Goal: Task Accomplishment & Management: Use online tool/utility

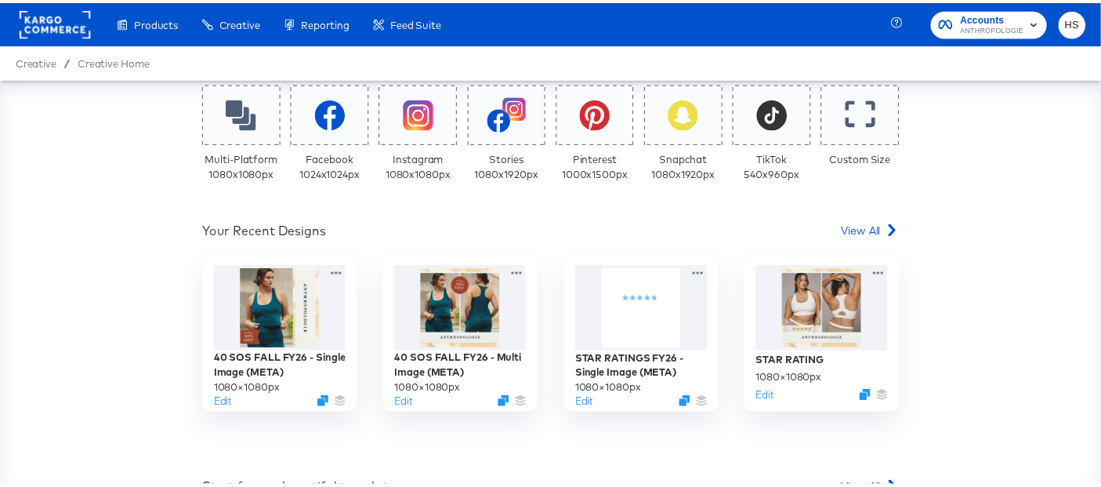
scroll to position [329, 0]
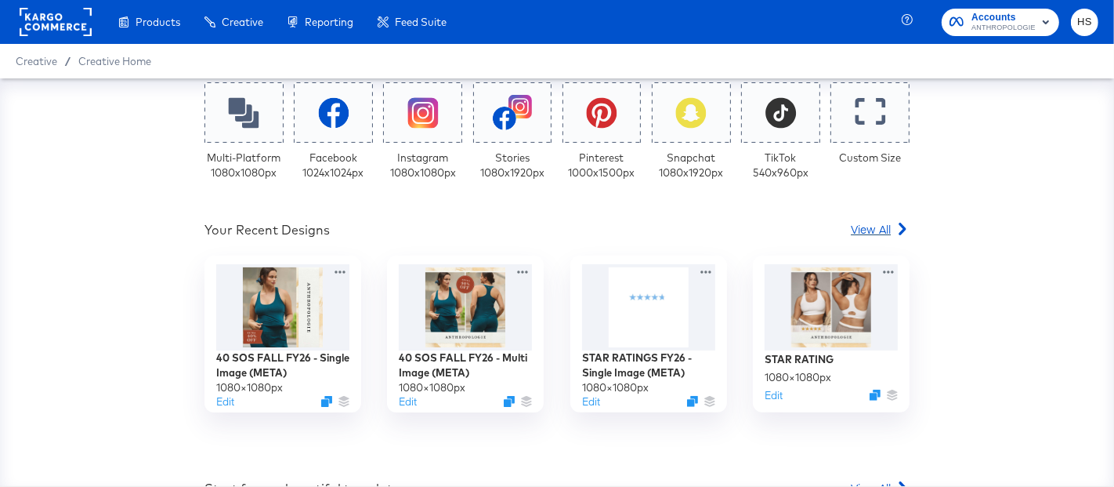
click at [853, 232] on span "View All" at bounding box center [871, 229] width 40 height 16
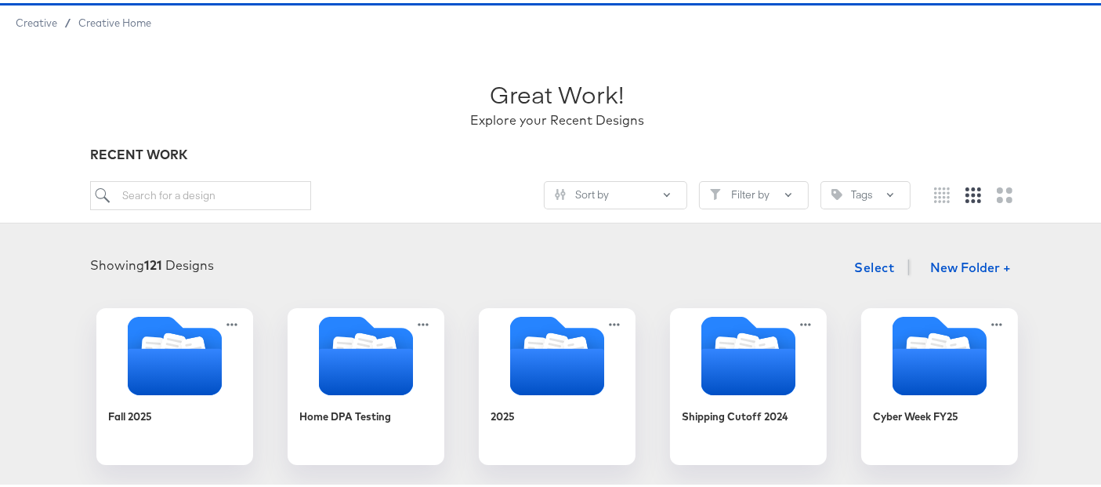
scroll to position [111, 0]
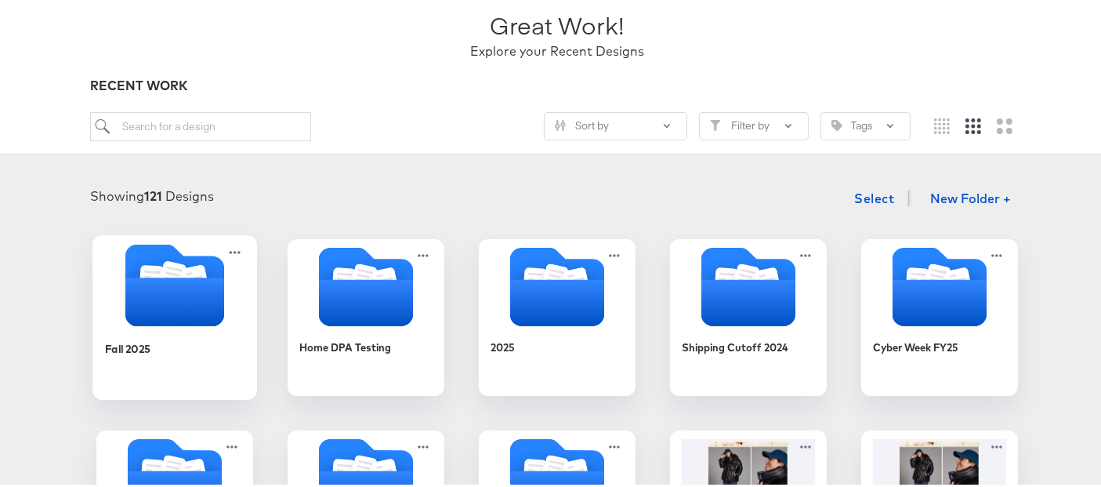
click at [182, 276] on icon "Folder" at bounding box center [174, 298] width 99 height 49
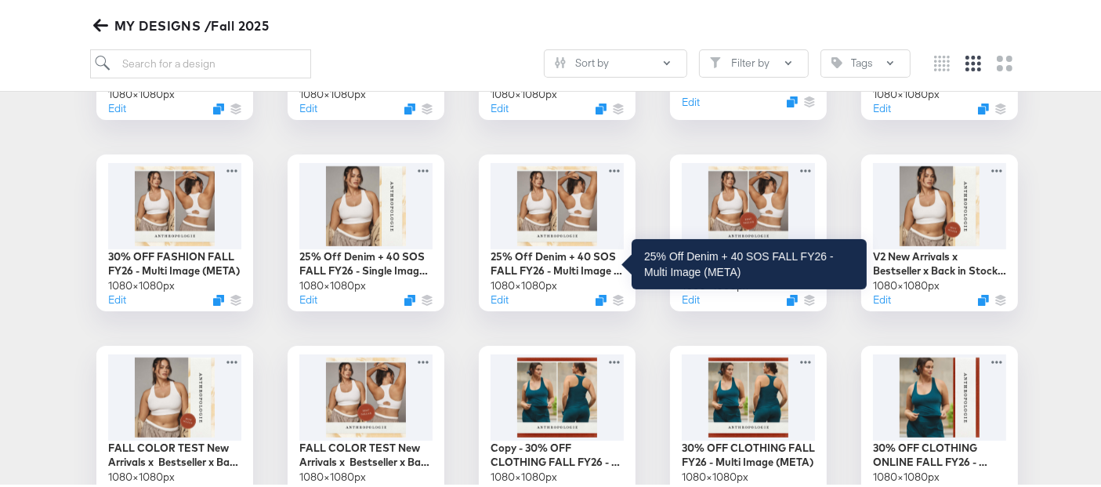
scroll to position [400, 0]
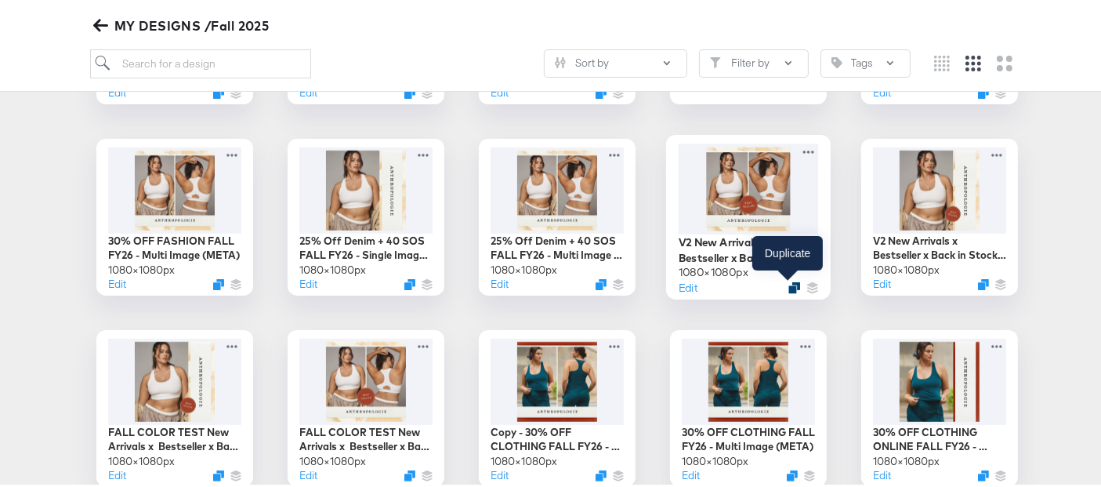
click at [788, 283] on icon "Duplicate" at bounding box center [794, 284] width 12 height 12
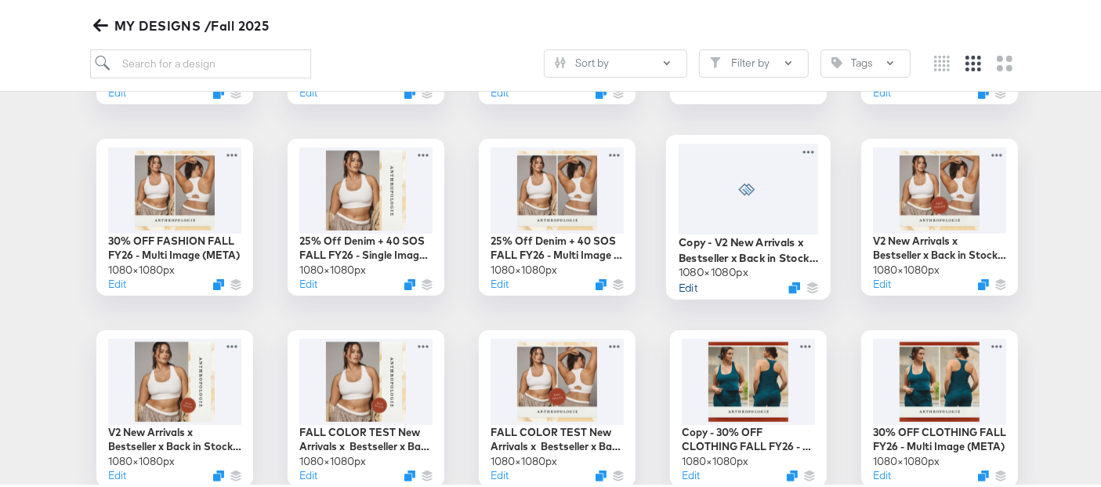
click at [683, 283] on button "Edit" at bounding box center [688, 284] width 19 height 15
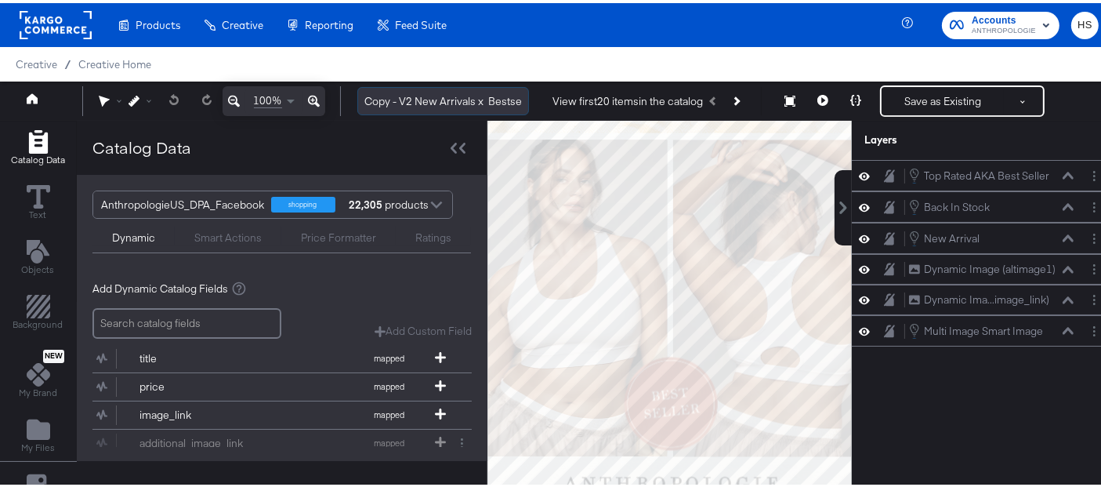
drag, startPoint x: 413, startPoint y: 96, endPoint x: 359, endPoint y: 102, distance: 54.4
click at [359, 102] on input "Copy - V2 New Arrivals x Bestseller x Back in Stock FALL FY26 - Multi Image (ME…" at bounding box center [443, 98] width 172 height 29
click at [1093, 325] on icon "Layer Options" at bounding box center [1094, 328] width 2 height 10
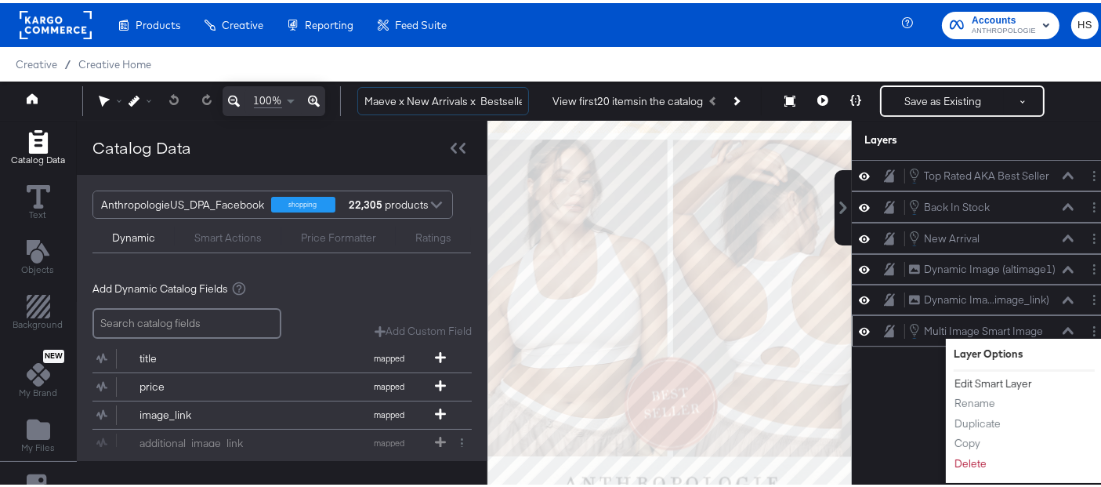
type input "Maeve x New Arrivals x Bestseller x Back in Stock FALL FY26 - Multi Image (META)"
click at [981, 373] on button "Edit Smart Layer" at bounding box center [993, 380] width 79 height 16
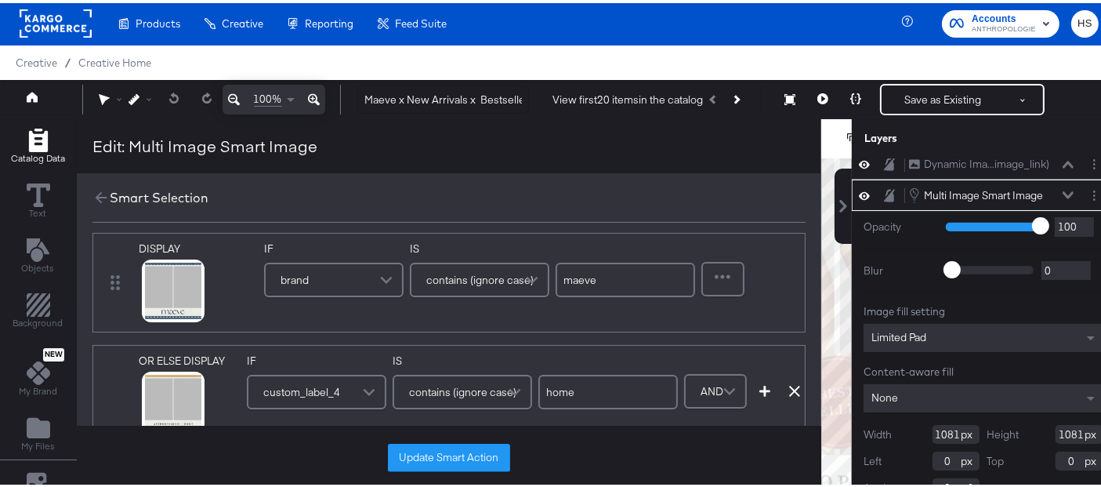
scroll to position [20, 0]
click at [721, 276] on div at bounding box center [723, 274] width 40 height 31
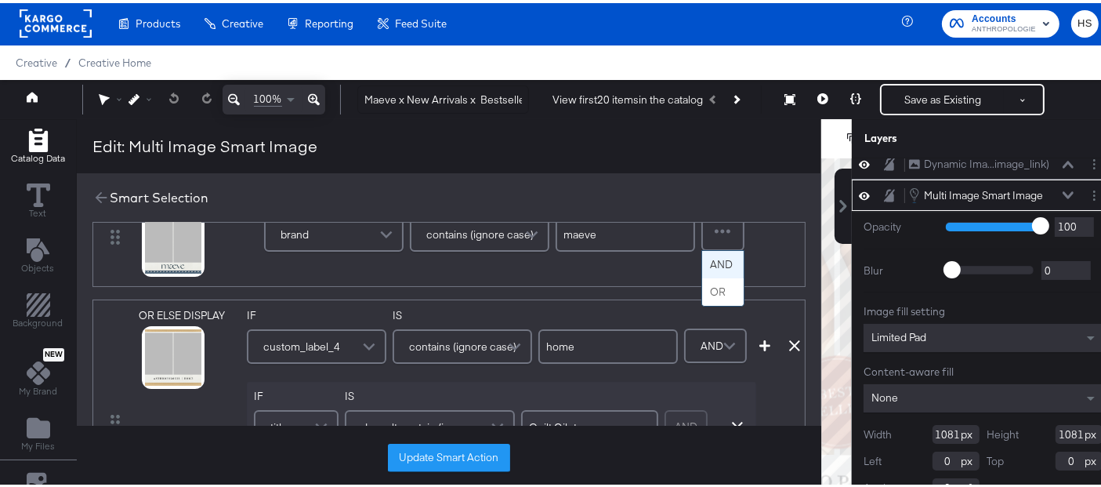
scroll to position [60, 0]
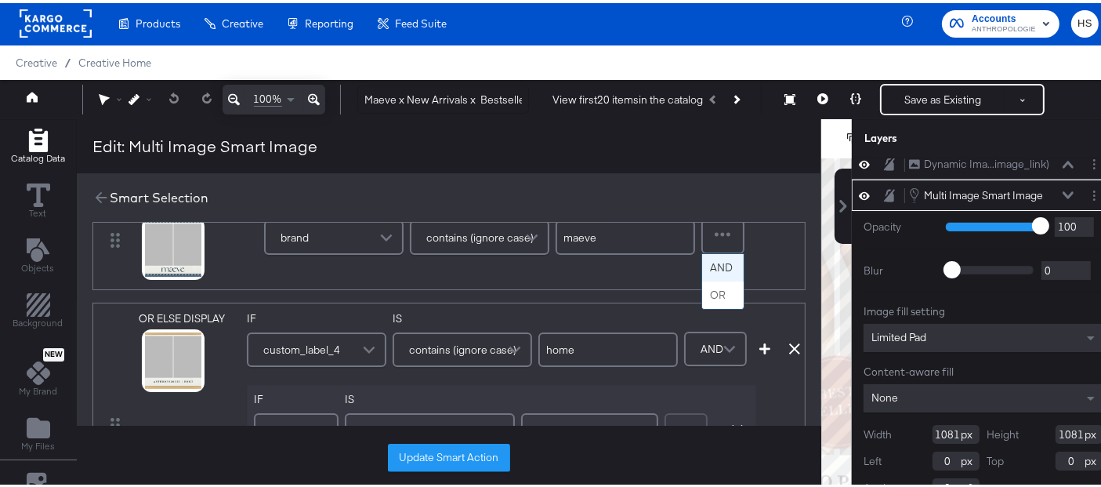
click at [364, 234] on div "brand" at bounding box center [334, 234] width 136 height 31
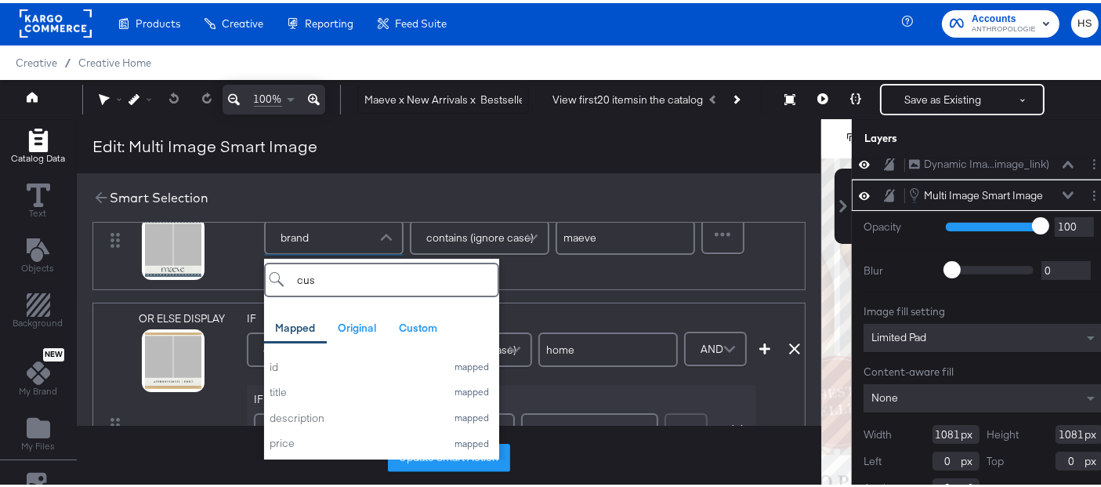
type input "cust"
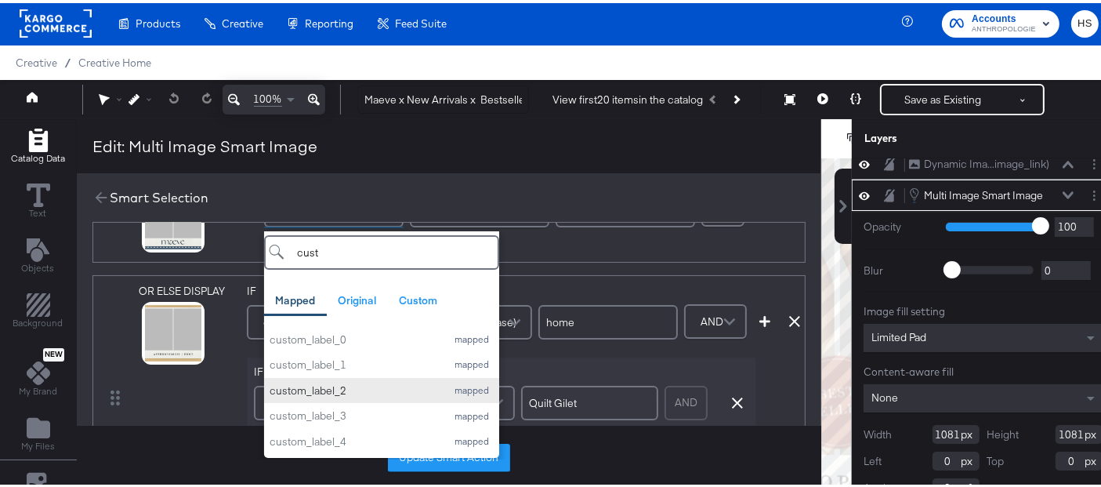
scroll to position [41, 0]
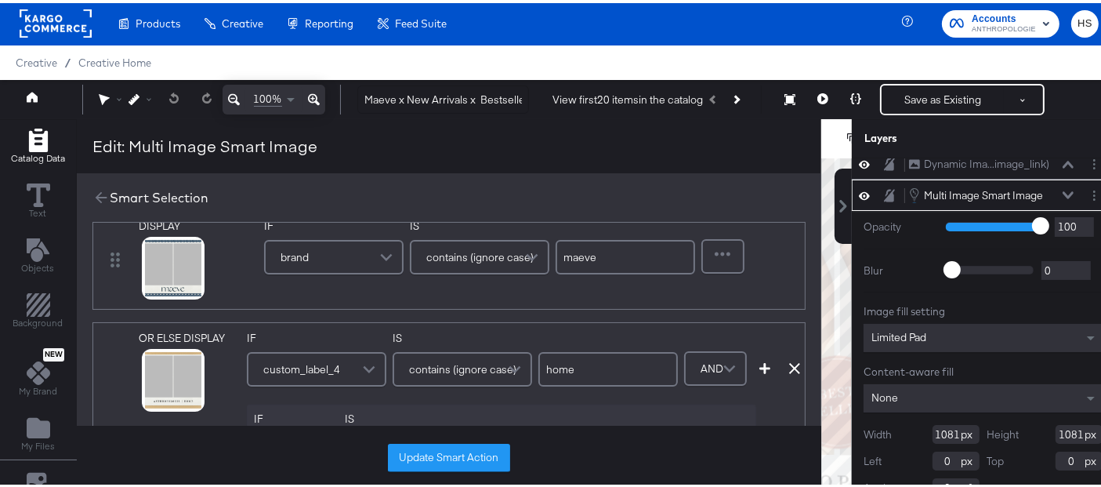
click at [572, 303] on div "DISPLAY link mapped image_link mapped additional_image_link mapped anthro_us_dp…" at bounding box center [448, 257] width 713 height 100
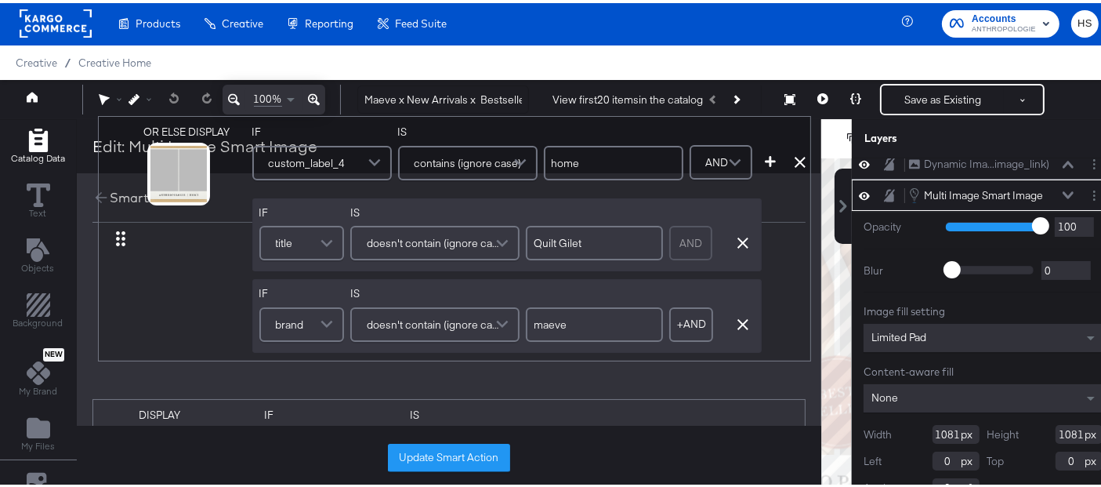
scroll to position [2, 0]
drag, startPoint x: 118, startPoint y: 384, endPoint x: 126, endPoint y: 225, distance: 159.3
click at [126, 225] on div "DISPLAY link mapped image_link mapped additional_image_link mapped anthro_us_dp…" at bounding box center [448, 336] width 713 height 368
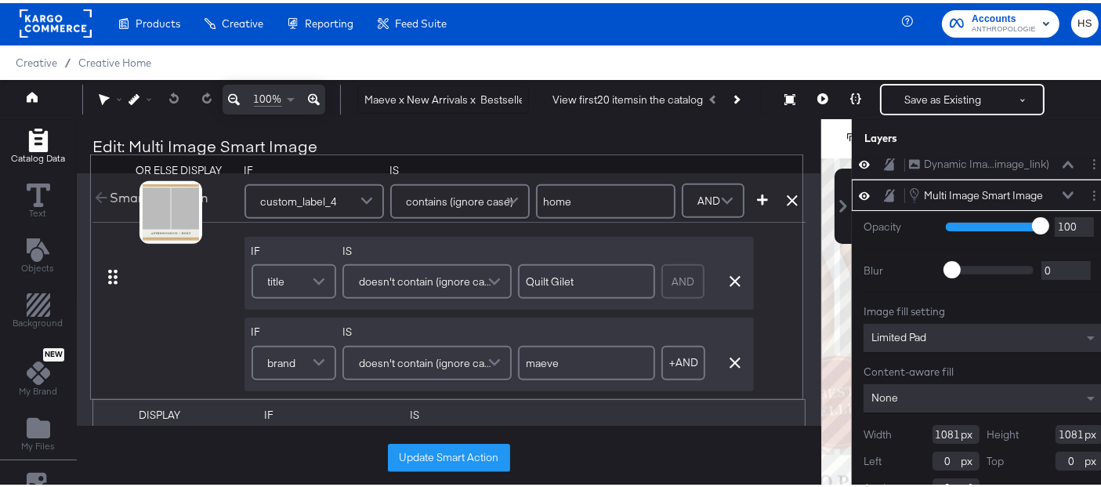
type input "home"
type input "maeve"
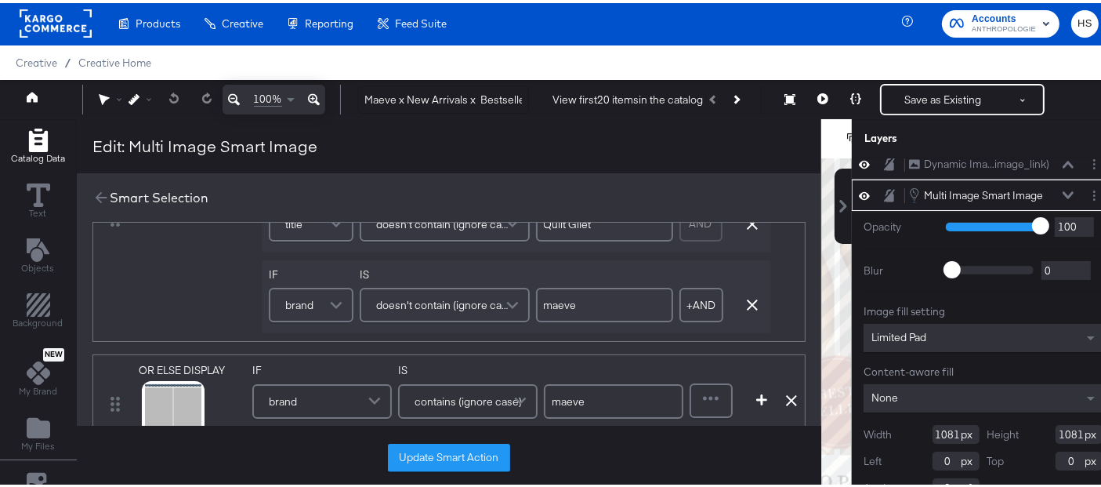
scroll to position [210, 0]
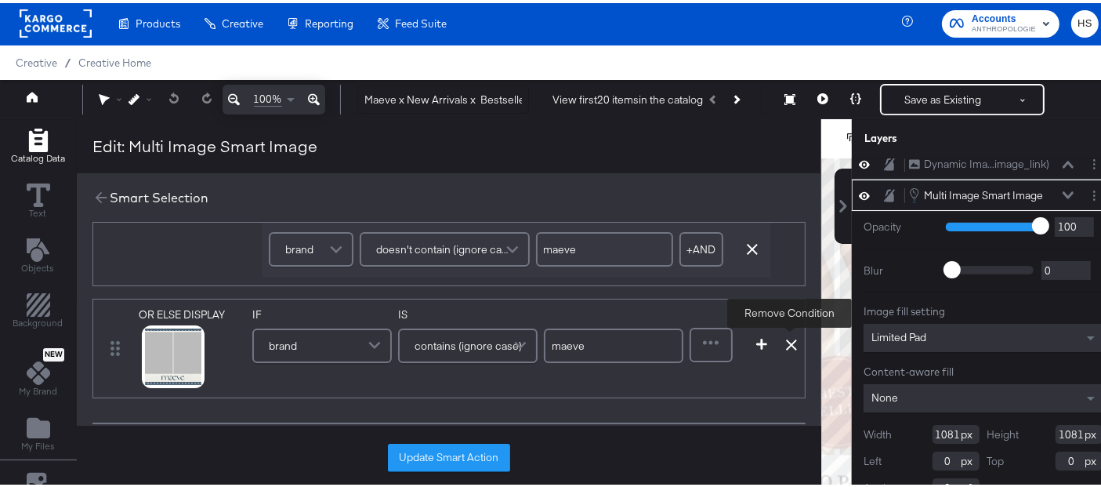
click at [791, 338] on icon at bounding box center [791, 341] width 11 height 11
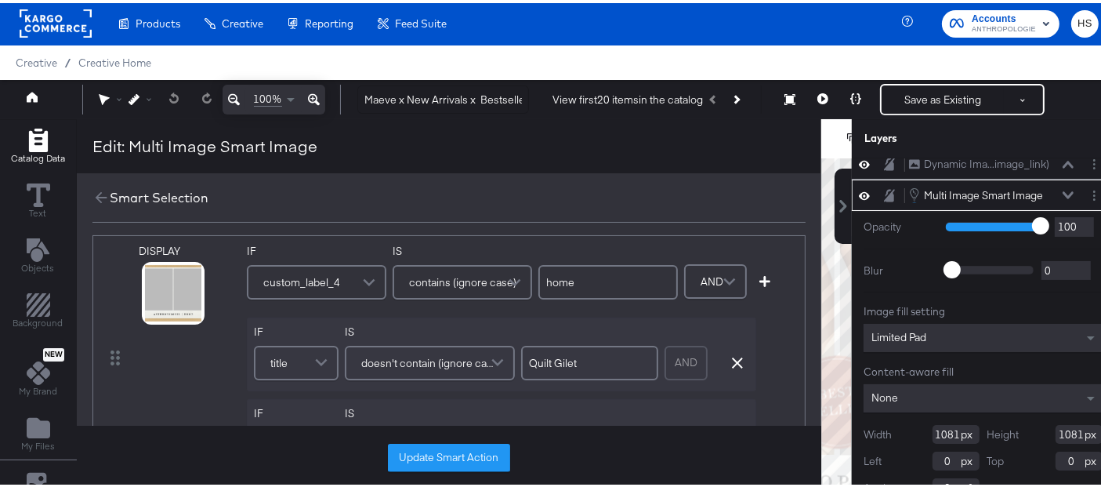
scroll to position [121, 0]
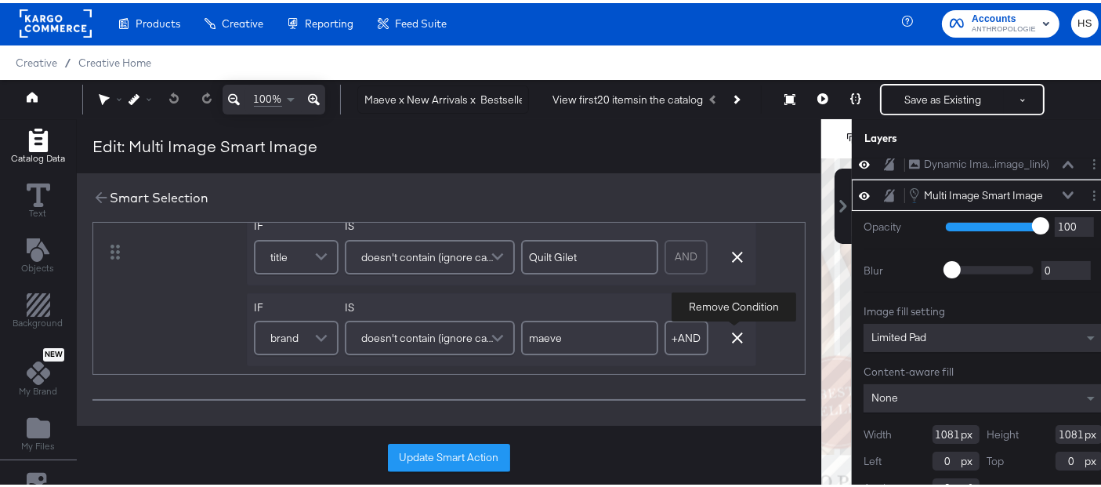
click at [736, 334] on icon "button" at bounding box center [737, 334] width 11 height 11
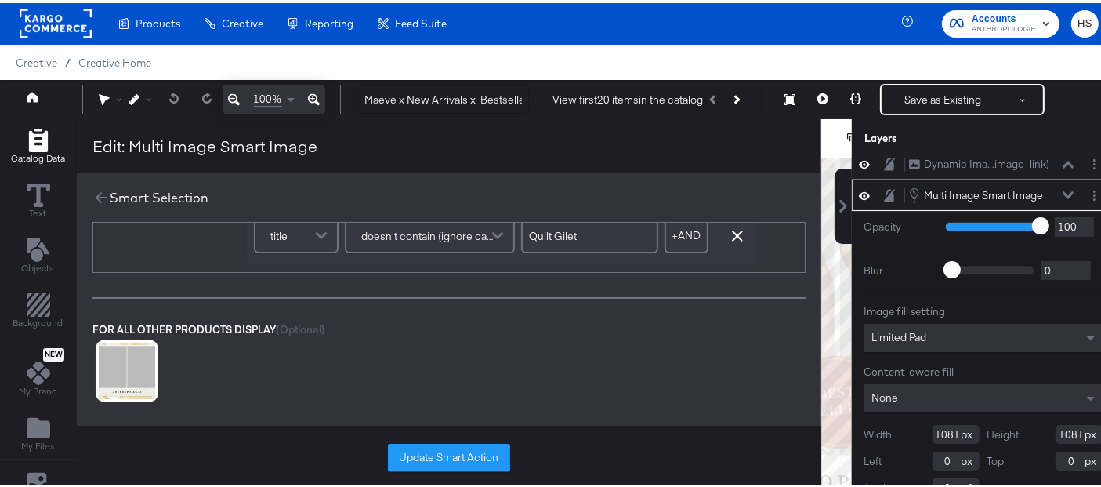
scroll to position [154, 0]
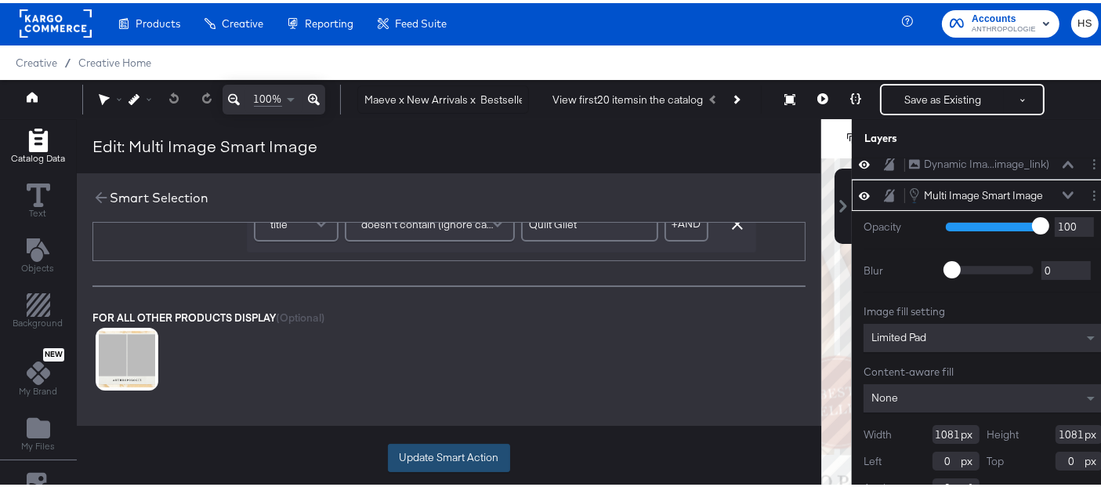
click at [472, 447] on button "Update Smart Action" at bounding box center [449, 454] width 122 height 28
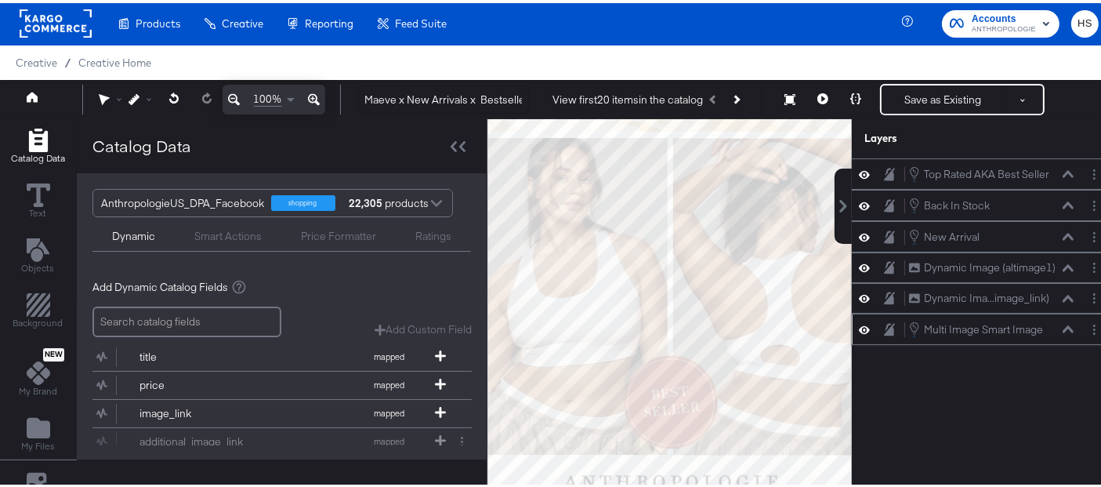
scroll to position [0, 0]
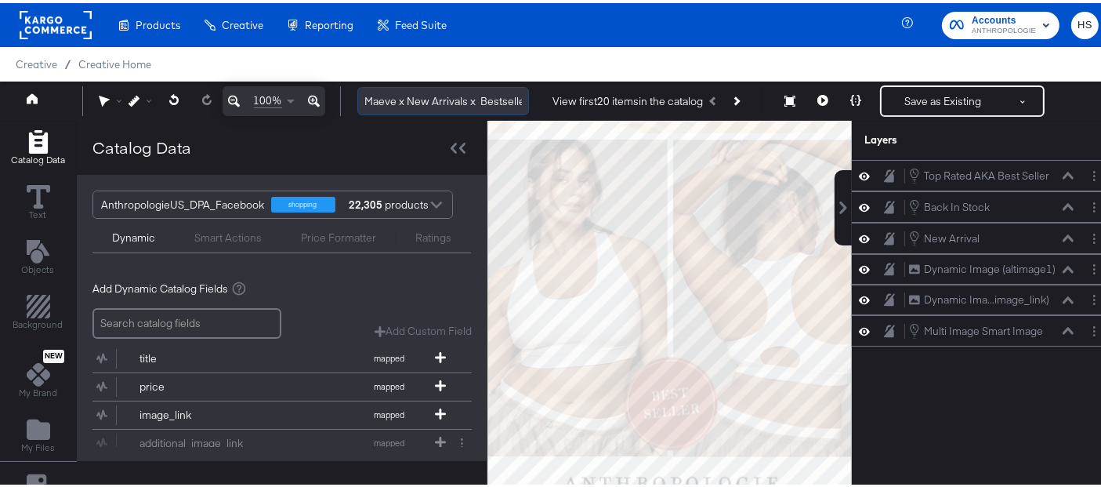
click at [400, 99] on input "Maeve x New Arrivals x Bestseller x Back in Stock FALL FY26 - Multi Image (META)" at bounding box center [443, 98] width 172 height 29
click at [1093, 176] on circle "Layer Options" at bounding box center [1094, 177] width 2 height 2
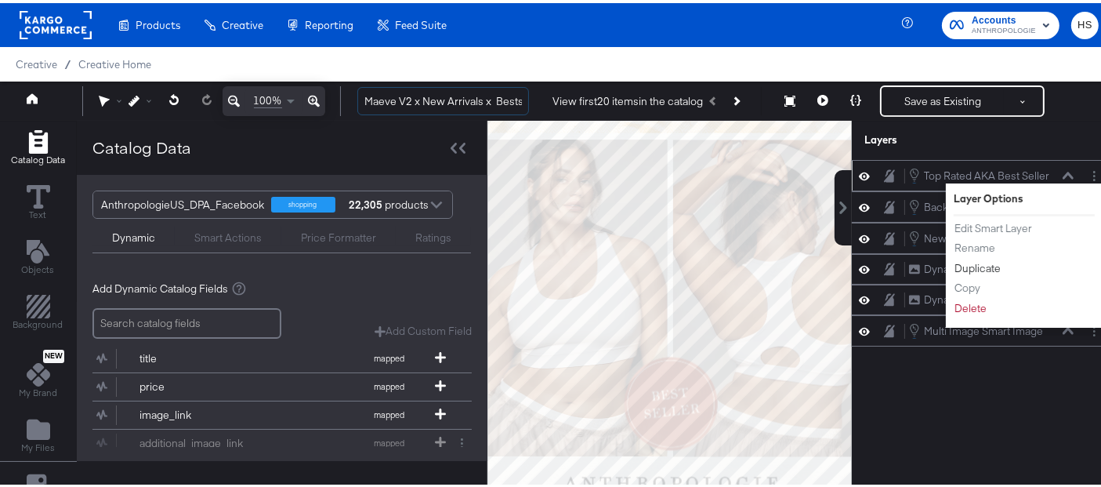
type input "Maeve V2 x New Arrivals x Bestseller x Back in Stock FALL FY26 - Multi Image (M…"
click at [973, 262] on button "Duplicate" at bounding box center [978, 265] width 48 height 16
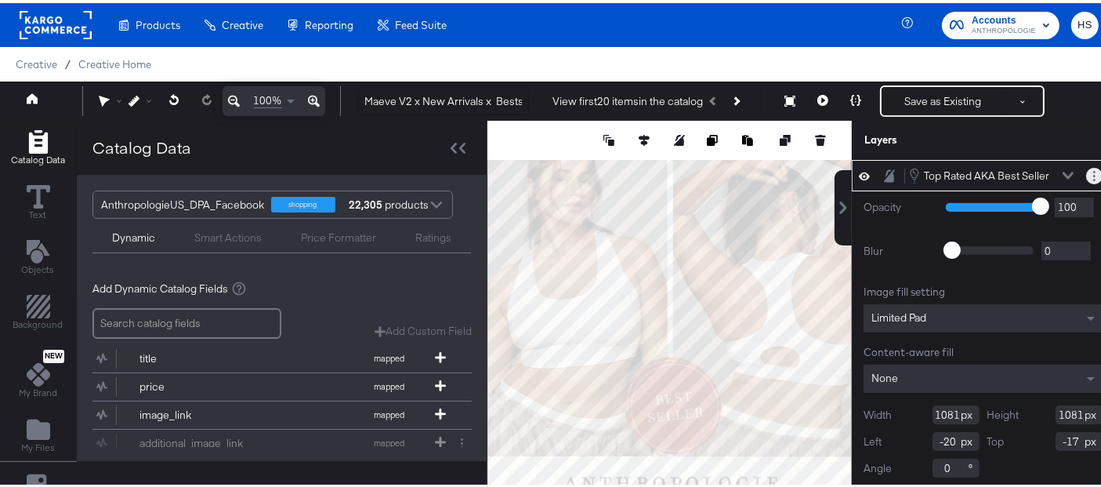
click at [1086, 170] on button "Layer Options" at bounding box center [1094, 173] width 16 height 16
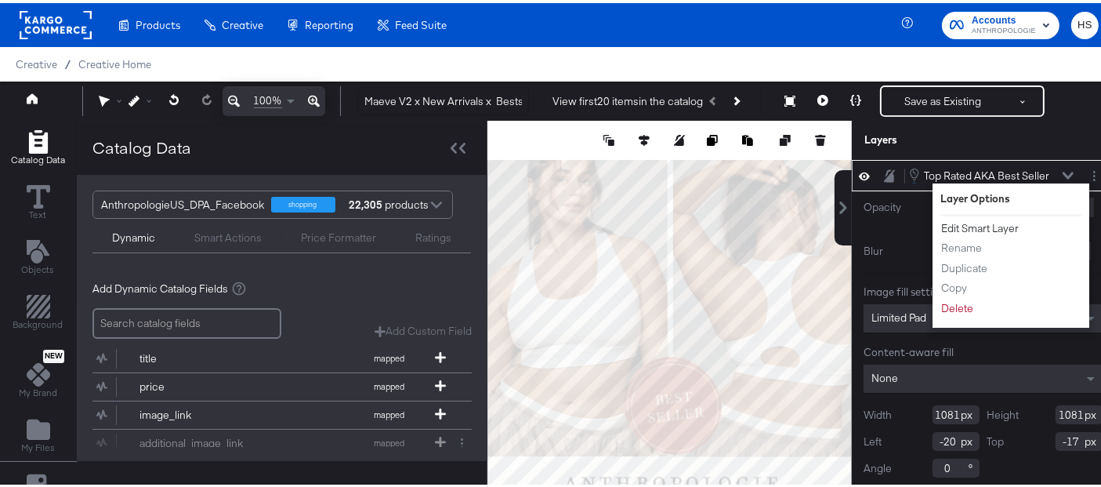
click at [964, 219] on button "Edit Smart Layer" at bounding box center [979, 225] width 79 height 16
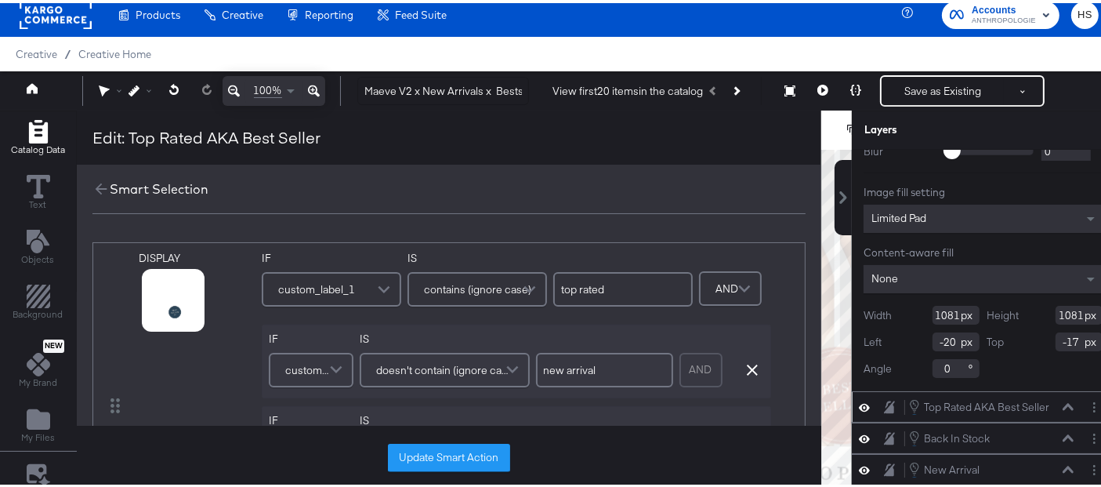
click at [325, 287] on span "custom_label_1" at bounding box center [316, 286] width 77 height 27
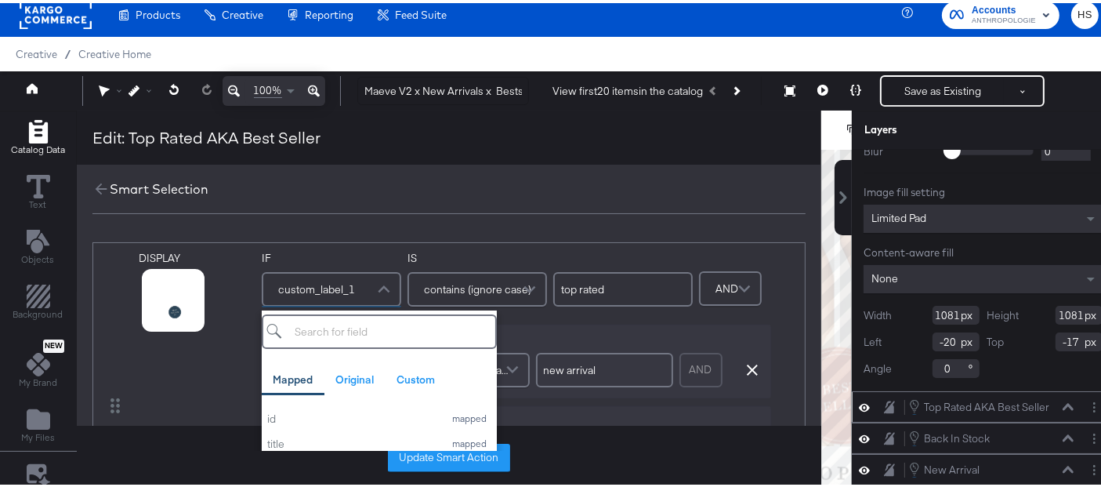
click at [324, 335] on input "search" at bounding box center [379, 328] width 235 height 34
type input "br"
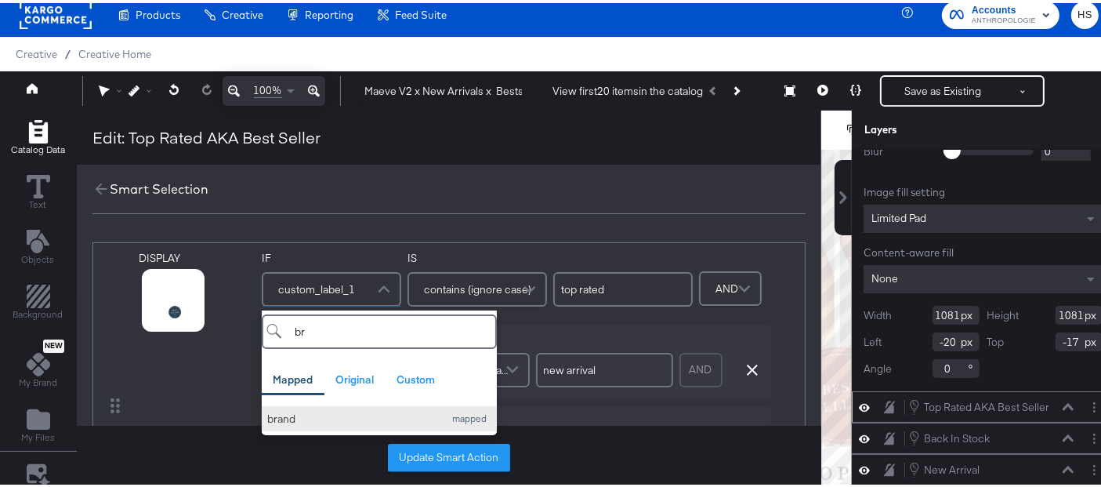
click at [300, 411] on div "brand" at bounding box center [351, 415] width 169 height 15
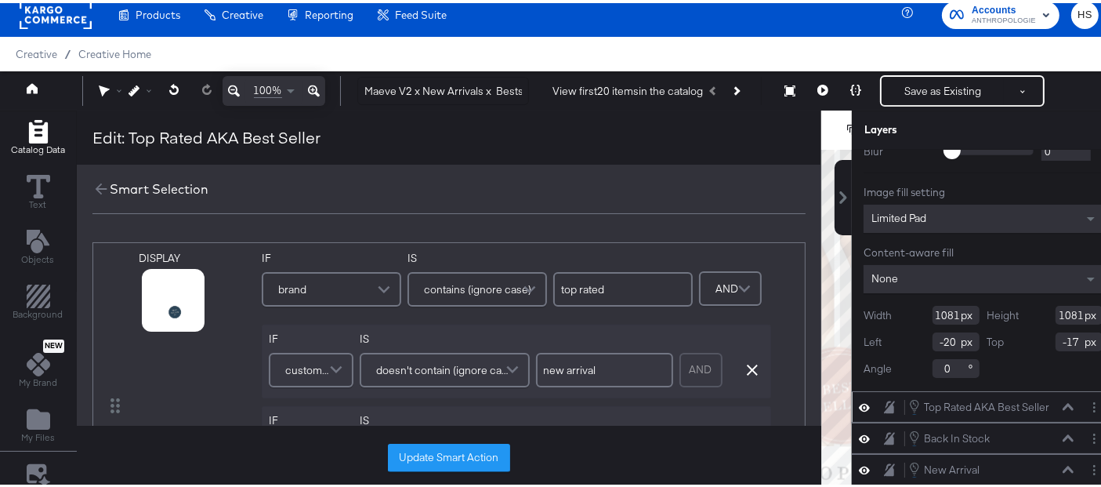
click at [618, 287] on input "top rated" at bounding box center [622, 286] width 139 height 34
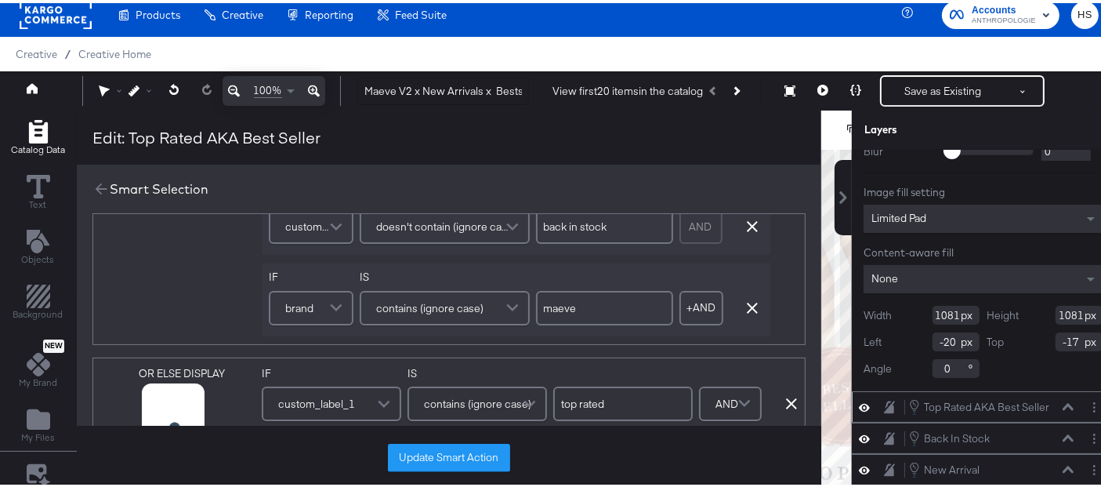
scroll to position [201, 0]
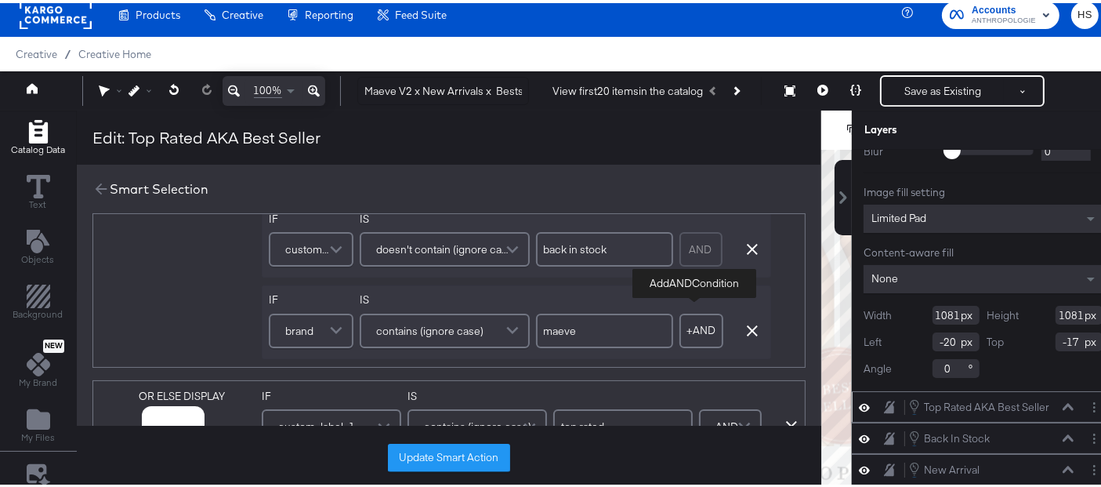
type input "maeve"
click at [689, 328] on button "+ AND" at bounding box center [701, 327] width 44 height 34
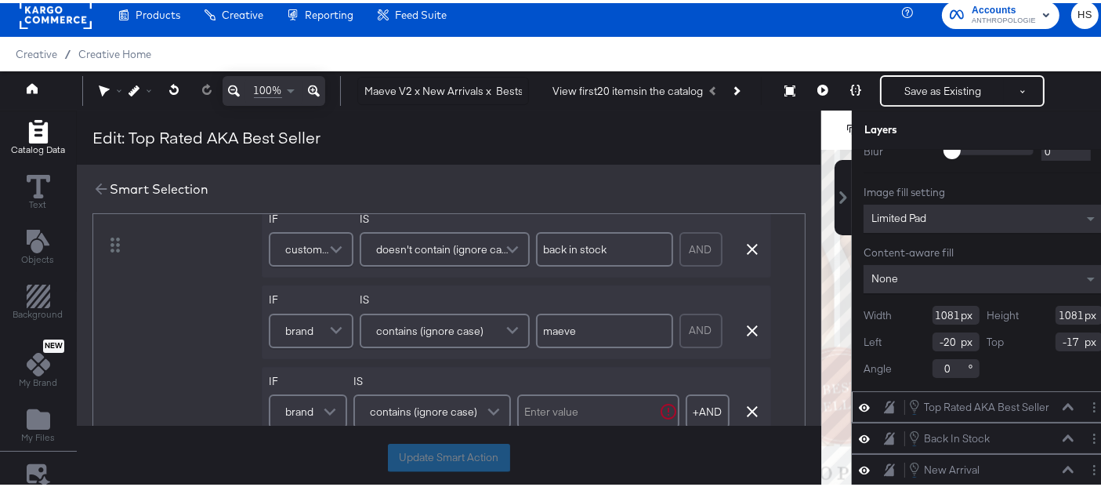
click at [288, 411] on span "brand" at bounding box center [299, 408] width 28 height 27
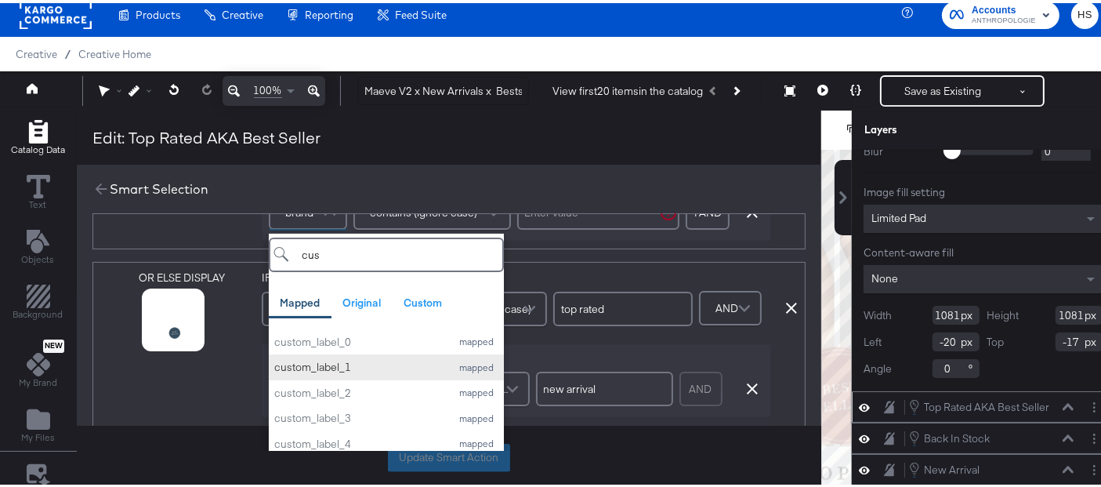
click at [351, 359] on div "custom_label_1" at bounding box center [358, 364] width 169 height 15
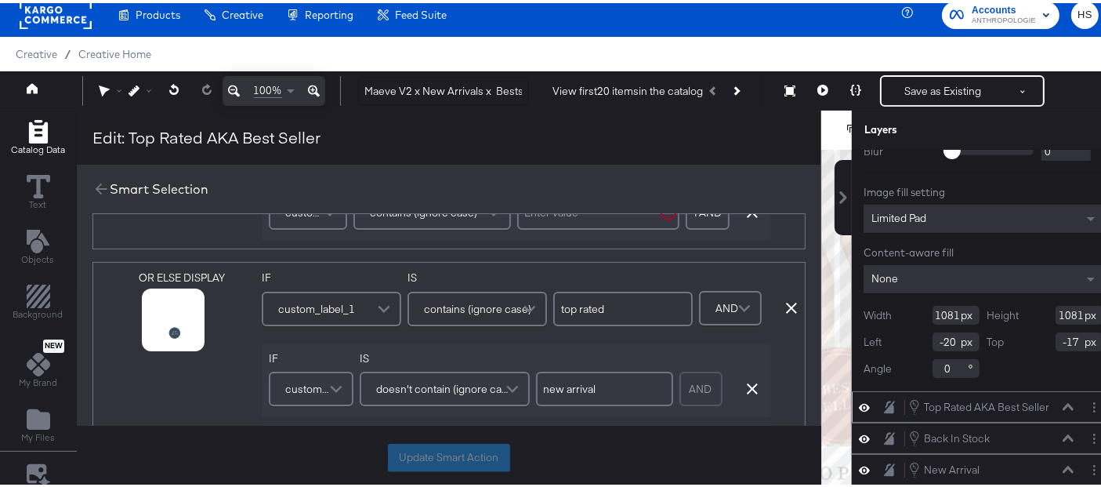
scroll to position [277, 0]
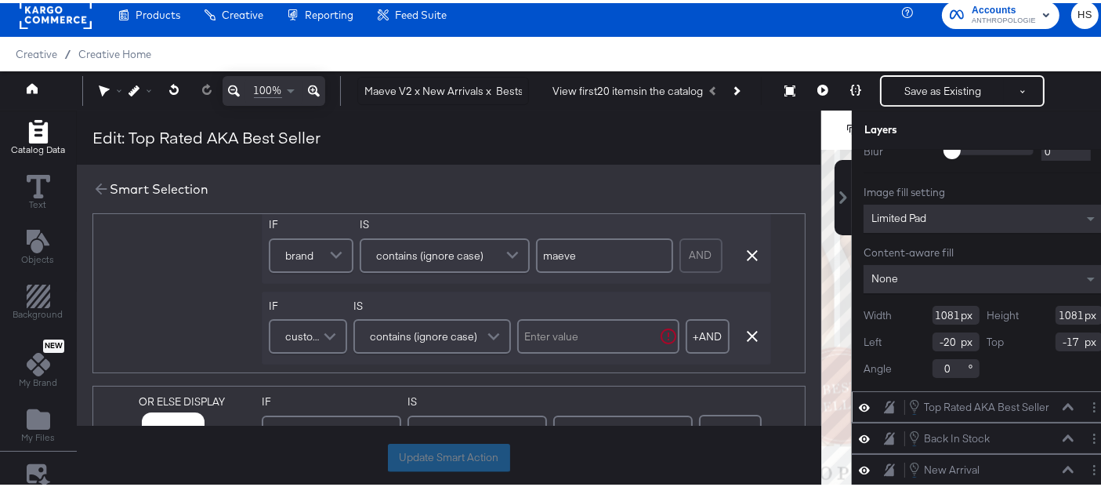
click at [418, 325] on span "contains (ignore case)" at bounding box center [423, 333] width 107 height 27
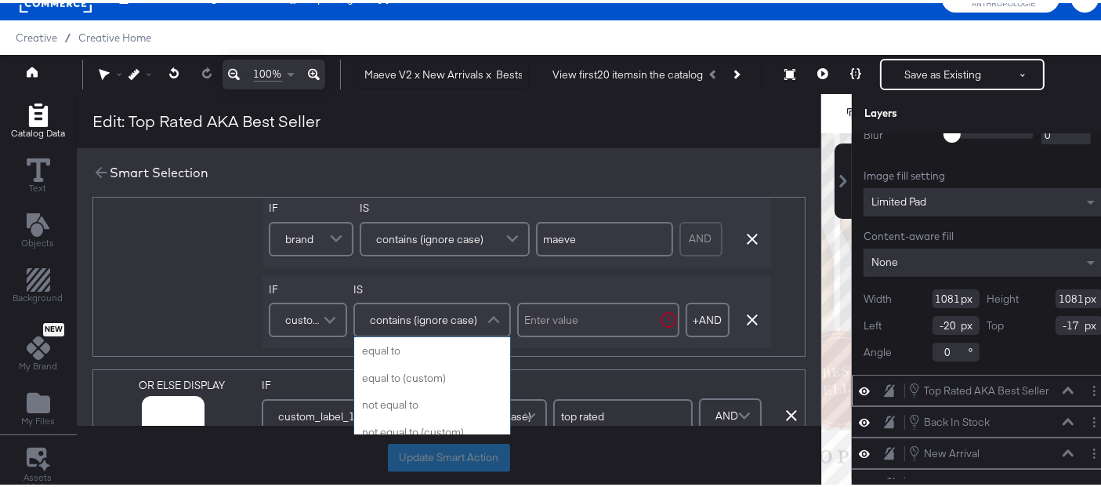
scroll to position [625, 0]
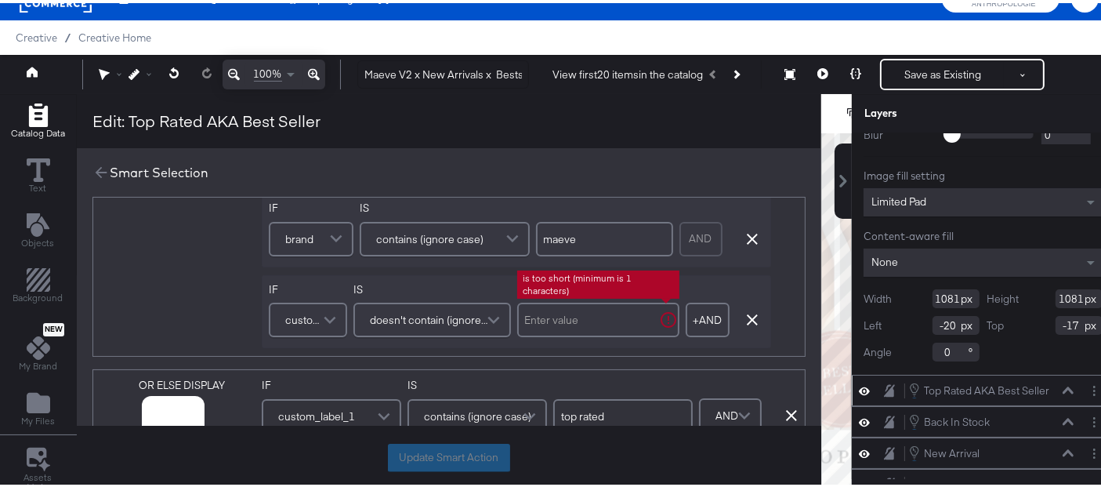
click at [569, 316] on input "text" at bounding box center [598, 316] width 162 height 34
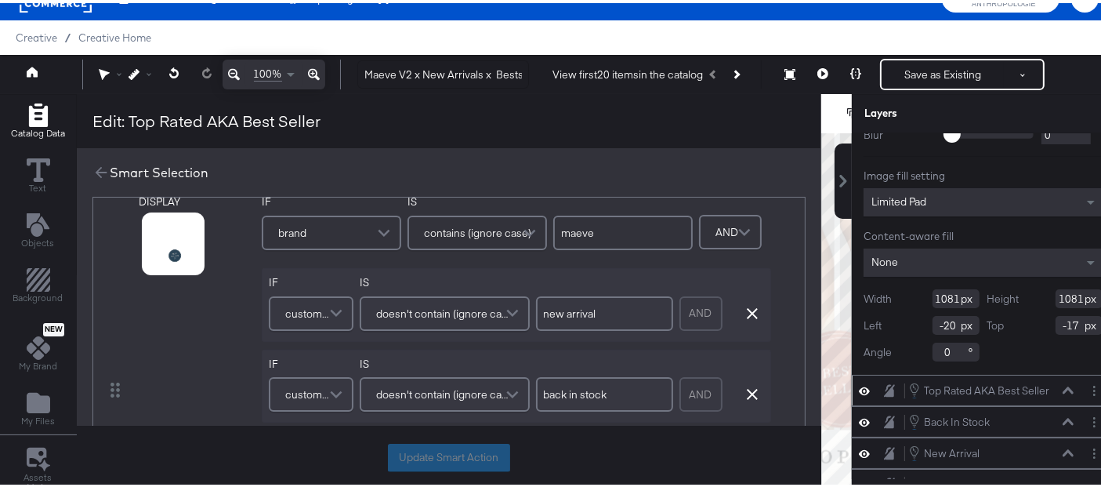
scroll to position [205, 0]
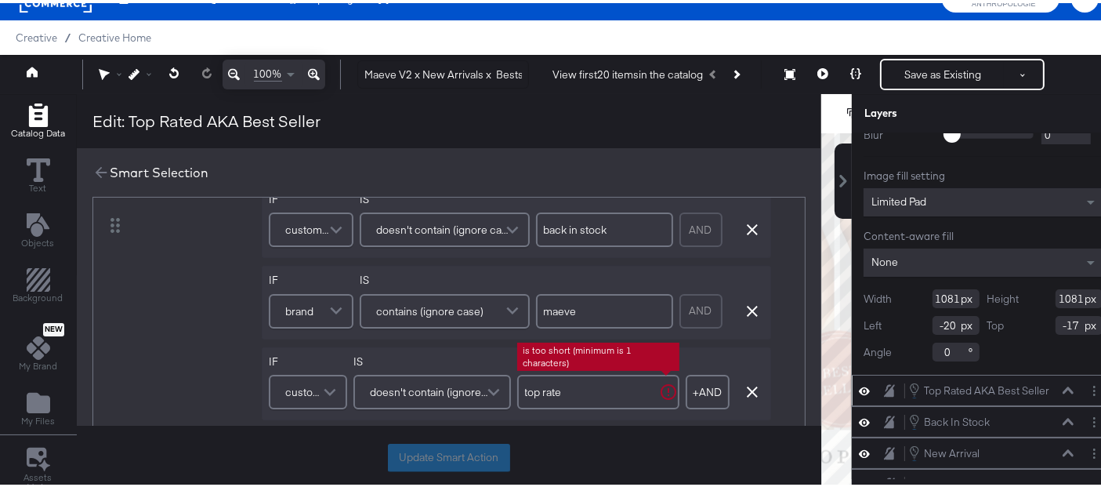
type input "top rated"
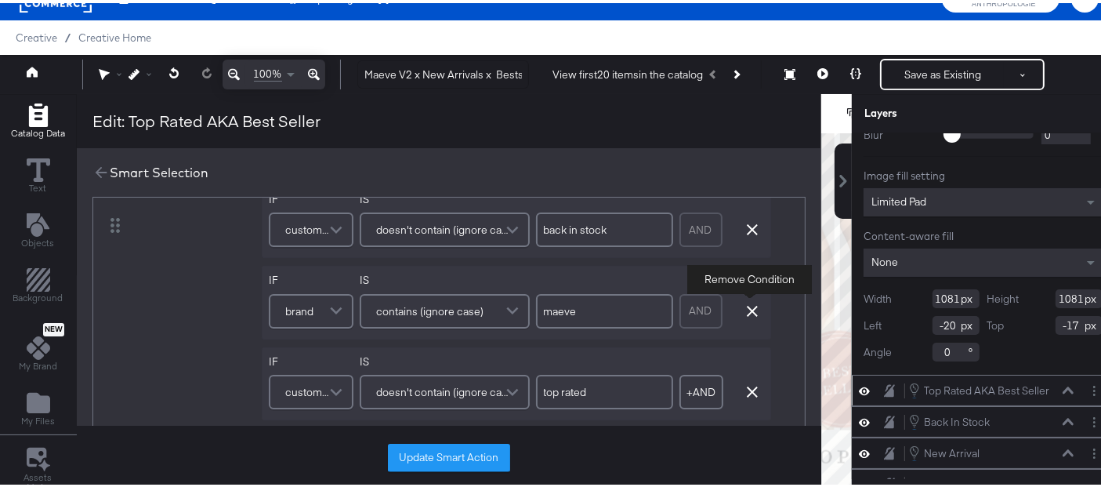
click at [754, 306] on icon "button" at bounding box center [752, 308] width 11 height 11
type input "top rated"
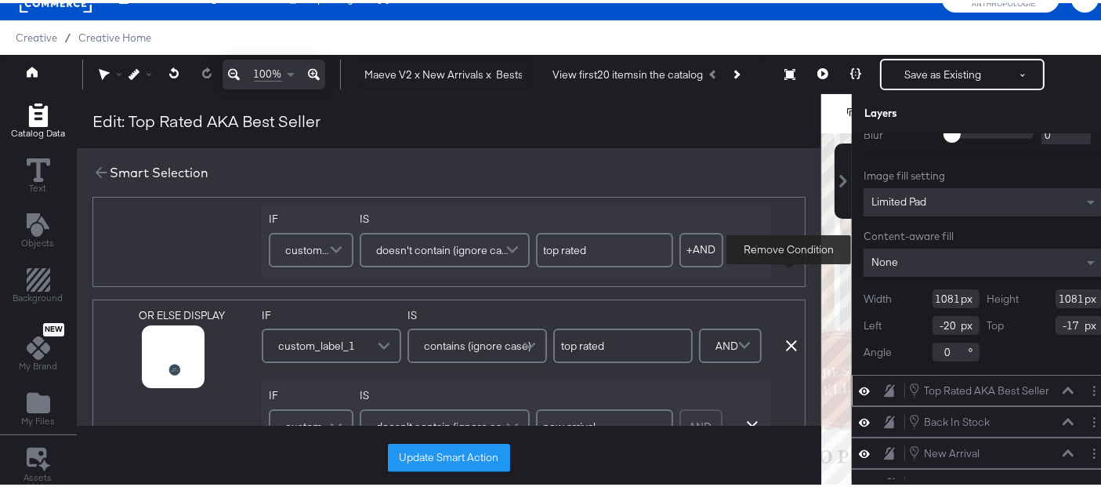
scroll to position [369, 0]
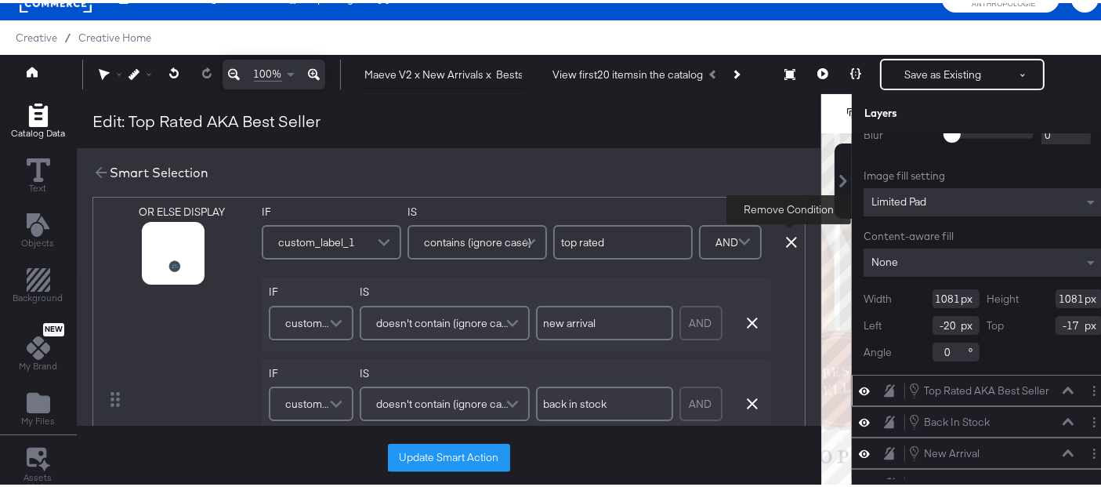
click at [791, 239] on icon at bounding box center [791, 239] width 11 height 11
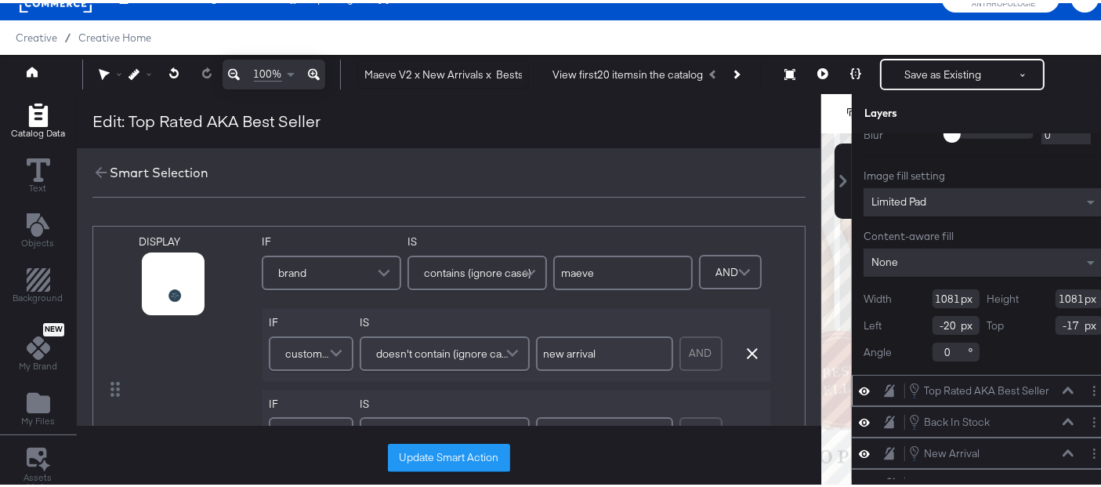
scroll to position [294, 0]
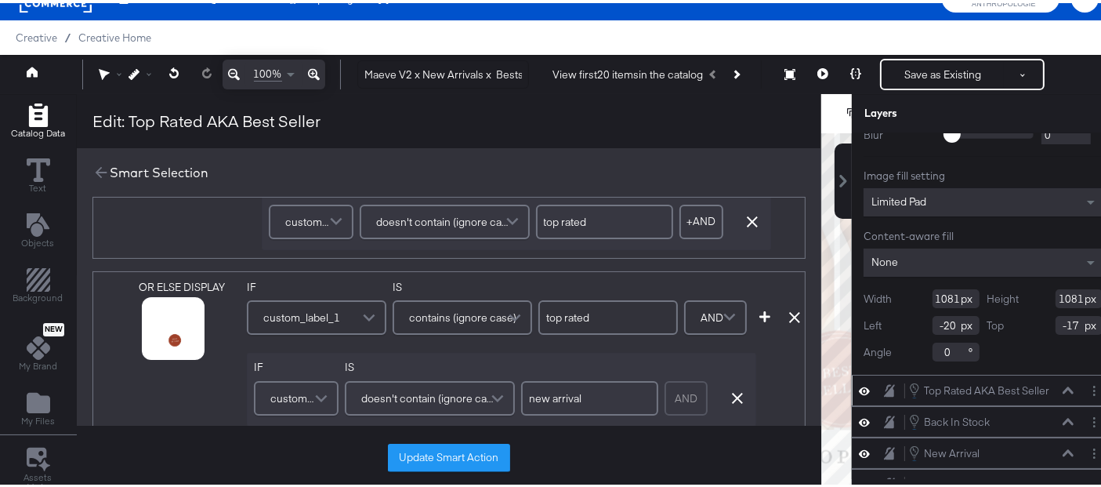
click at [785, 314] on div "Add Condition Remove Condition" at bounding box center [776, 298] width 47 height 43
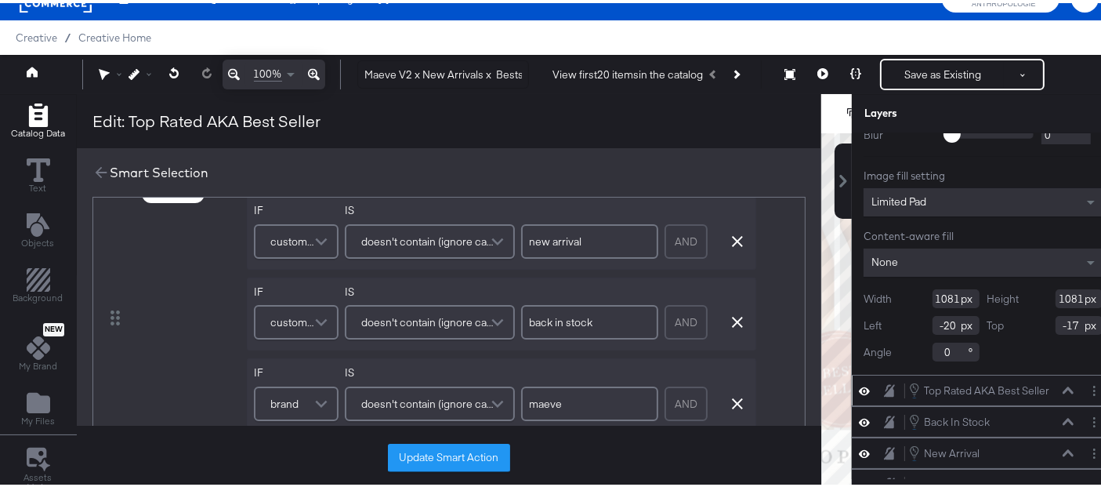
scroll to position [448, 0]
click at [96, 168] on icon at bounding box center [100, 169] width 17 height 17
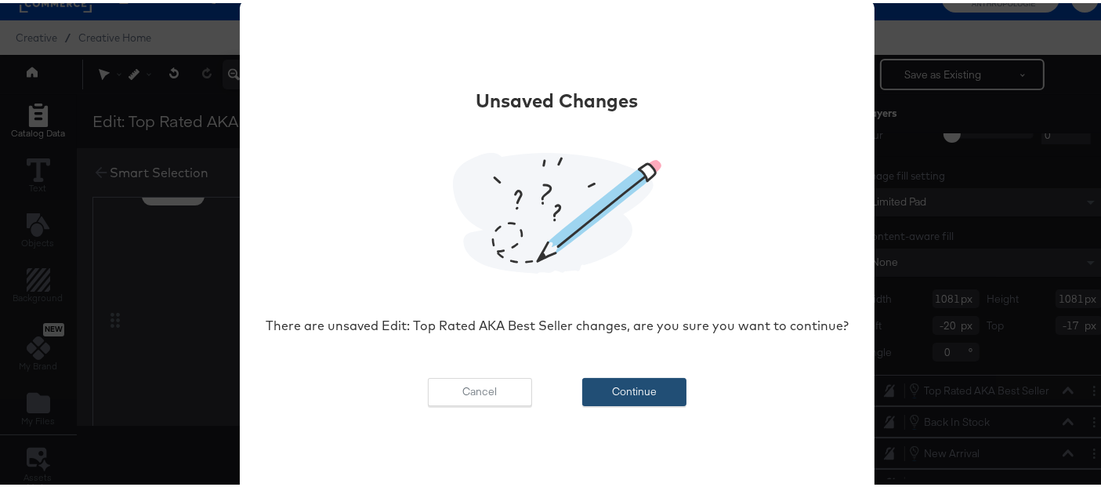
click at [629, 393] on button "Continue" at bounding box center [634, 389] width 104 height 28
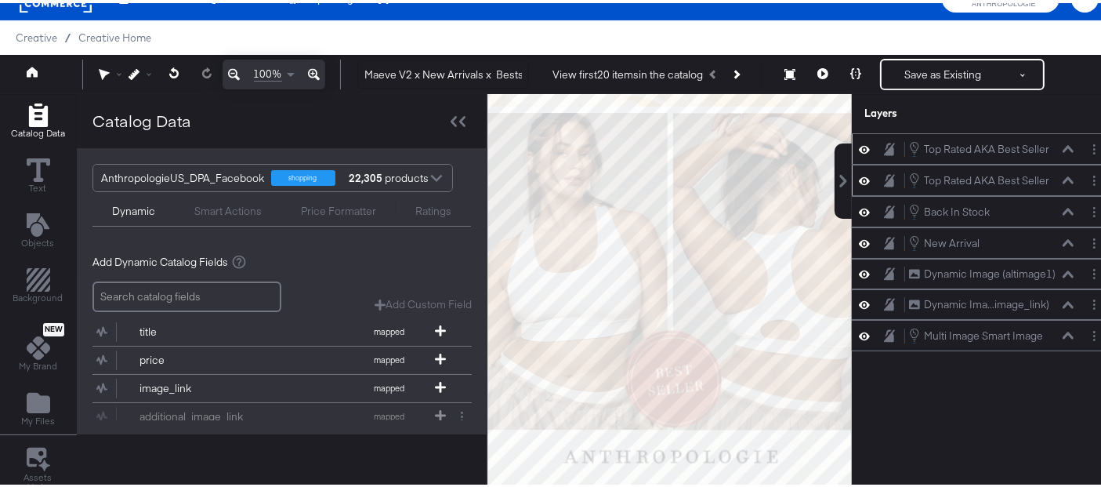
scroll to position [0, 0]
click at [1086, 151] on button "Layer Options" at bounding box center [1094, 146] width 16 height 16
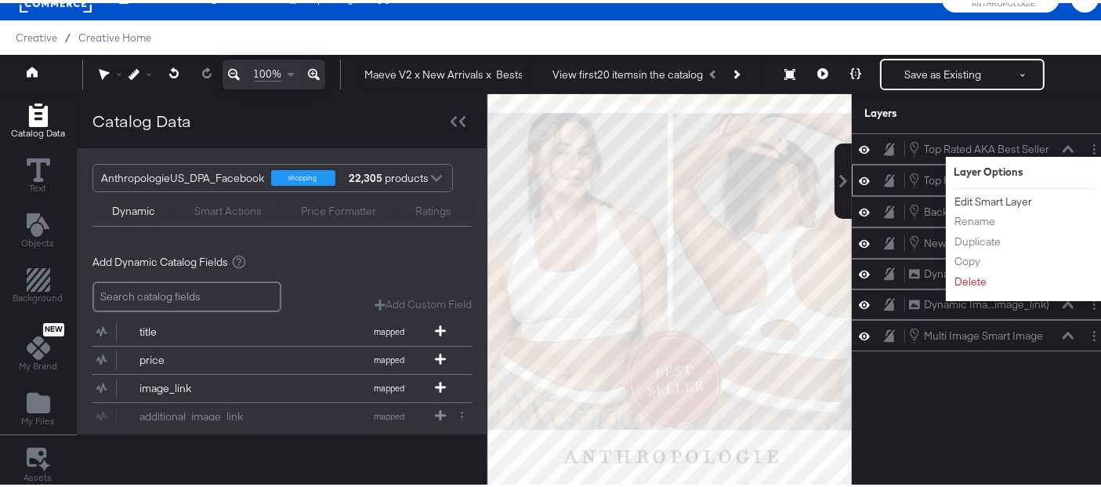
click at [980, 197] on button "Edit Smart Layer" at bounding box center [993, 198] width 79 height 16
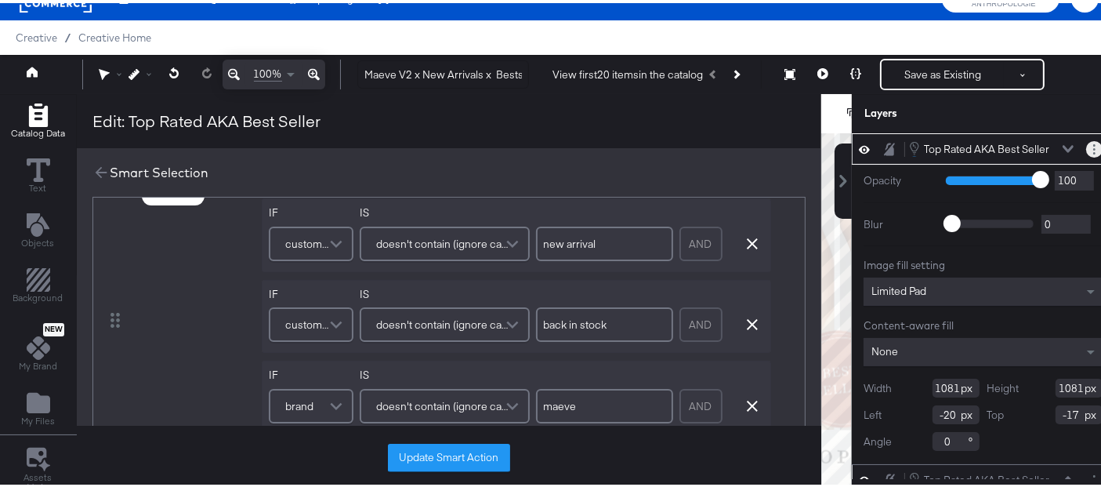
drag, startPoint x: 1066, startPoint y: 139, endPoint x: 1070, endPoint y: 149, distance: 10.2
click at [1086, 149] on button "Layer Options" at bounding box center [1094, 146] width 16 height 16
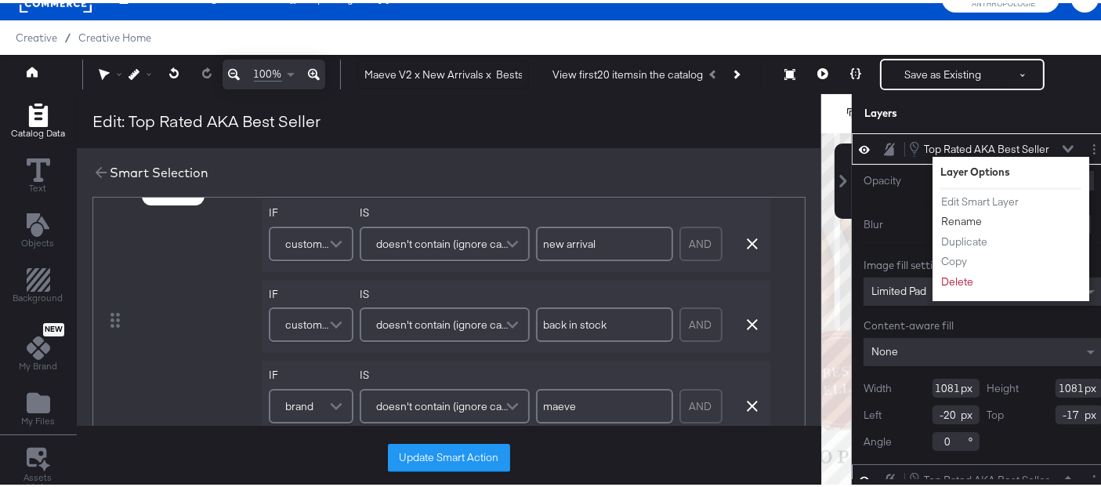
click at [951, 218] on button "Rename" at bounding box center [961, 218] width 42 height 16
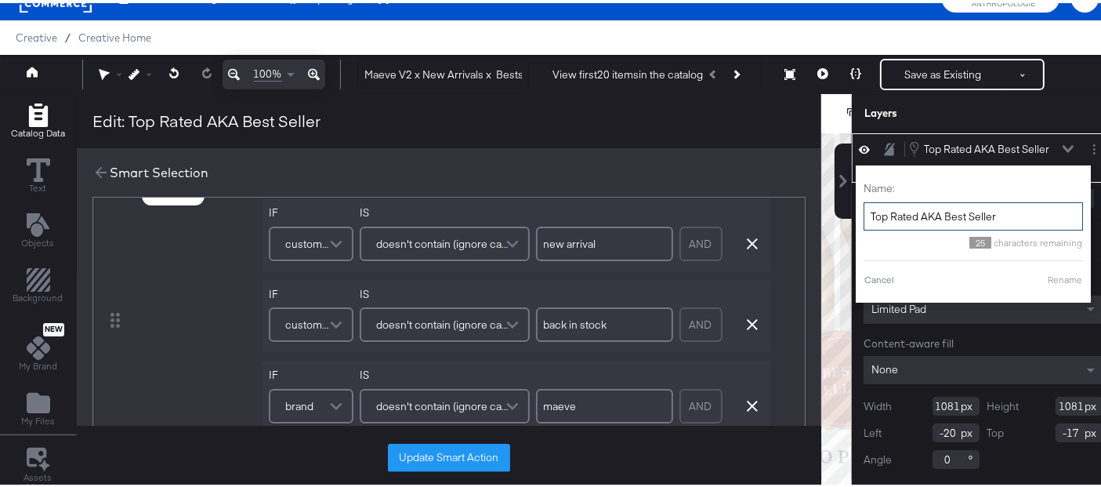
click at [951, 218] on input "Top Rated AKA Best Seller" at bounding box center [973, 213] width 219 height 29
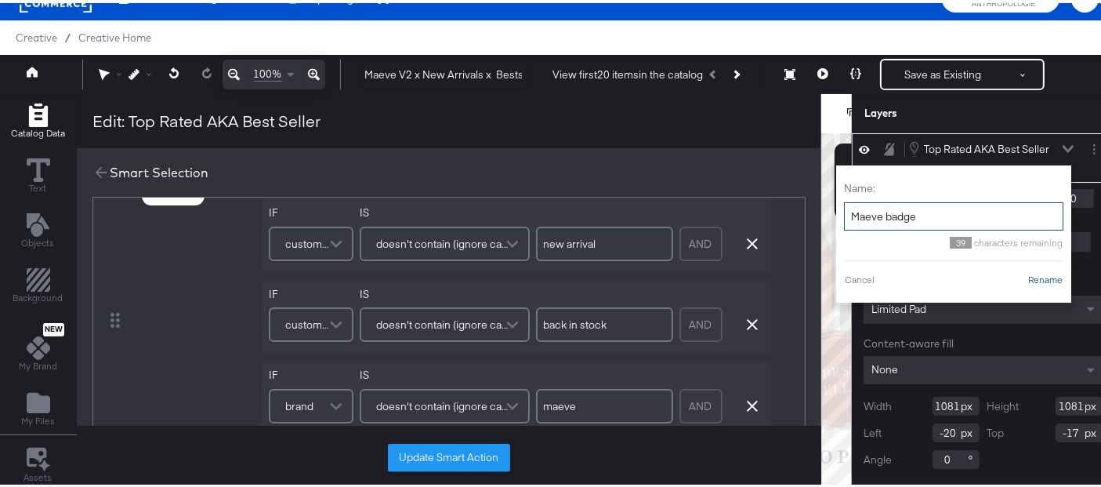
type input "Maeve badge"
click at [1027, 270] on button "Rename" at bounding box center [1045, 277] width 36 height 14
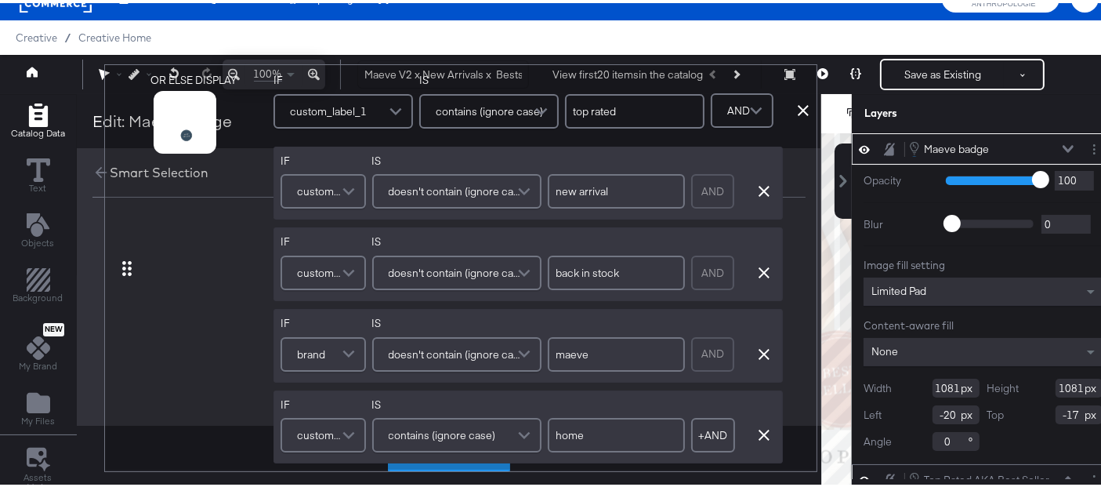
scroll to position [0, 13]
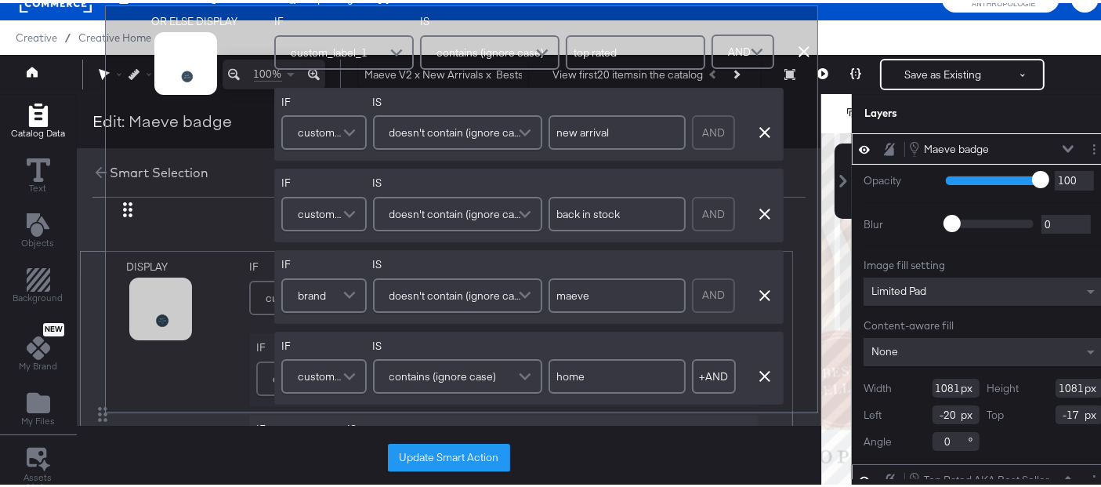
drag, startPoint x: 105, startPoint y: 380, endPoint x: 143, endPoint y: 177, distance: 206.6
click at [143, 177] on div "Smart Selection DISPLAY link mapped image_link mapped additional_image_link map…" at bounding box center [449, 288] width 745 height 286
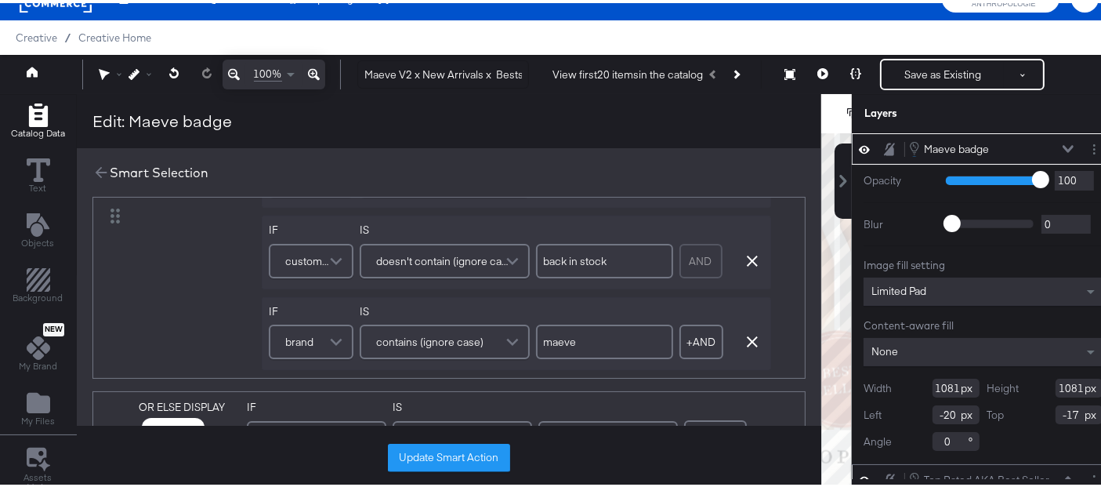
scroll to position [621, 0]
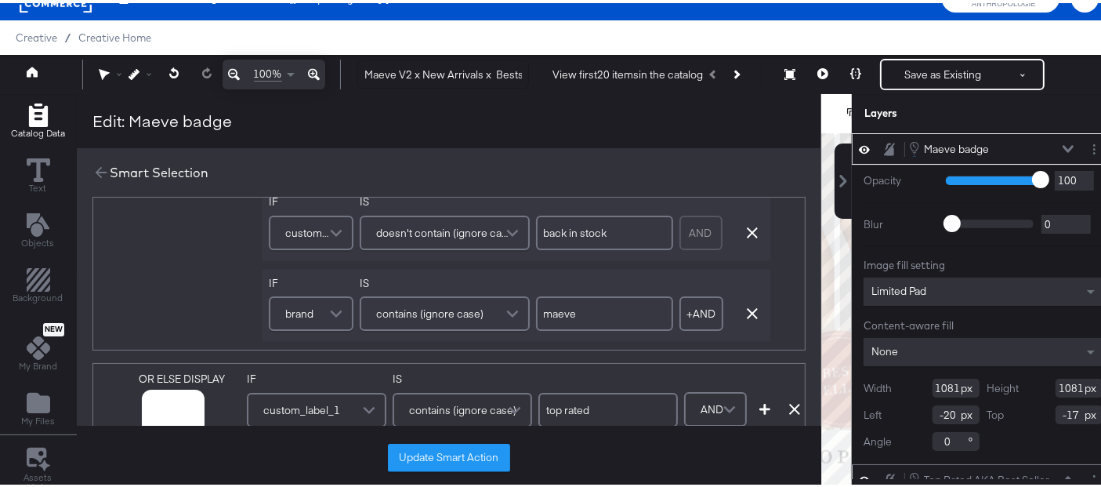
click at [324, 299] on span at bounding box center [337, 310] width 27 height 31
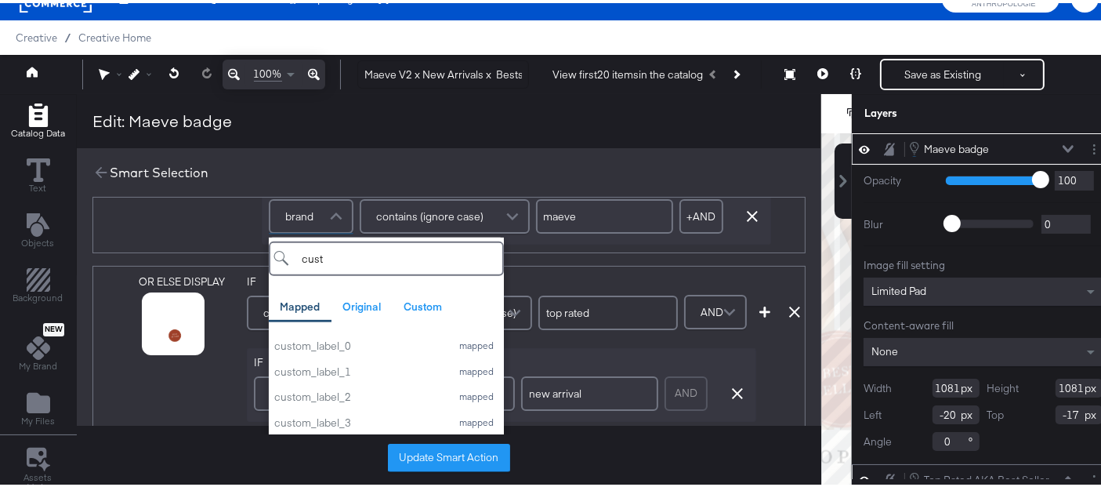
scroll to position [743, 0]
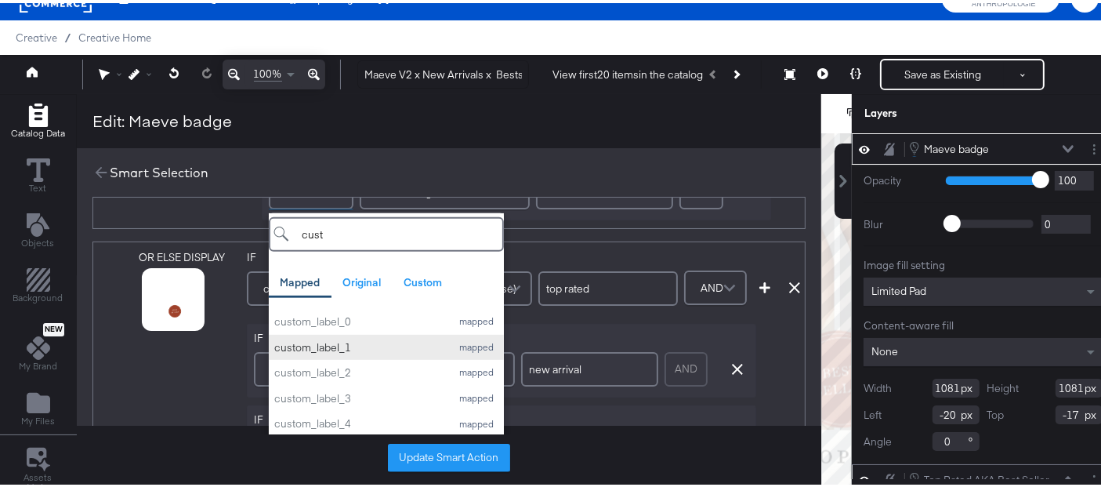
type input "cust"
click at [317, 337] on div "custom_label_1" at bounding box center [358, 344] width 169 height 15
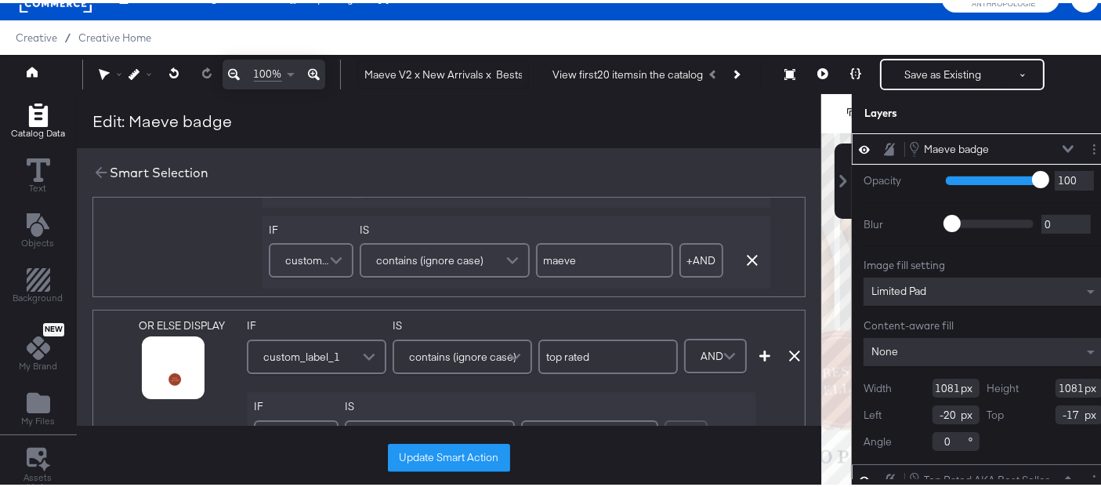
scroll to position [667, 0]
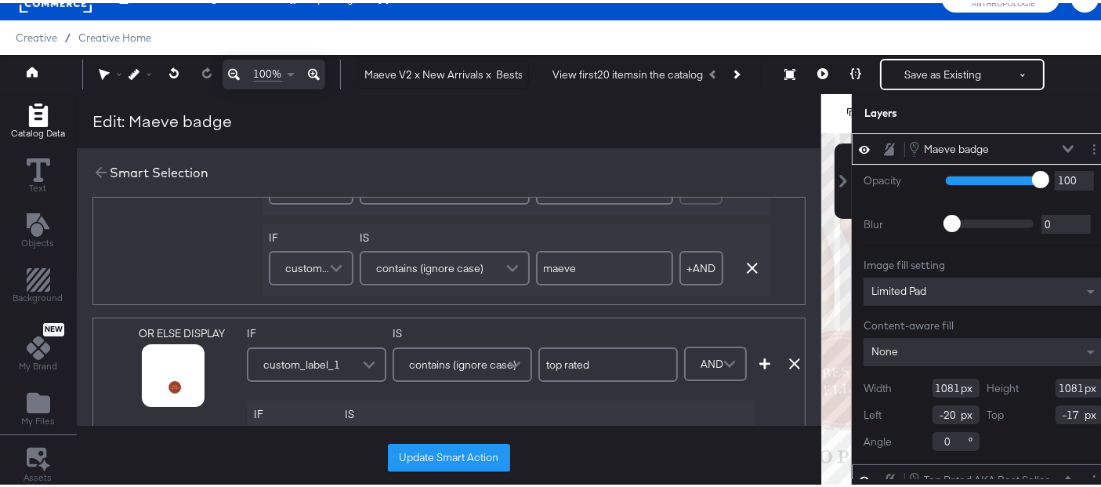
click at [407, 266] on span "contains (ignore case)" at bounding box center [429, 265] width 107 height 27
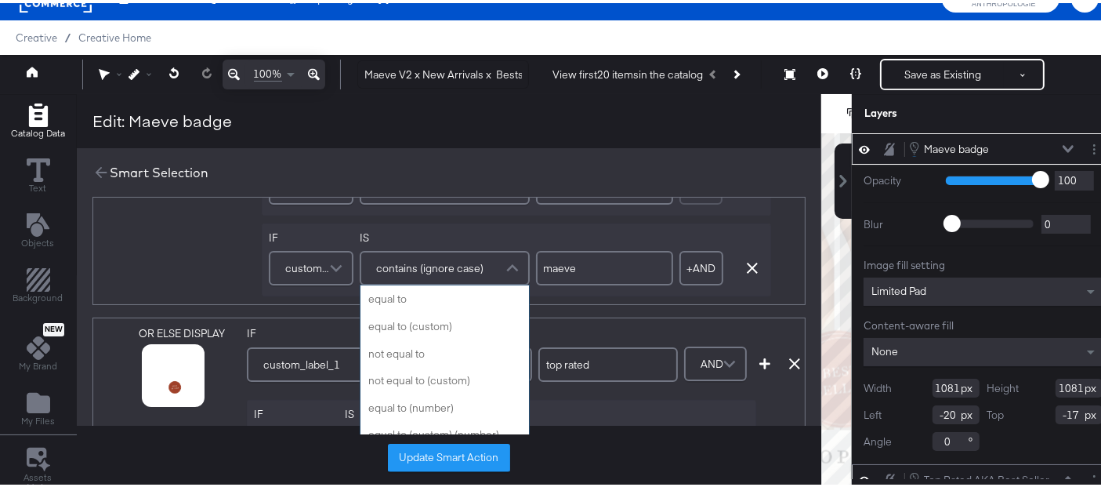
scroll to position [582, 0]
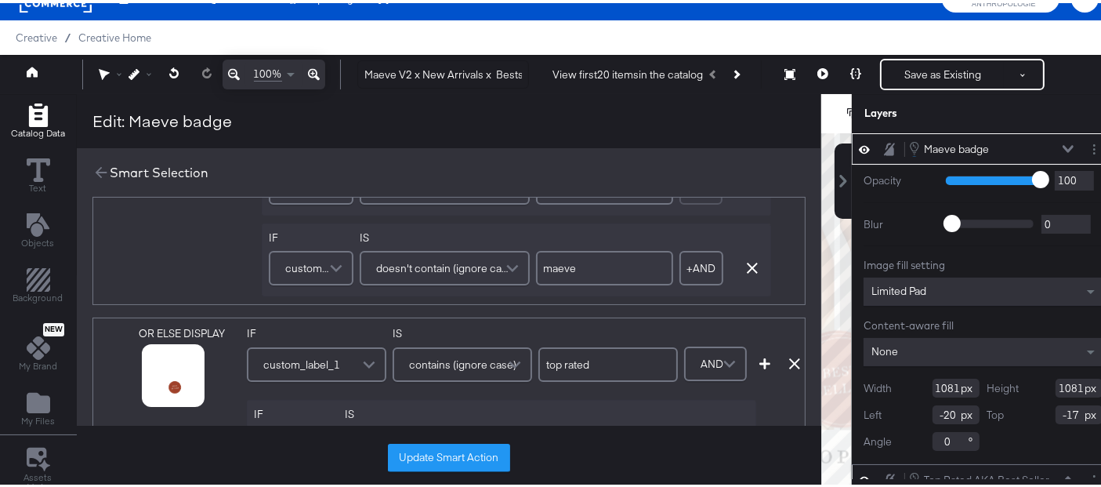
click at [567, 263] on input "maeve" at bounding box center [604, 265] width 137 height 34
type input "top rated"
click at [777, 234] on div "OR ELSE DISPLAY link mapped image_link mapped additional_image_link mapped anth…" at bounding box center [448, 139] width 713 height 326
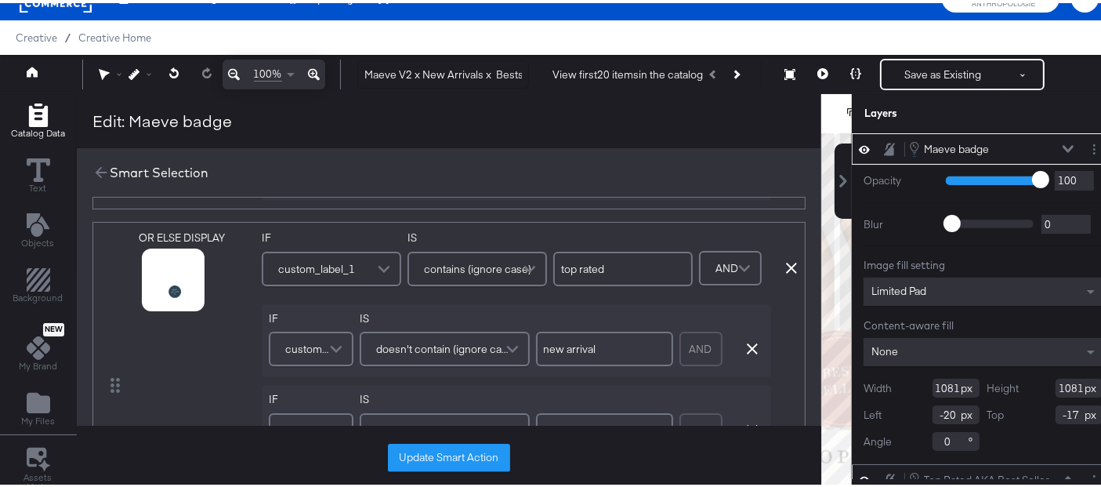
scroll to position [418, 0]
click at [299, 270] on span "custom_label_1" at bounding box center [316, 271] width 77 height 27
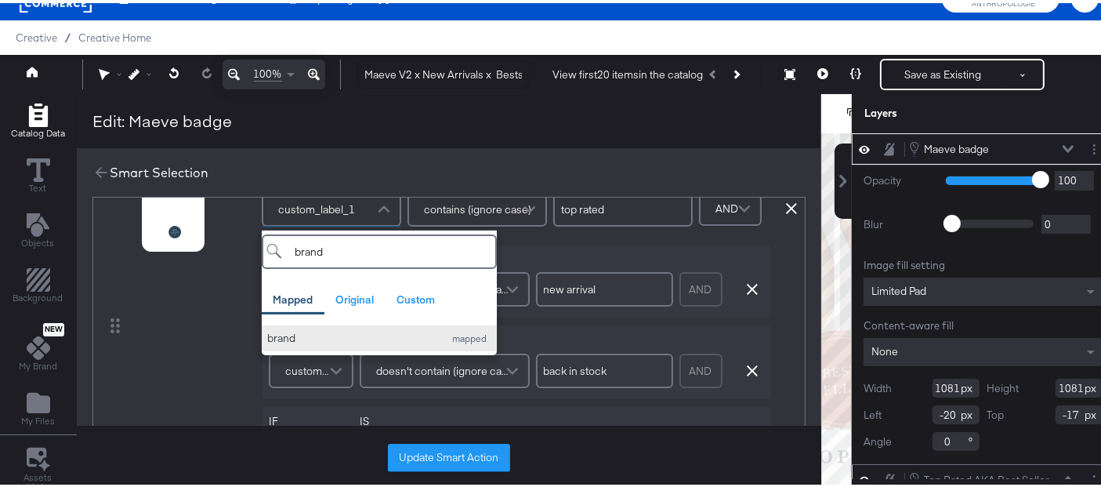
scroll to position [485, 0]
type input "brand"
click at [292, 328] on div "brand" at bounding box center [351, 333] width 169 height 15
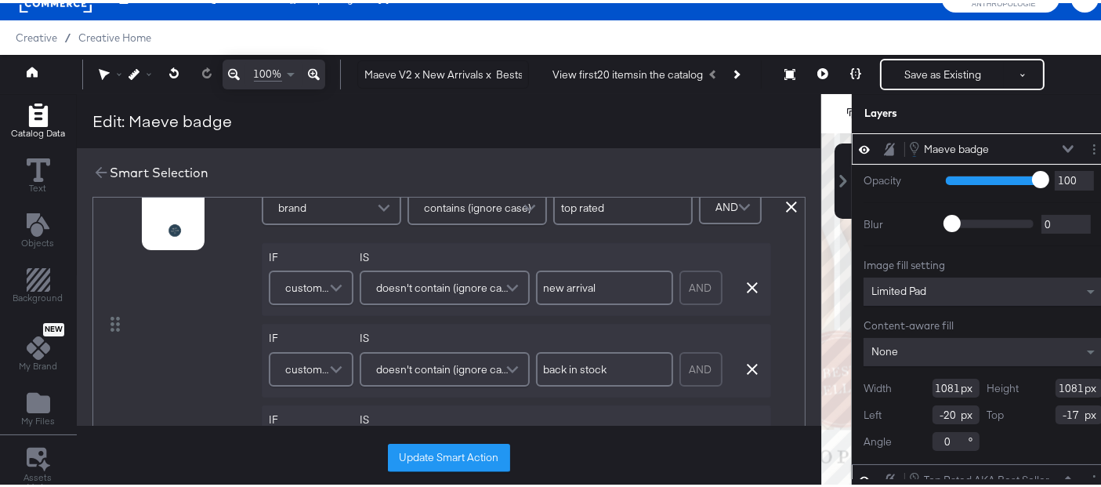
scroll to position [447, 0]
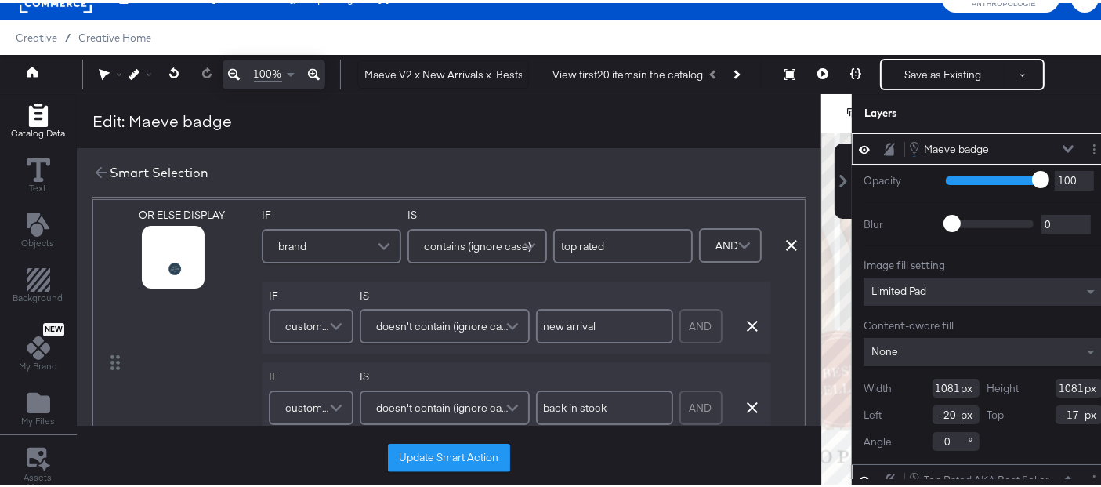
click at [600, 229] on input "top rated" at bounding box center [622, 243] width 139 height 34
type input "maeve"
click at [693, 196] on div "OR ELSE DISPLAY link mapped image_link mapped additional_image_link mapped anth…" at bounding box center [448, 359] width 713 height 326
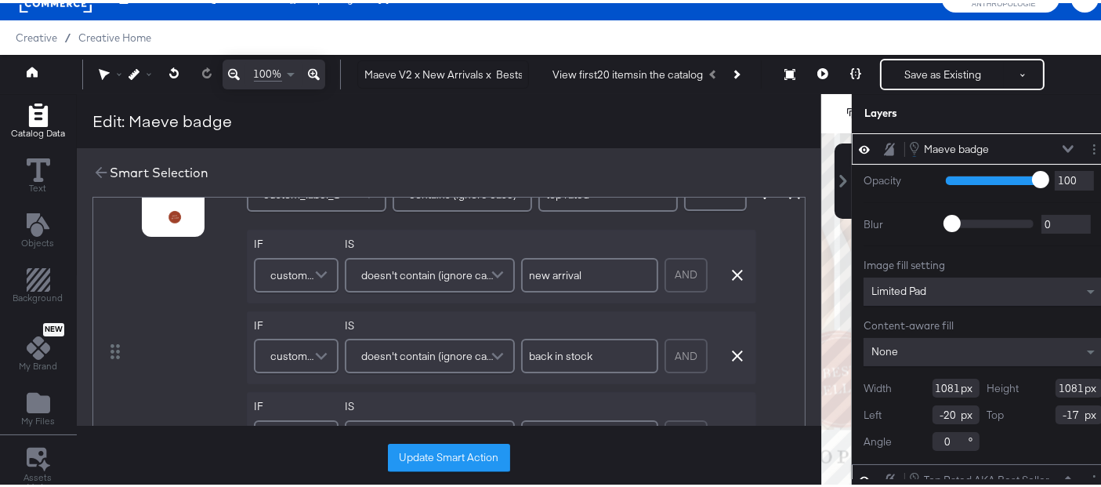
scroll to position [799, 0]
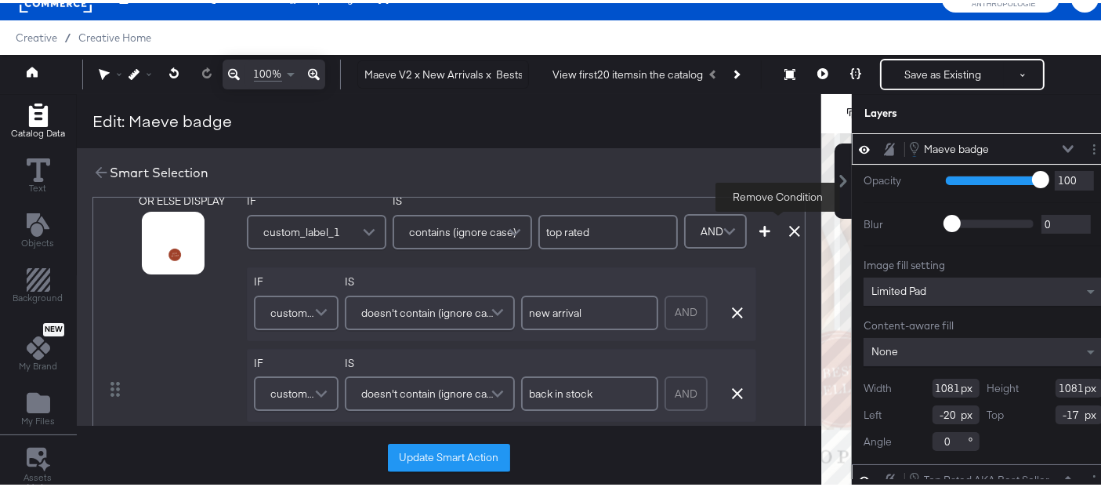
click at [789, 223] on icon at bounding box center [794, 228] width 11 height 11
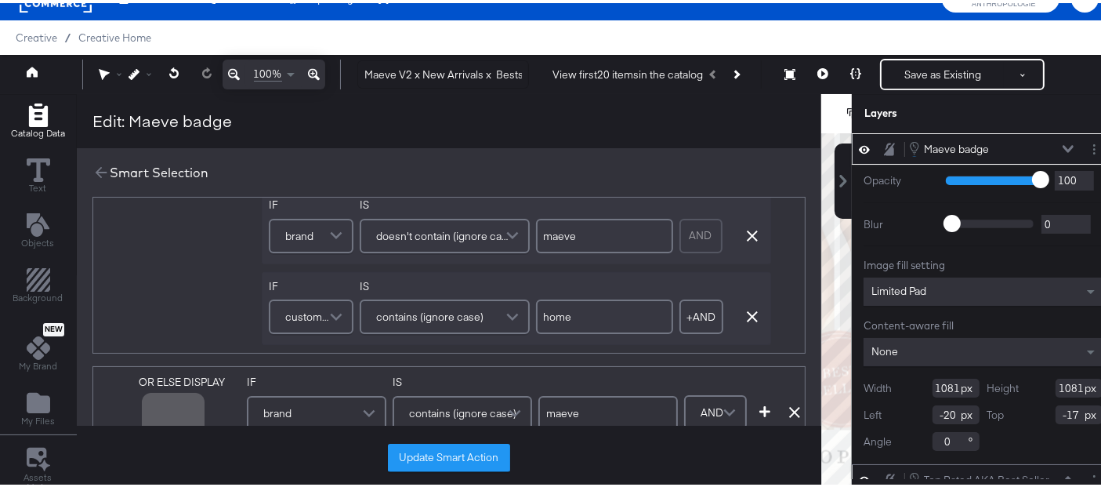
scroll to position [378, 0]
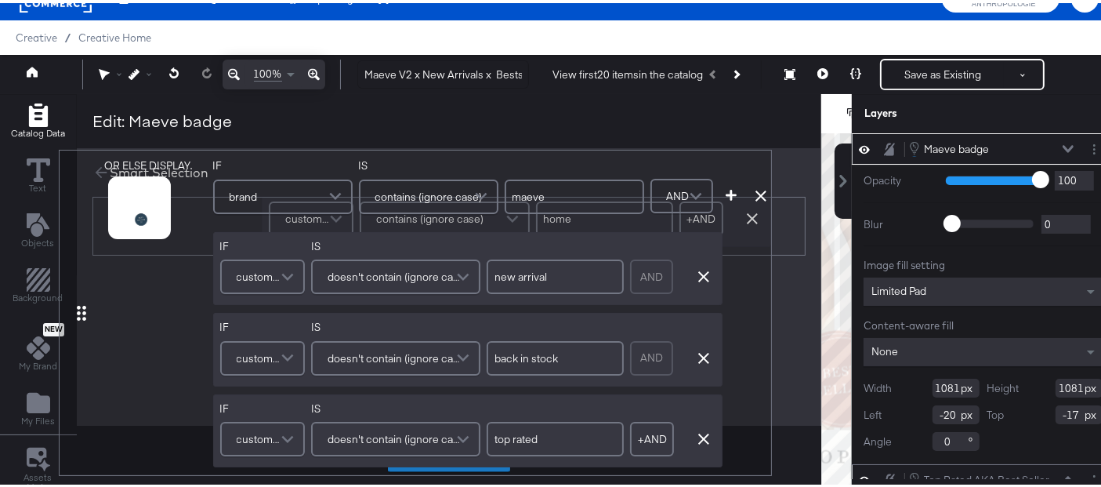
drag, startPoint x: 121, startPoint y: 409, endPoint x: 155, endPoint y: 190, distance: 222.1
click at [155, 190] on div "Smart Selection DISPLAY link mapped image_link mapped additional_image_link map…" at bounding box center [449, 288] width 745 height 286
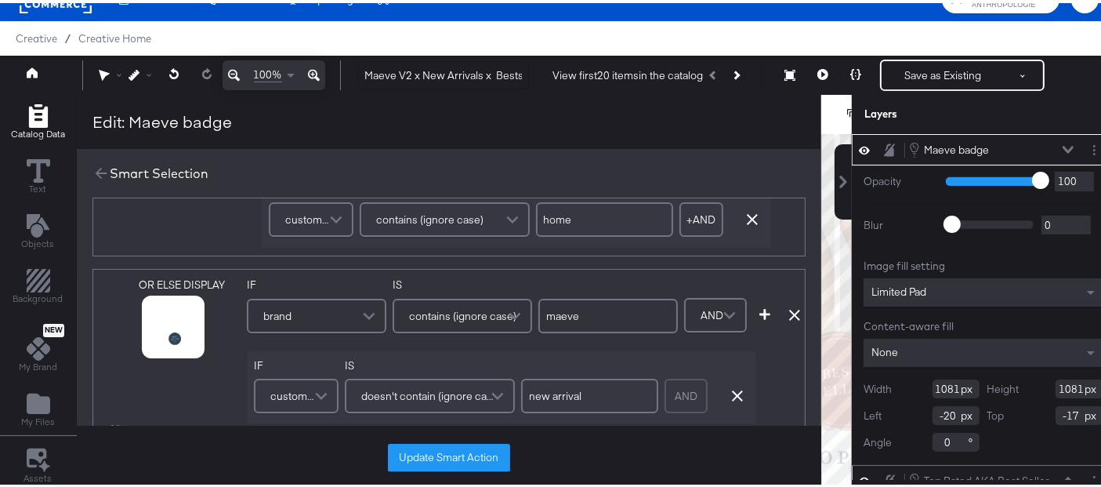
scroll to position [81, 0]
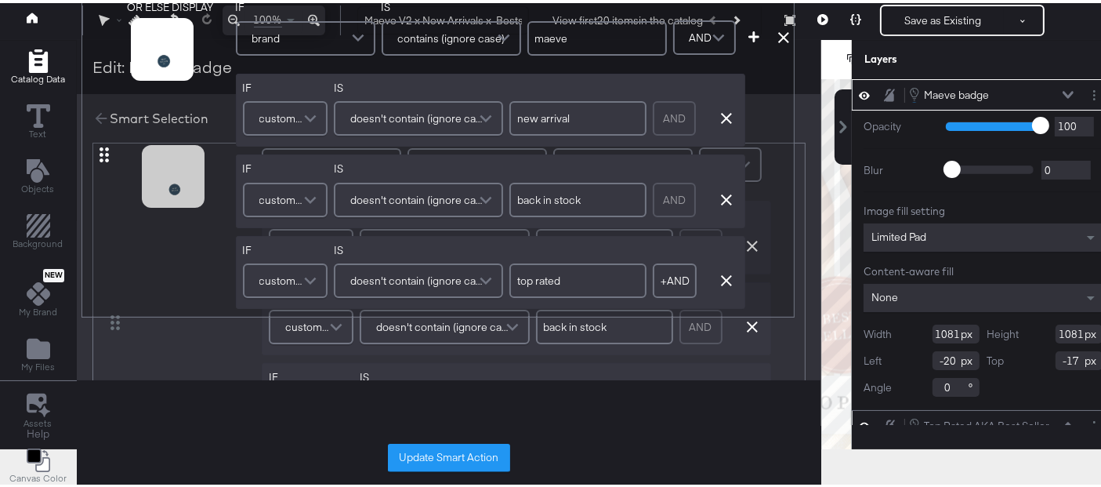
drag, startPoint x: 111, startPoint y: 368, endPoint x: 106, endPoint y: 137, distance: 230.5
click at [106, 137] on div "Smart Selection DISPLAY link mapped image_link mapped additional_image_link map…" at bounding box center [449, 234] width 745 height 286
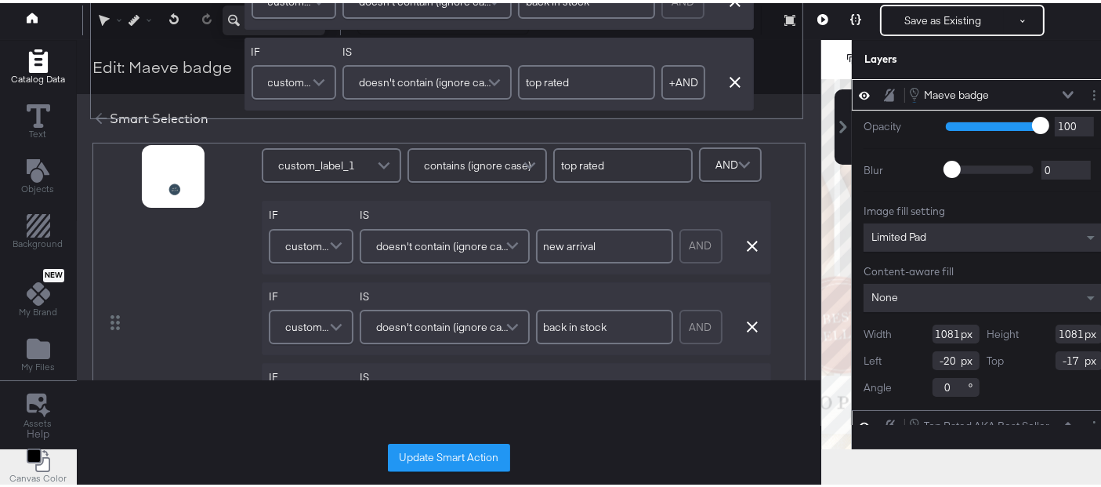
type input "maeve"
type input "top rated"
type input "maeve"
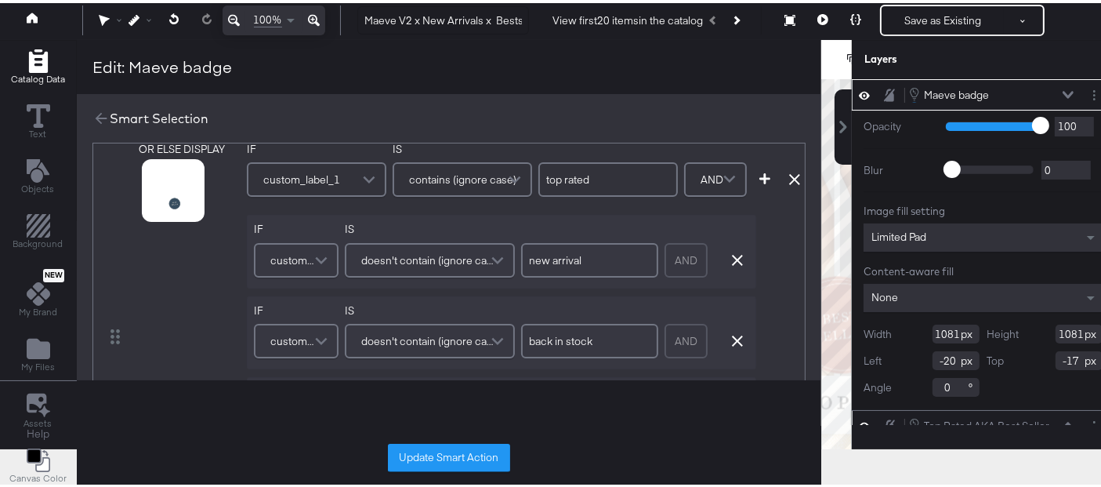
scroll to position [0, 0]
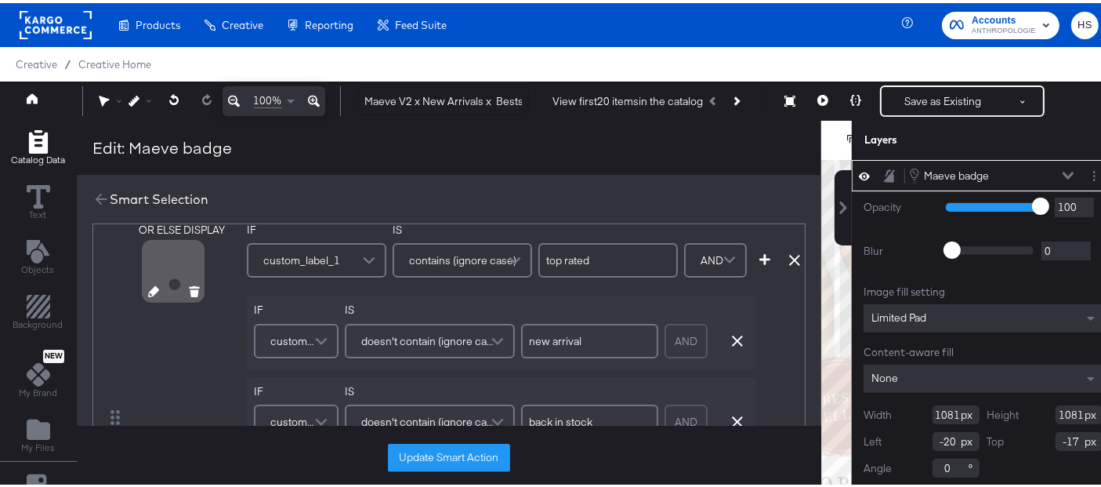
click at [150, 280] on div "OR ELSE DISPLAY" at bounding box center [184, 260] width 90 height 82
click at [150, 284] on icon at bounding box center [153, 288] width 11 height 11
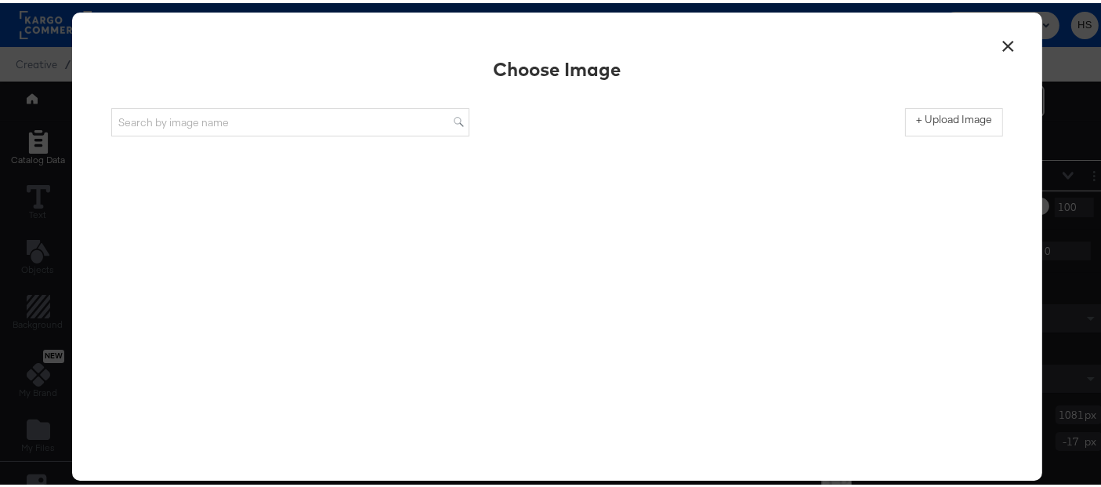
scroll to position [113, 0]
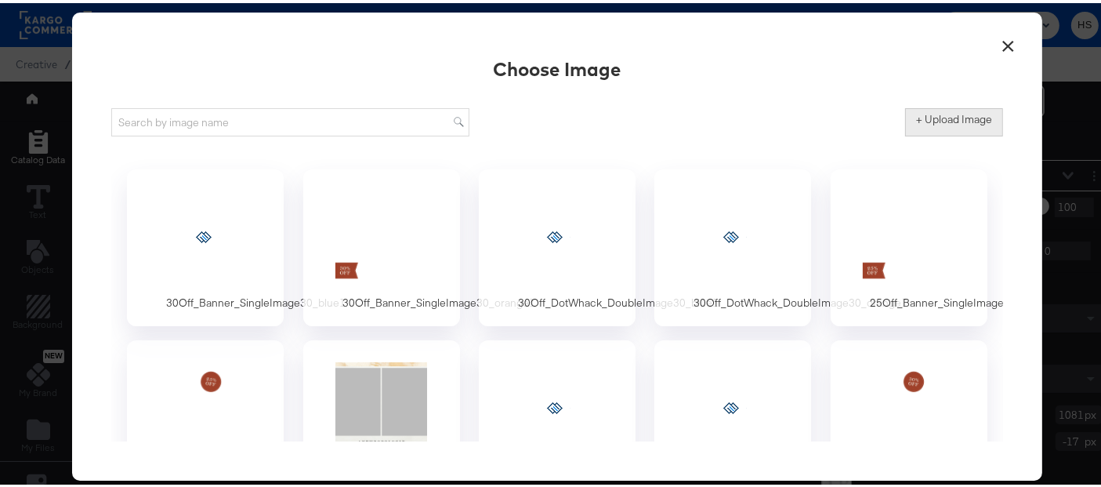
click at [960, 118] on label "+ Upload Image" at bounding box center [954, 116] width 76 height 15
click at [960, 133] on input "+ Upload Image" at bounding box center [1084, 133] width 358 height 0
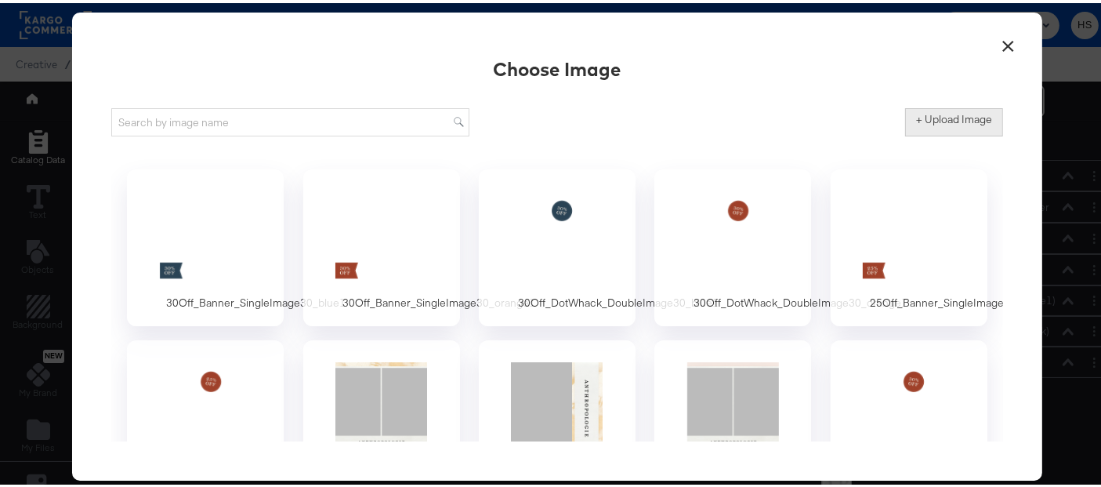
type input "C:\fakepath\2025_FallAnthro_Paid_DPAOverlay_Maeve_DotWhack_DoubleImage.png"
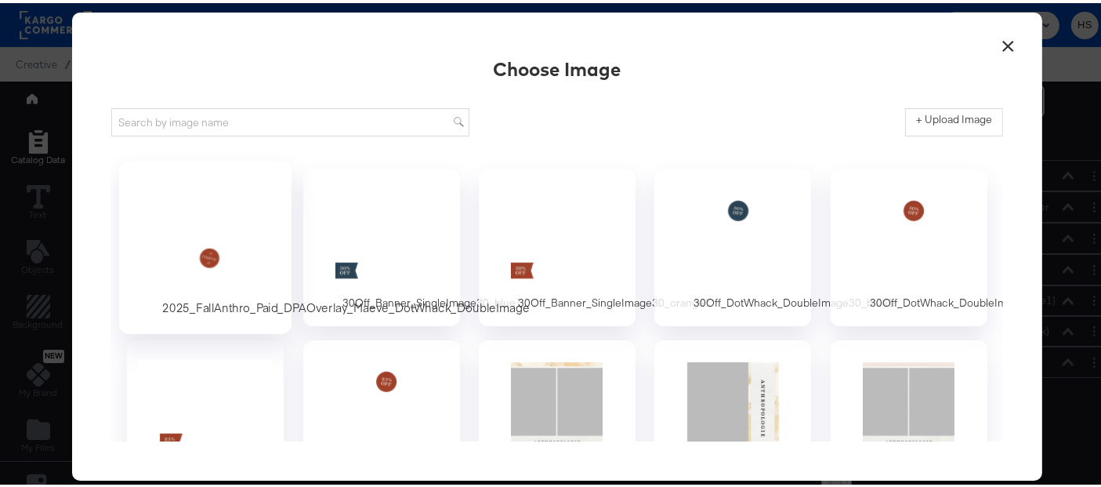
click at [242, 227] on div at bounding box center [205, 233] width 147 height 108
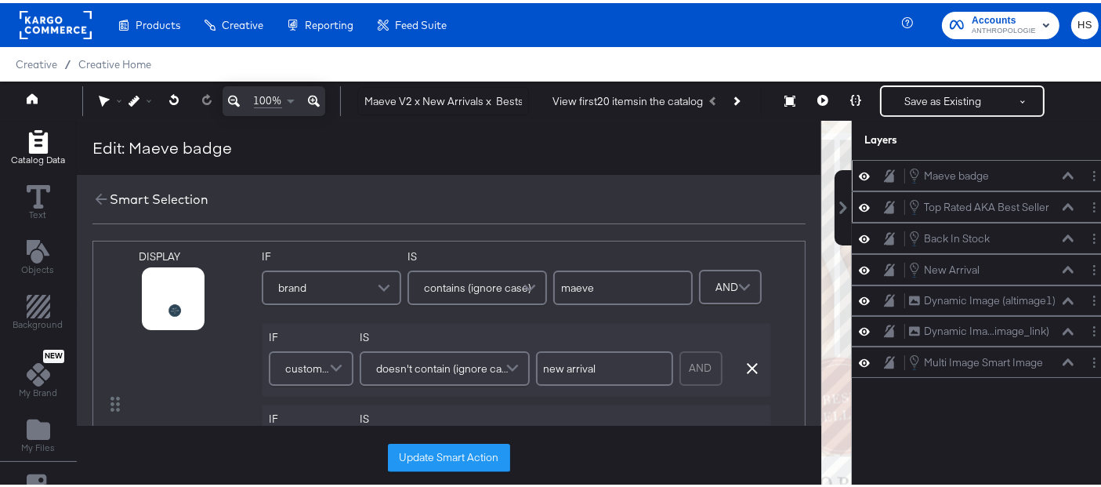
scroll to position [0, 13]
click at [148, 310] on icon at bounding box center [153, 315] width 11 height 11
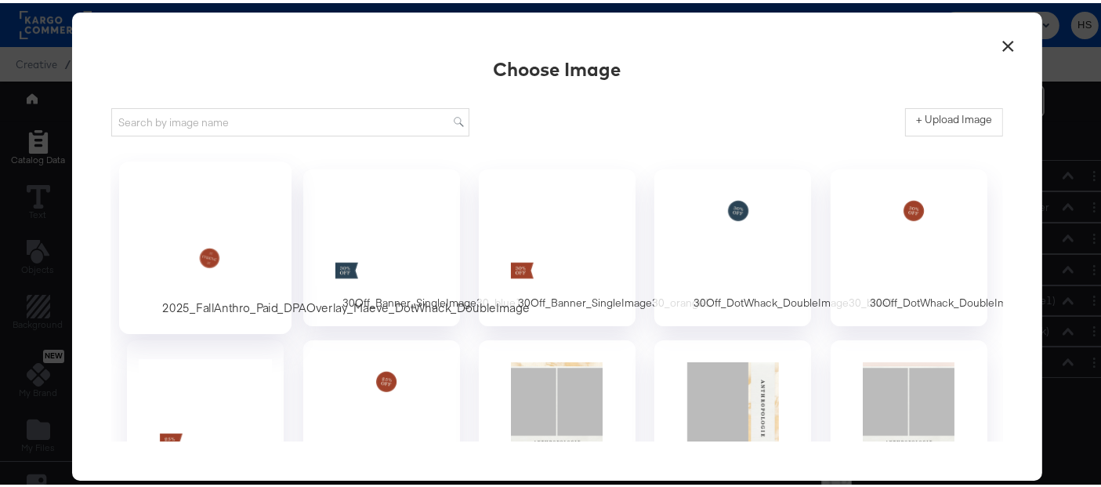
click at [196, 257] on div at bounding box center [205, 233] width 147 height 108
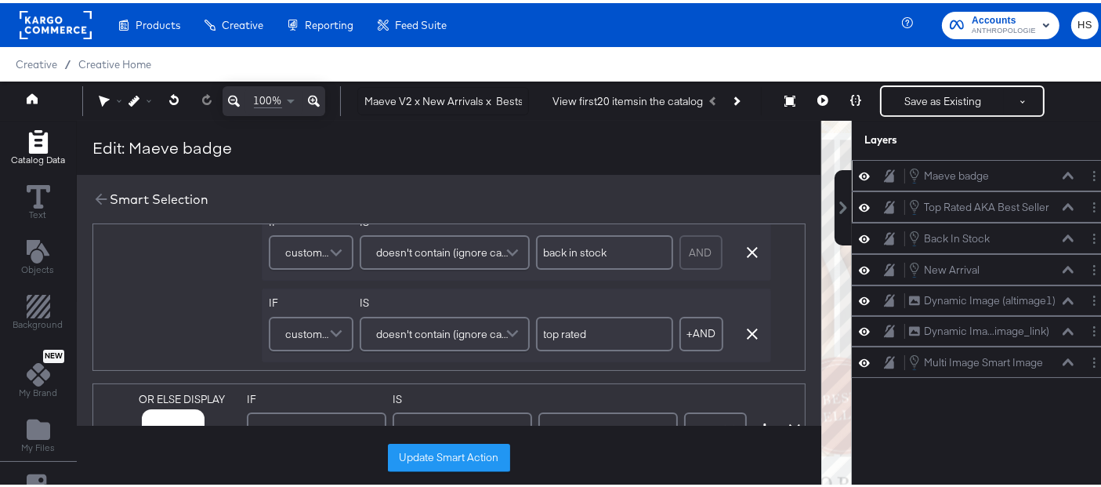
scroll to position [355, 0]
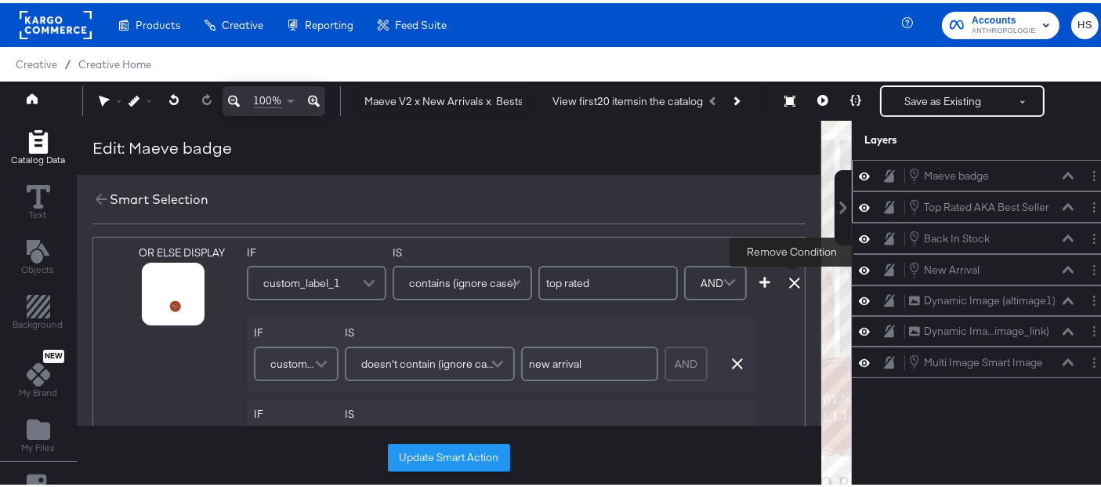
click at [789, 277] on icon at bounding box center [794, 279] width 11 height 11
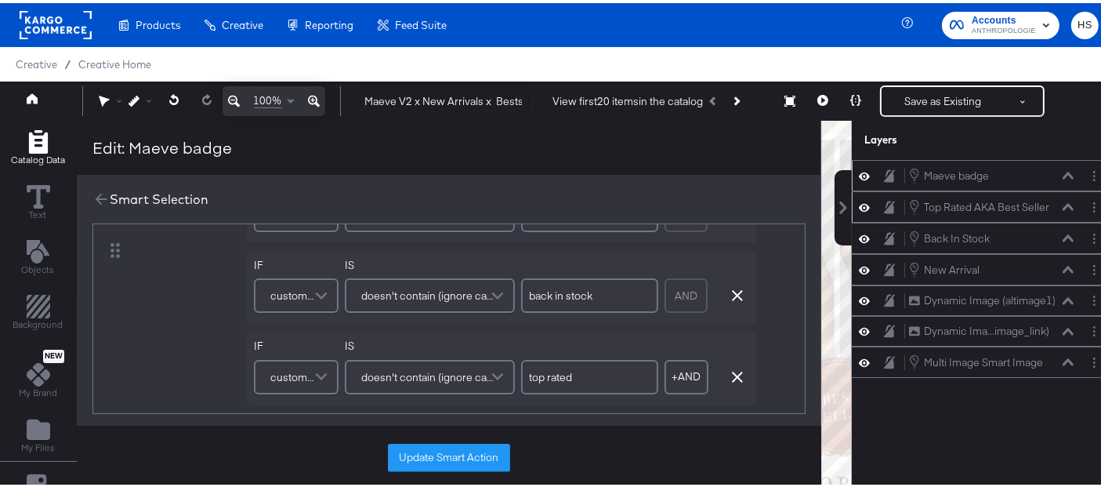
scroll to position [0, 0]
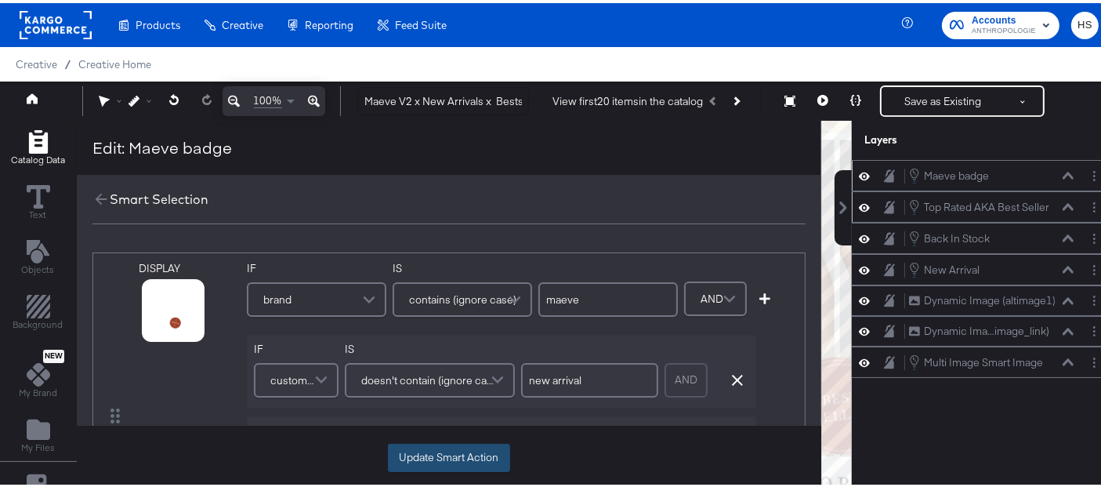
click at [443, 451] on button "Update Smart Action" at bounding box center [449, 454] width 122 height 28
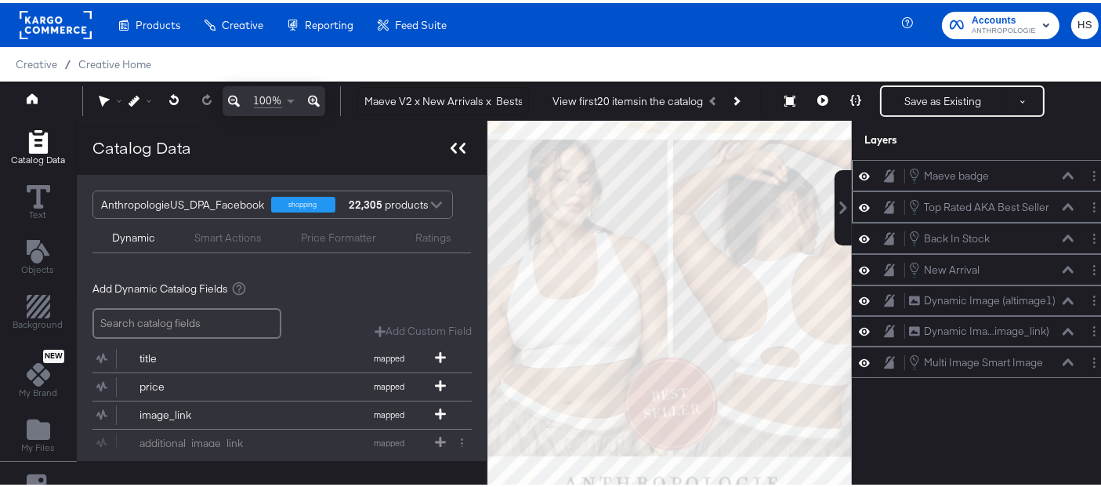
click at [456, 142] on icon at bounding box center [458, 144] width 15 height 11
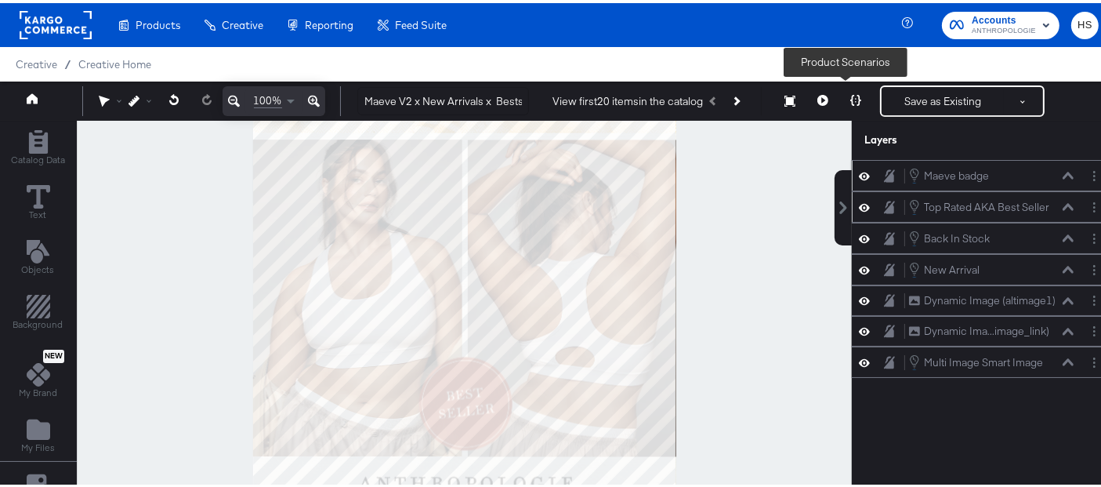
click at [839, 102] on button at bounding box center [855, 97] width 33 height 31
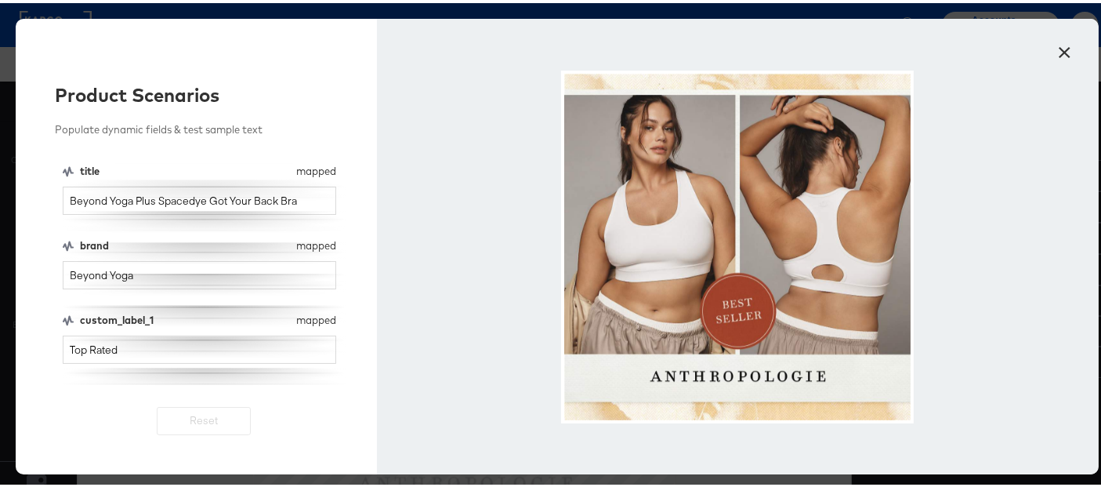
click at [1053, 50] on button "×" at bounding box center [1065, 45] width 28 height 28
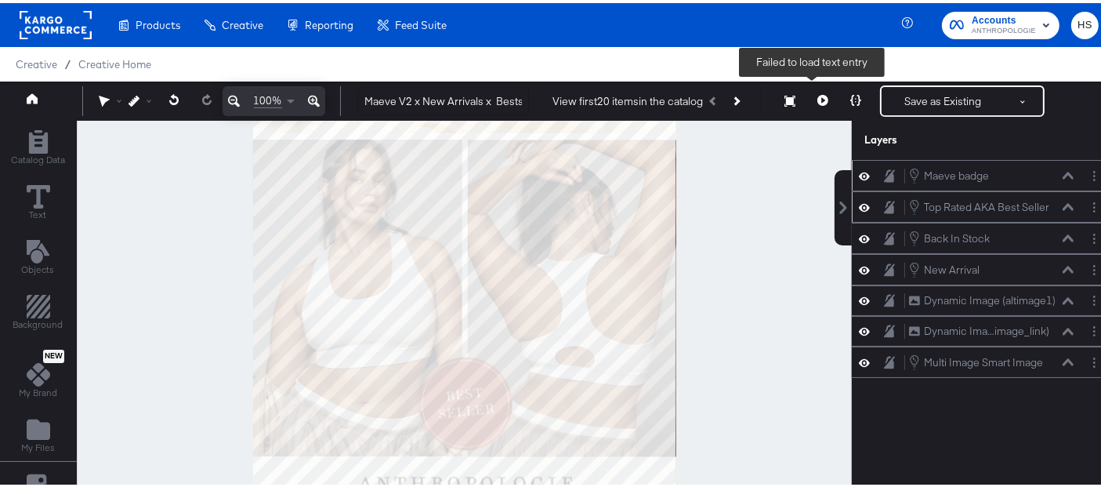
click at [817, 96] on icon at bounding box center [822, 97] width 11 height 11
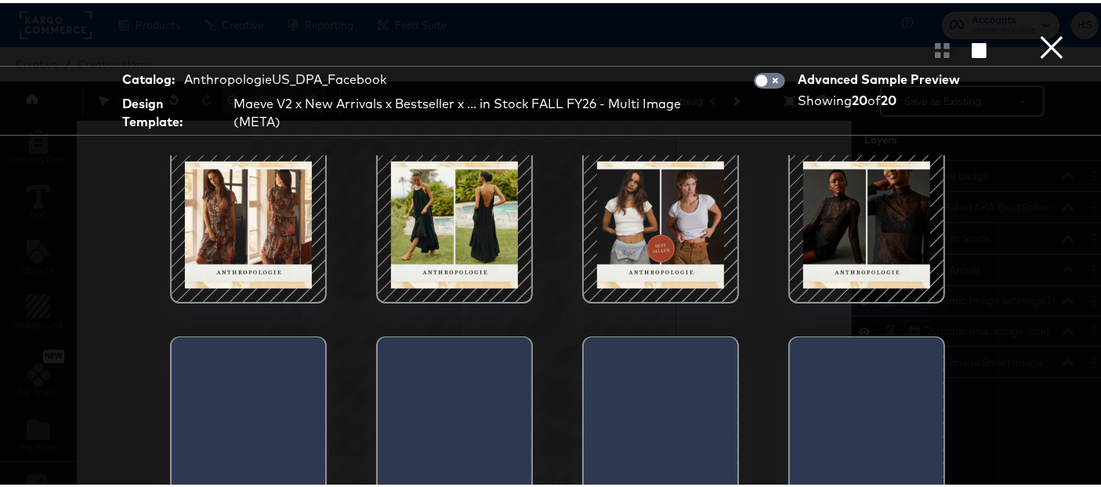
scroll to position [598, 0]
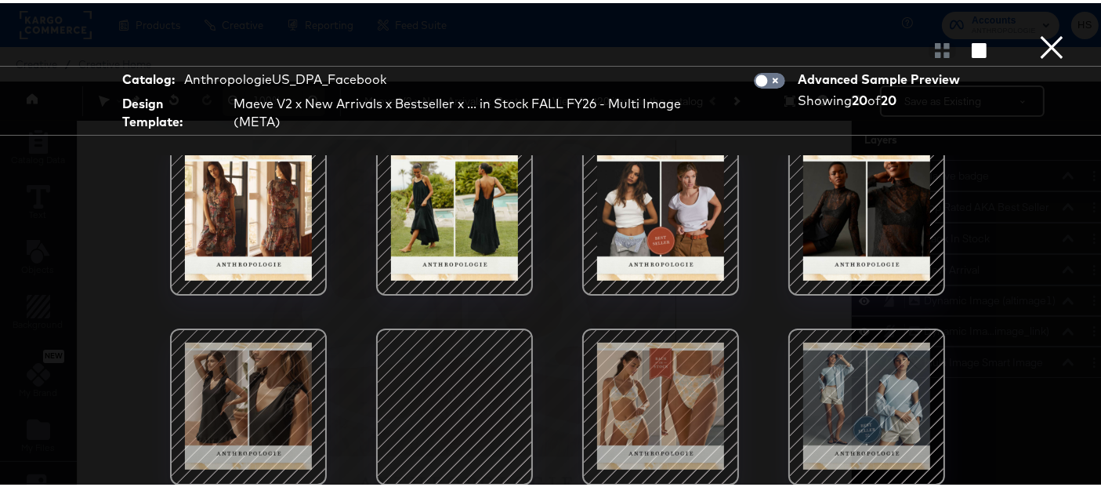
click at [1044, 31] on button "×" at bounding box center [1051, 15] width 31 height 31
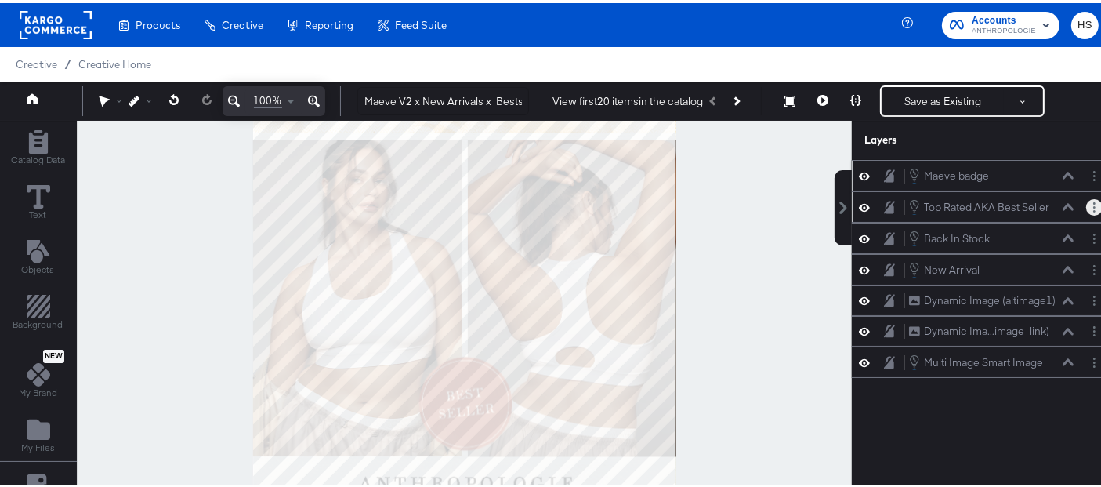
click at [1086, 201] on button "Layer Options" at bounding box center [1094, 204] width 16 height 16
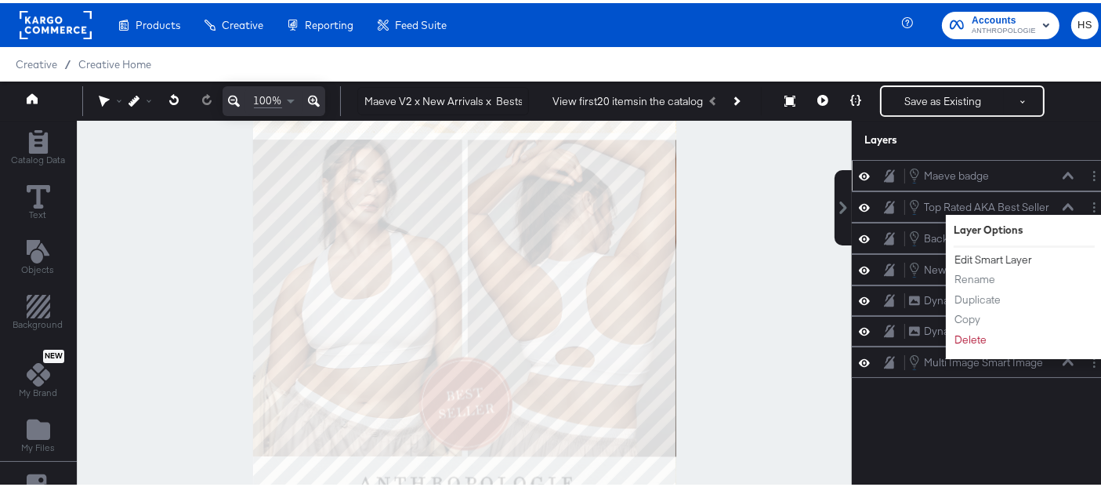
click at [988, 255] on button "Edit Smart Layer" at bounding box center [993, 256] width 79 height 16
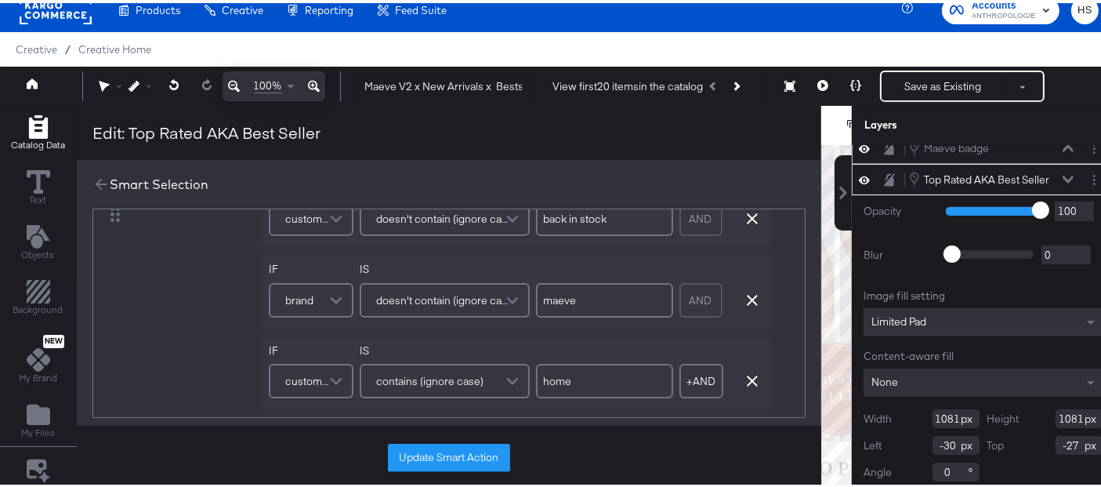
scroll to position [395, 0]
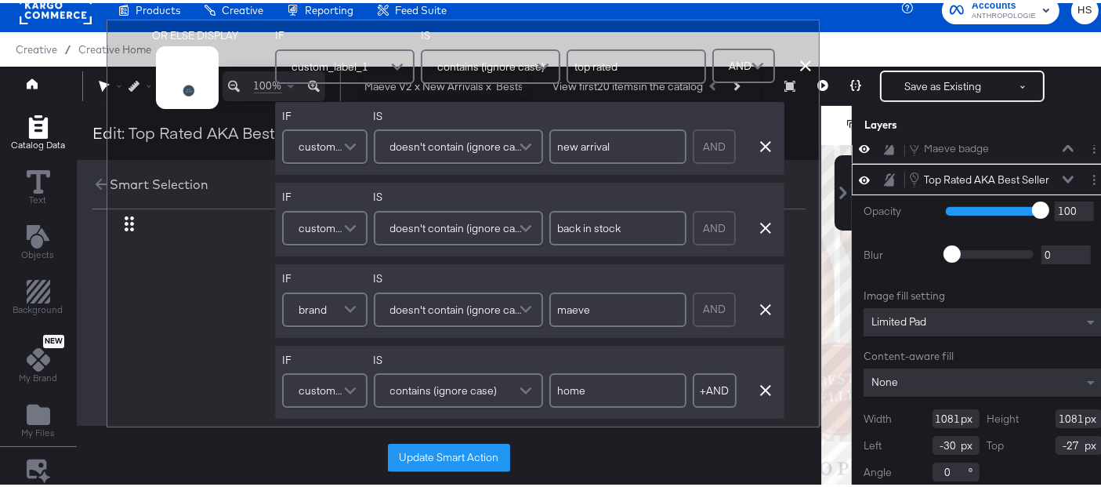
drag, startPoint x: 121, startPoint y: 369, endPoint x: 143, endPoint y: 180, distance: 190.1
click at [143, 180] on div "Smart Selection DISPLAY link mapped image_link mapped additional_image_link map…" at bounding box center [449, 300] width 745 height 286
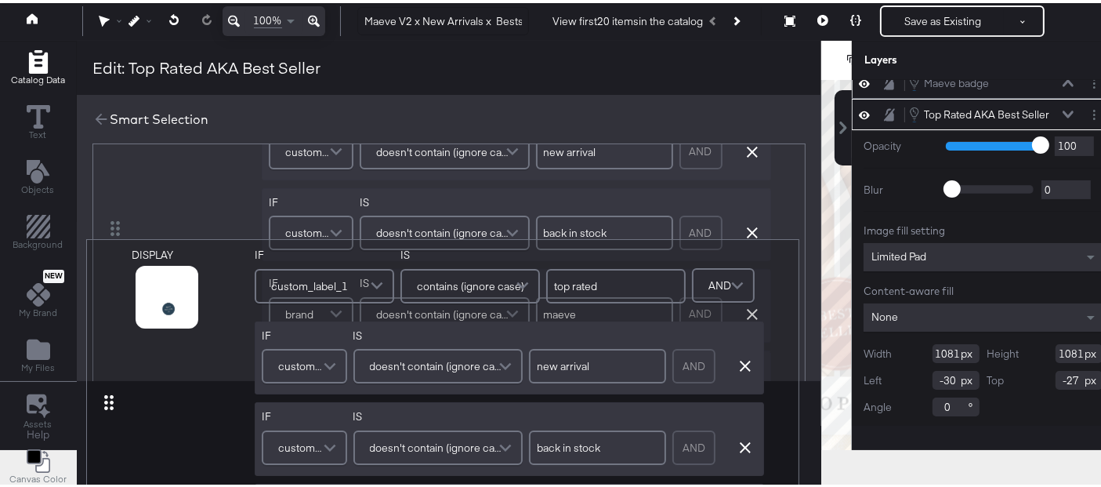
scroll to position [82, 0]
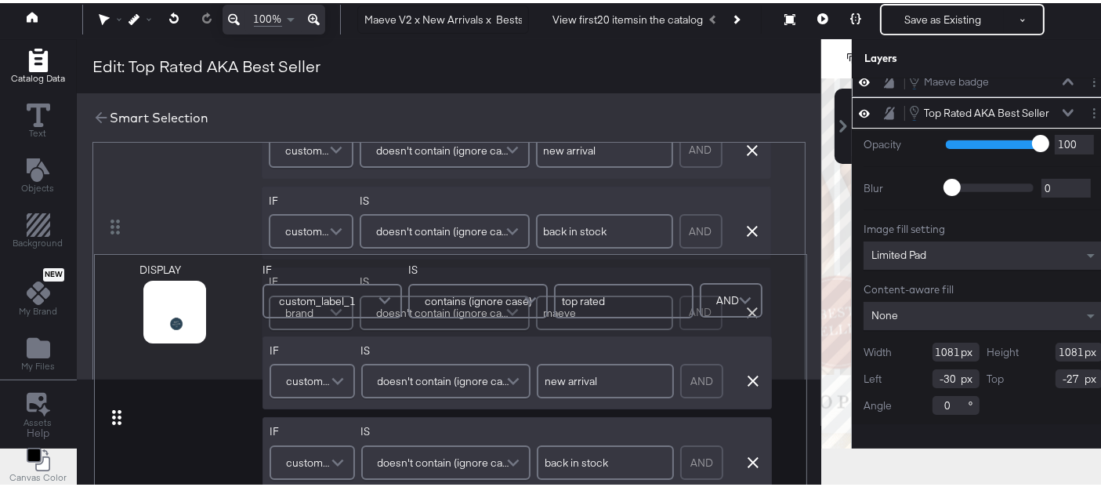
drag, startPoint x: 112, startPoint y: 250, endPoint x: 116, endPoint y: 445, distance: 195.2
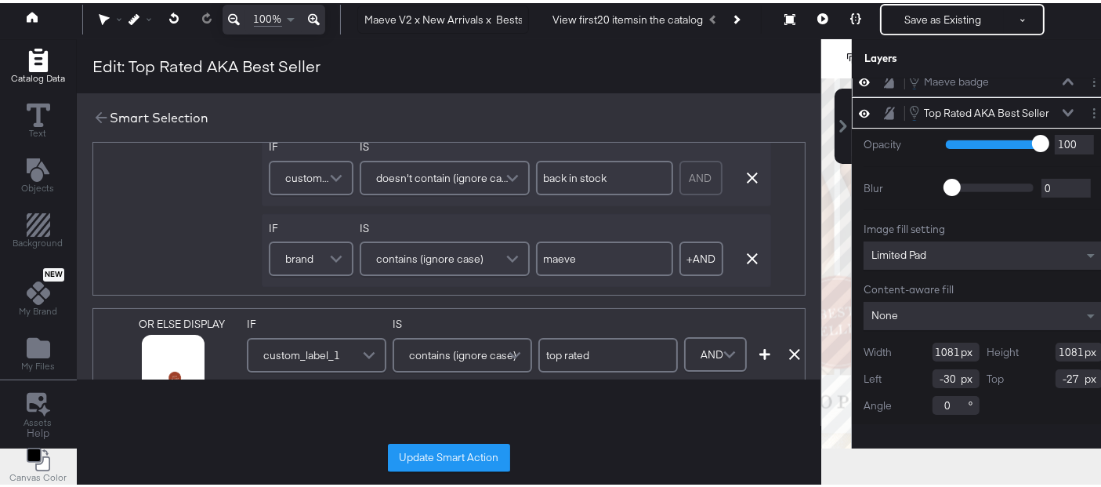
scroll to position [439, 0]
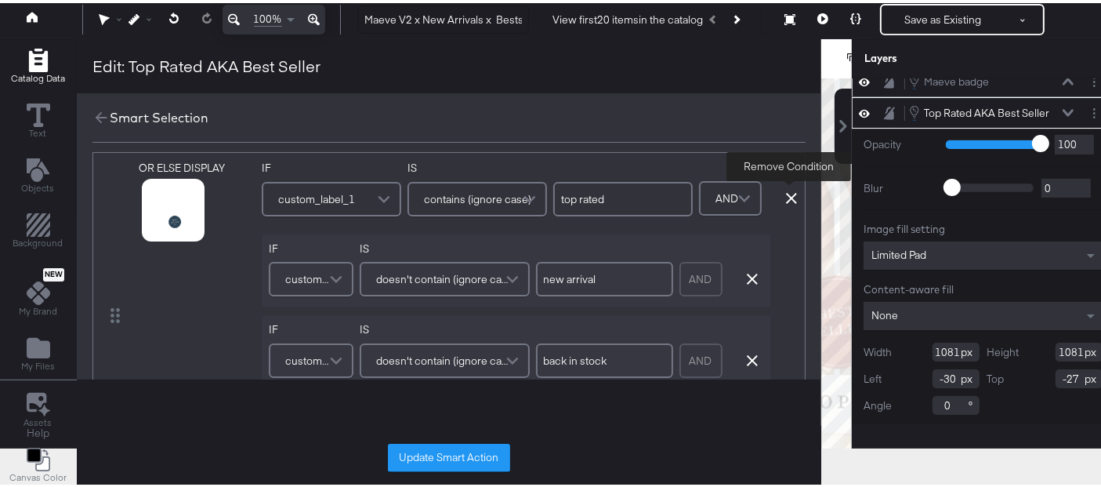
click at [789, 190] on icon at bounding box center [791, 195] width 11 height 11
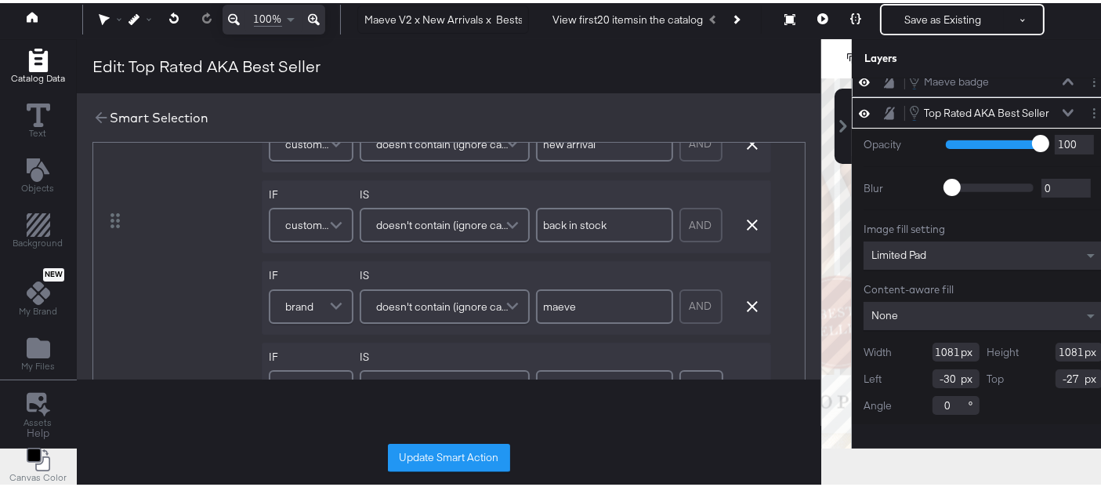
scroll to position [168, 0]
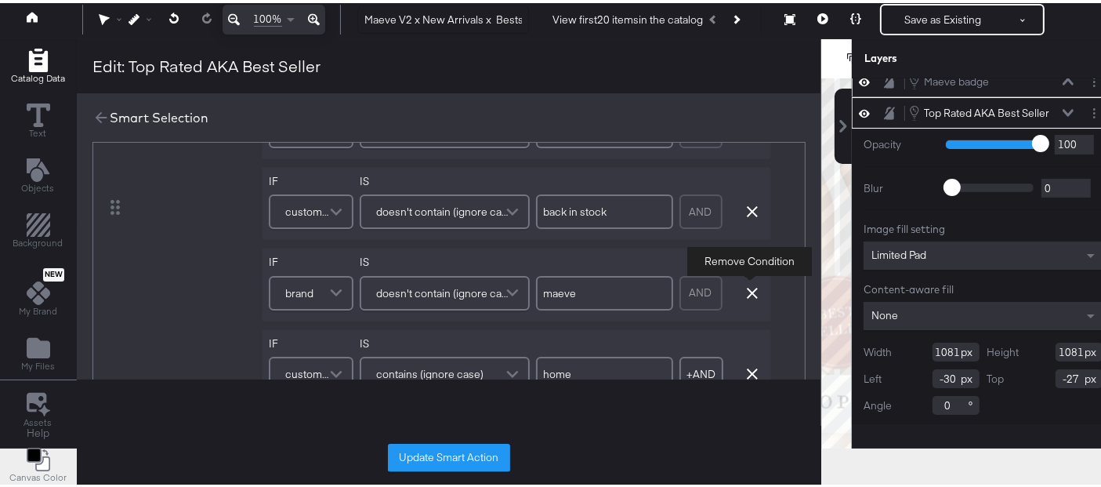
click at [752, 286] on icon "button" at bounding box center [752, 289] width 11 height 11
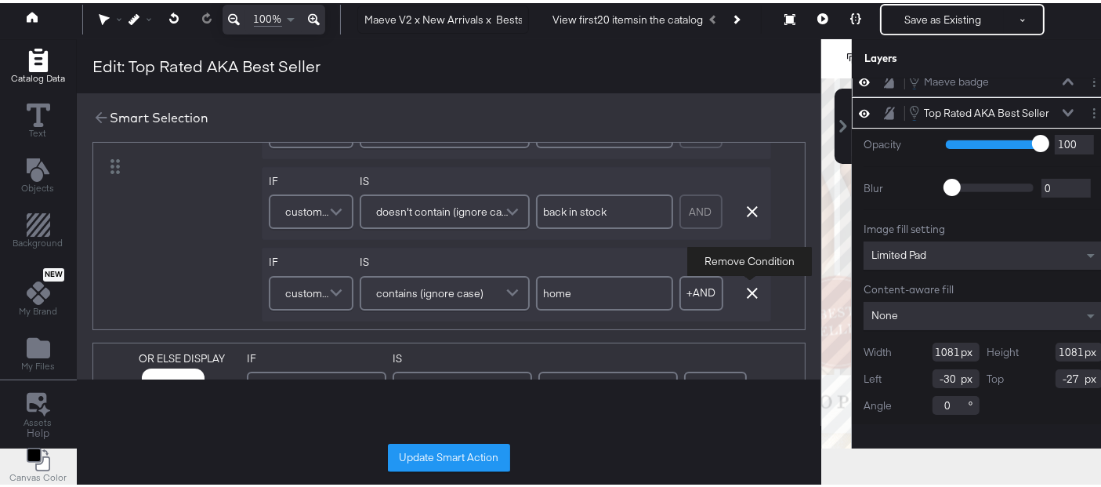
type input "home"
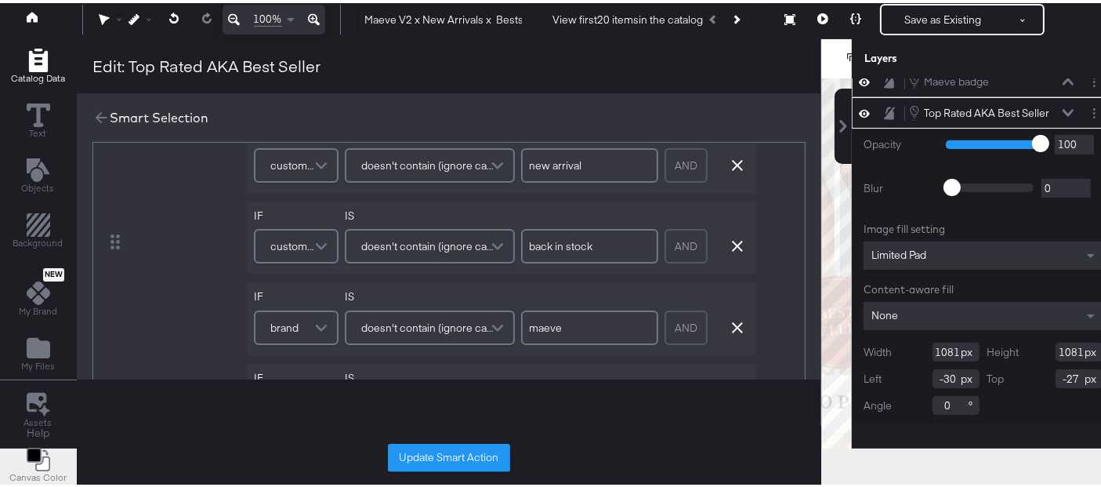
scroll to position [480, 0]
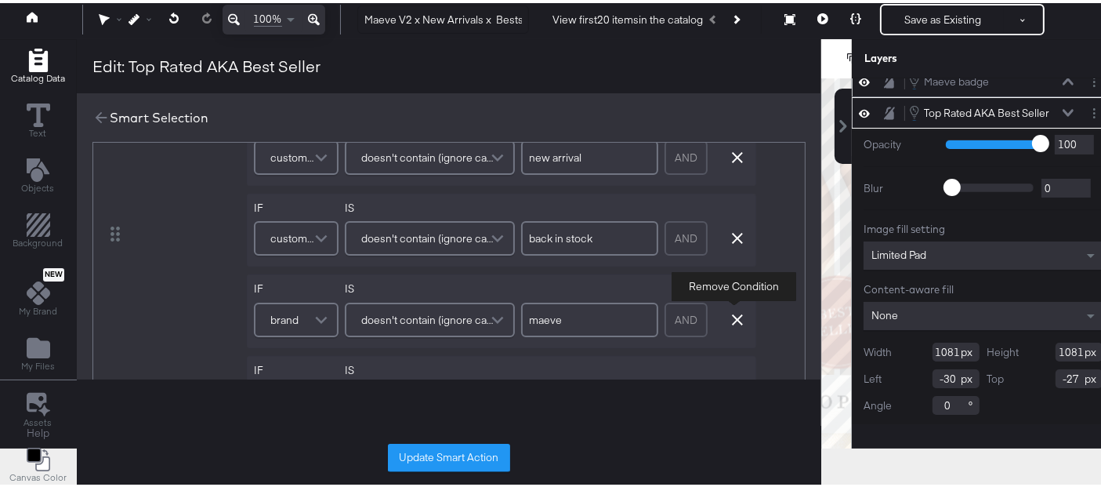
click at [732, 312] on icon "button" at bounding box center [737, 316] width 11 height 11
type input "home"
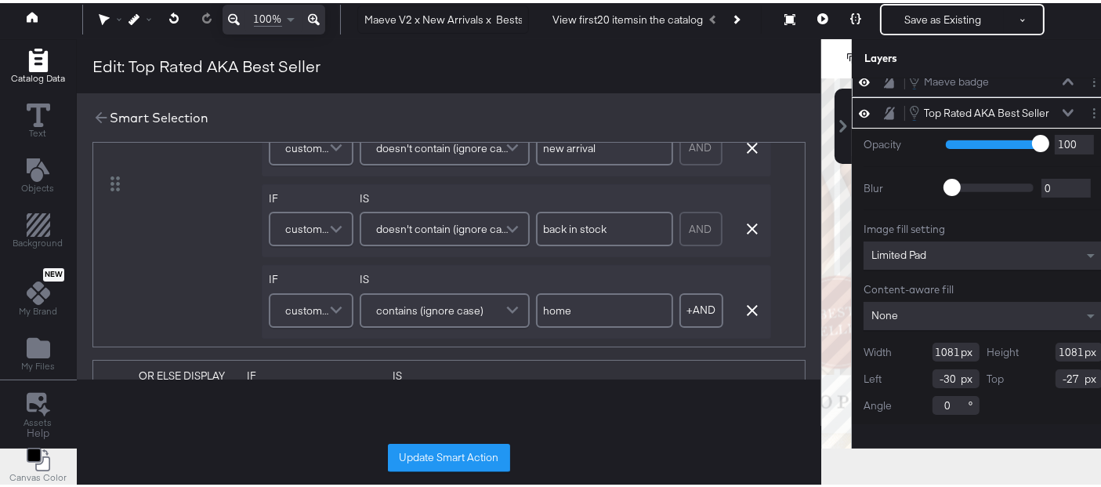
scroll to position [154, 0]
click at [458, 451] on button "Update Smart Action" at bounding box center [449, 454] width 122 height 28
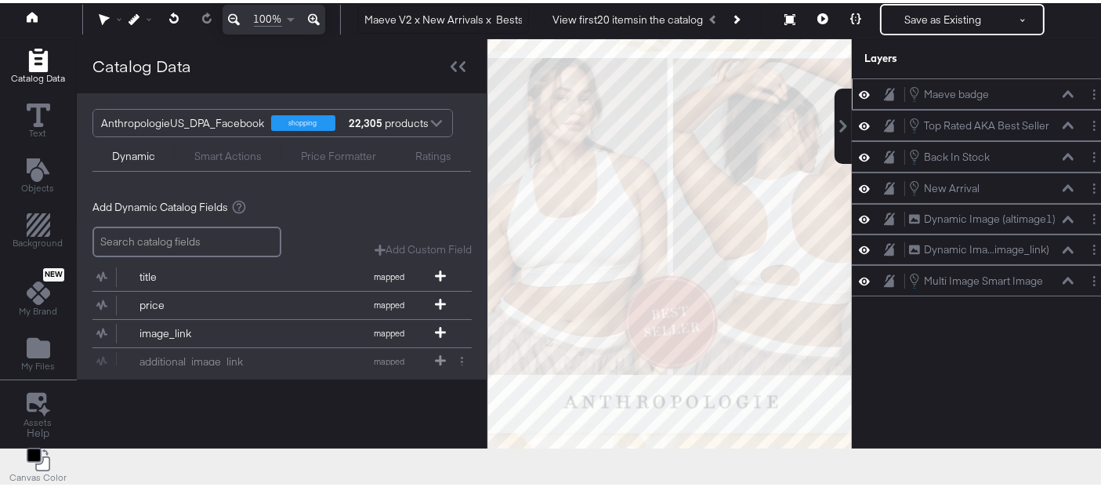
scroll to position [0, 0]
click at [1093, 149] on circle "Layer Options" at bounding box center [1094, 150] width 2 height 2
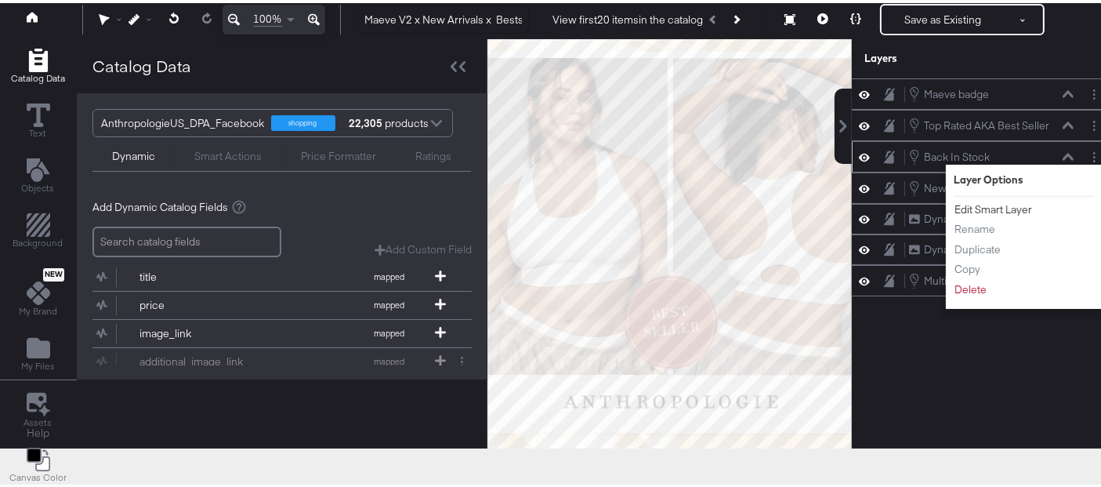
click at [987, 202] on button "Edit Smart Layer" at bounding box center [993, 206] width 79 height 16
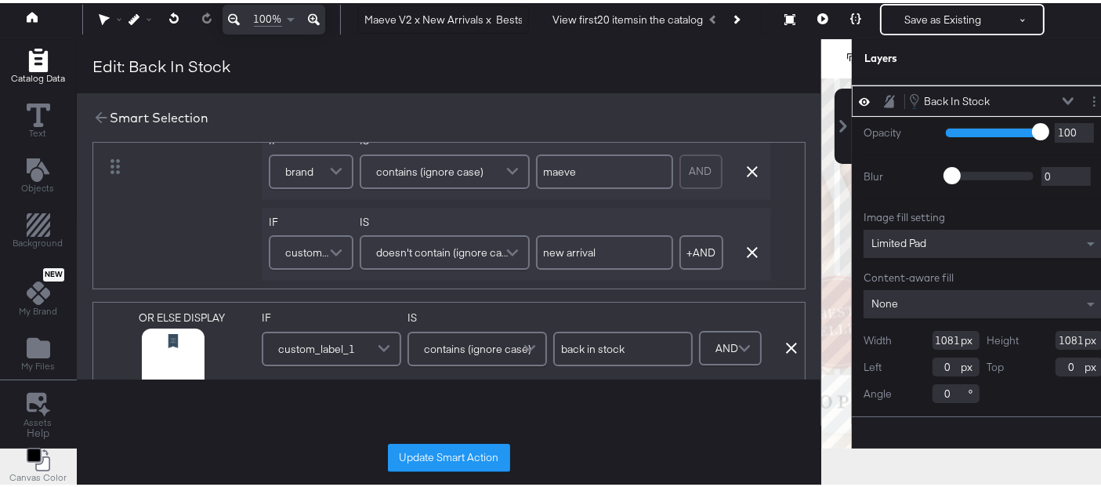
scroll to position [82, 0]
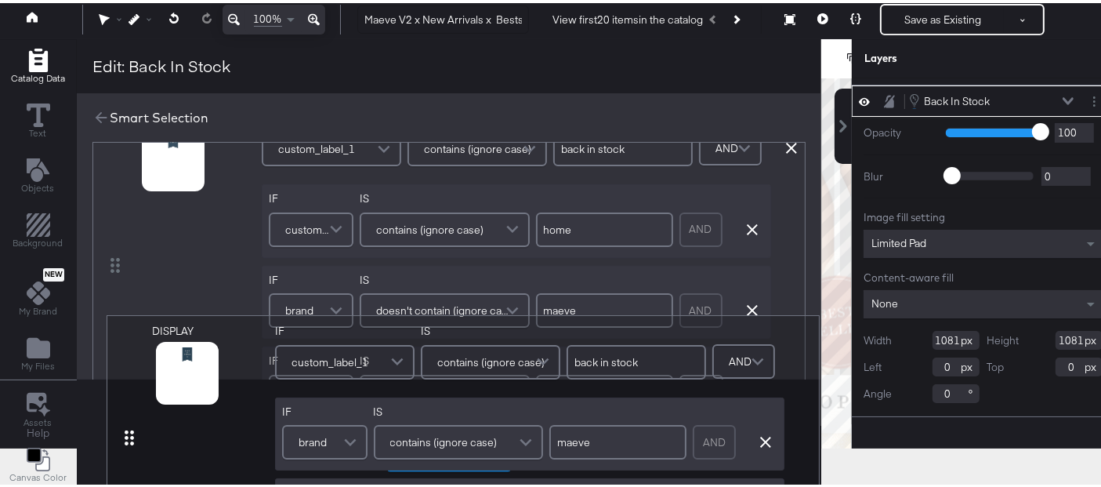
drag, startPoint x: 112, startPoint y: 201, endPoint x: 125, endPoint y: 437, distance: 236.2
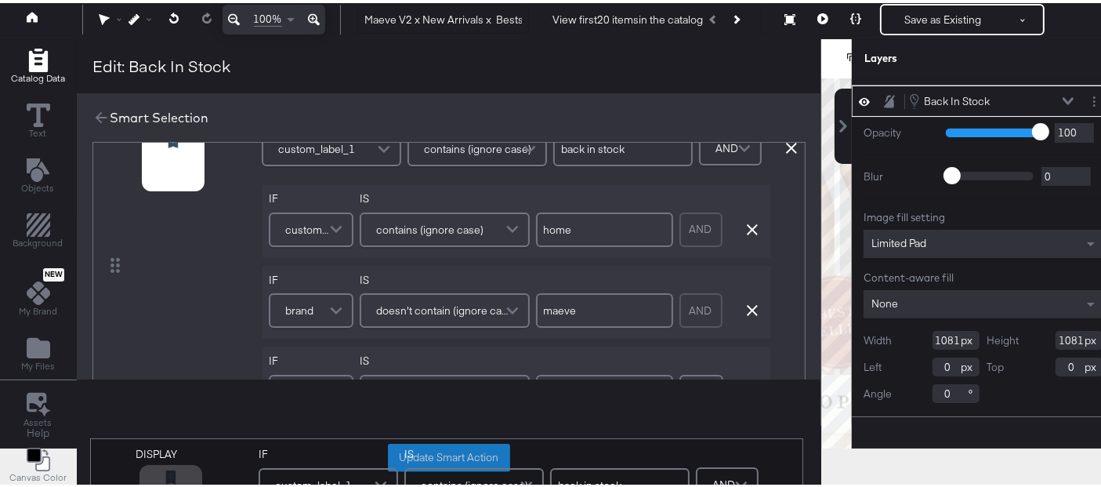
type input "home"
type input "maeve"
type input "new arrival"
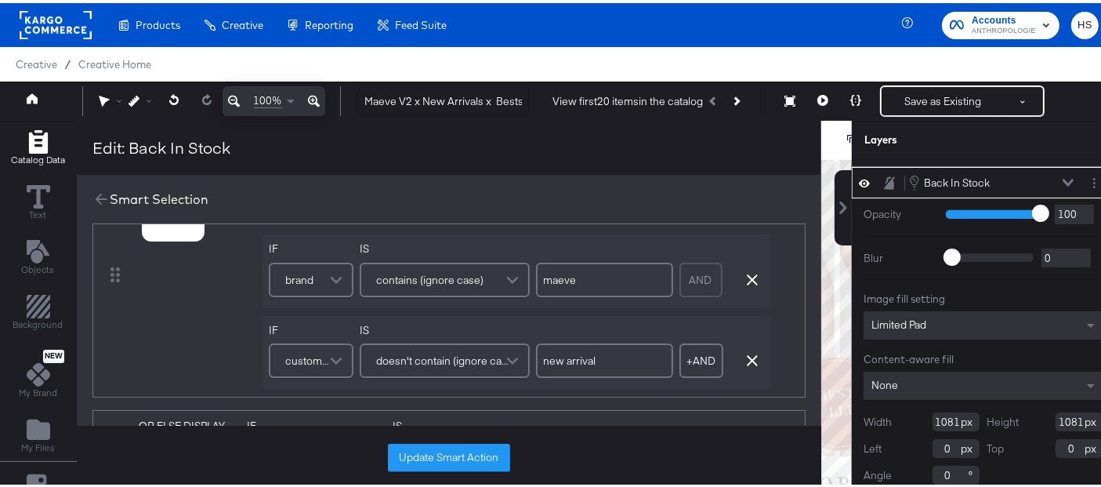
scroll to position [358, 0]
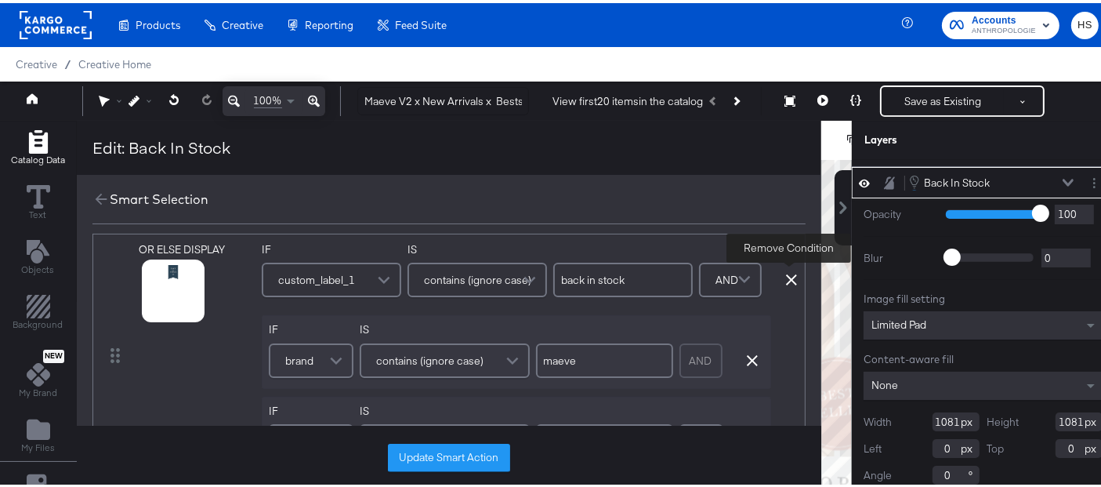
click at [790, 274] on icon at bounding box center [791, 276] width 11 height 11
type input "home"
type input "maeve"
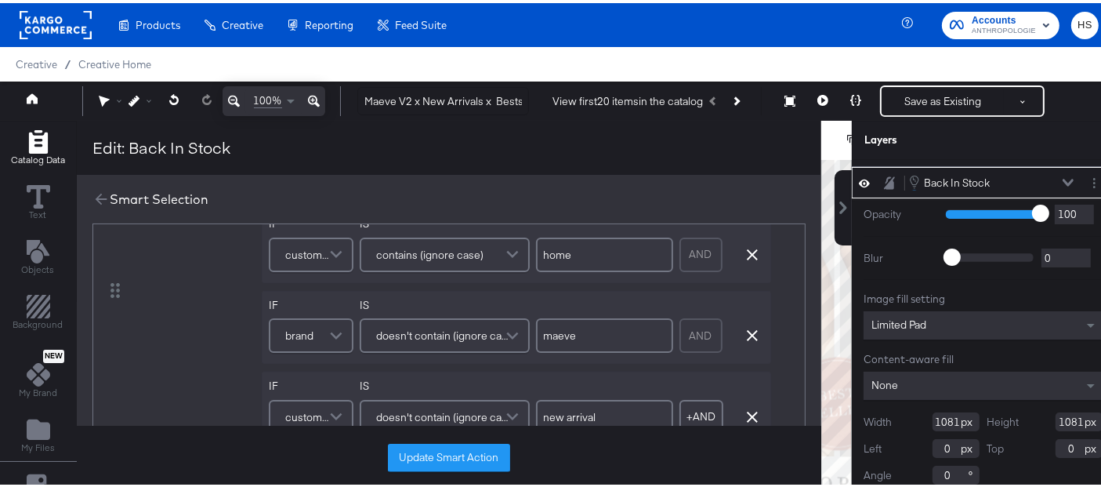
scroll to position [159, 0]
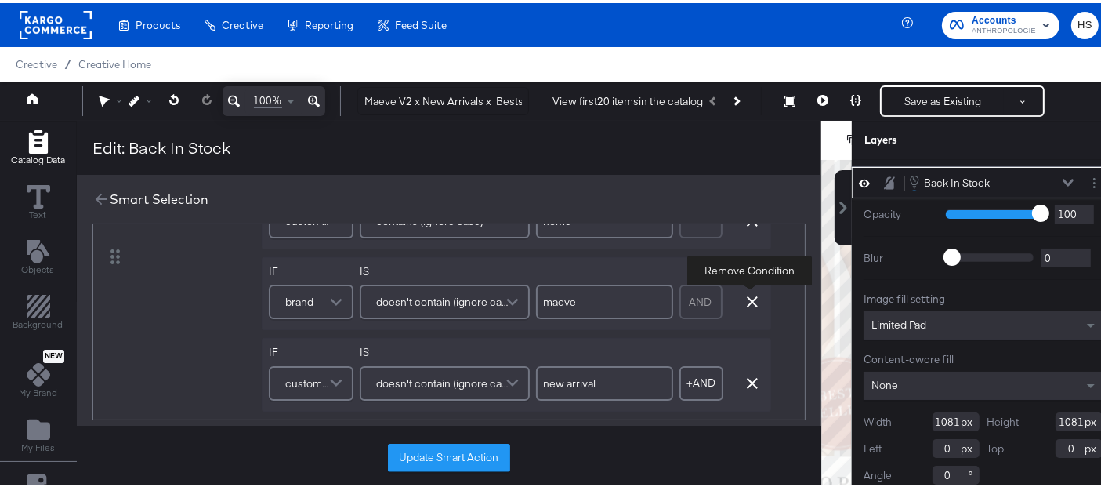
click at [748, 299] on icon "button" at bounding box center [752, 298] width 11 height 11
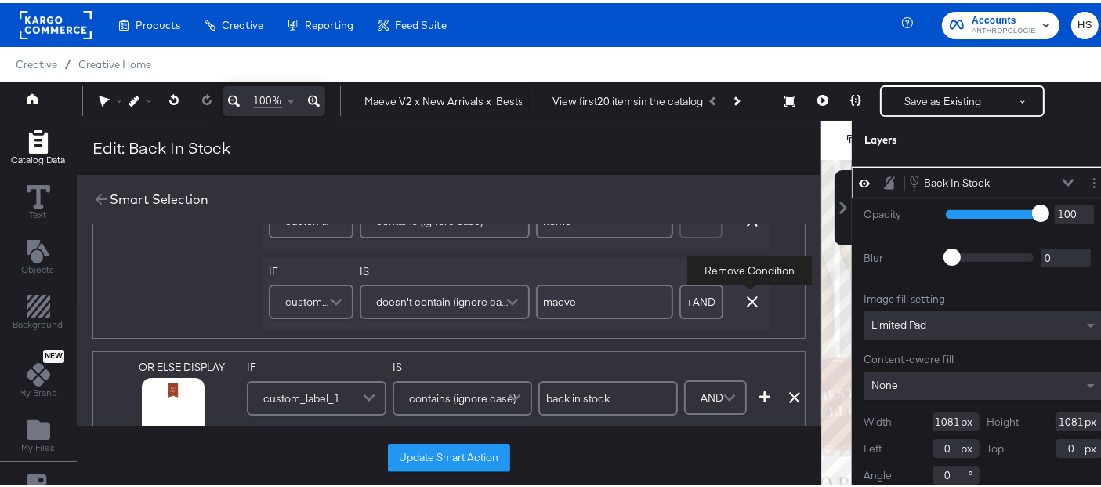
type input "new arrival"
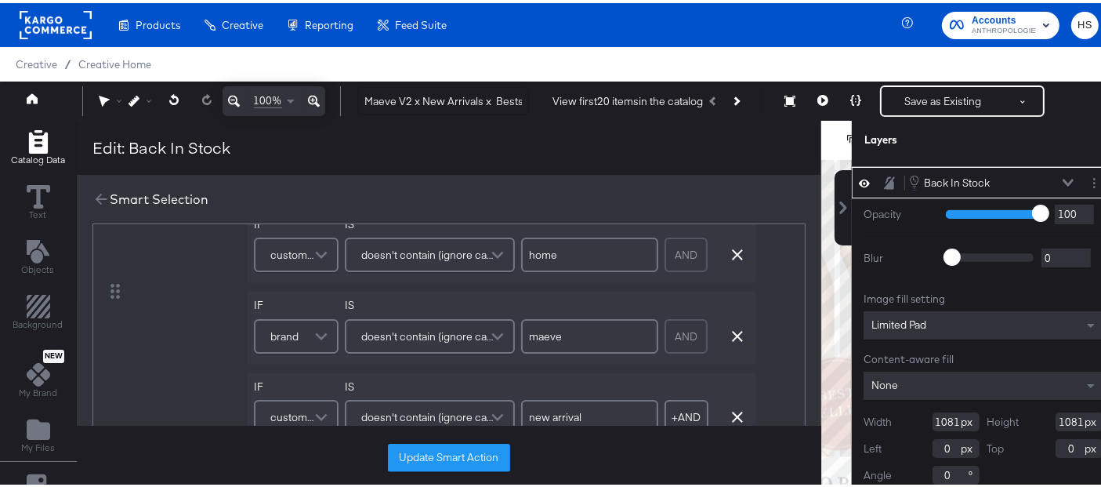
scroll to position [386, 0]
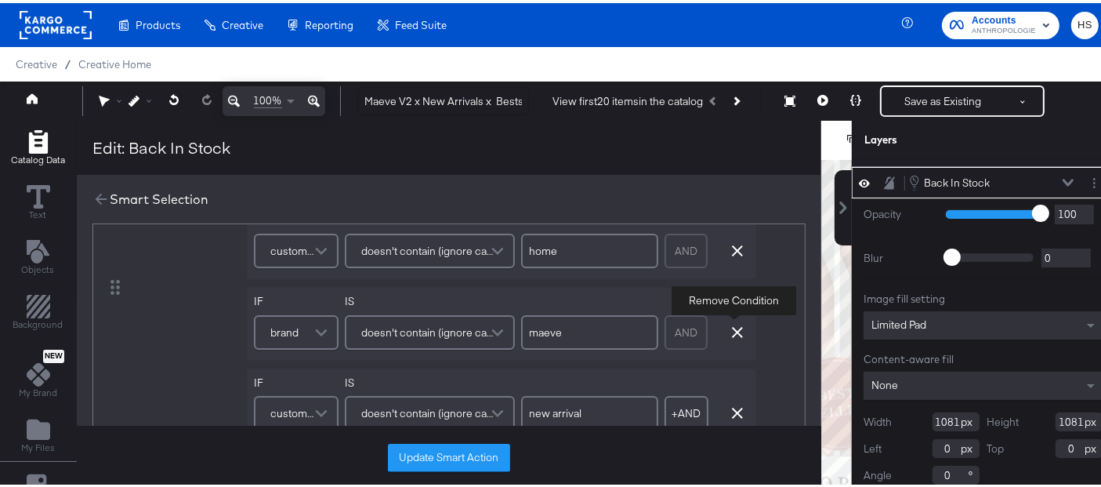
click at [732, 324] on icon "button" at bounding box center [737, 329] width 11 height 11
type input "new arrival"
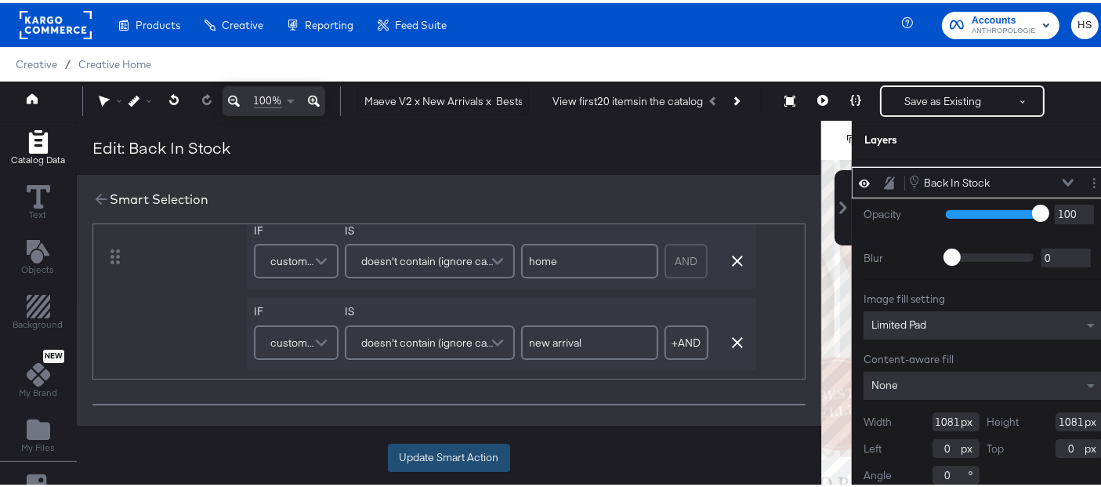
scroll to position [377, 0]
click at [453, 456] on button "Update Smart Action" at bounding box center [449, 454] width 122 height 28
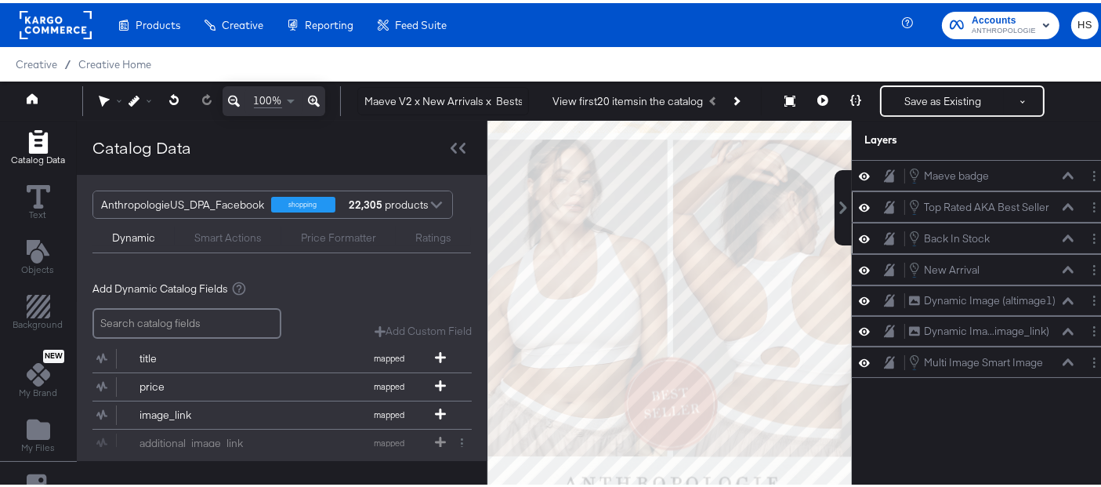
scroll to position [0, 0]
click at [1087, 266] on button "Layer Options" at bounding box center [1094, 267] width 16 height 16
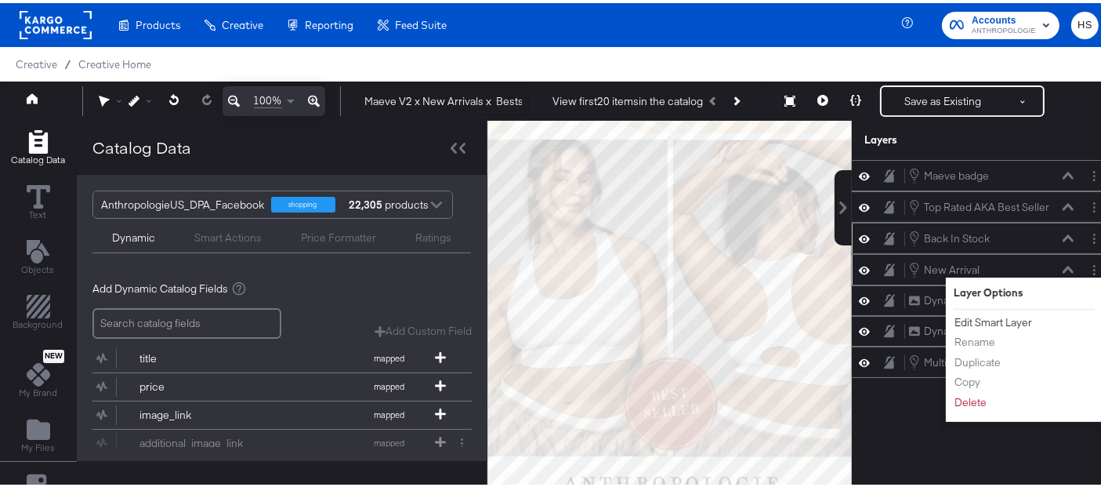
click at [986, 316] on button "Edit Smart Layer" at bounding box center [993, 319] width 79 height 16
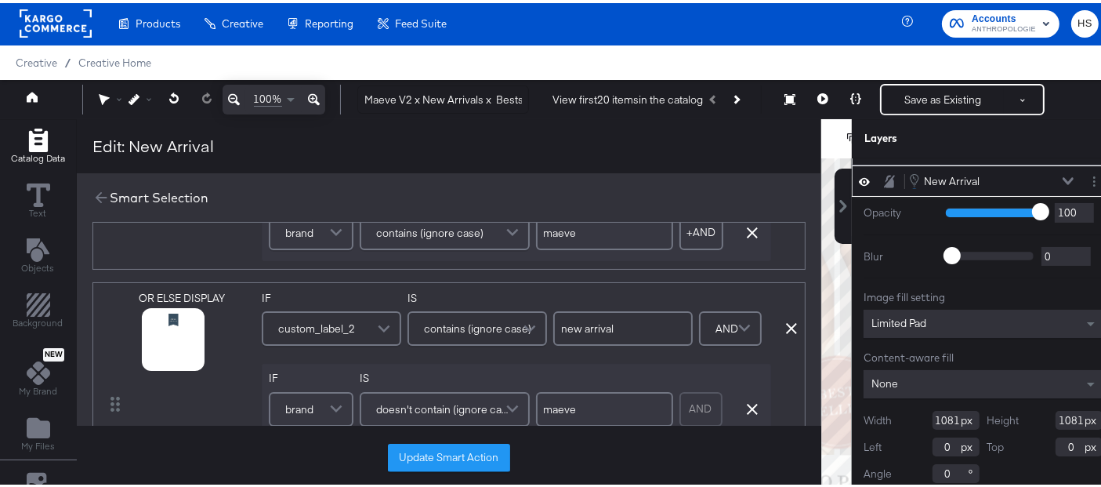
scroll to position [147, 0]
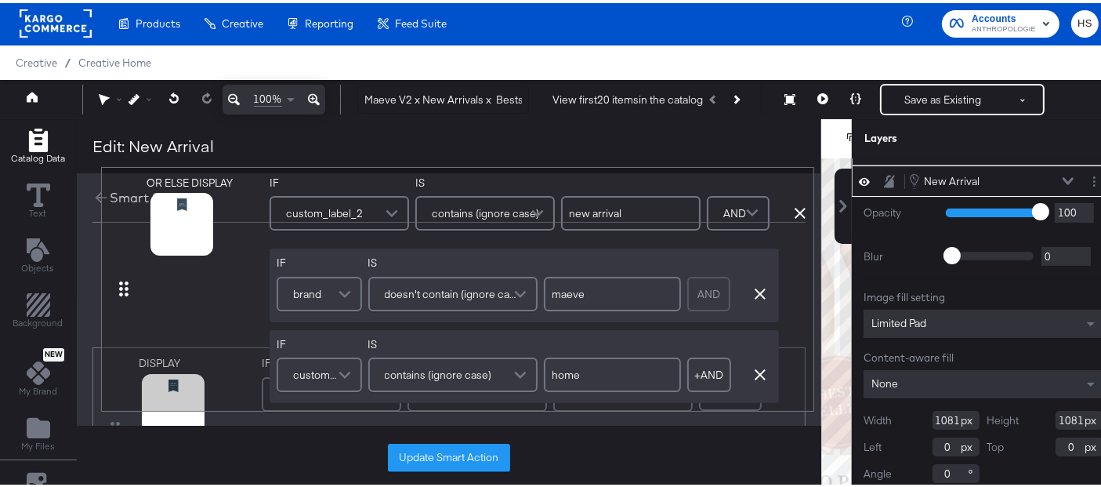
drag, startPoint x: 117, startPoint y: 388, endPoint x: 142, endPoint y: 215, distance: 175.0
click at [142, 215] on div "Smart Selection DISPLAY link mapped image_link mapped additional_image_link map…" at bounding box center [449, 313] width 745 height 286
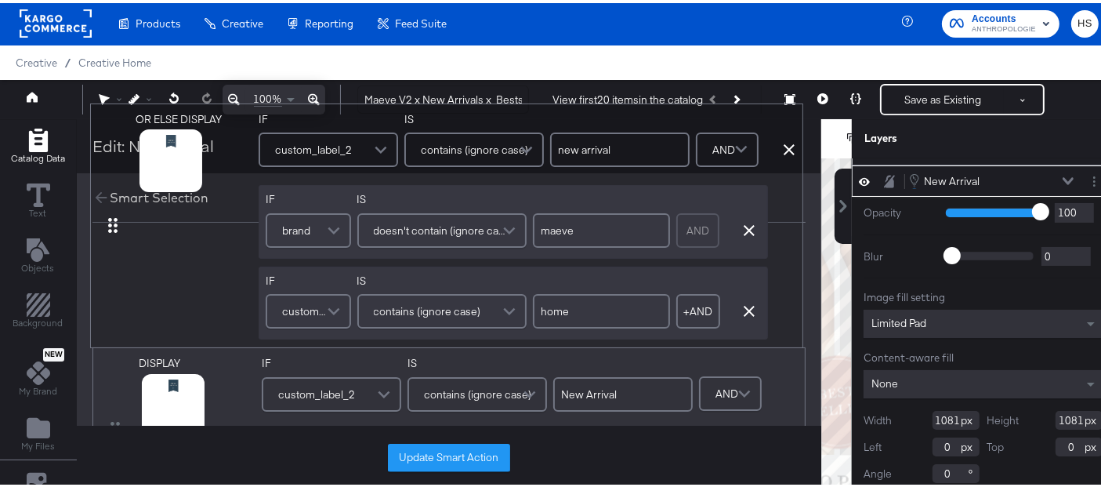
type input "new arrival"
type input "New Arrival"
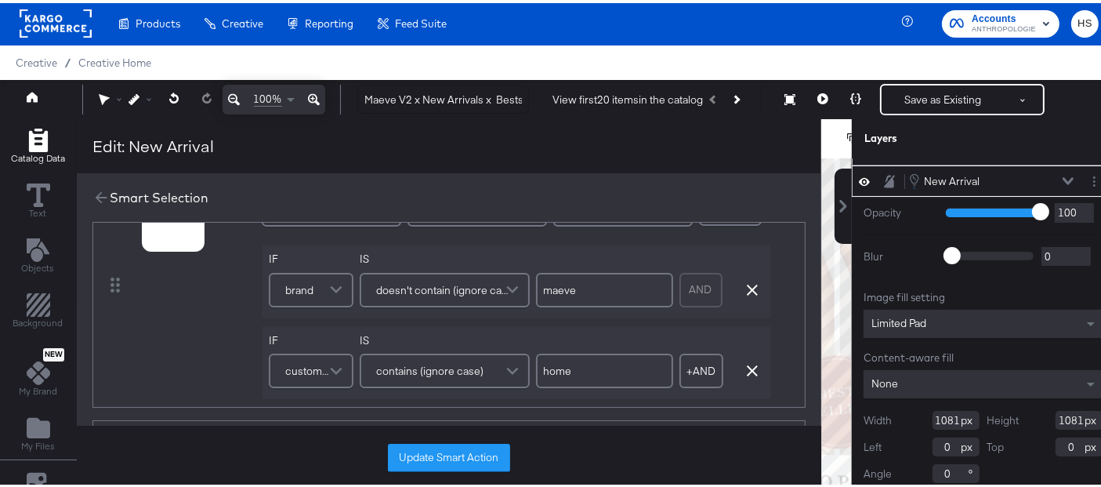
scroll to position [89, 0]
click at [748, 281] on icon "button" at bounding box center [752, 286] width 11 height 11
type input "home"
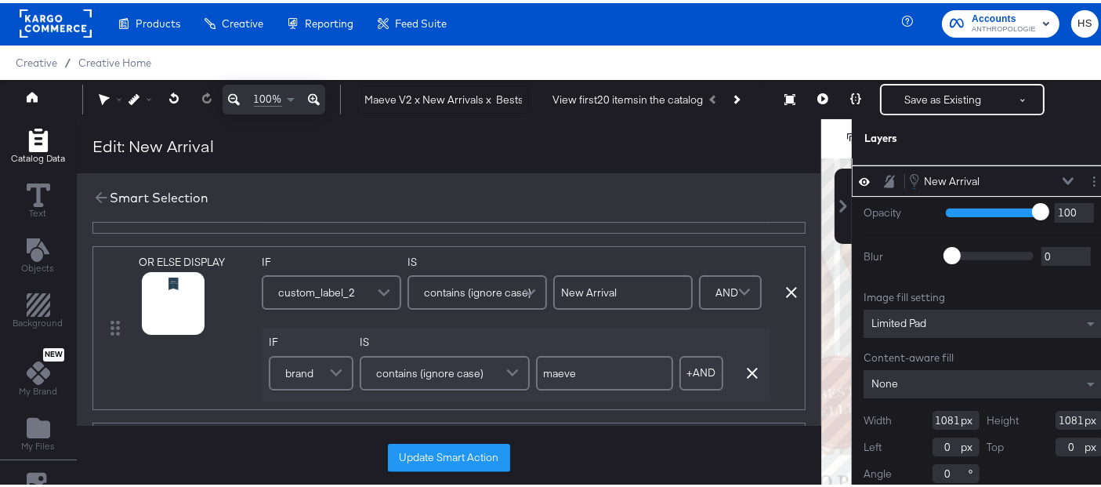
scroll to position [170, 0]
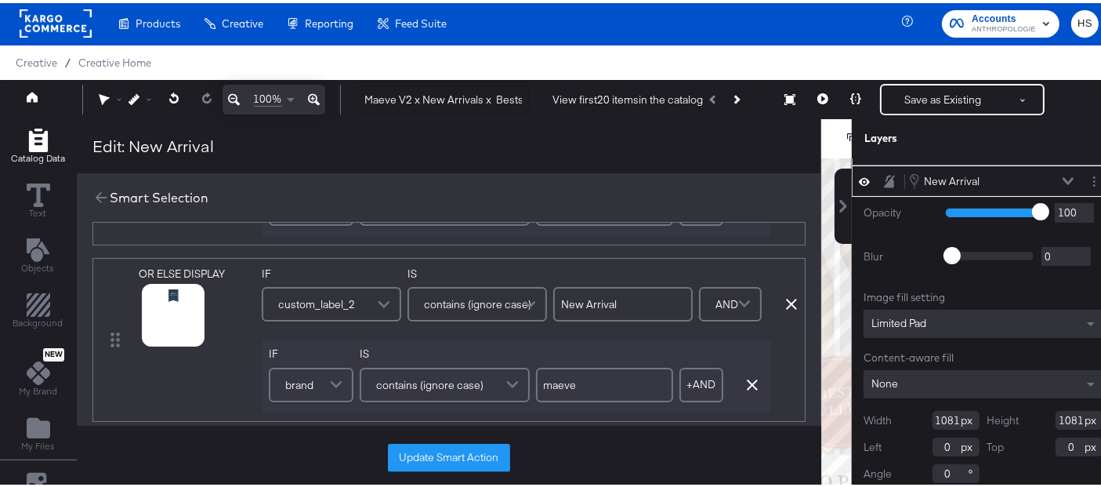
click at [786, 299] on div "Remove Condition" at bounding box center [791, 300] width 11 height 11
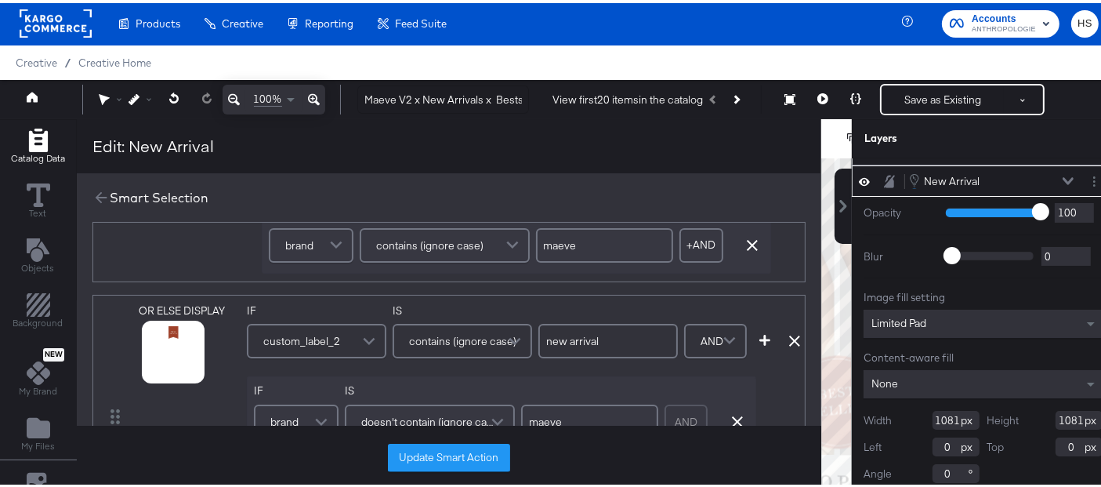
scroll to position [179, 0]
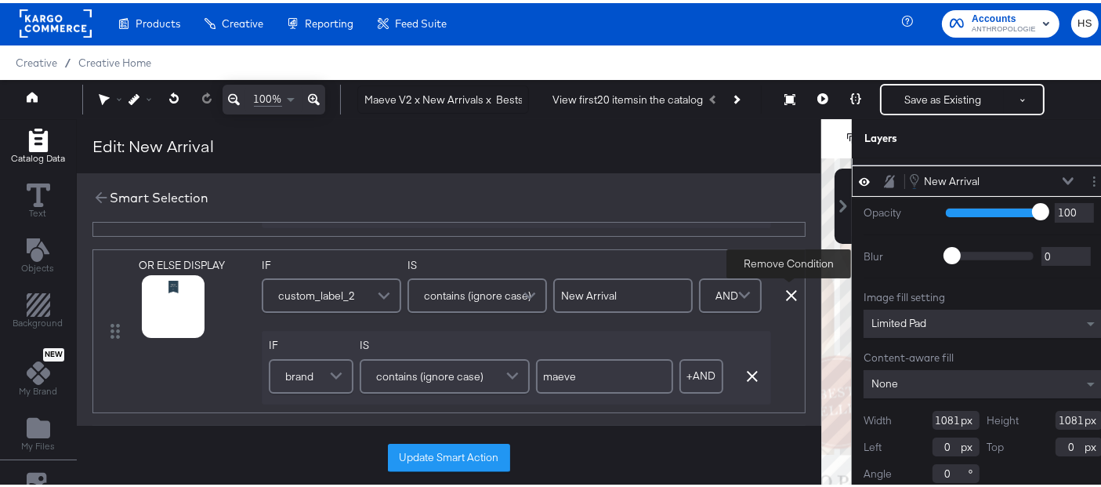
click at [791, 289] on icon at bounding box center [791, 292] width 11 height 11
type input "new arrival"
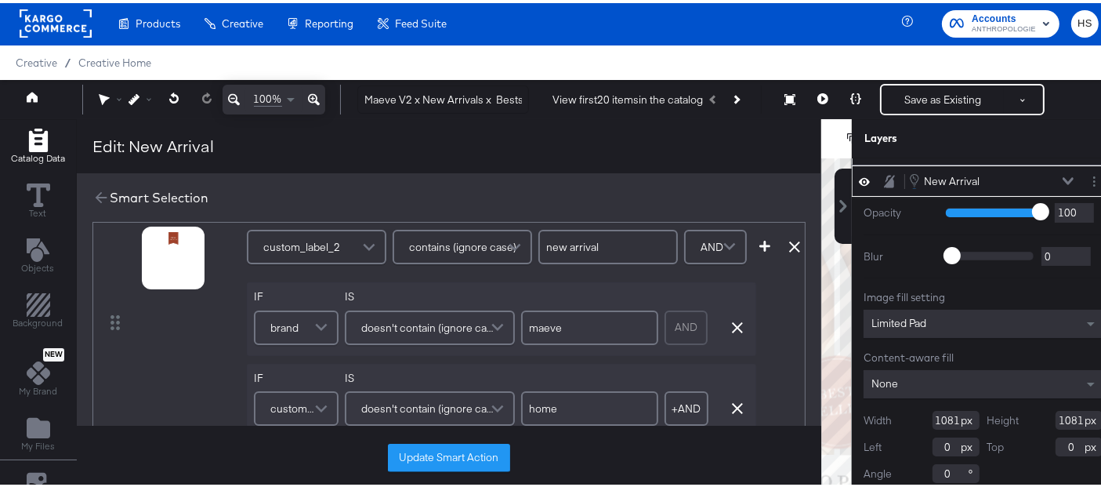
scroll to position [238, 0]
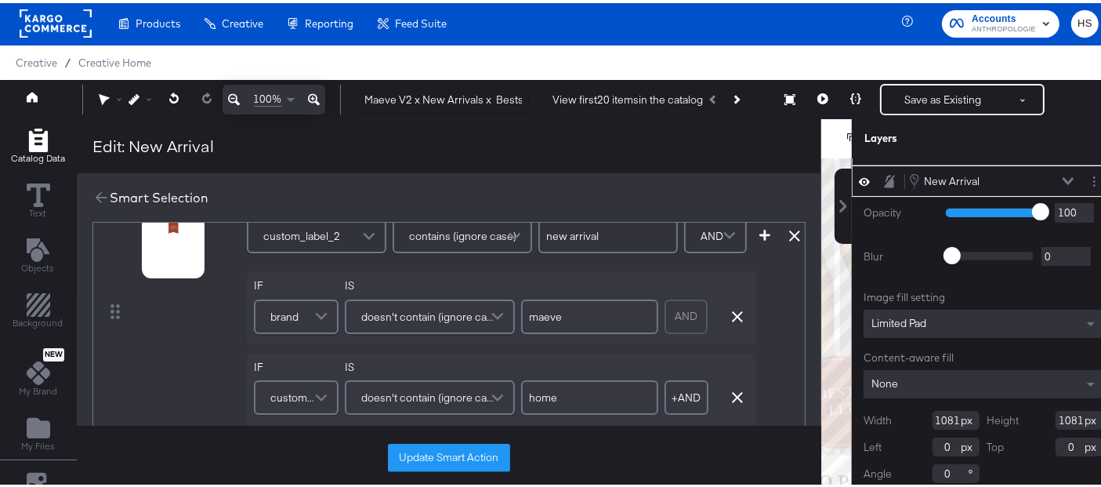
click at [732, 315] on icon "button" at bounding box center [737, 313] width 11 height 11
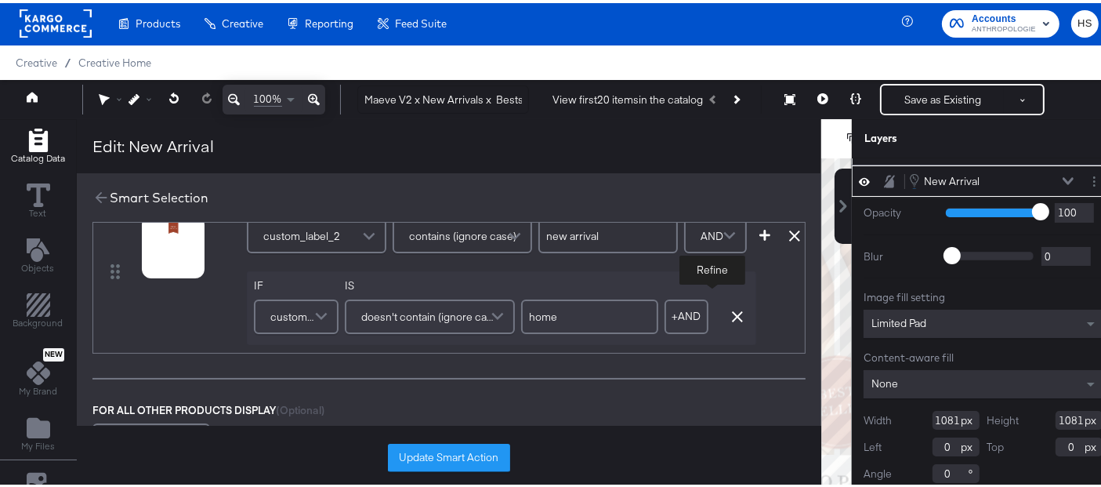
type input "home"
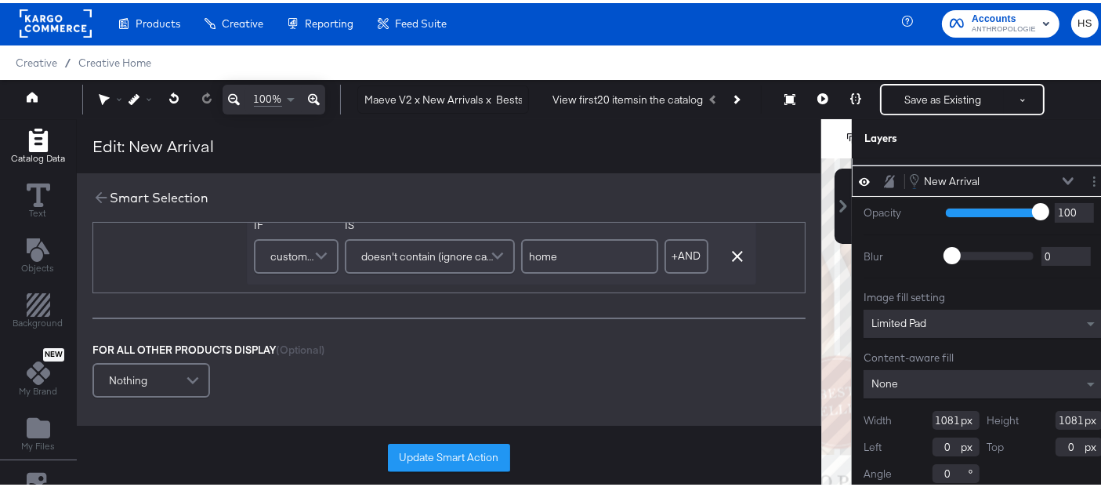
scroll to position [371, 0]
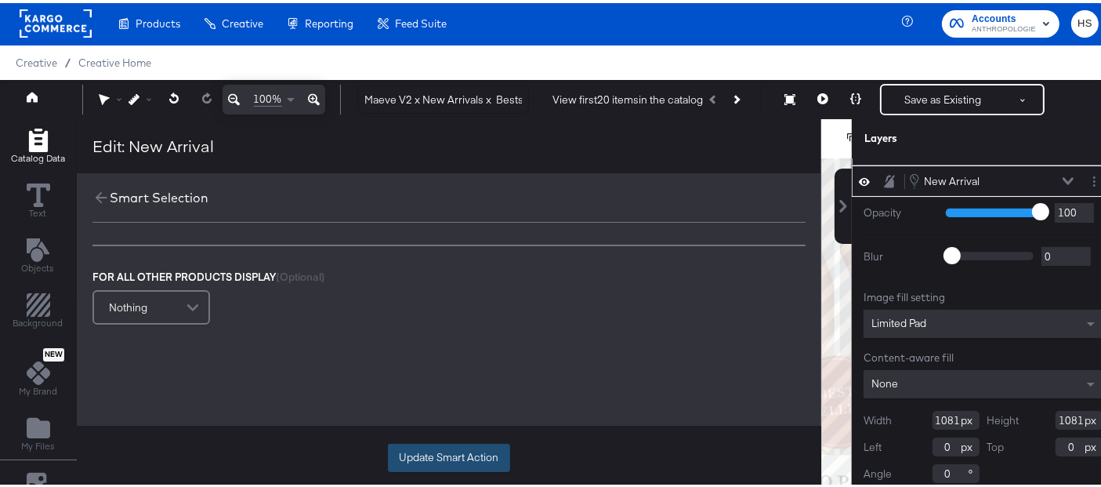
click at [478, 448] on button "Update Smart Action" at bounding box center [449, 454] width 122 height 28
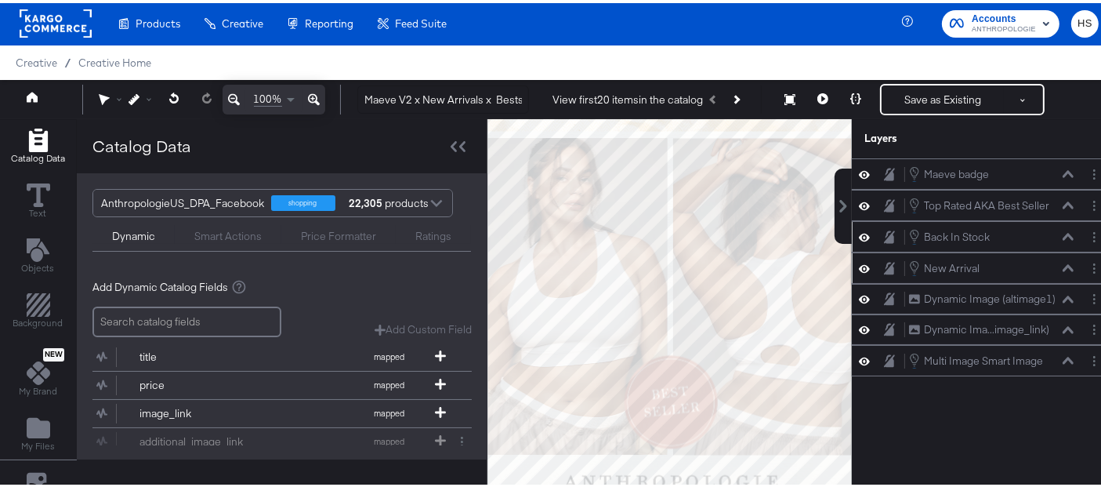
scroll to position [0, 0]
click at [850, 95] on icon at bounding box center [855, 95] width 11 height 11
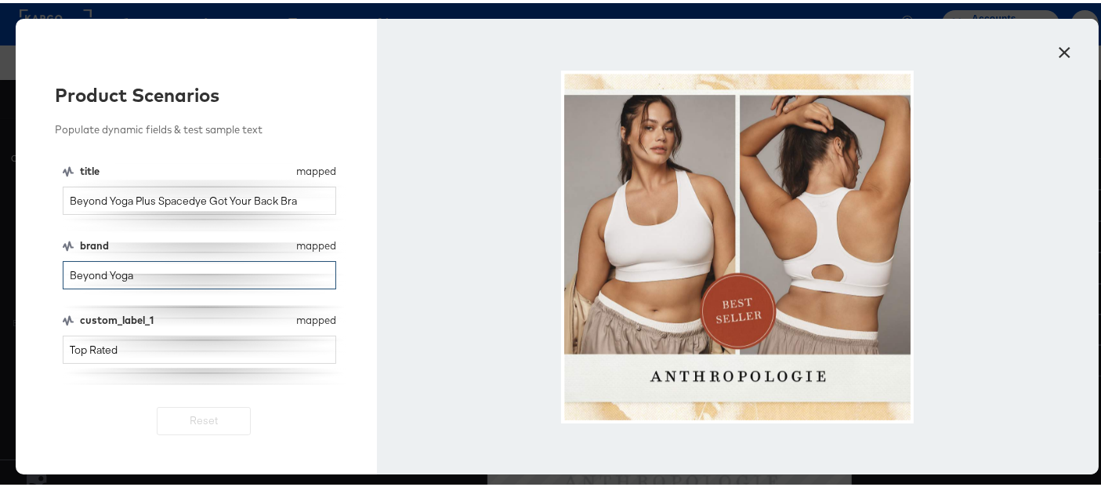
click at [144, 269] on input "Beyond Yoga" at bounding box center [200, 272] width 274 height 29
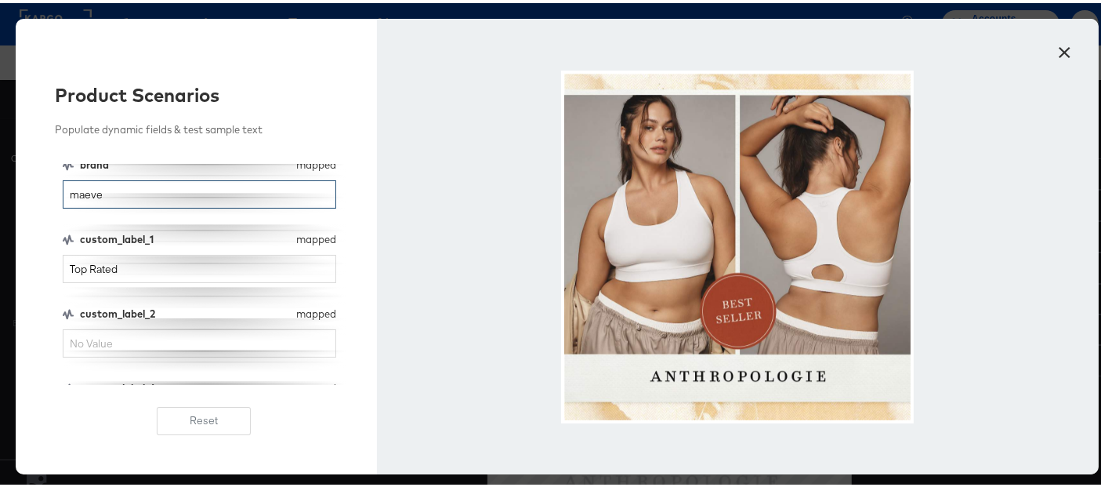
scroll to position [82, 0]
type input "maeve"
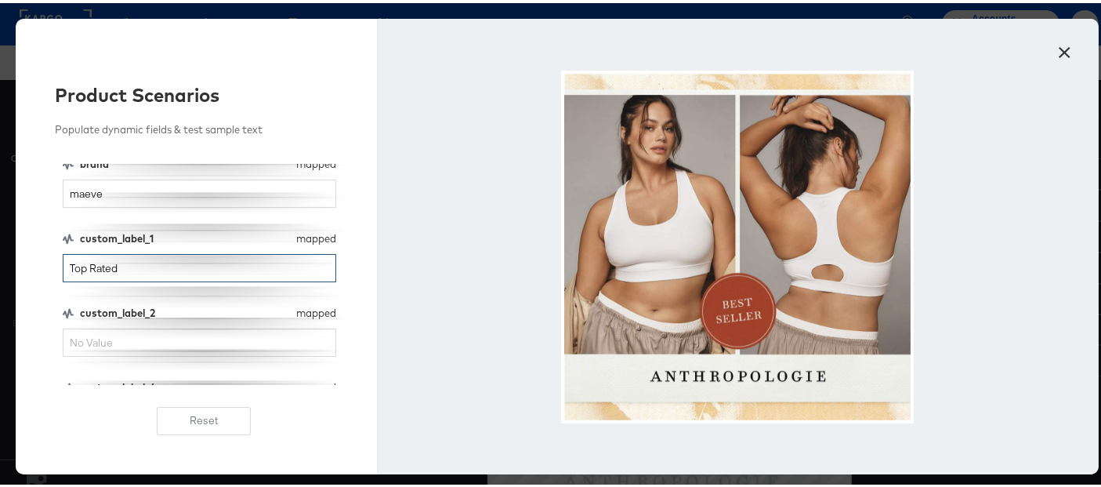
click at [132, 270] on input "Top Rated" at bounding box center [200, 265] width 274 height 29
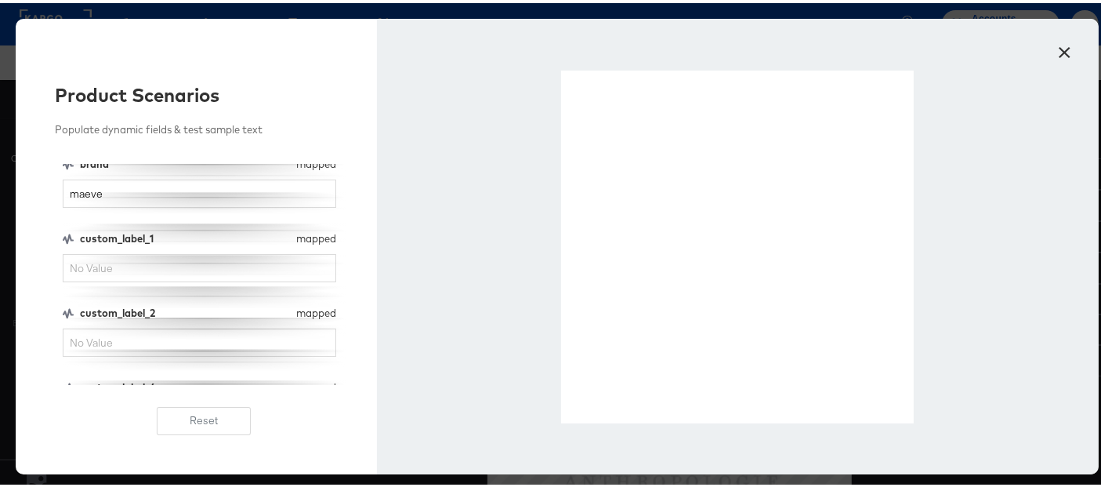
click at [1056, 50] on button "×" at bounding box center [1065, 45] width 28 height 28
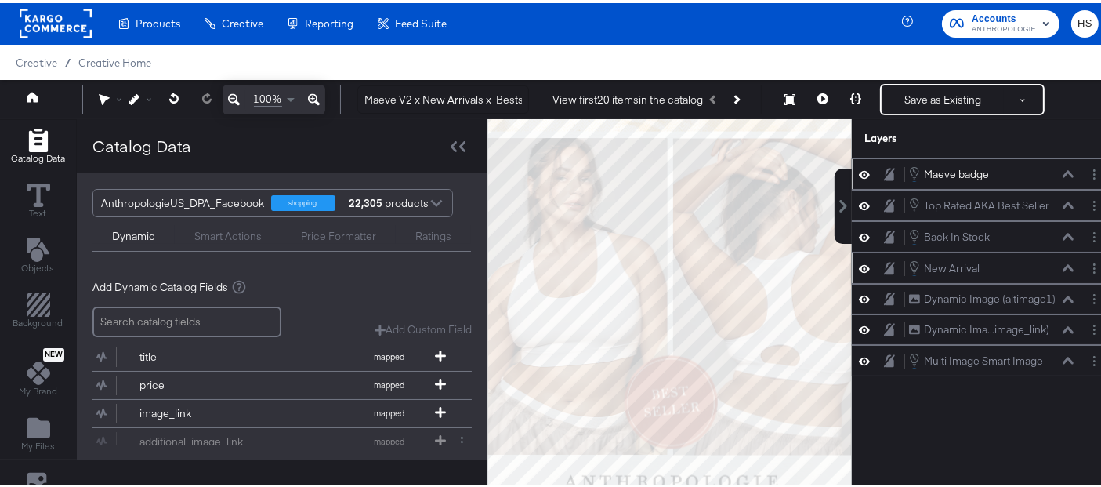
click at [943, 170] on div "Maeve badge" at bounding box center [956, 171] width 65 height 15
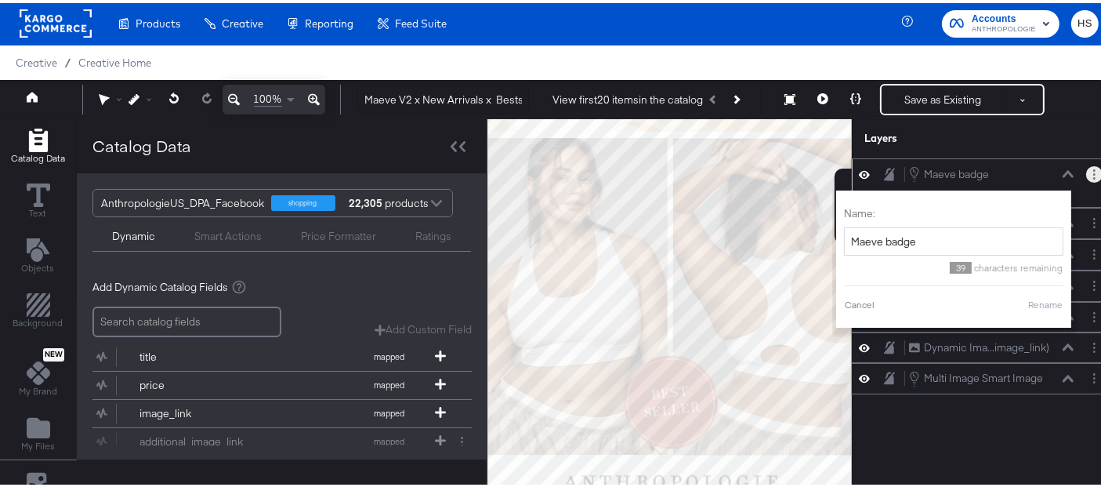
click at [1093, 170] on circle "Layer Options" at bounding box center [1094, 171] width 2 height 2
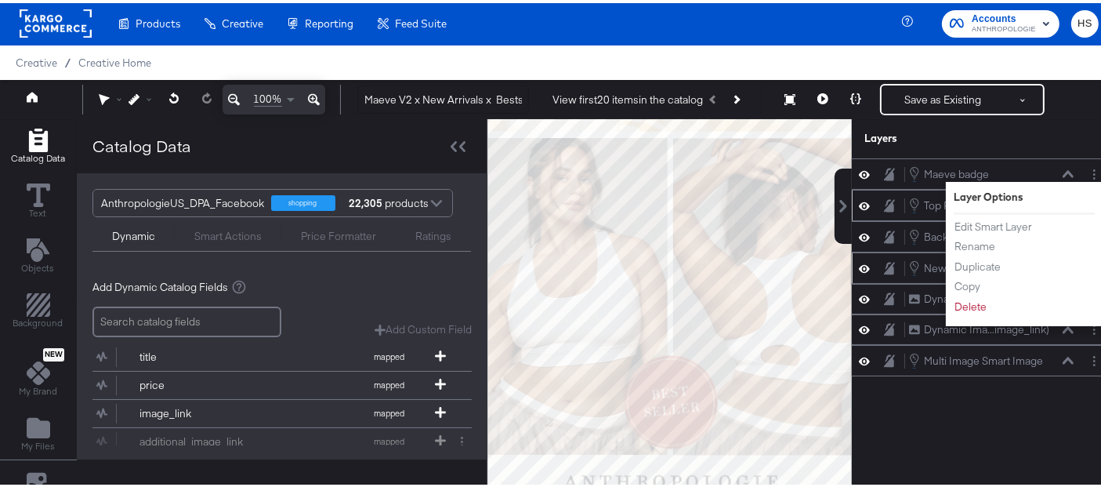
click at [859, 201] on icon at bounding box center [864, 202] width 11 height 8
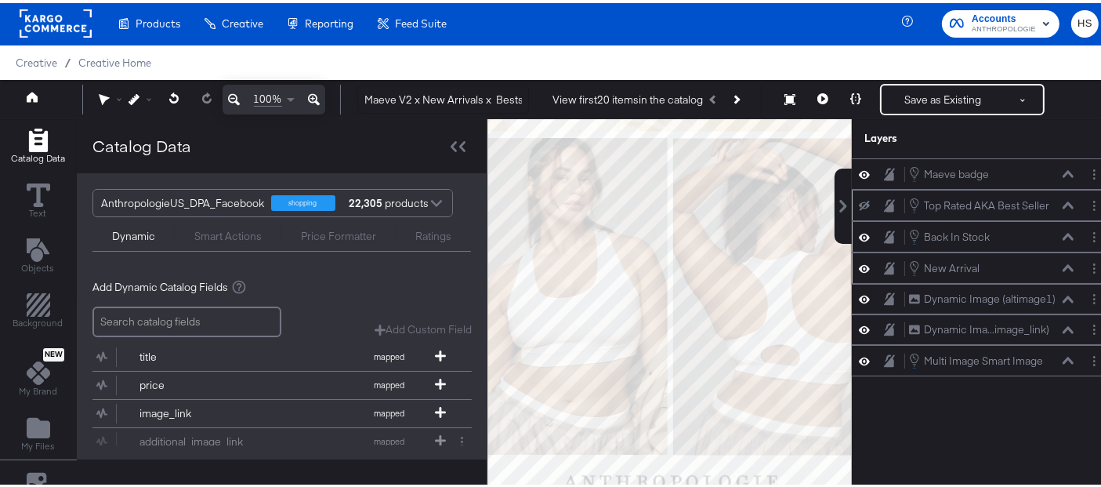
click at [852, 220] on div "Back In Stock Back In Stock" at bounding box center [983, 233] width 263 height 31
click at [859, 231] on icon at bounding box center [864, 233] width 11 height 13
click at [859, 263] on icon at bounding box center [864, 265] width 11 height 13
click at [859, 294] on icon at bounding box center [864, 295] width 11 height 13
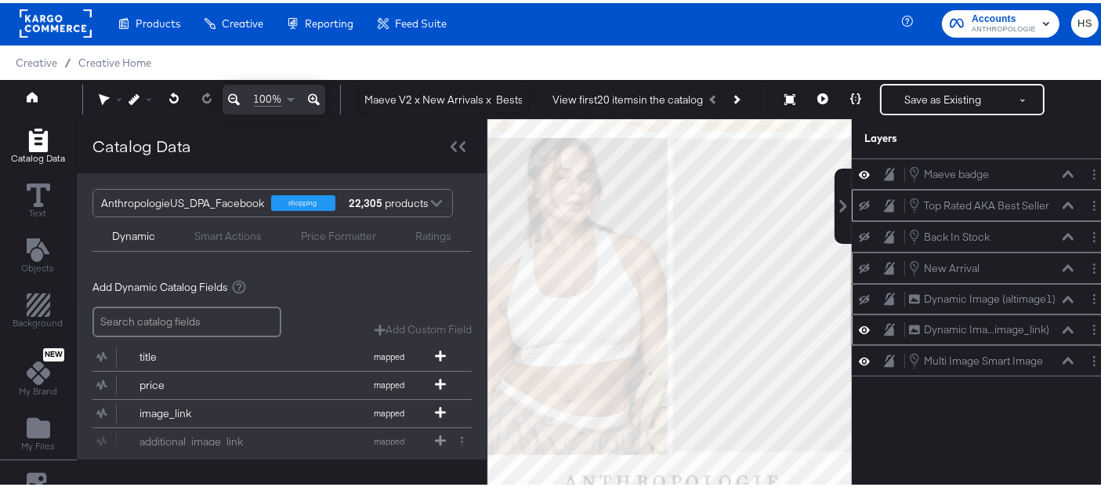
click at [859, 320] on icon at bounding box center [864, 326] width 11 height 13
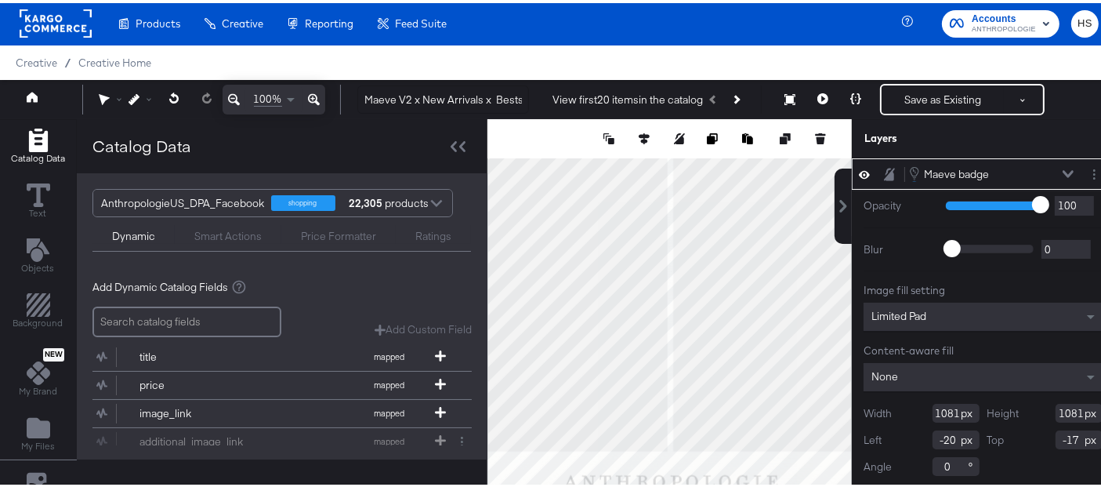
click at [235, 96] on icon at bounding box center [234, 96] width 12 height 19
type input "-3"
type input "0"
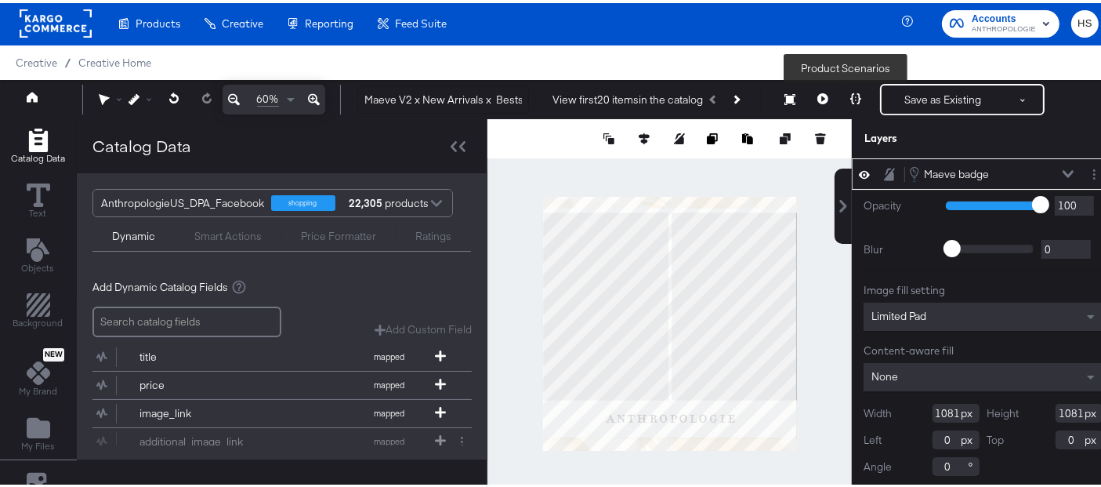
click at [850, 96] on icon at bounding box center [855, 95] width 11 height 11
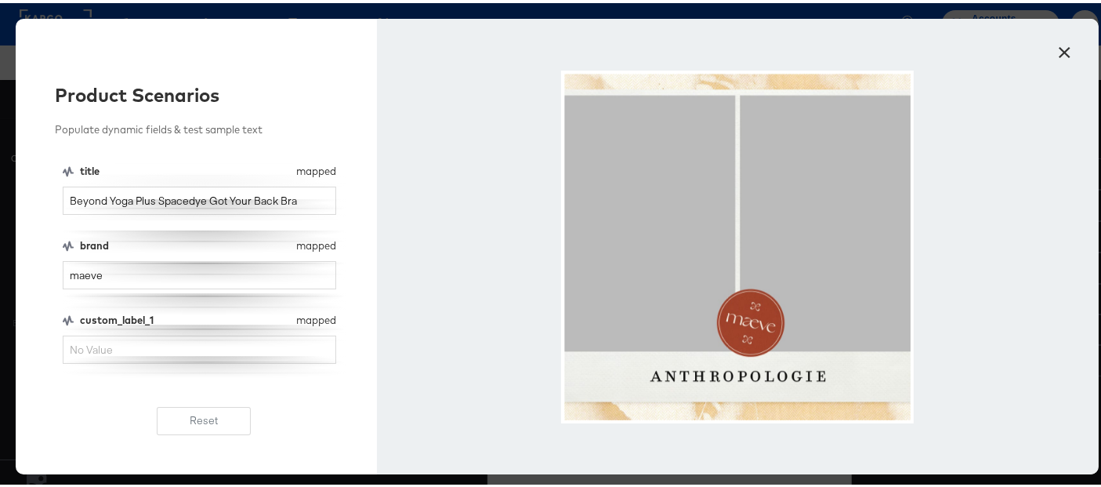
click at [1060, 45] on button "×" at bounding box center [1065, 45] width 28 height 28
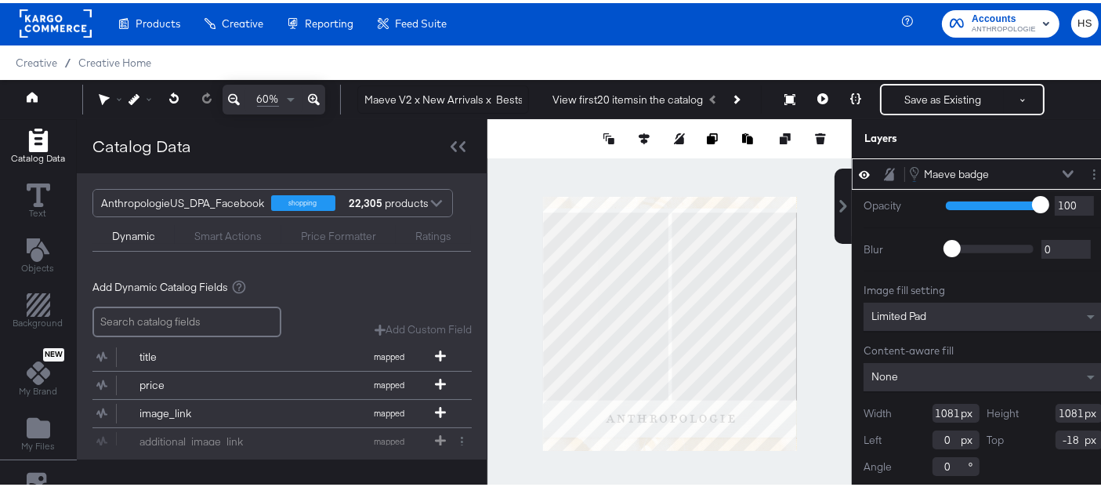
type input "-19"
type input "-15"
click at [850, 97] on icon at bounding box center [855, 95] width 11 height 11
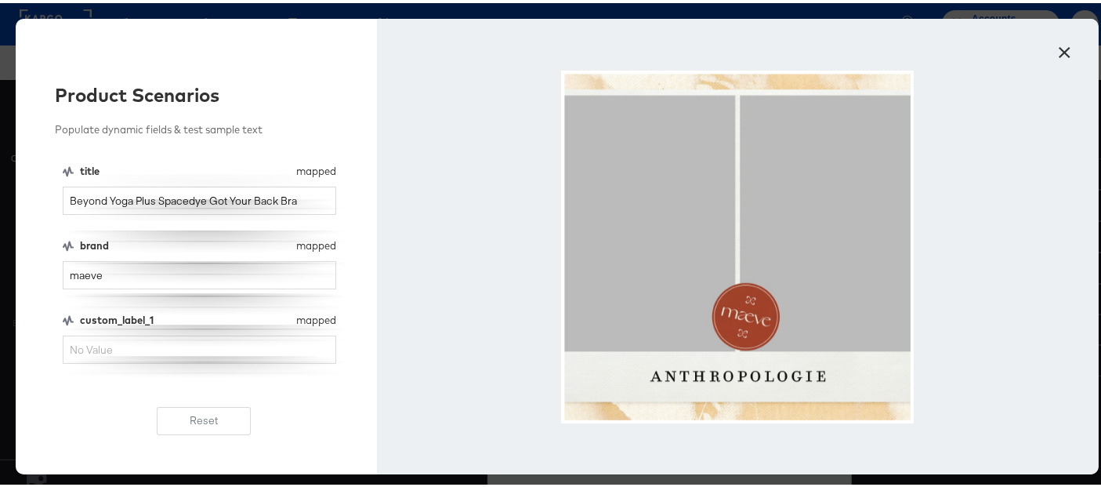
click at [1061, 41] on button "×" at bounding box center [1065, 45] width 28 height 28
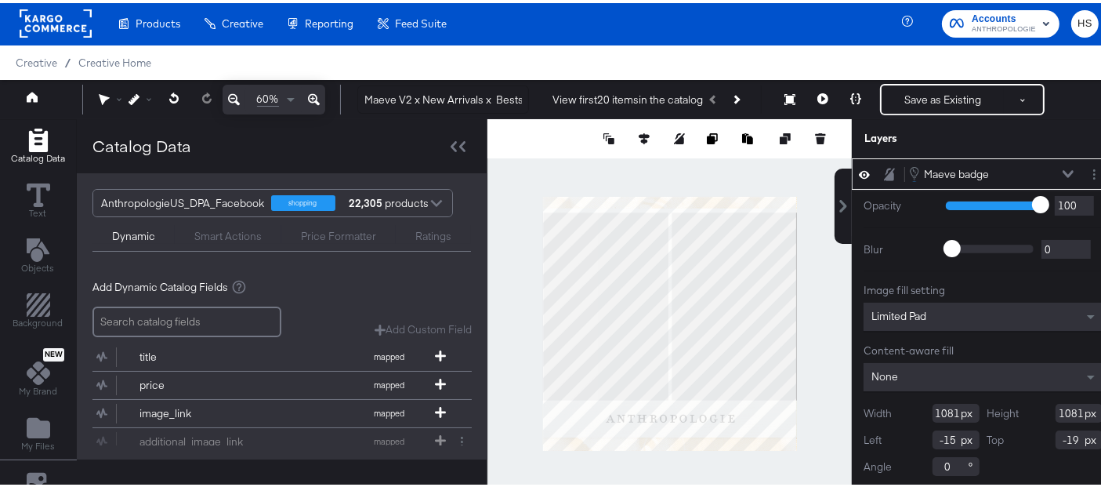
type input "-62"
type input "-27"
click at [850, 92] on icon at bounding box center [855, 95] width 11 height 11
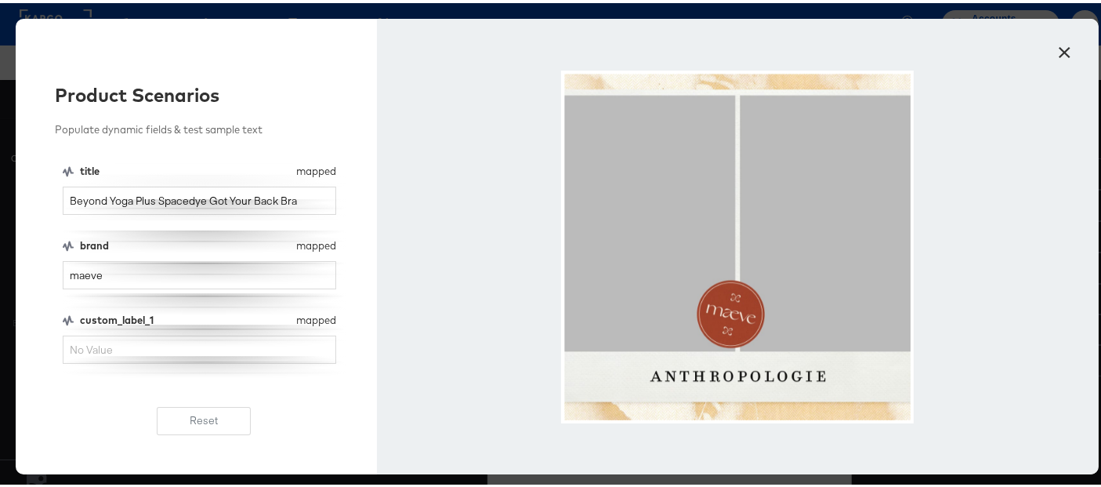
click at [1056, 43] on button "×" at bounding box center [1065, 45] width 28 height 28
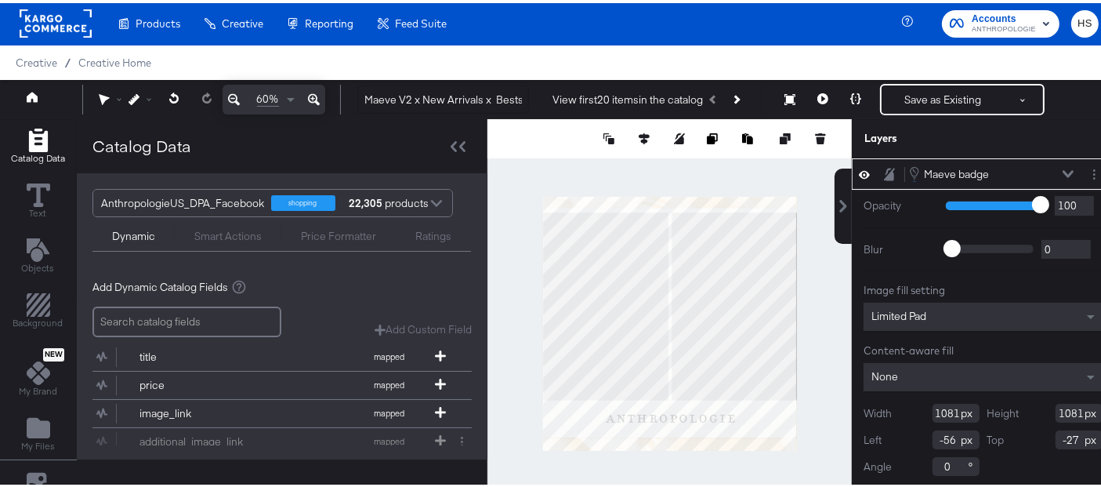
type input "-55"
type input "-41"
click at [850, 92] on icon at bounding box center [855, 95] width 11 height 11
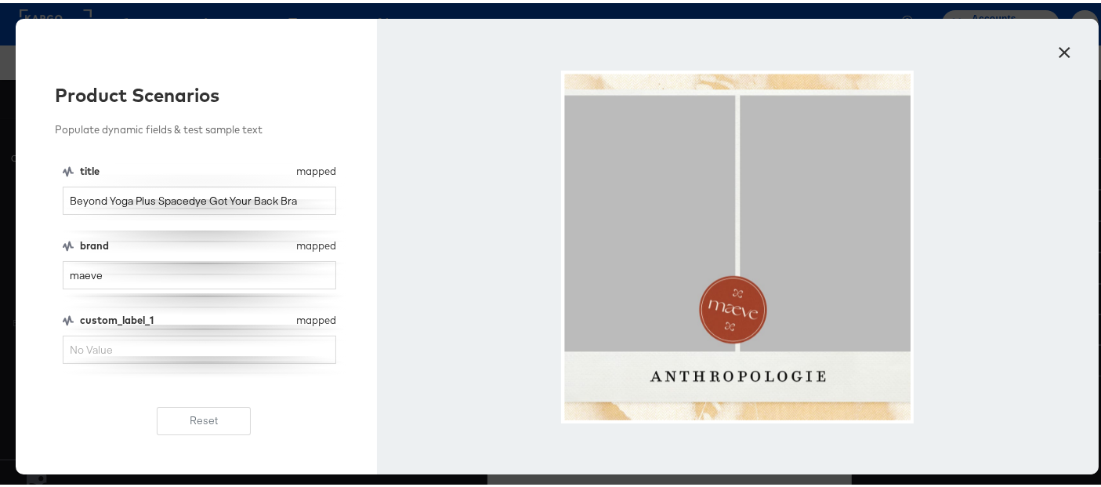
click at [1058, 45] on button "×" at bounding box center [1065, 45] width 28 height 28
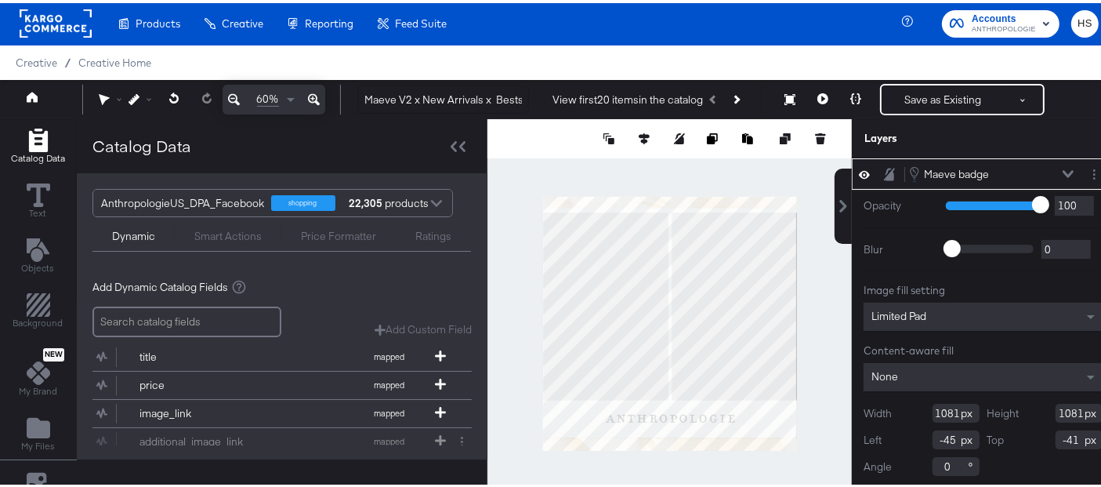
type input "-44"
type input "-39"
type input "-41"
click at [850, 92] on icon at bounding box center [855, 95] width 11 height 11
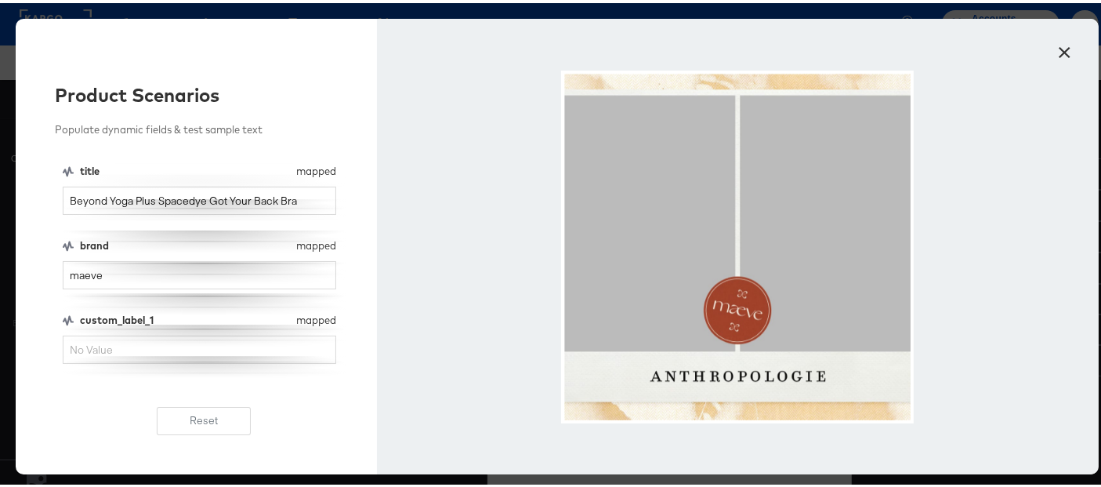
click at [1058, 50] on button "×" at bounding box center [1065, 45] width 28 height 28
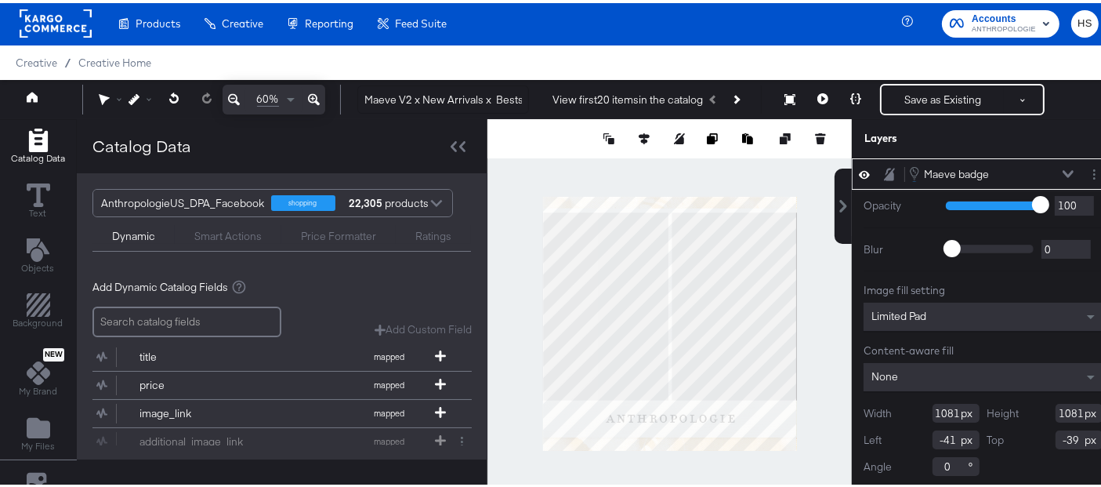
type input "-40"
type input "-38"
type input "-41"
type input "-40"
click at [850, 99] on icon at bounding box center [855, 95] width 11 height 11
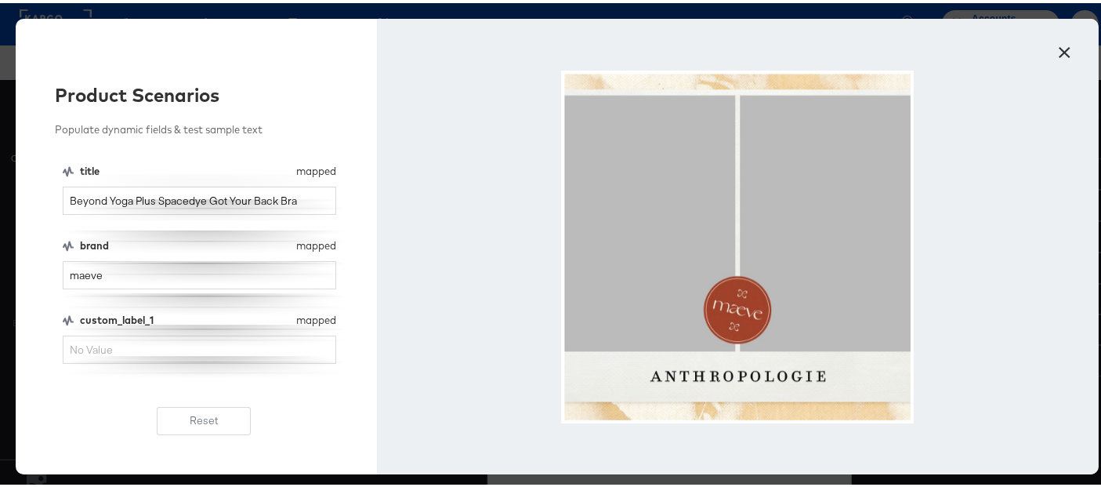
click at [1061, 55] on button "×" at bounding box center [1065, 45] width 28 height 28
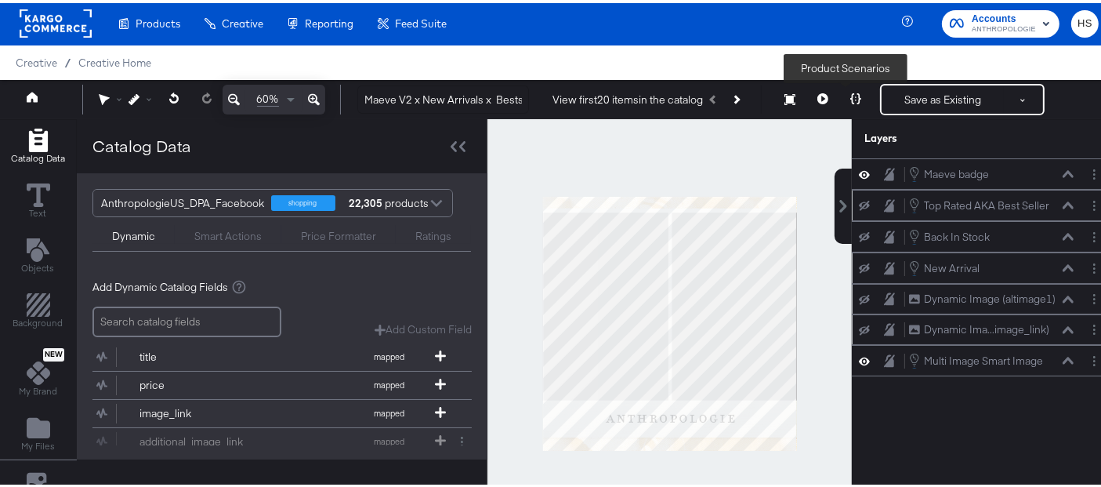
click at [850, 94] on icon at bounding box center [855, 95] width 11 height 11
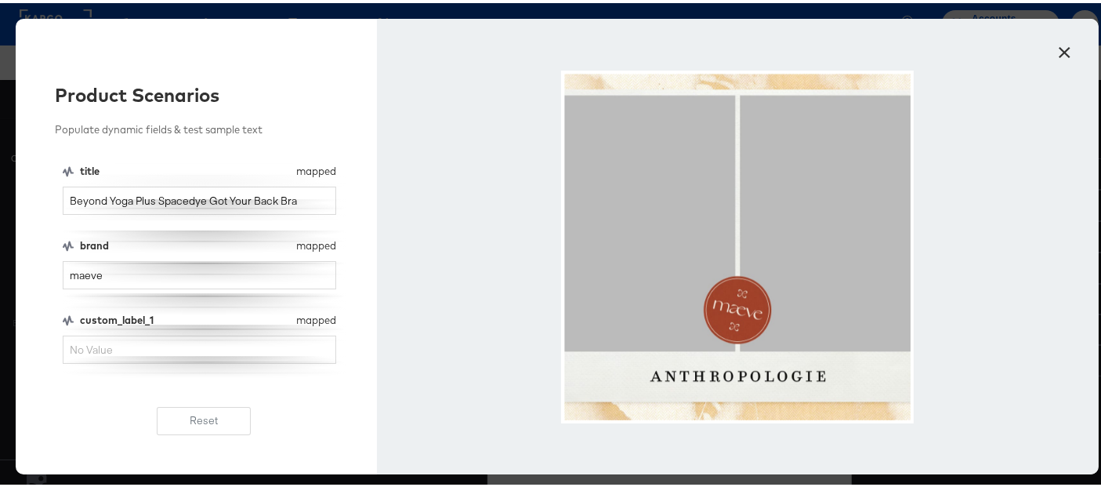
click at [1058, 54] on button "×" at bounding box center [1065, 45] width 28 height 28
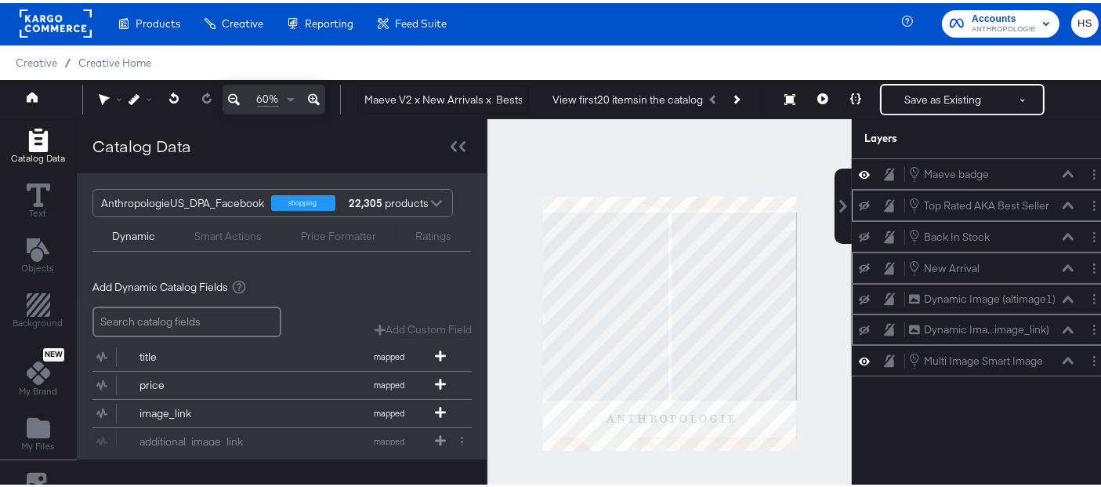
click at [858, 202] on button at bounding box center [864, 202] width 13 height 13
click at [859, 231] on icon at bounding box center [864, 234] width 11 height 10
click at [859, 265] on icon at bounding box center [864, 265] width 11 height 10
click at [859, 291] on icon at bounding box center [864, 296] width 11 height 10
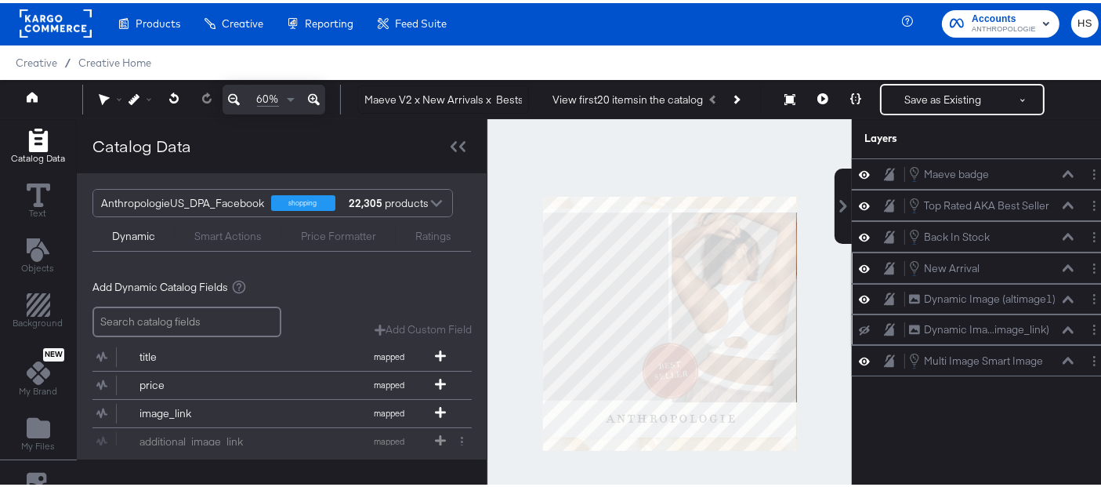
click at [858, 318] on div "Dynamic Ima...image_link) Dynamic Image (image_link)" at bounding box center [983, 326] width 250 height 16
click at [859, 324] on icon at bounding box center [864, 327] width 11 height 10
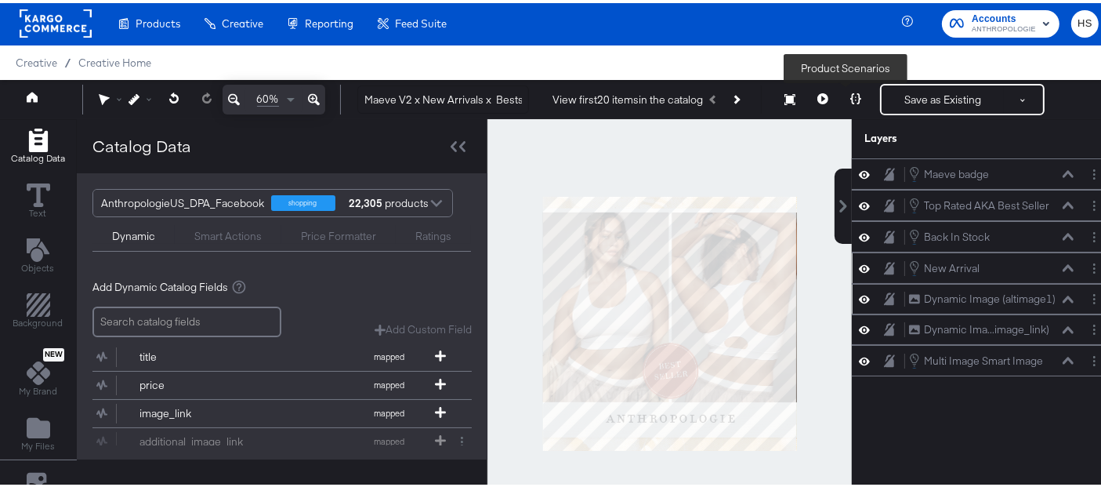
click at [845, 101] on button at bounding box center [855, 96] width 33 height 31
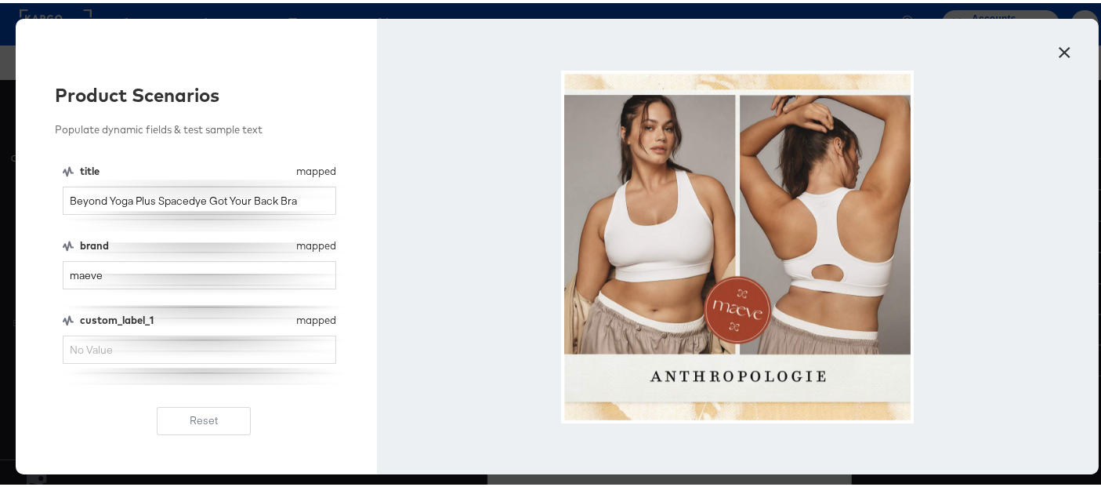
click at [1057, 52] on button "×" at bounding box center [1065, 45] width 28 height 28
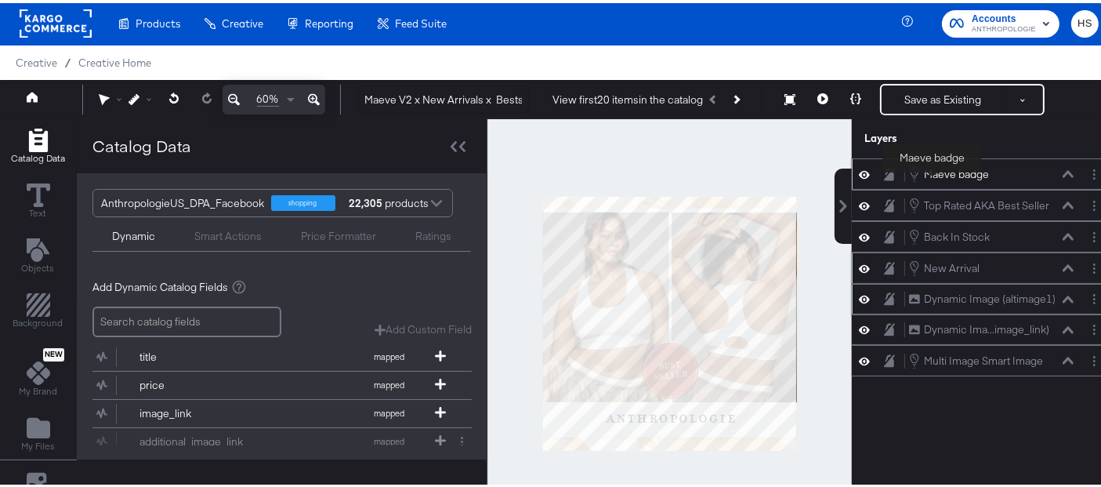
click at [933, 172] on div "Maeve badge" at bounding box center [956, 171] width 65 height 15
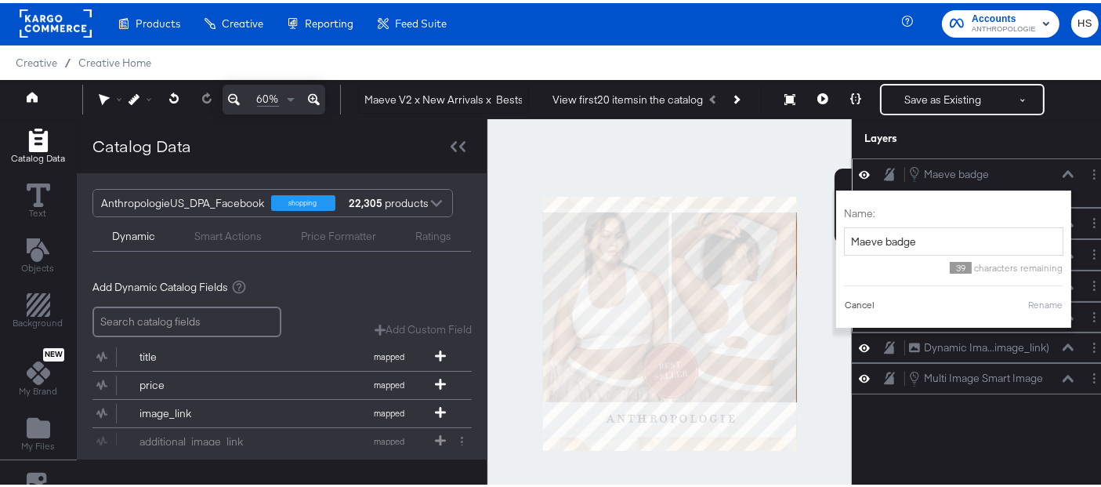
click at [853, 299] on button "Cancel" at bounding box center [859, 302] width 31 height 14
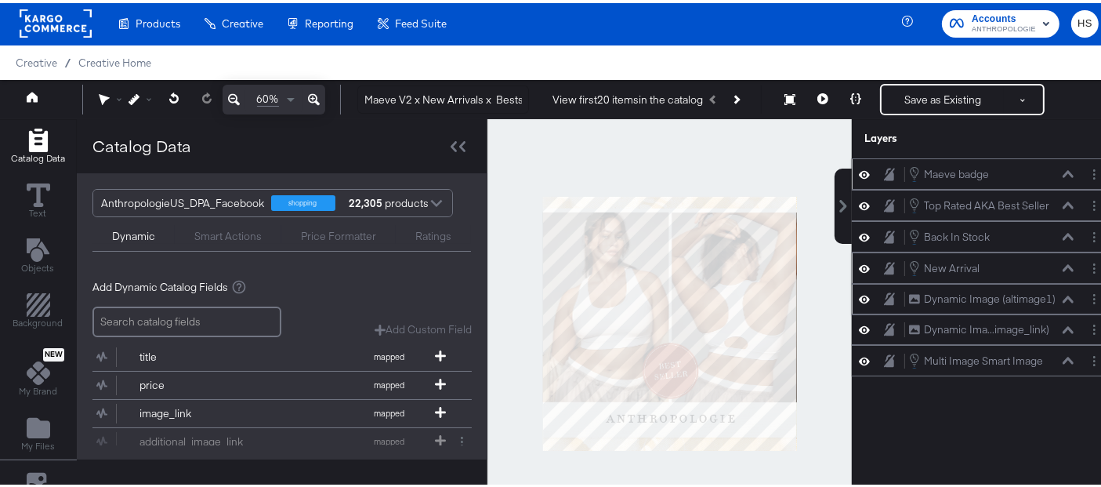
click at [859, 205] on icon at bounding box center [864, 202] width 11 height 13
click at [859, 227] on icon at bounding box center [864, 233] width 11 height 13
click at [858, 268] on button at bounding box center [864, 265] width 13 height 15
click at [858, 288] on div "Dynamic Image (altimage1) Dynamic Image (altimage1)" at bounding box center [983, 296] width 250 height 16
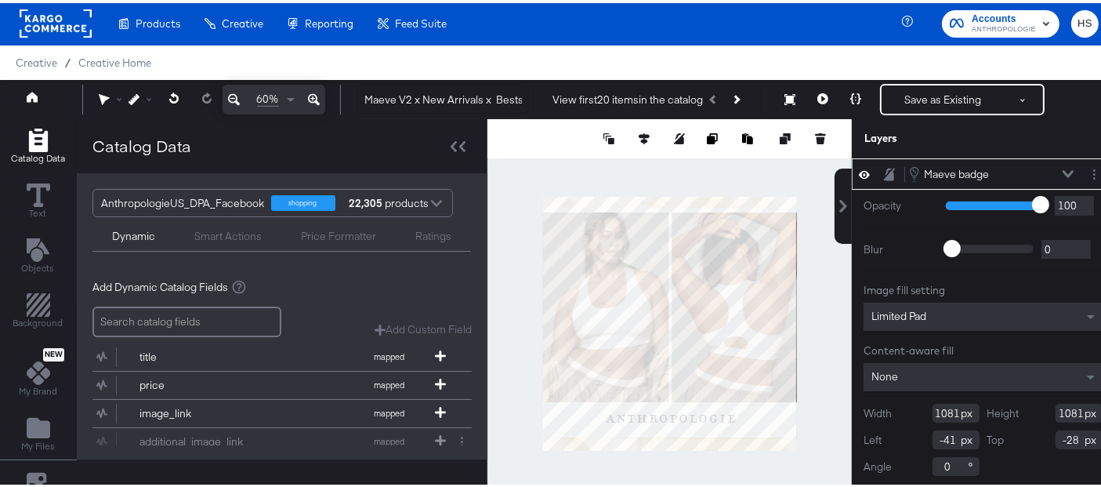
type input "-26"
click at [852, 94] on button at bounding box center [855, 96] width 33 height 31
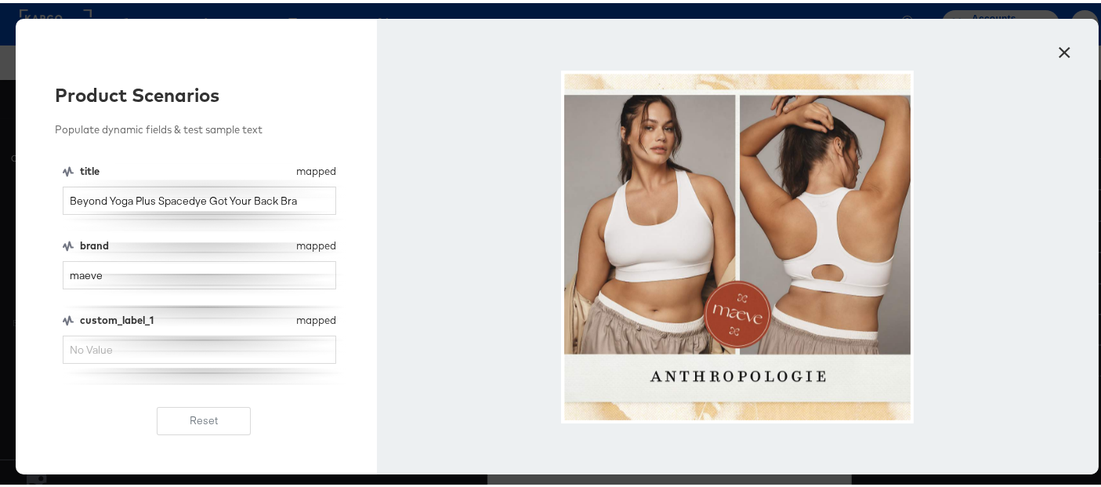
click at [1054, 50] on button "×" at bounding box center [1065, 45] width 28 height 28
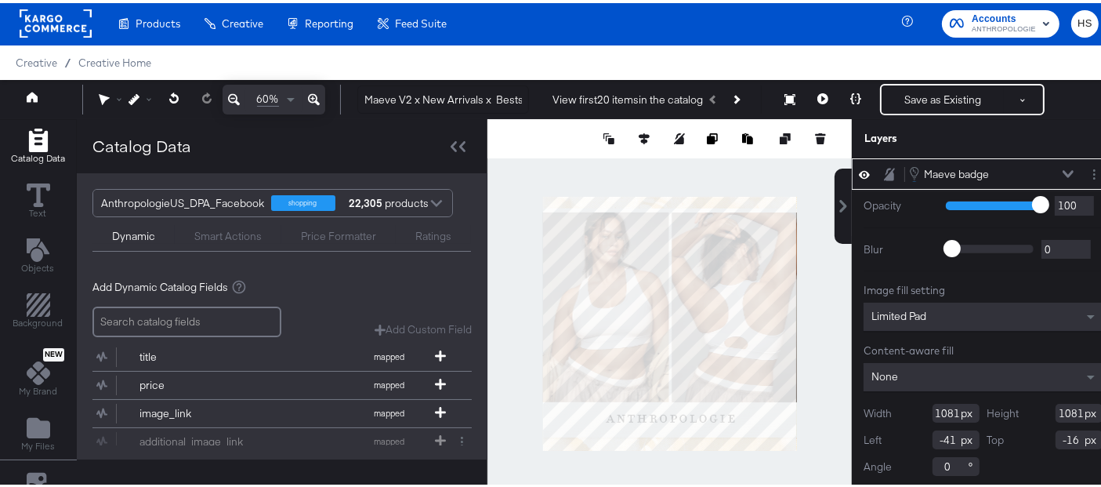
type input "-15"
click at [846, 103] on button at bounding box center [855, 96] width 33 height 31
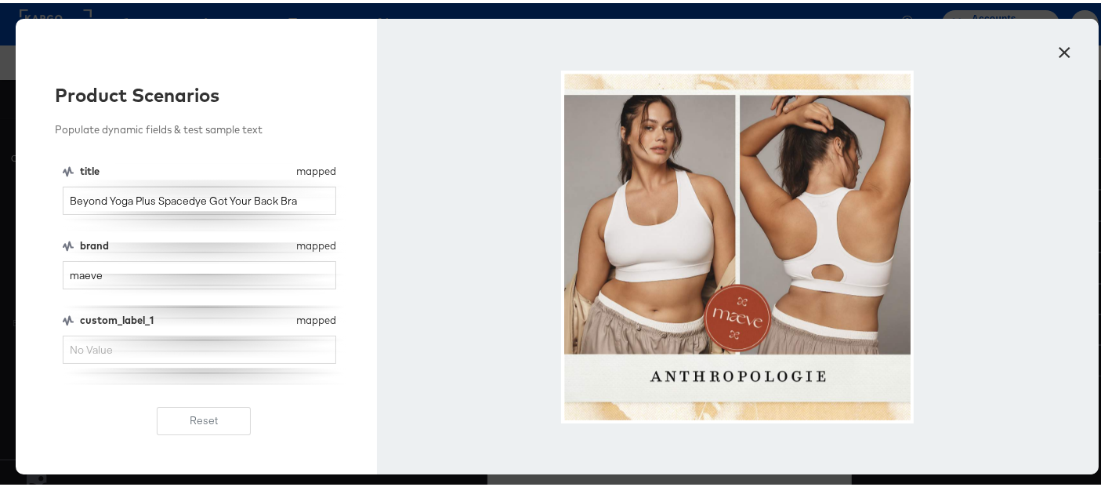
click at [1059, 45] on button "×" at bounding box center [1065, 45] width 28 height 28
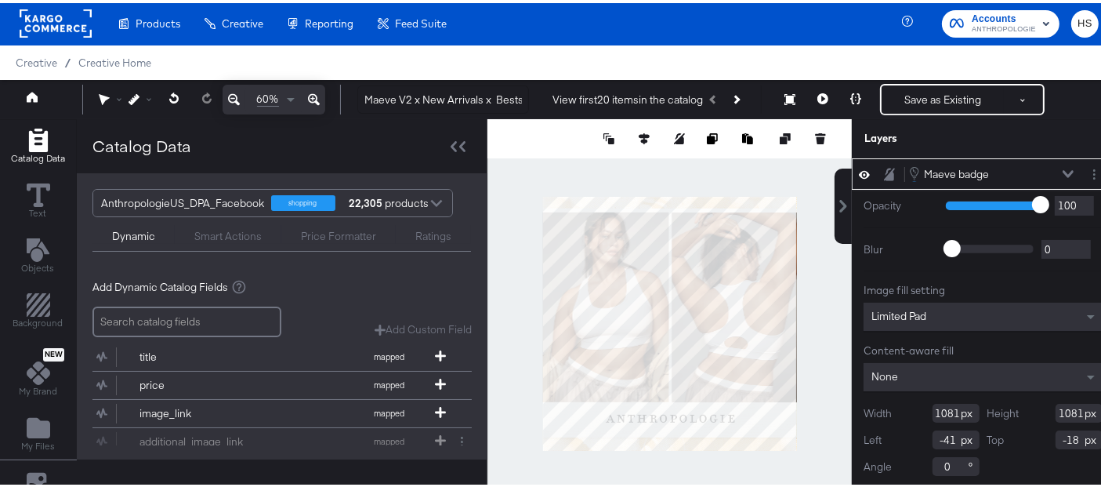
type input "-19"
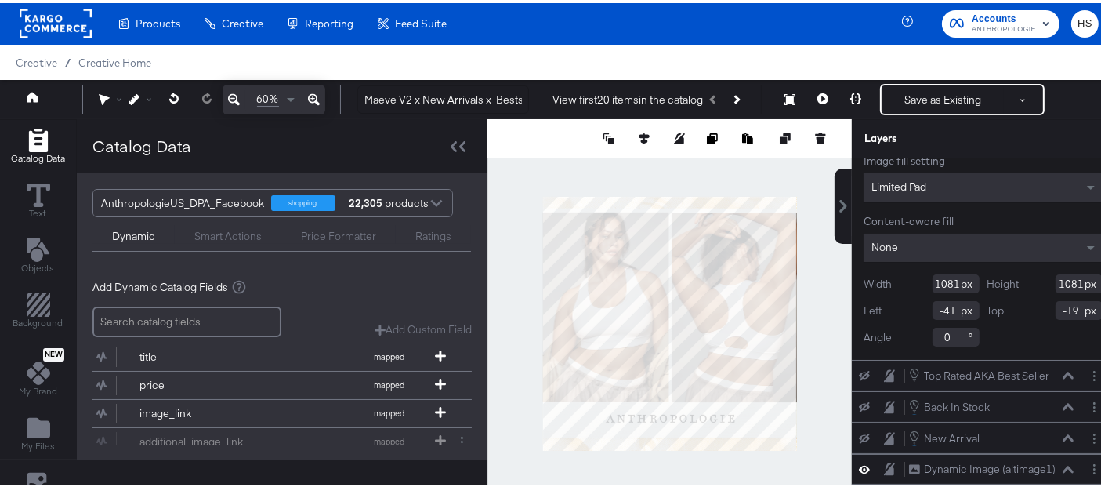
scroll to position [150, 0]
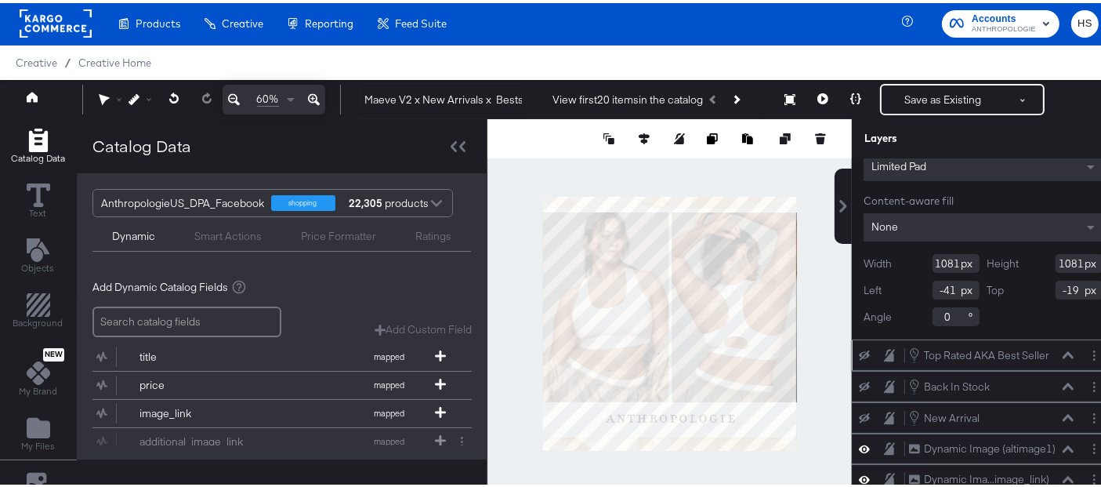
click at [1063, 348] on icon at bounding box center [1068, 352] width 11 height 8
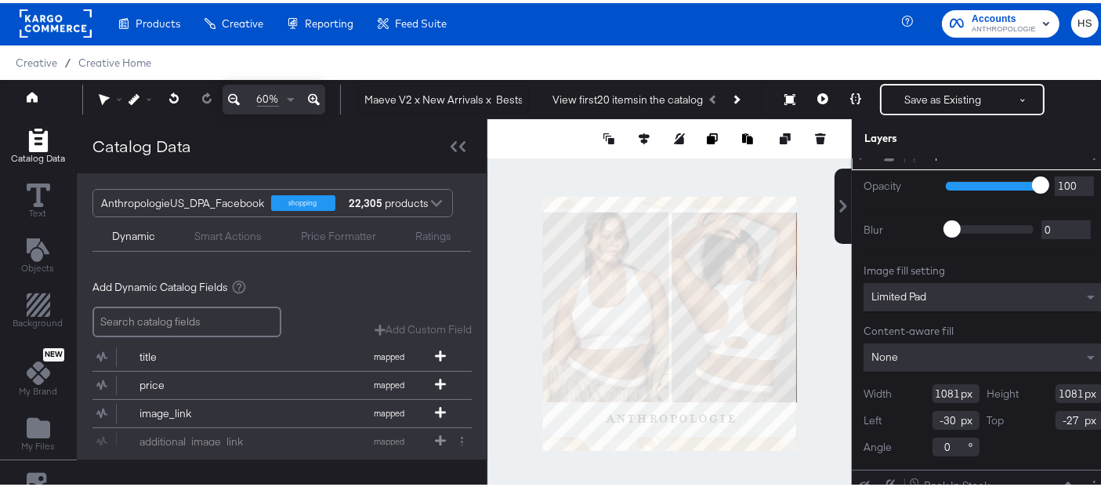
scroll to position [0, 0]
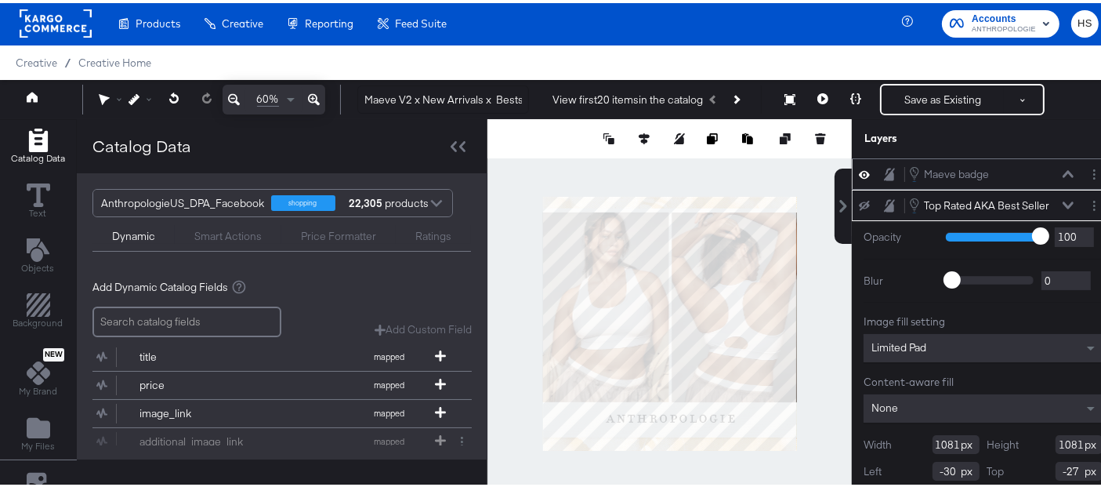
click at [1063, 167] on icon at bounding box center [1068, 171] width 11 height 8
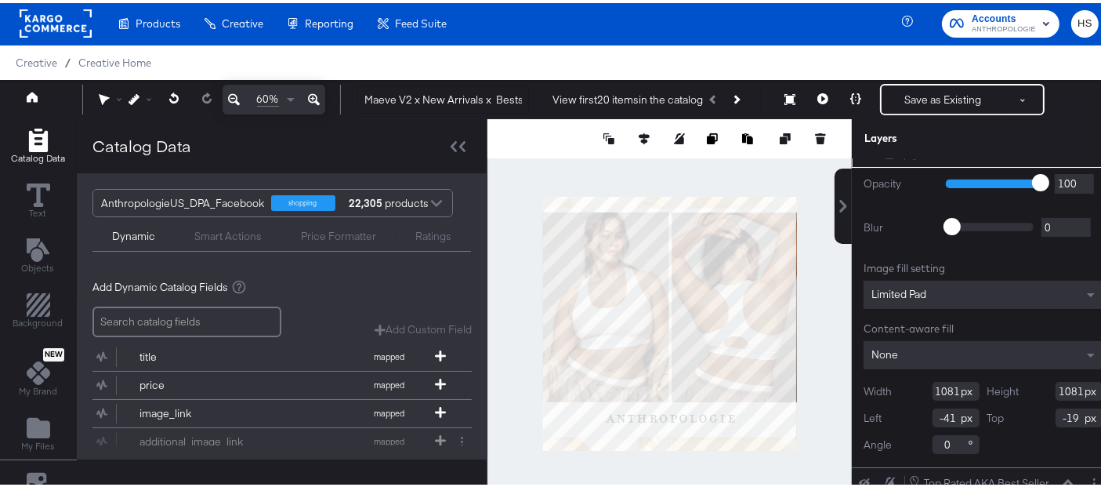
scroll to position [17, 0]
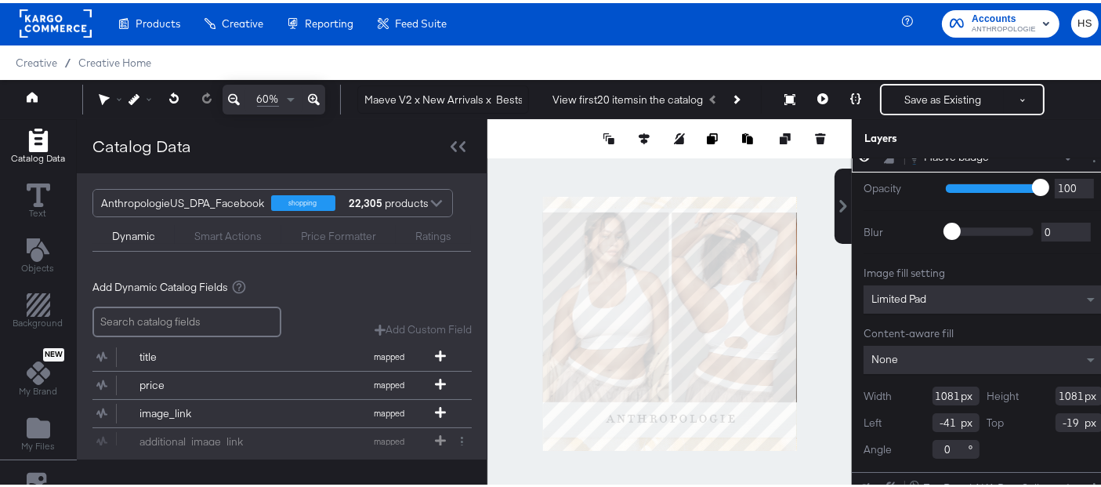
click at [1056, 415] on input "-19" at bounding box center [1079, 419] width 47 height 19
type input "-27"
click at [936, 415] on input "-41" at bounding box center [956, 419] width 47 height 19
type input "-30"
click at [808, 274] on div at bounding box center [669, 320] width 364 height 409
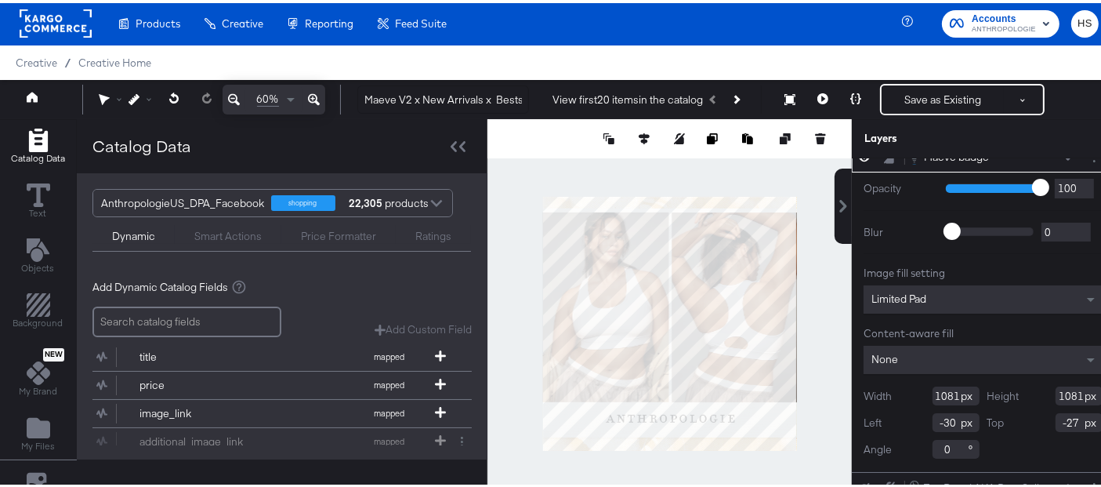
scroll to position [0, 0]
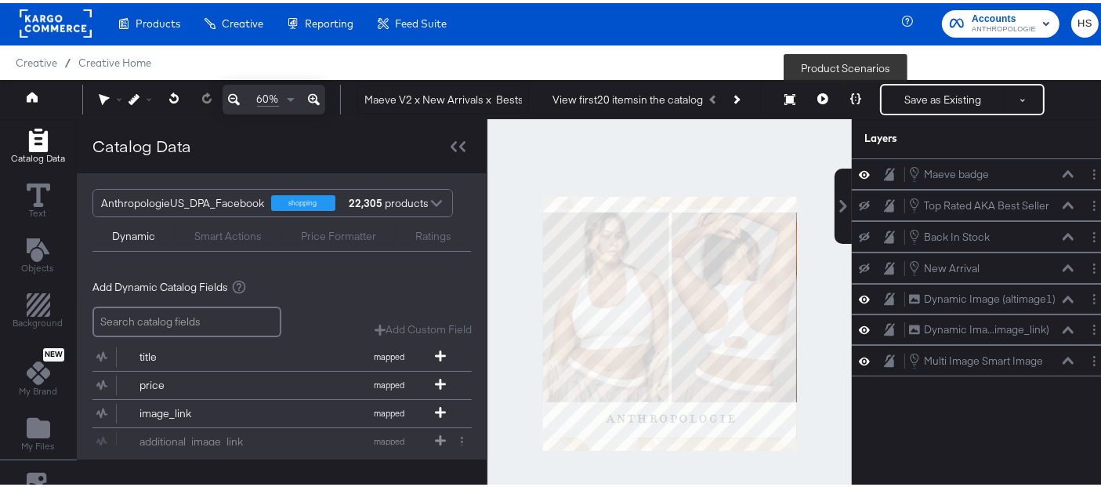
click at [850, 95] on icon at bounding box center [855, 95] width 11 height 11
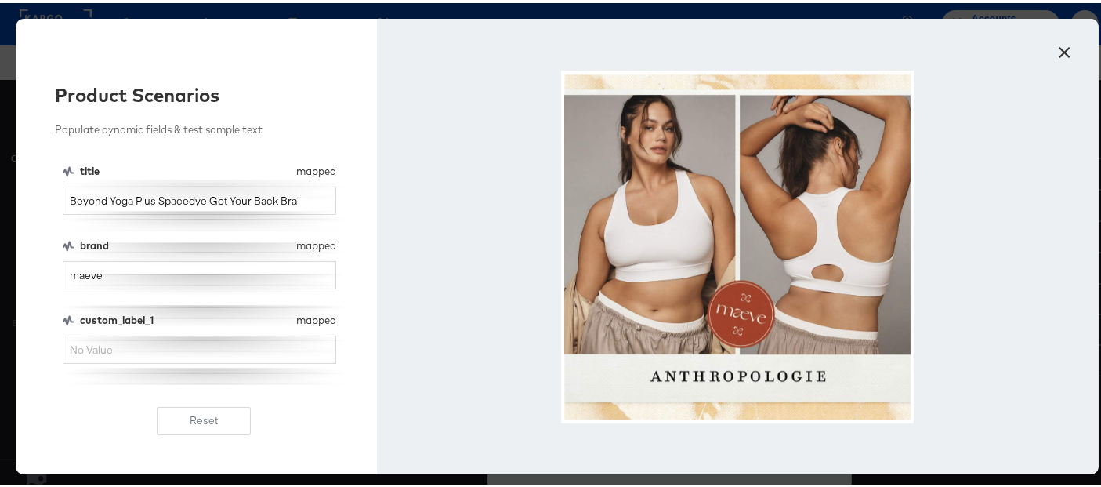
click at [1056, 54] on button "×" at bounding box center [1065, 45] width 28 height 28
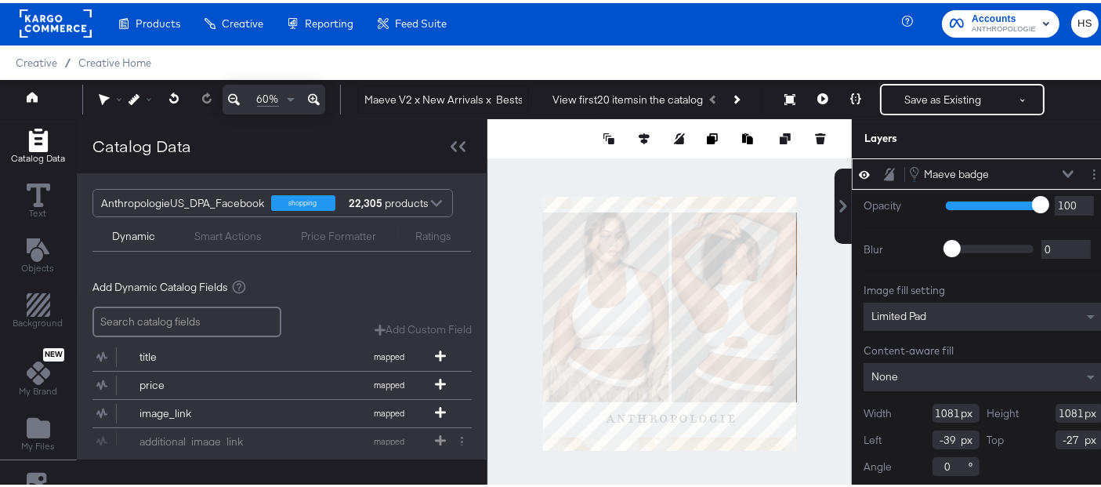
type input "-40"
click at [850, 97] on icon at bounding box center [855, 95] width 11 height 11
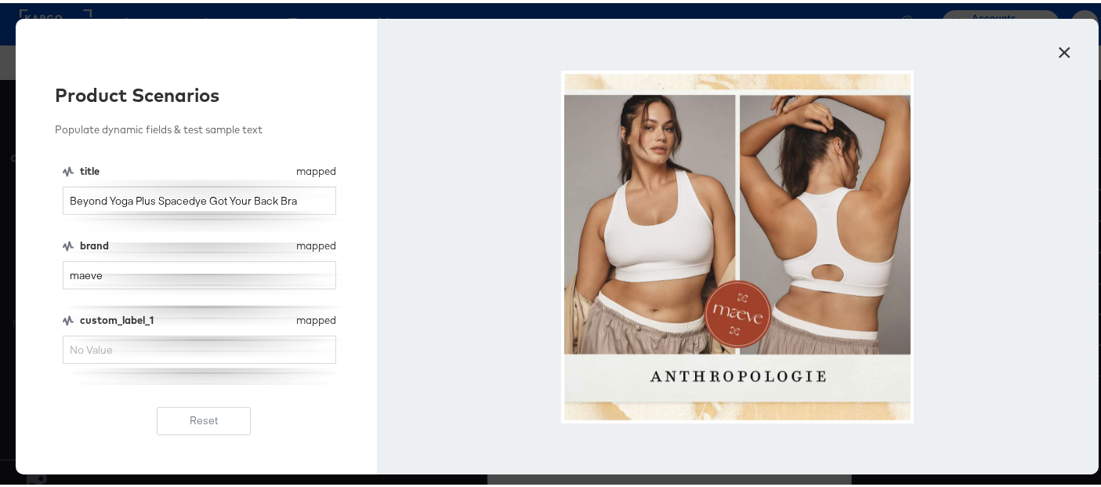
click at [1059, 45] on button "×" at bounding box center [1065, 45] width 28 height 28
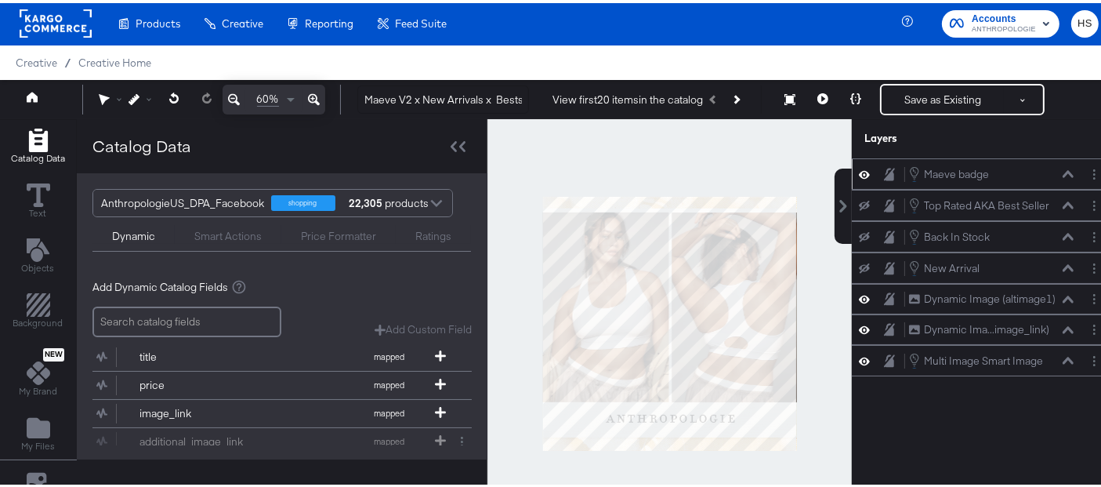
click at [1066, 178] on div "Maeve badge Maeve badge" at bounding box center [995, 170] width 175 height 17
click at [1057, 175] on div "Maeve badge Maeve badge" at bounding box center [991, 170] width 166 height 17
click at [1063, 168] on icon at bounding box center [1068, 170] width 11 height 7
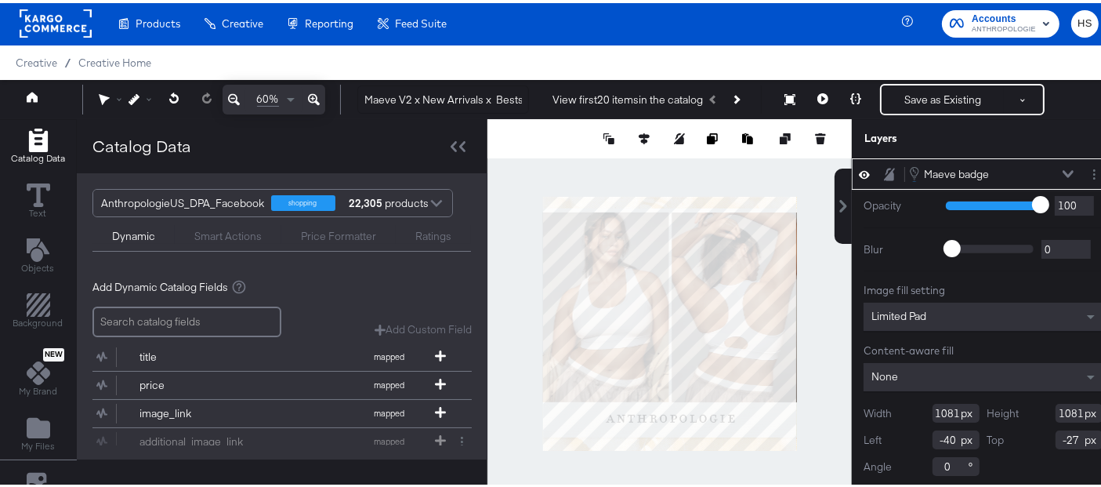
click at [1056, 436] on input "-27" at bounding box center [1079, 436] width 47 height 19
type input "-"
type input "3"
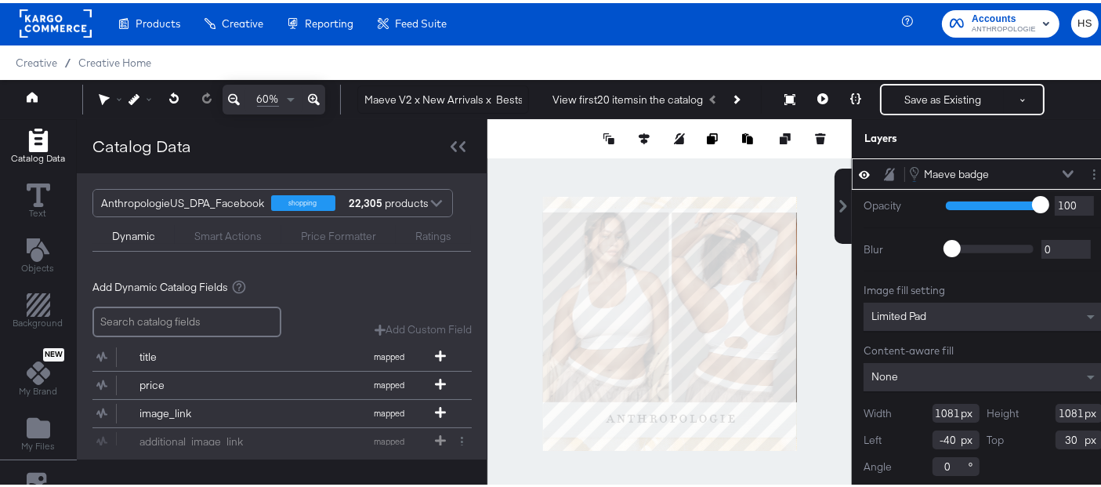
type input "-30"
click at [807, 292] on div at bounding box center [669, 320] width 364 height 409
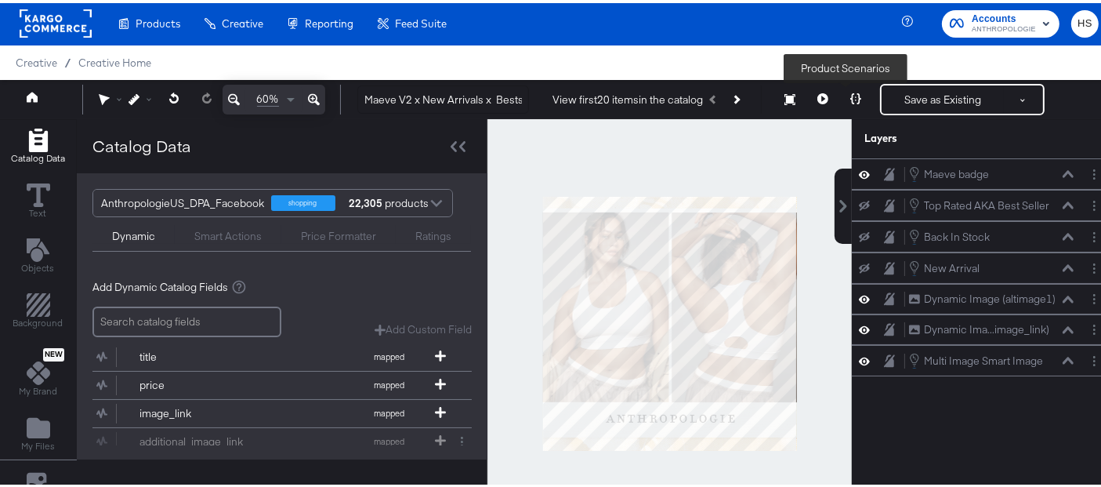
click at [850, 92] on icon at bounding box center [855, 95] width 11 height 11
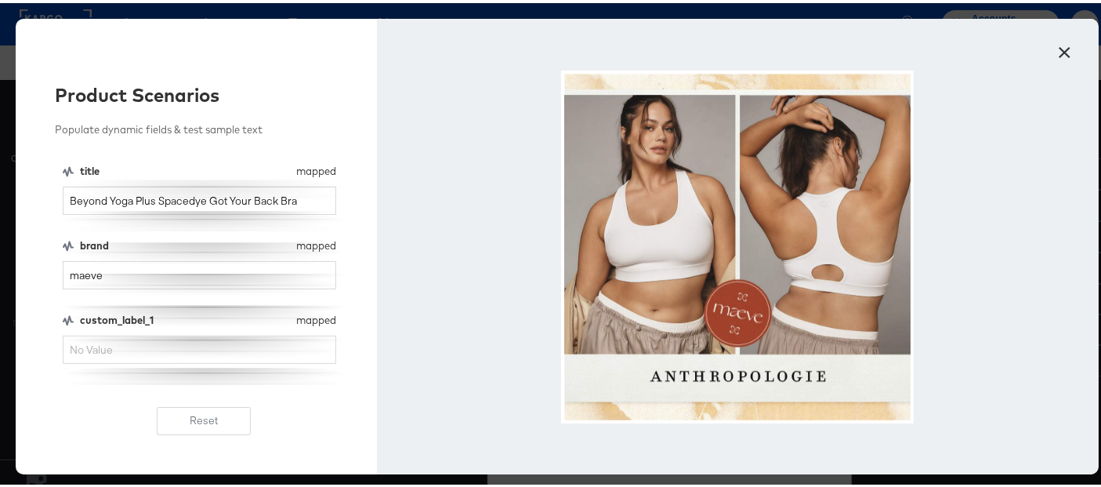
click at [1061, 50] on button "×" at bounding box center [1065, 45] width 28 height 28
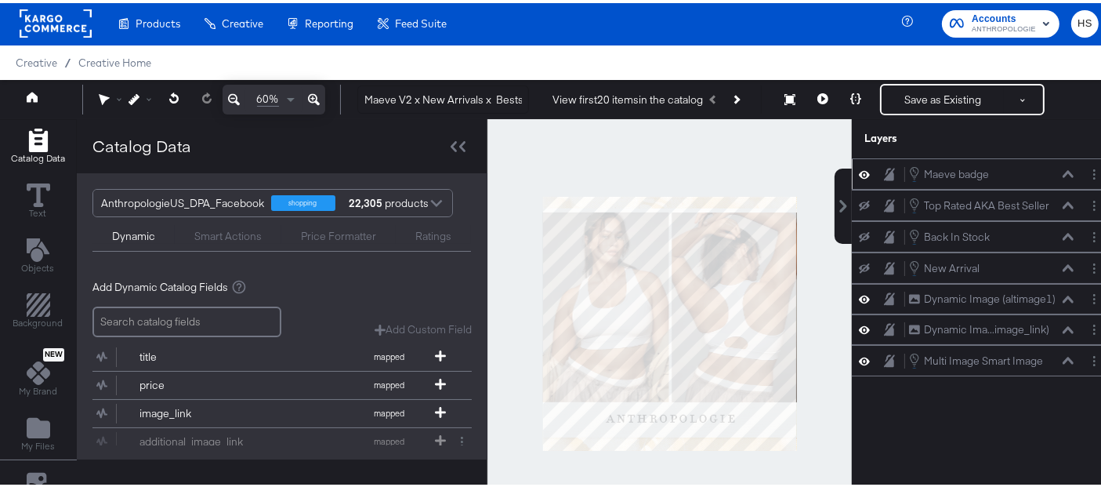
click at [1062, 166] on button at bounding box center [1068, 170] width 13 height 9
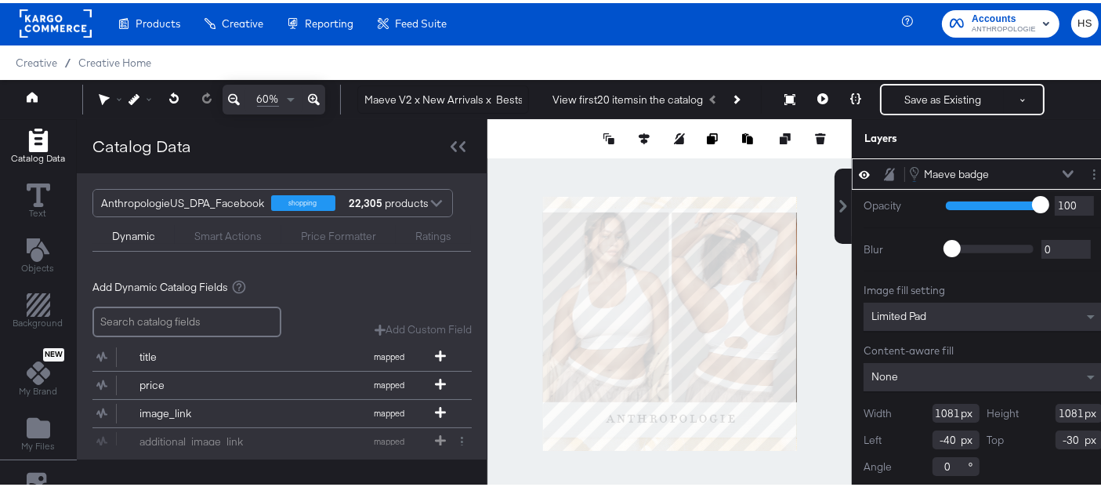
click at [1057, 165] on div "Maeve badge Maeve badge" at bounding box center [983, 170] width 250 height 17
click at [1063, 171] on icon at bounding box center [1068, 170] width 11 height 7
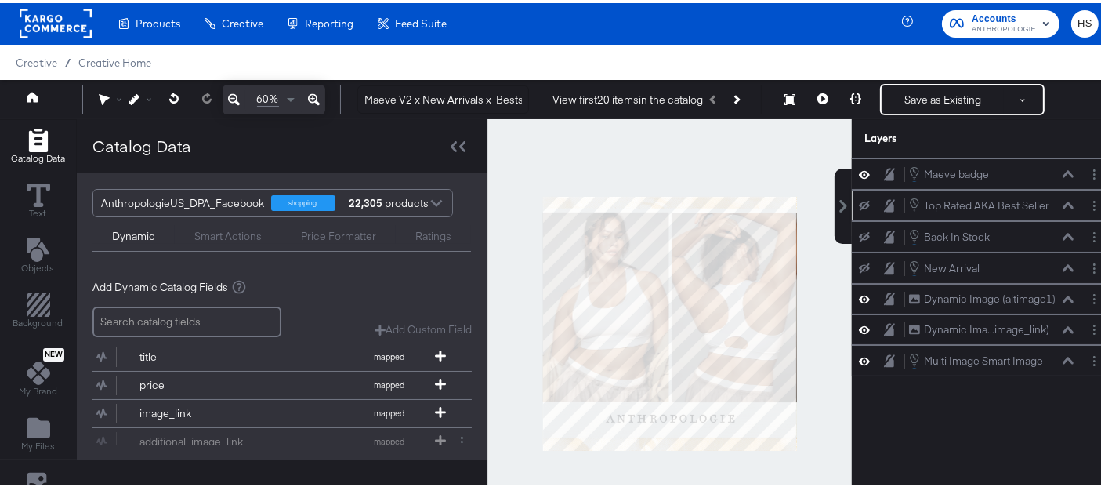
click at [1063, 201] on icon at bounding box center [1068, 202] width 11 height 8
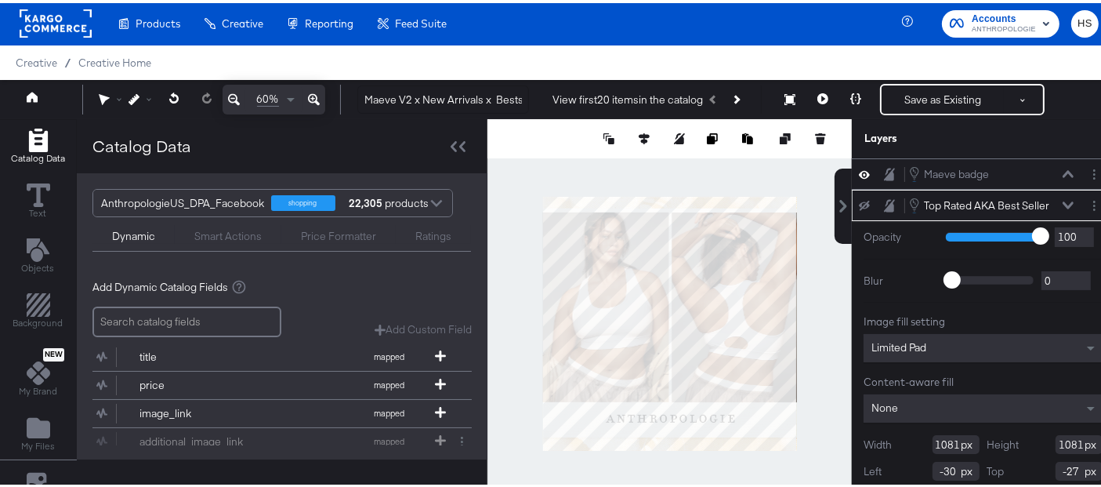
scroll to position [26, 0]
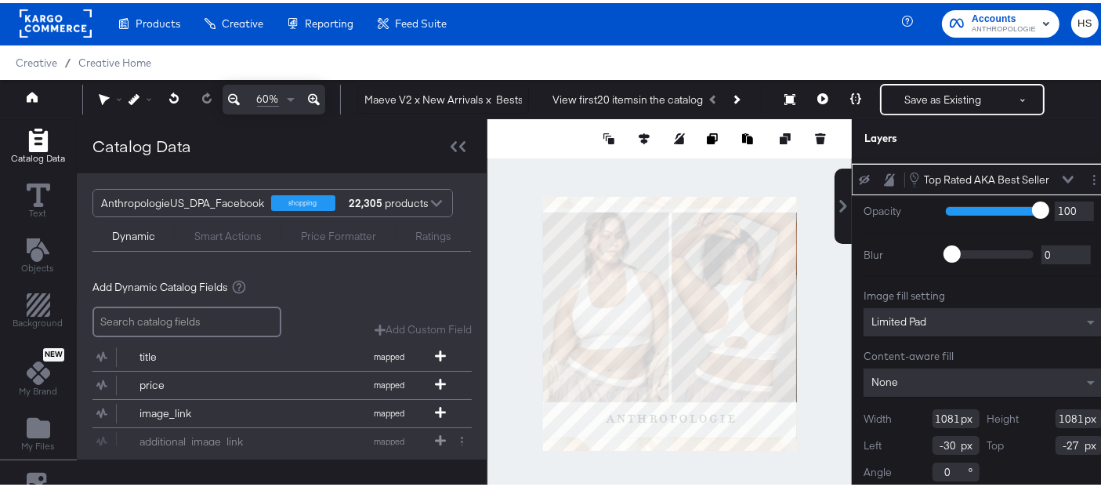
click at [936, 433] on input "-30" at bounding box center [956, 442] width 47 height 19
type input "-40"
click at [1056, 437] on input "-27" at bounding box center [1079, 442] width 47 height 19
type input "-30"
click at [821, 155] on div "Catalog Data Text Objects Background New My Brand My Files Assets Canvas Color …" at bounding box center [557, 135] width 1114 height 39
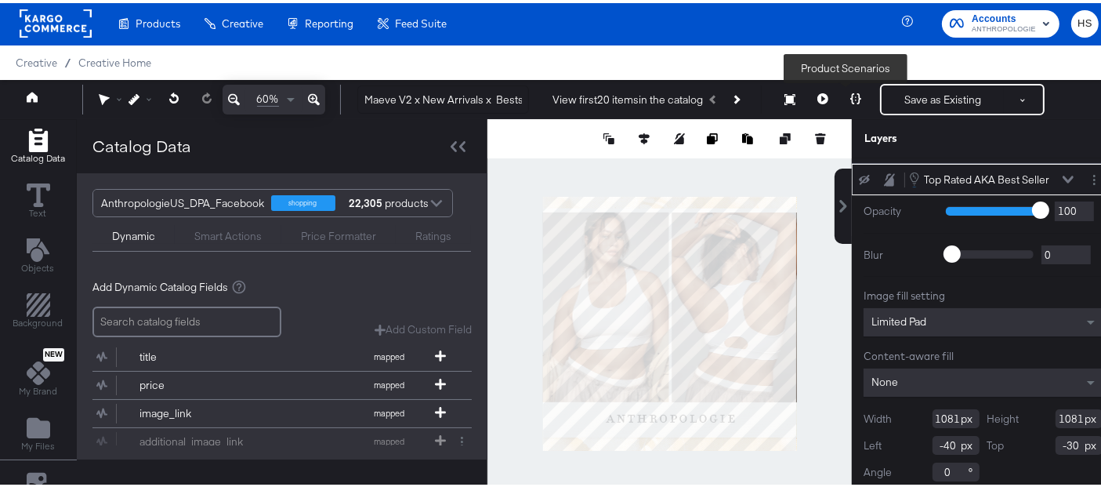
click at [850, 97] on icon at bounding box center [855, 95] width 11 height 11
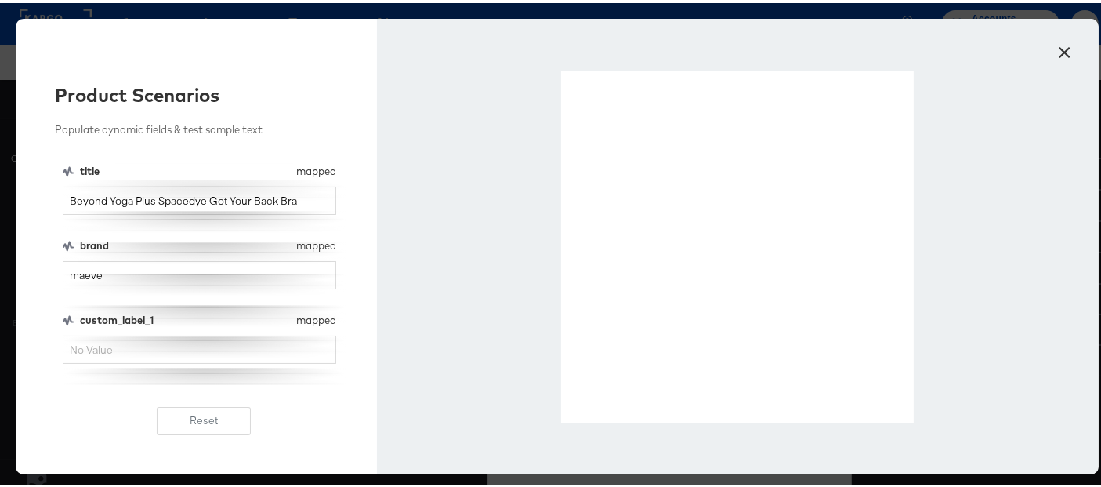
scroll to position [0, 0]
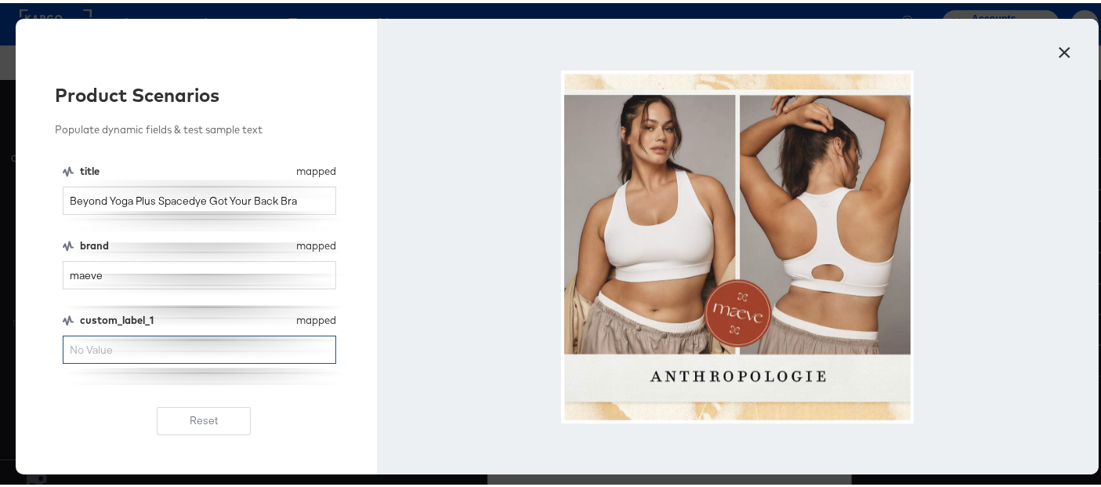
click at [222, 348] on input "custom_label_1" at bounding box center [200, 346] width 274 height 29
type input "top rated"
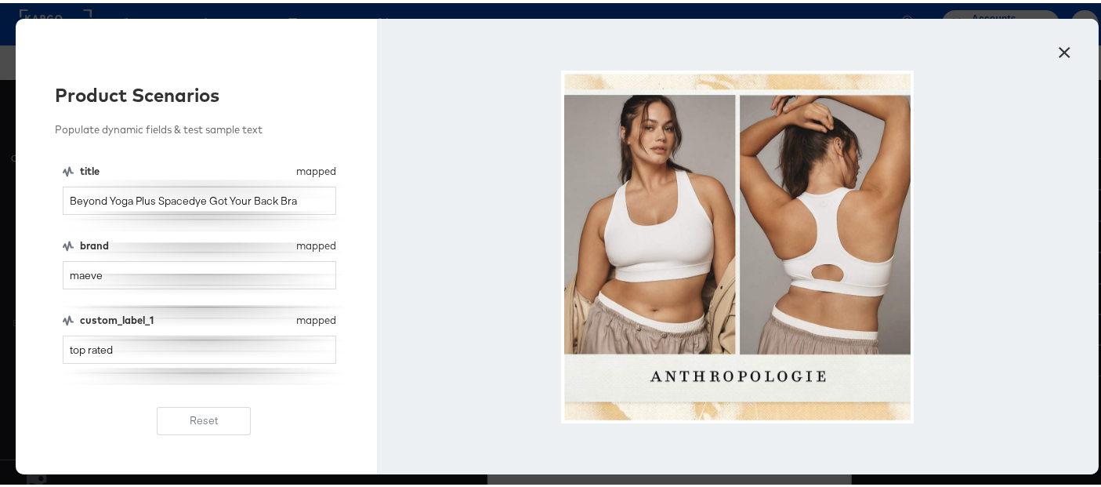
click at [1061, 45] on button "×" at bounding box center [1065, 45] width 28 height 28
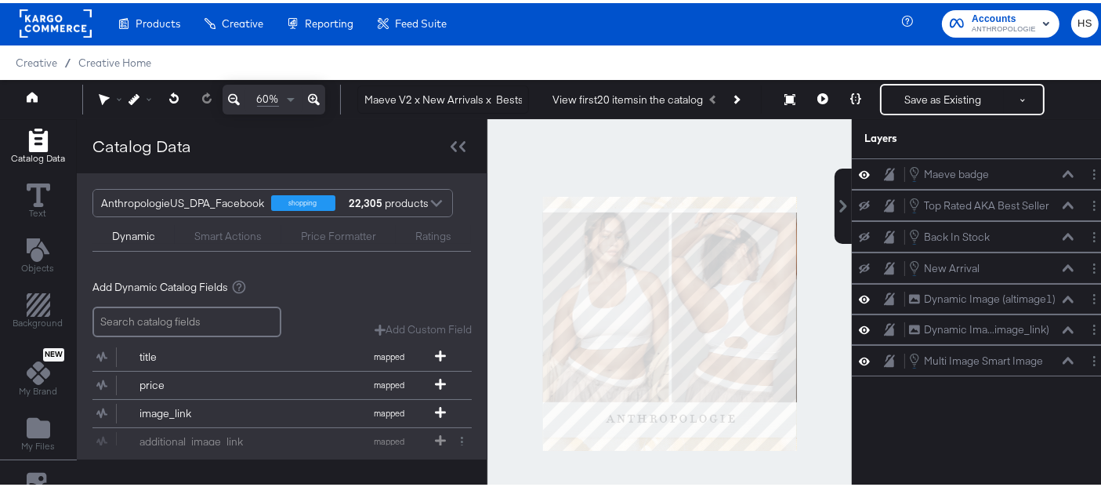
click at [859, 201] on icon at bounding box center [864, 202] width 11 height 10
click at [859, 229] on icon at bounding box center [864, 234] width 11 height 10
click at [859, 262] on icon at bounding box center [864, 265] width 11 height 10
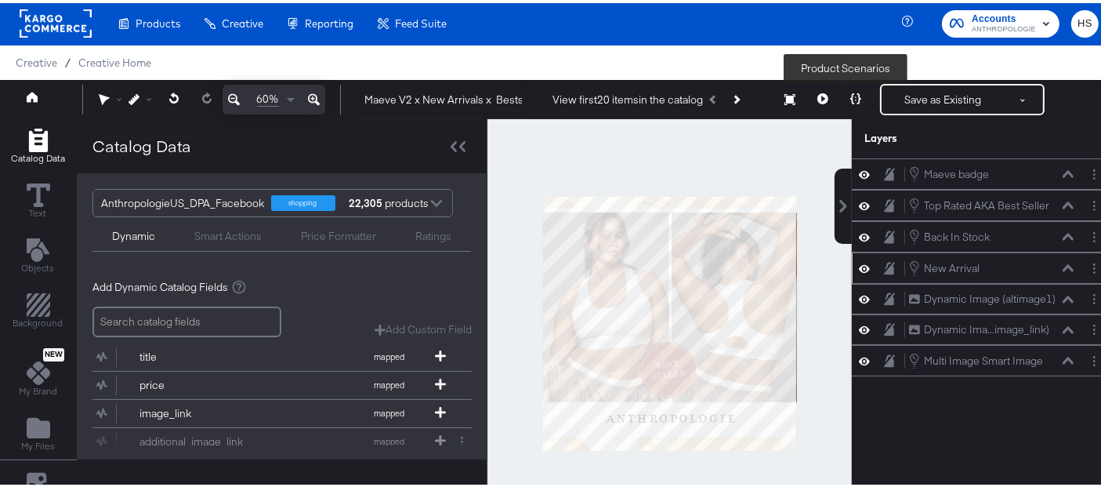
click at [850, 94] on icon at bounding box center [855, 95] width 11 height 11
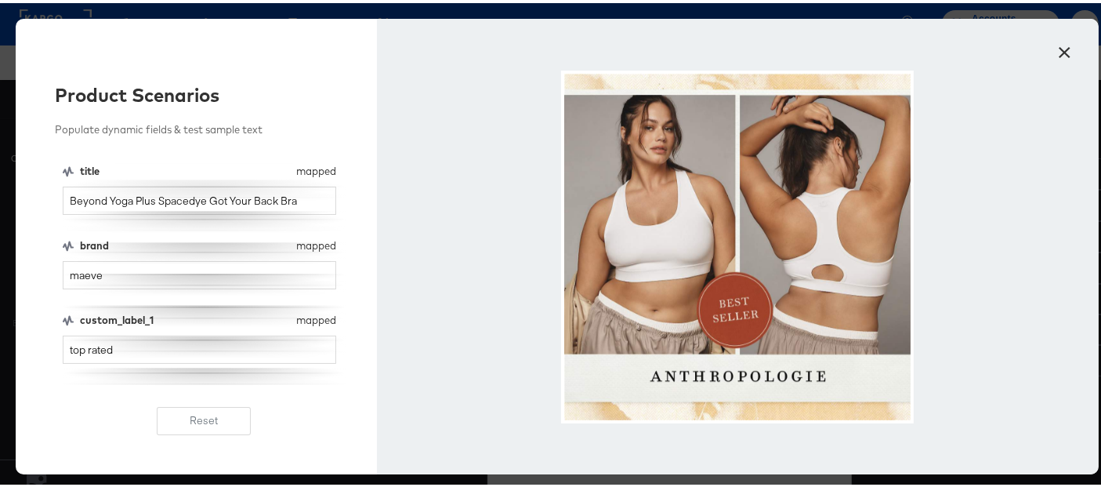
click at [1061, 49] on button "×" at bounding box center [1065, 45] width 28 height 28
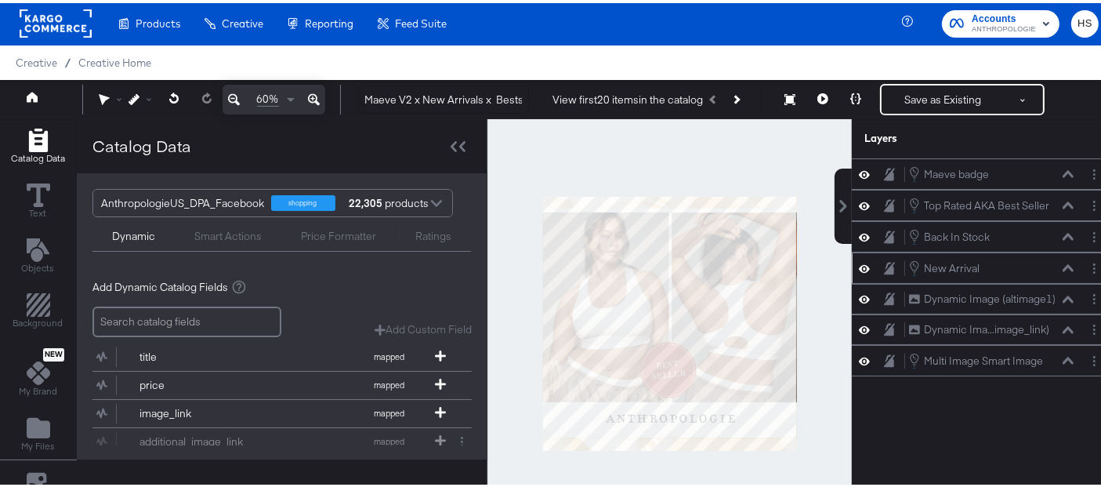
click at [1063, 230] on icon at bounding box center [1068, 234] width 11 height 8
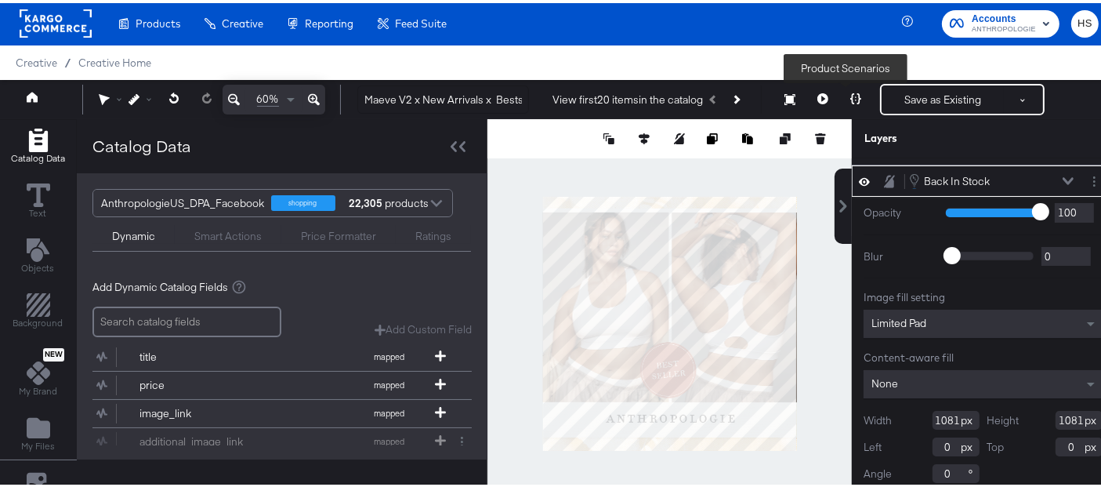
click at [850, 94] on icon at bounding box center [855, 95] width 11 height 11
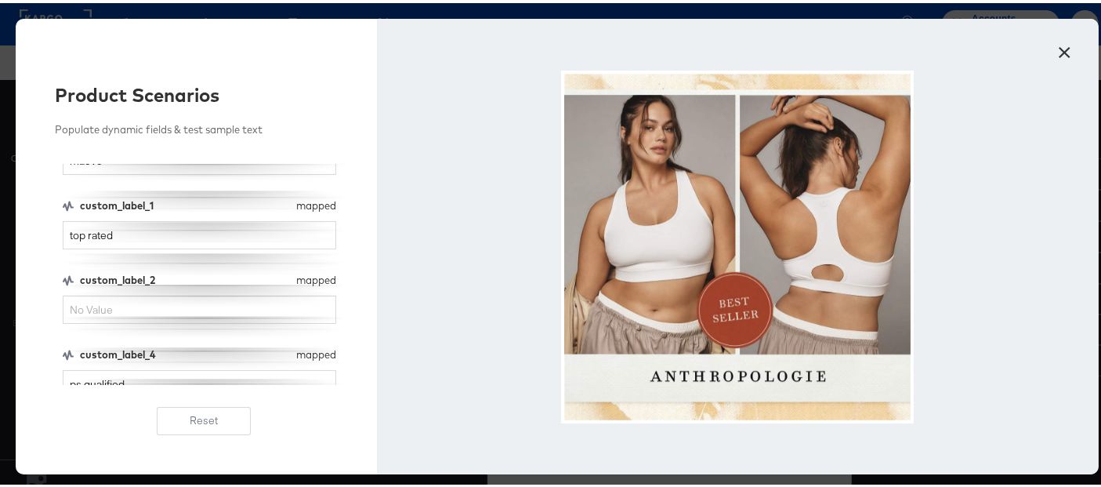
scroll to position [96, 0]
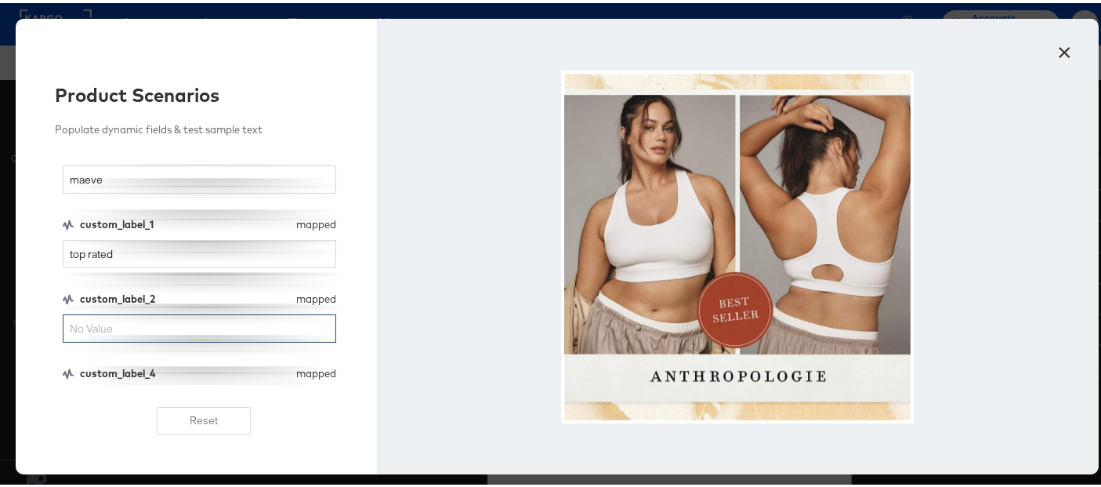
click at [158, 323] on input "custom_label_2" at bounding box center [200, 325] width 274 height 29
type input "a"
click at [159, 324] on input "back in stock" at bounding box center [200, 325] width 274 height 29
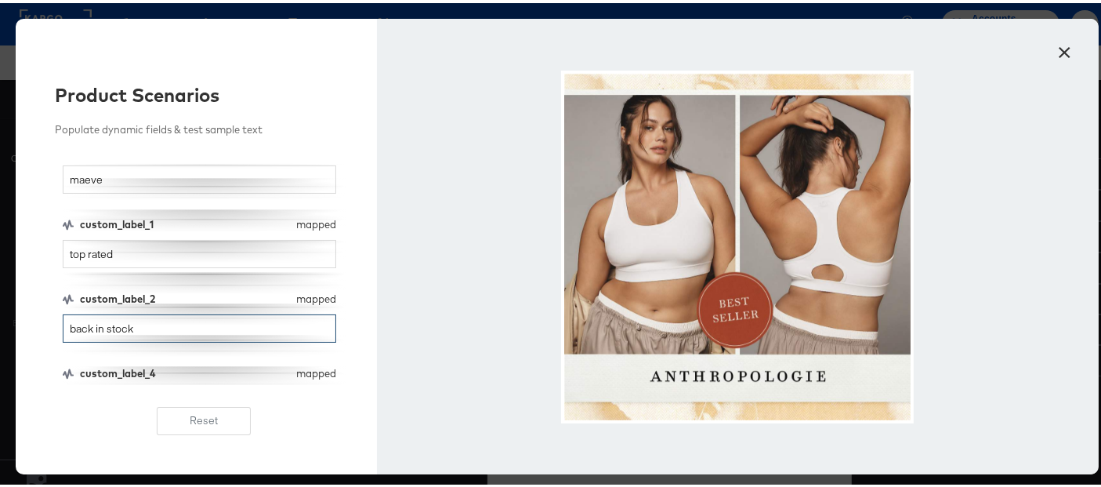
type input "back in stock"
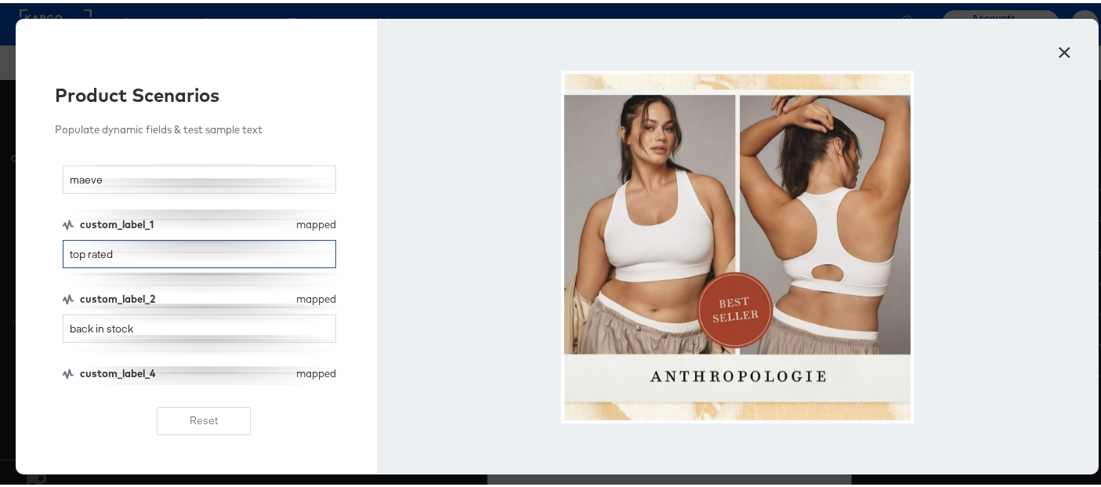
click at [129, 249] on input "top rated" at bounding box center [200, 251] width 274 height 29
type input "back in stock"
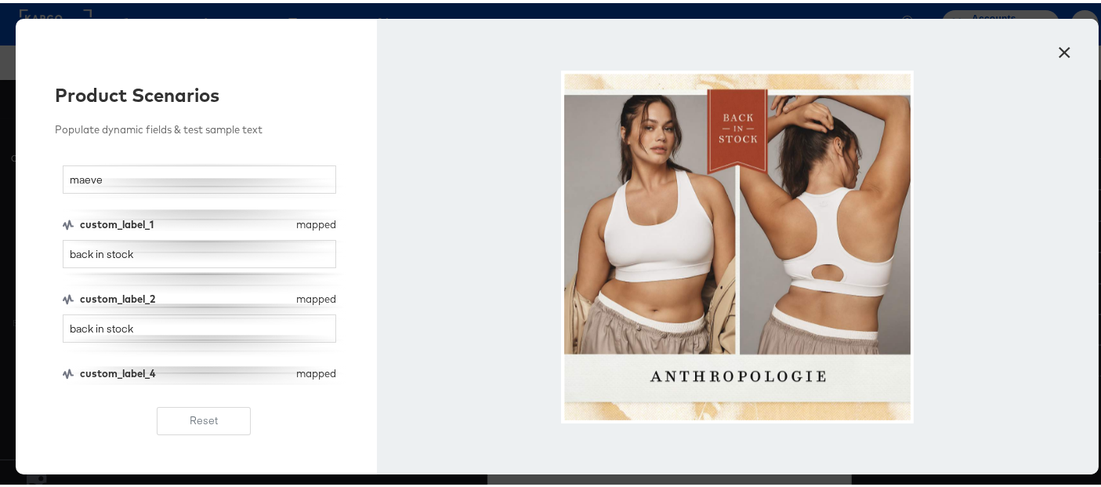
click at [1067, 55] on button "×" at bounding box center [1065, 45] width 28 height 28
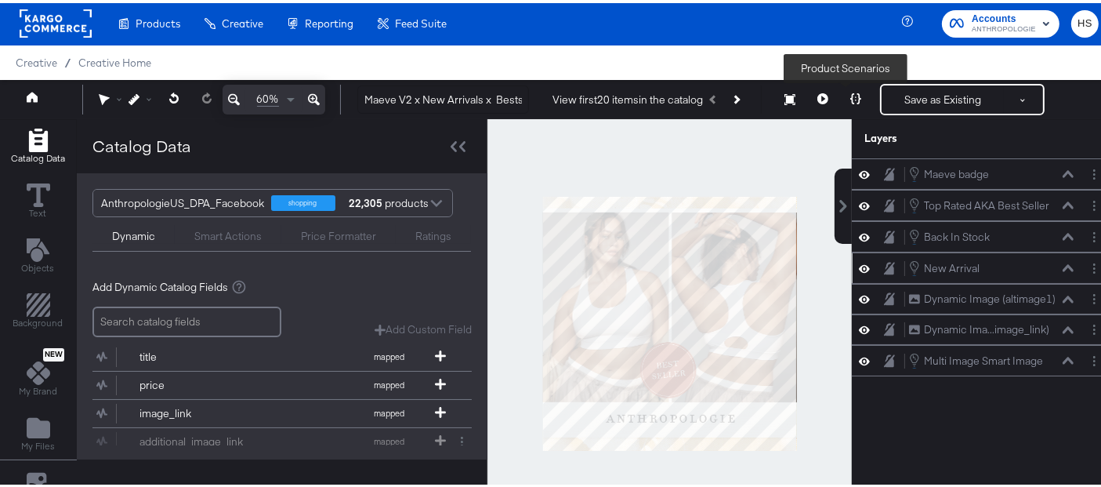
click at [850, 85] on button at bounding box center [855, 96] width 33 height 31
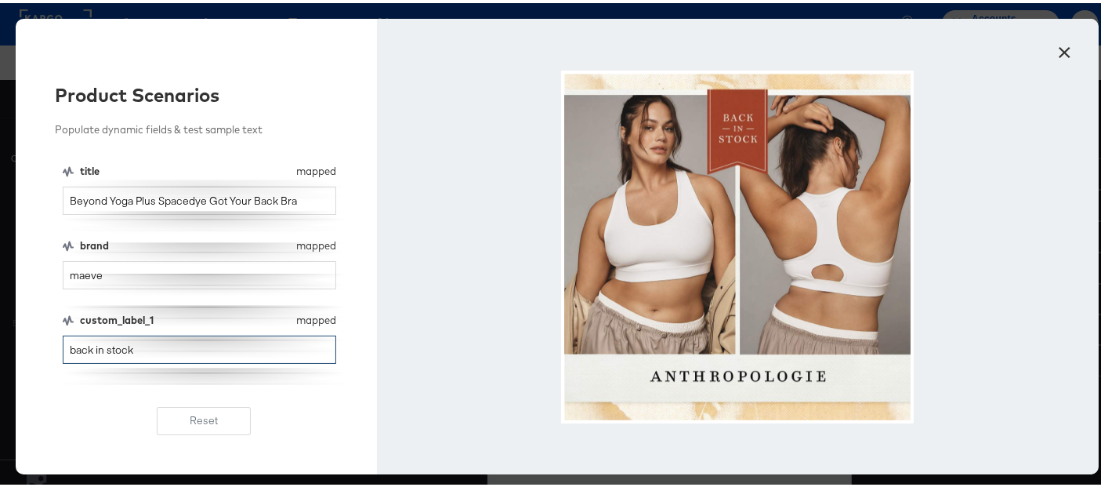
click at [208, 348] on input "back in stock" at bounding box center [200, 346] width 274 height 29
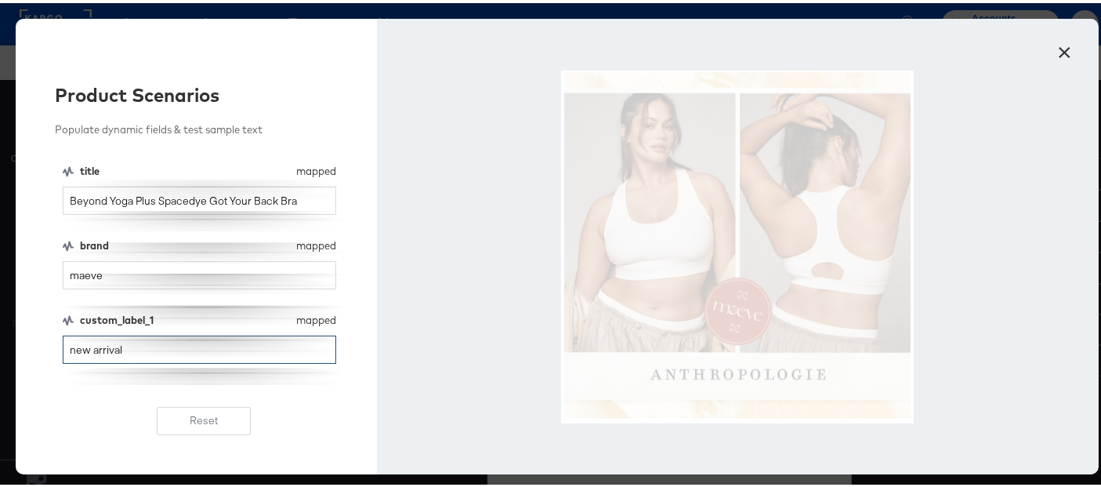
scroll to position [97, 0]
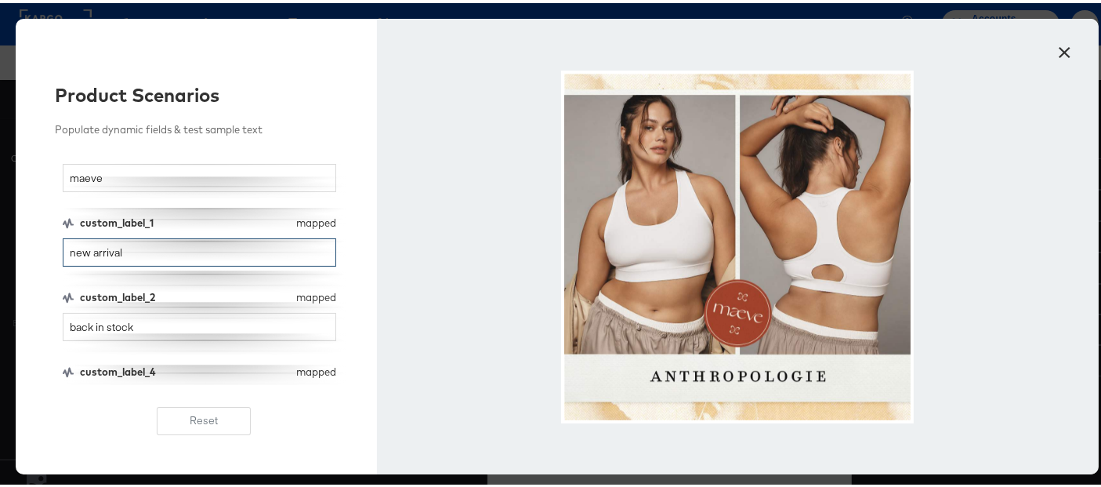
click at [156, 255] on input "new arrival" at bounding box center [200, 249] width 274 height 29
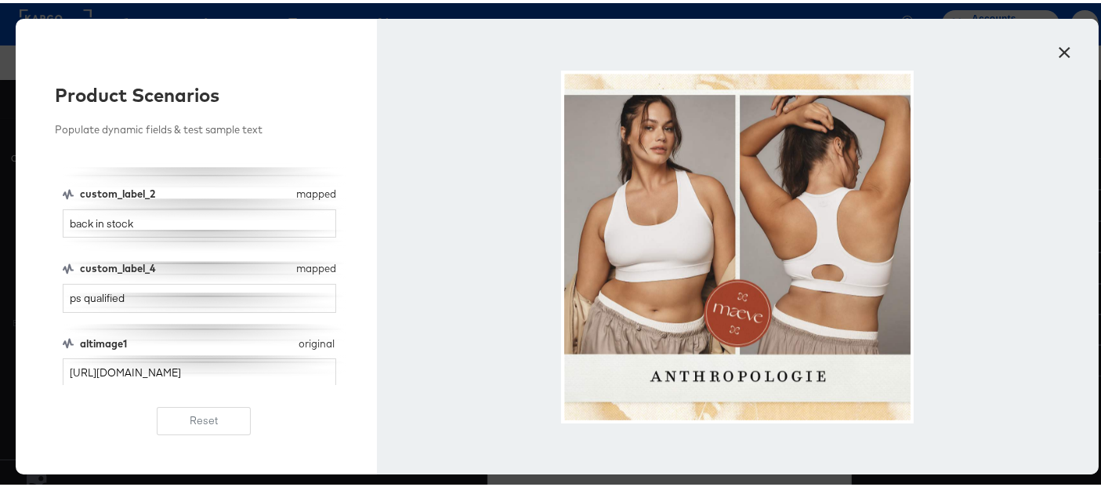
type input "new arrival"
click at [125, 293] on input "ps qualified" at bounding box center [200, 295] width 274 height 29
type input "new arrival"
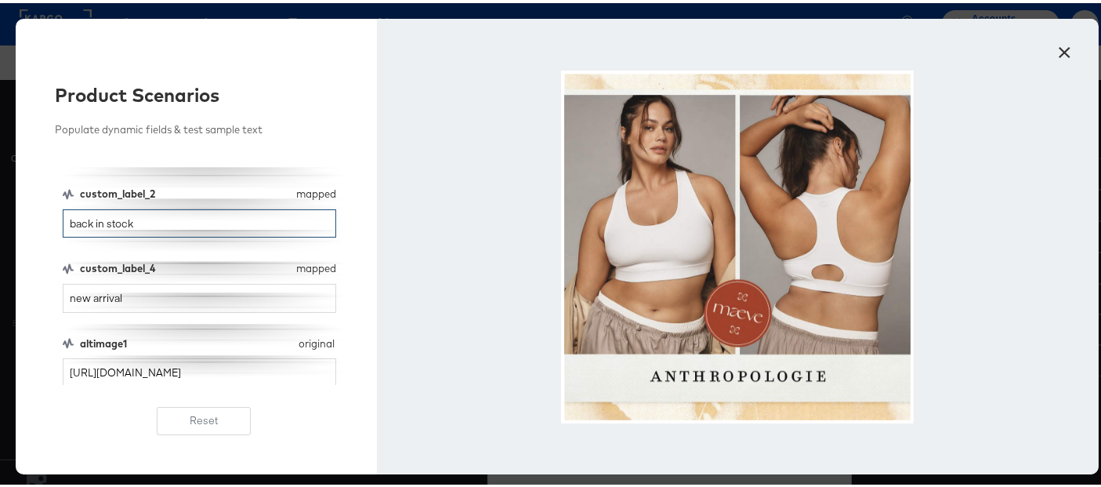
click at [125, 220] on input "back in stock" at bounding box center [200, 220] width 274 height 29
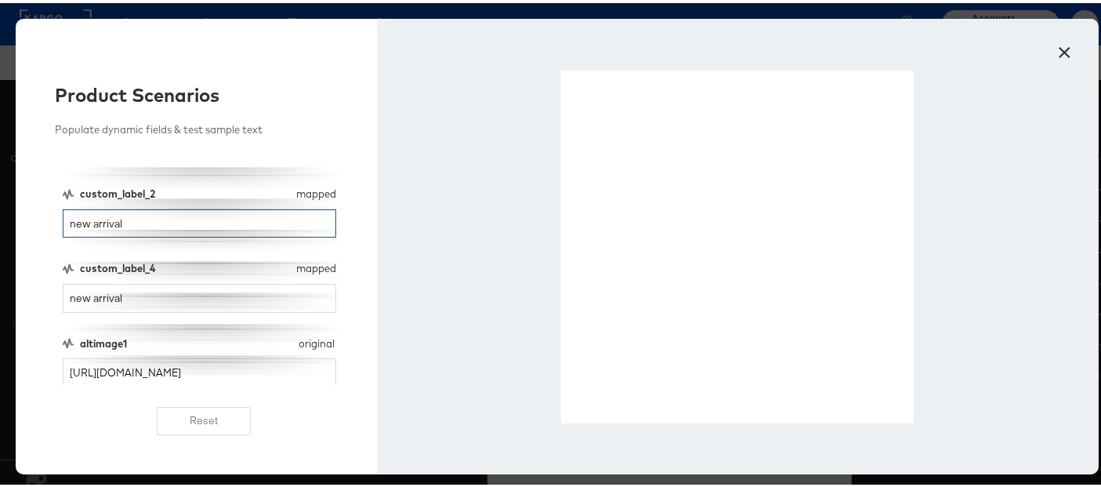
type input "new arrival"
click at [1062, 49] on button "×" at bounding box center [1065, 45] width 28 height 28
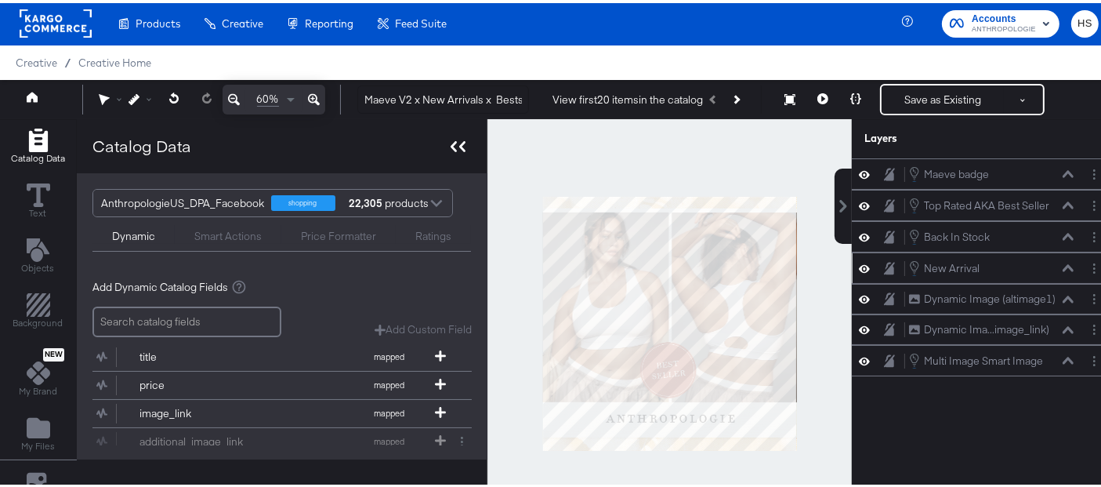
click at [459, 144] on icon at bounding box center [462, 143] width 6 height 11
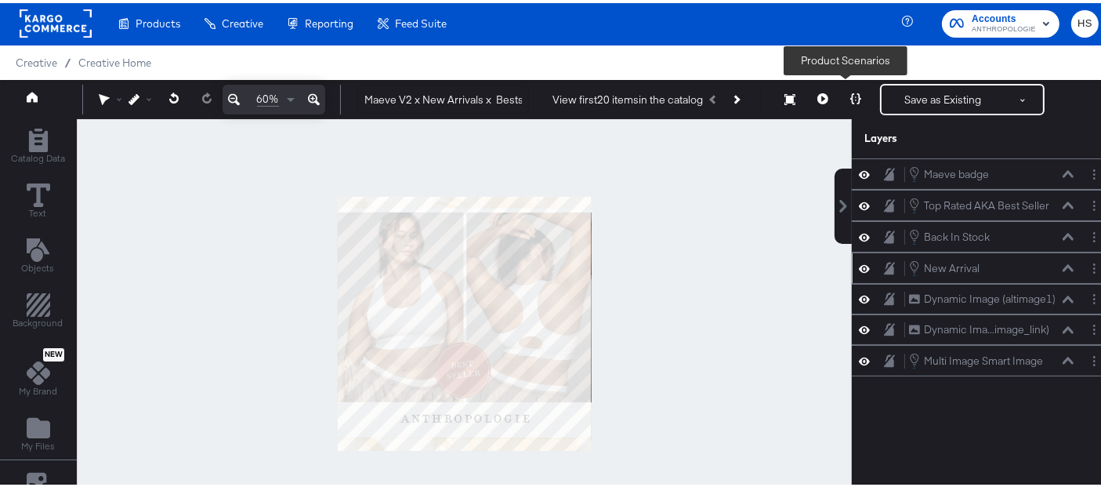
click at [850, 96] on icon at bounding box center [855, 95] width 11 height 11
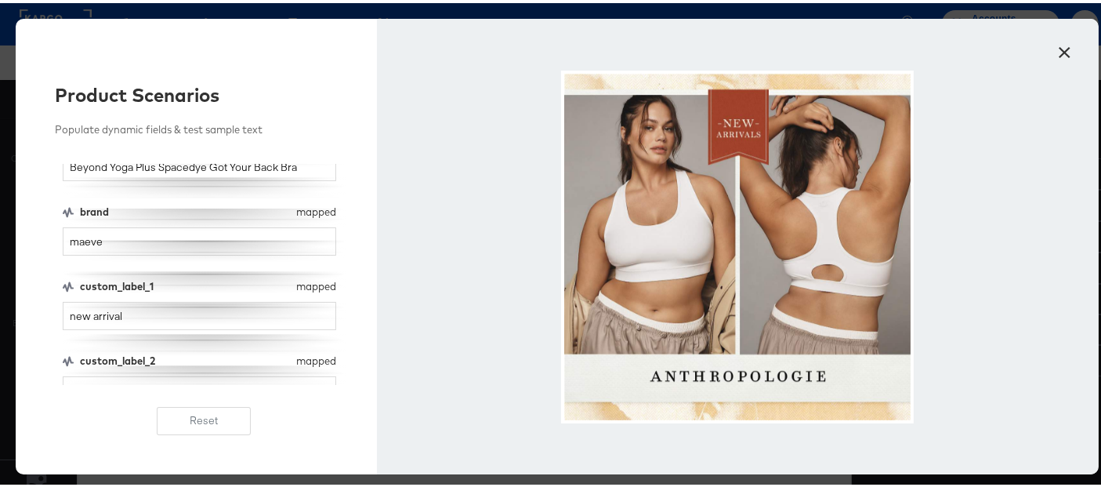
scroll to position [34, 0]
click at [172, 317] on input "new arrival" at bounding box center [200, 312] width 274 height 29
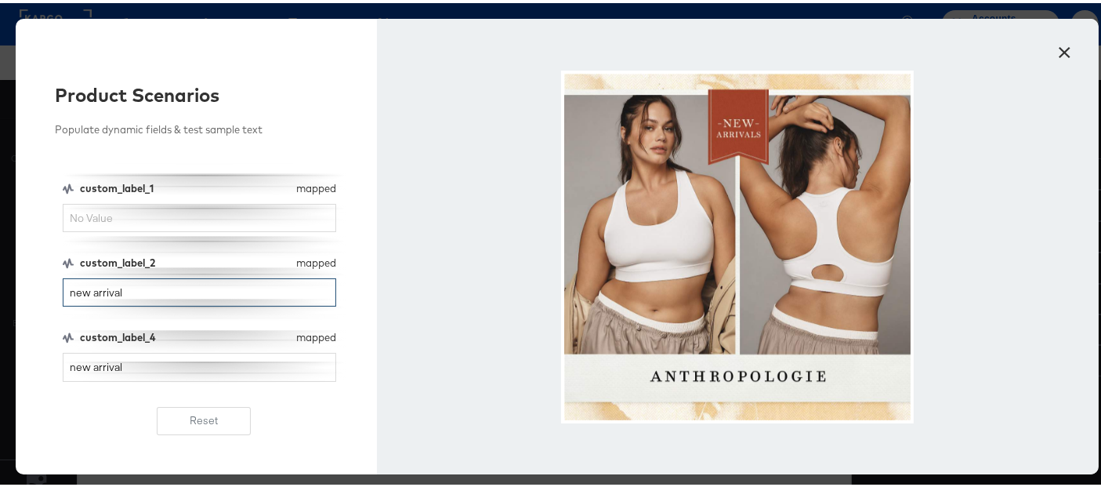
click at [157, 295] on input "new arrival" at bounding box center [200, 289] width 274 height 29
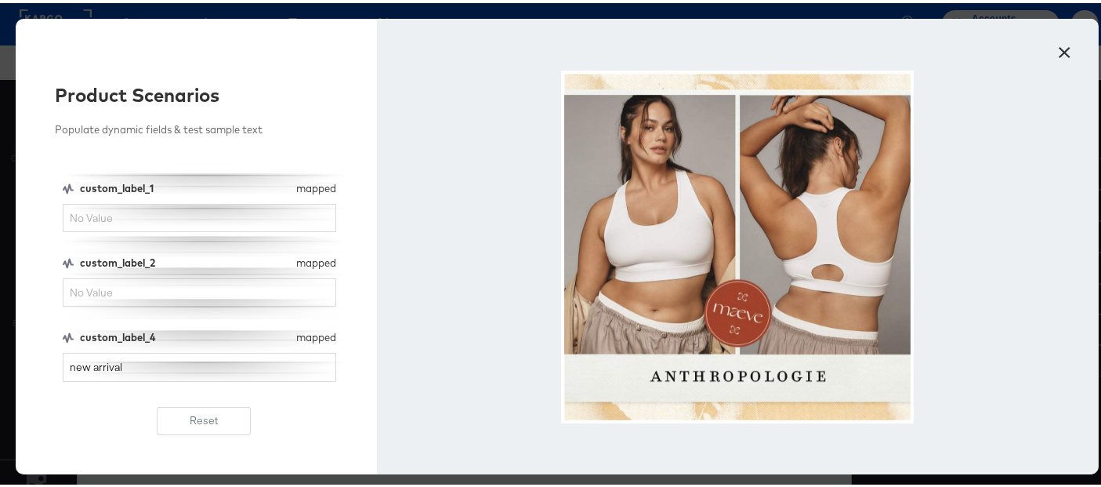
click at [1054, 45] on button "×" at bounding box center [1065, 45] width 28 height 28
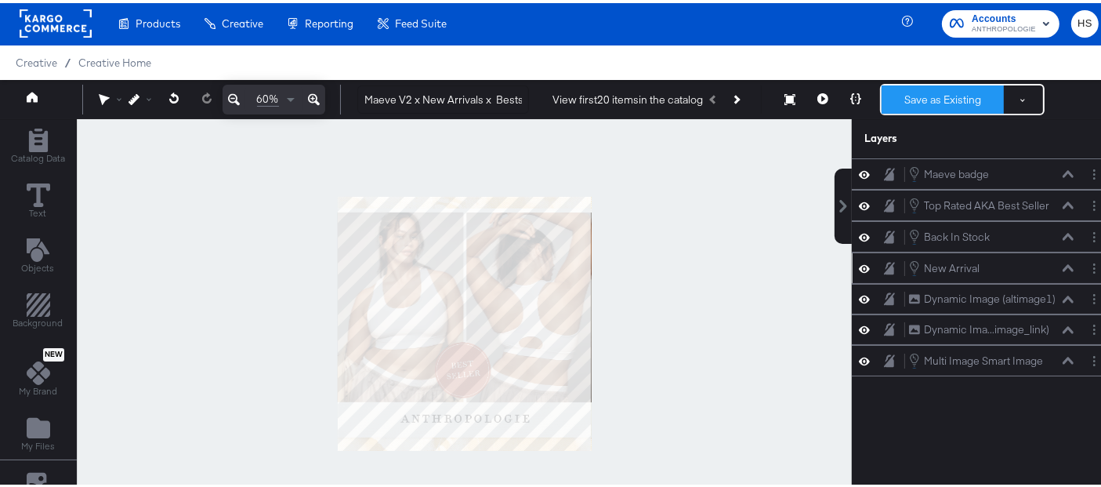
click at [929, 100] on button "Save as Existing" at bounding box center [943, 96] width 122 height 28
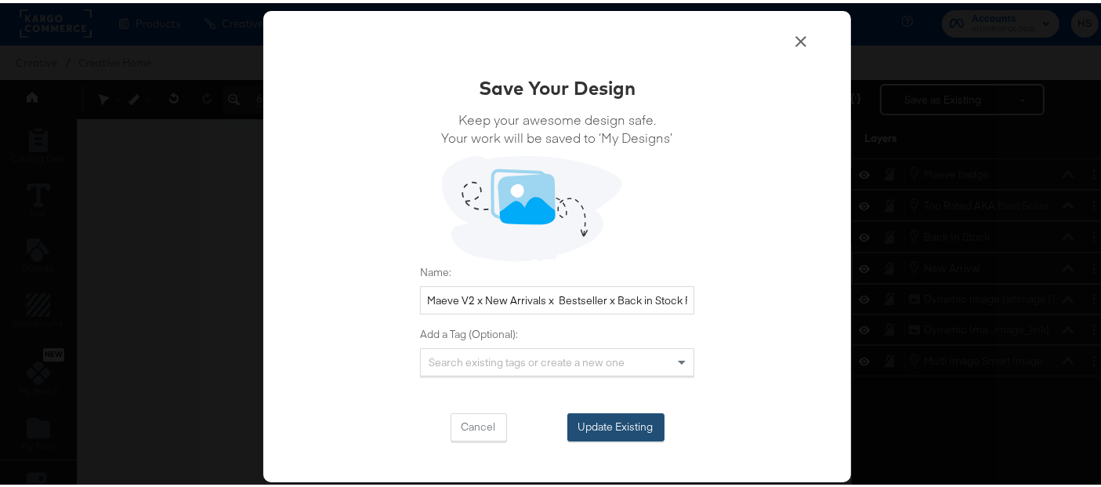
click at [627, 421] on button "Update Existing" at bounding box center [615, 424] width 97 height 28
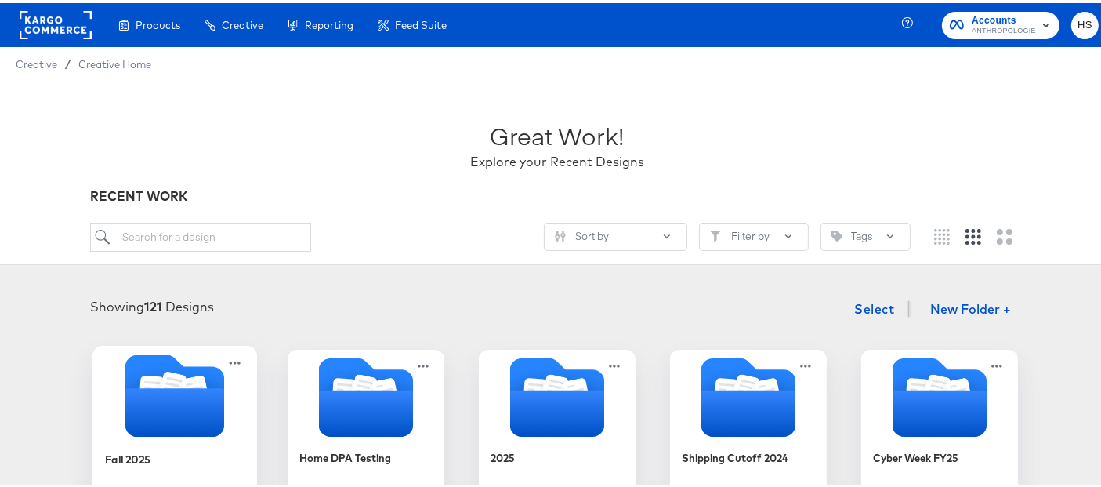
click at [132, 442] on div "Fall 2025" at bounding box center [175, 467] width 140 height 60
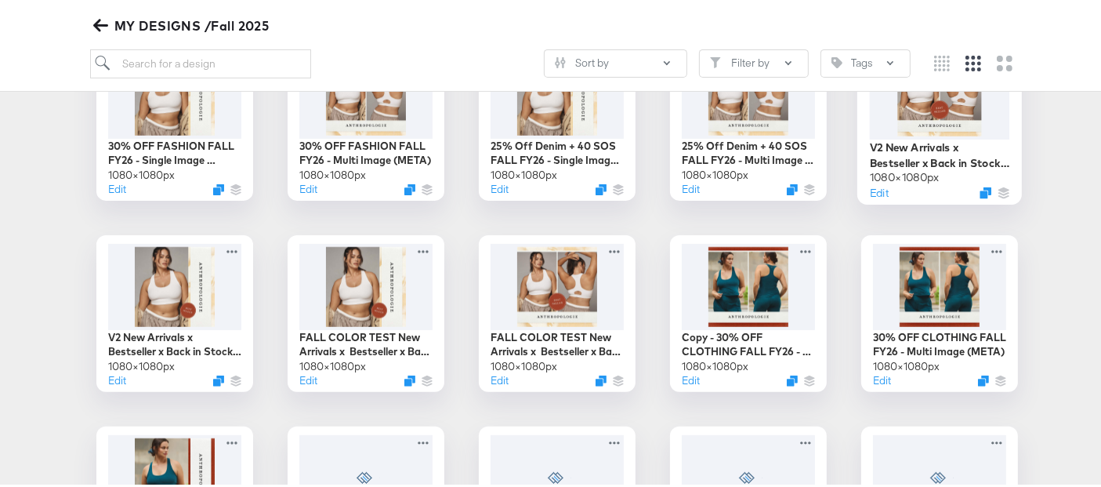
scroll to position [496, 0]
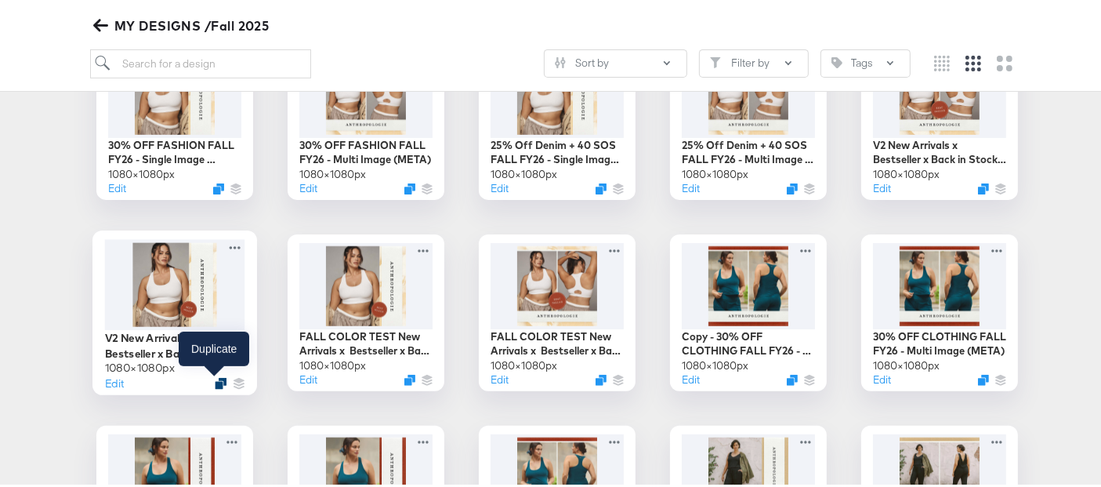
click at [215, 379] on icon "Duplicate" at bounding box center [221, 380] width 12 height 12
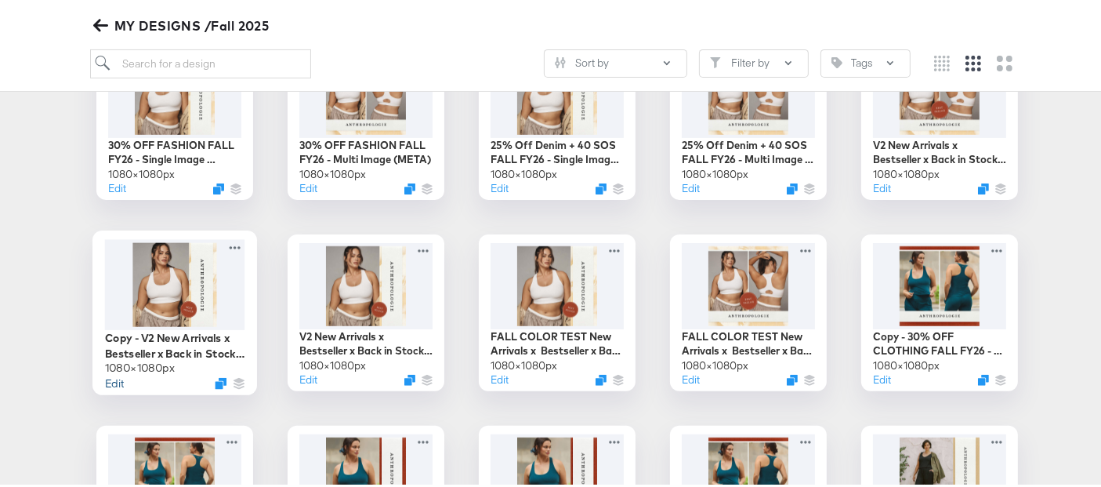
click at [106, 380] on button "Edit" at bounding box center [114, 379] width 19 height 15
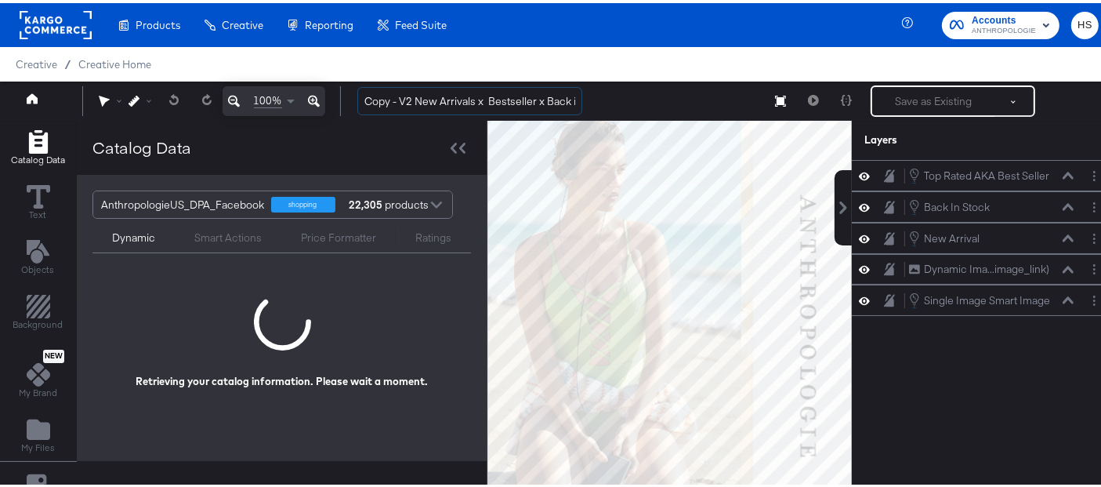
drag, startPoint x: 400, startPoint y: 99, endPoint x: 337, endPoint y: 102, distance: 63.6
click at [337, 102] on div "100% Copy - V2 New Arrivals x Bestseller x Back in Stock FALL FY26 - Single Ima…" at bounding box center [557, 97] width 1114 height 39
type input "Maeve V2 x New Arrivals x Bestseller x Back in Stock FALL FY26 - Single Image (…"
click at [458, 148] on icon at bounding box center [458, 144] width 15 height 11
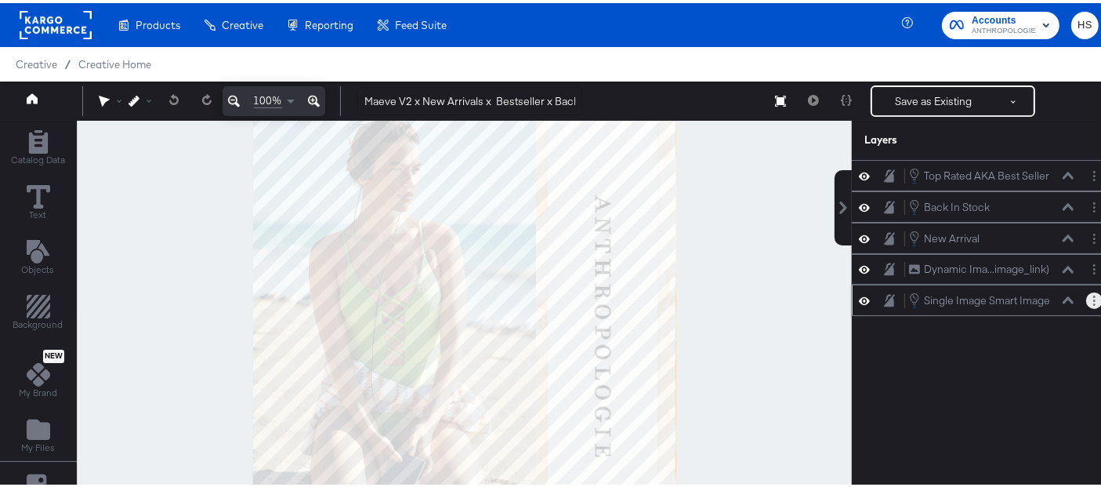
click at [1086, 294] on button "Layer Options" at bounding box center [1094, 297] width 16 height 16
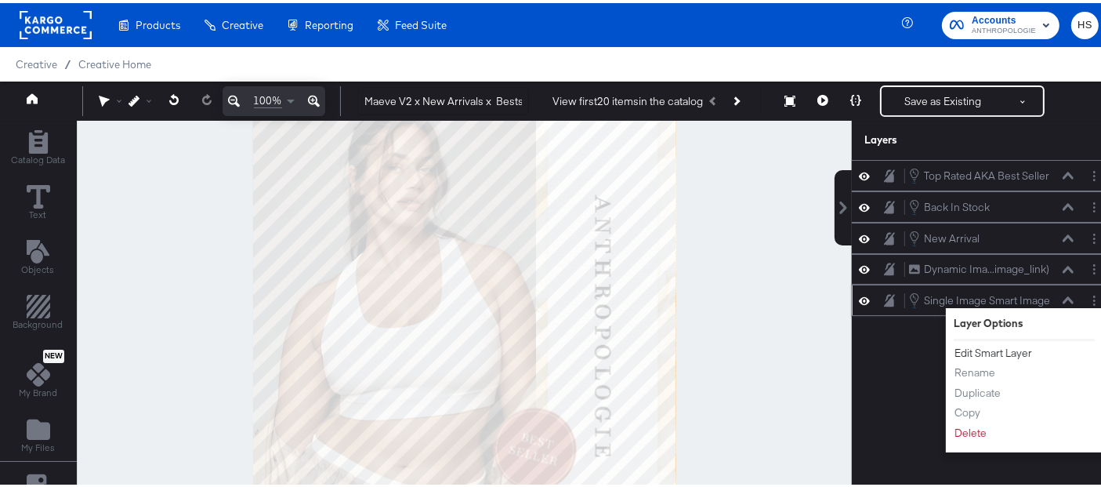
click at [976, 345] on button "Edit Smart Layer" at bounding box center [993, 350] width 79 height 16
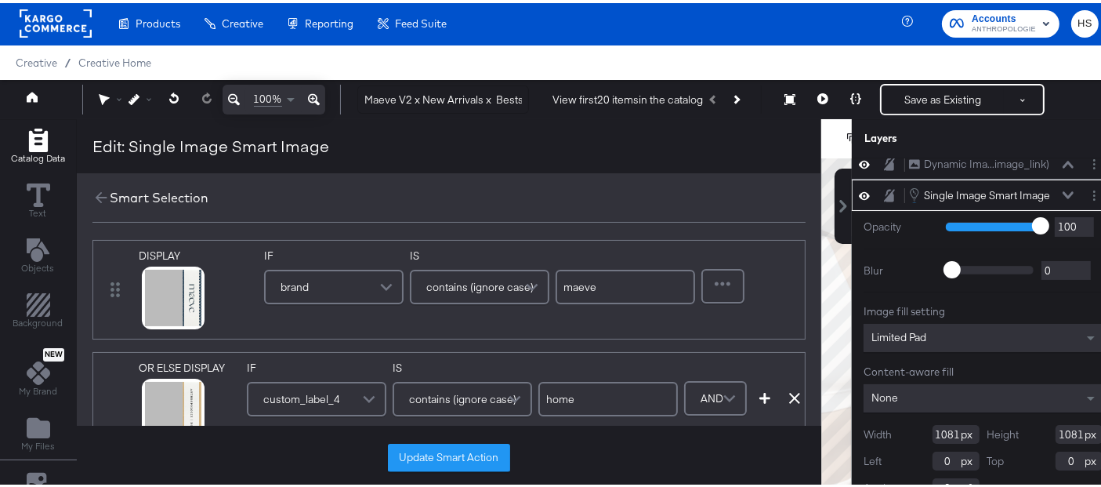
scroll to position [40, 0]
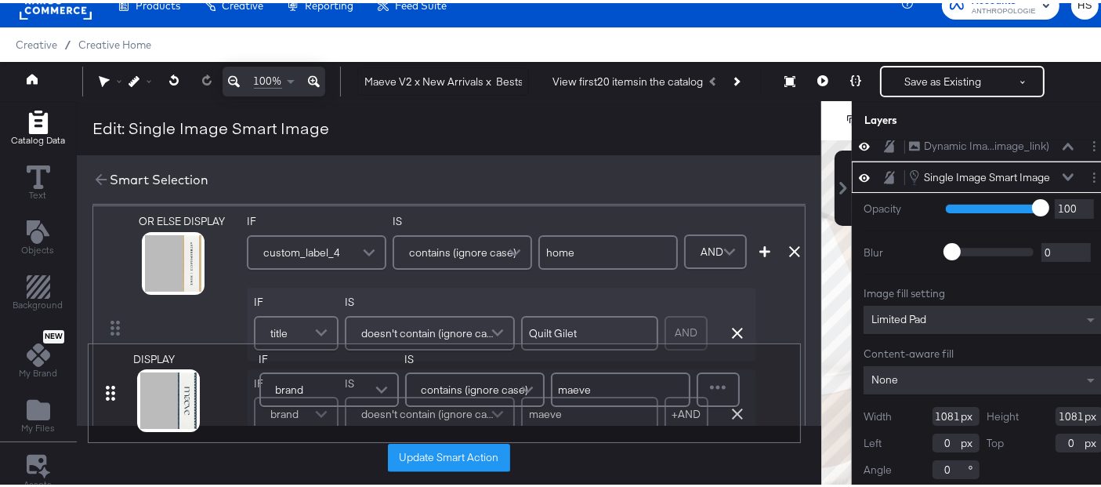
drag, startPoint x: 111, startPoint y: 268, endPoint x: 108, endPoint y: 420, distance: 152.1
click at [108, 420] on div "DISPLAY link mapped image_link mapped additional_image_link mapped anthro_us_dp…" at bounding box center [448, 374] width 713 height 369
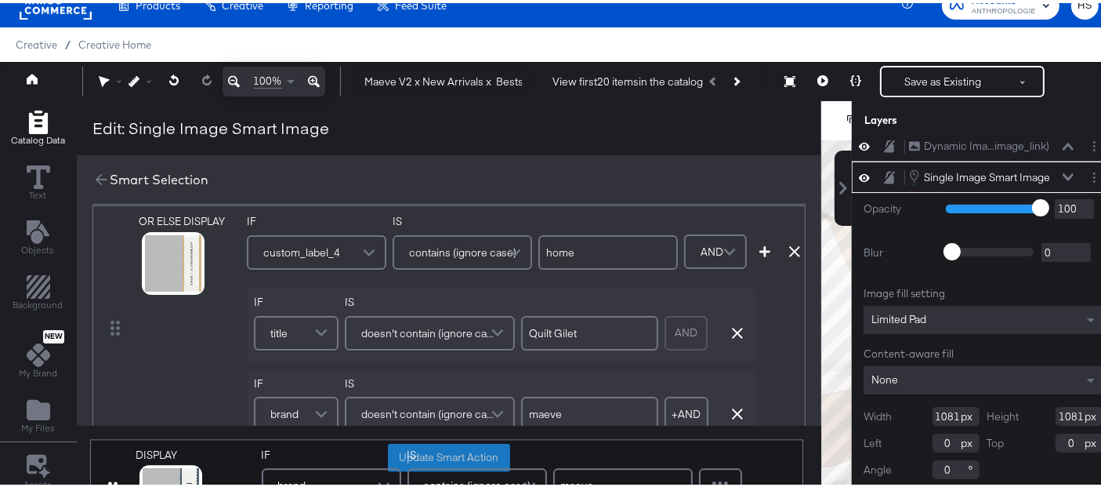
scroll to position [29, 0]
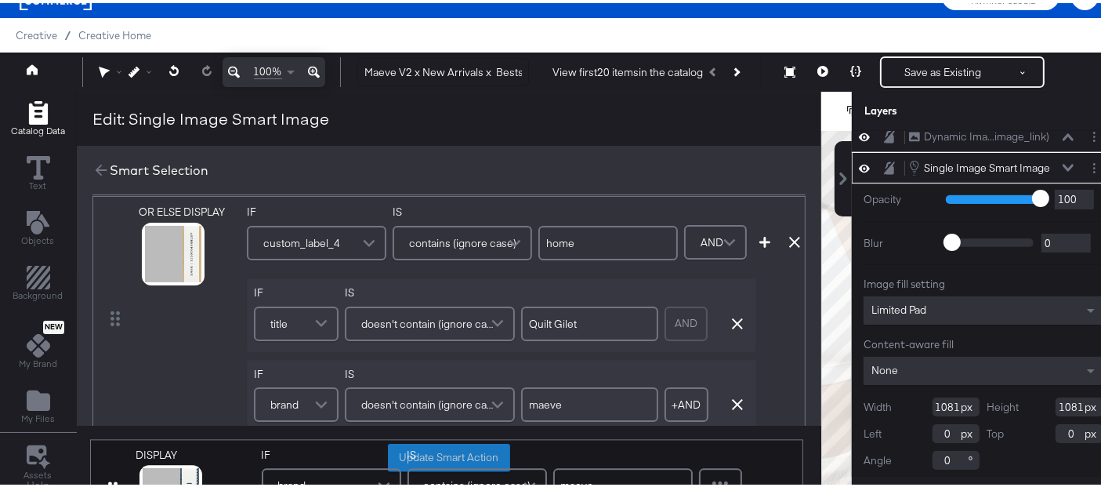
type input "home"
type input "maeve"
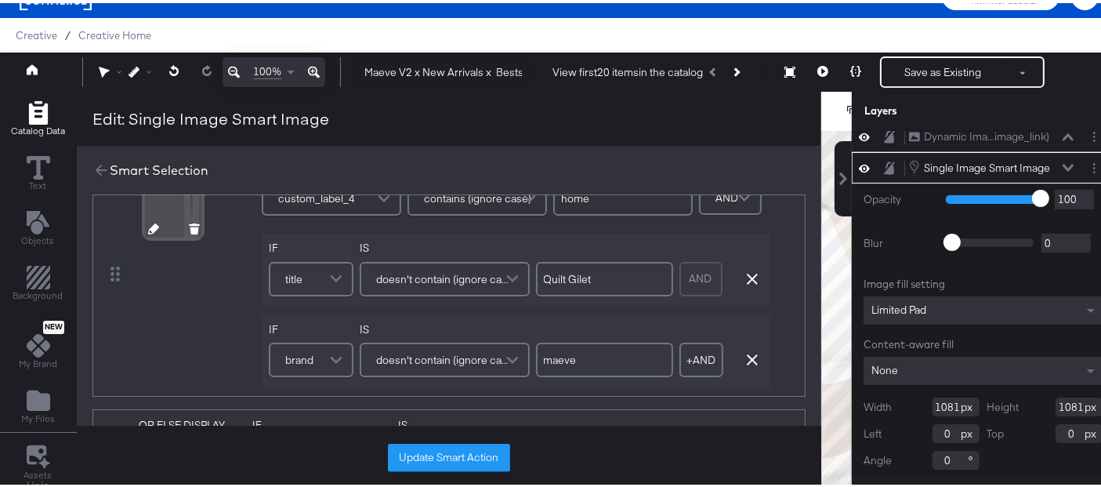
scroll to position [73, 0]
click at [747, 353] on icon "button" at bounding box center [752, 355] width 11 height 11
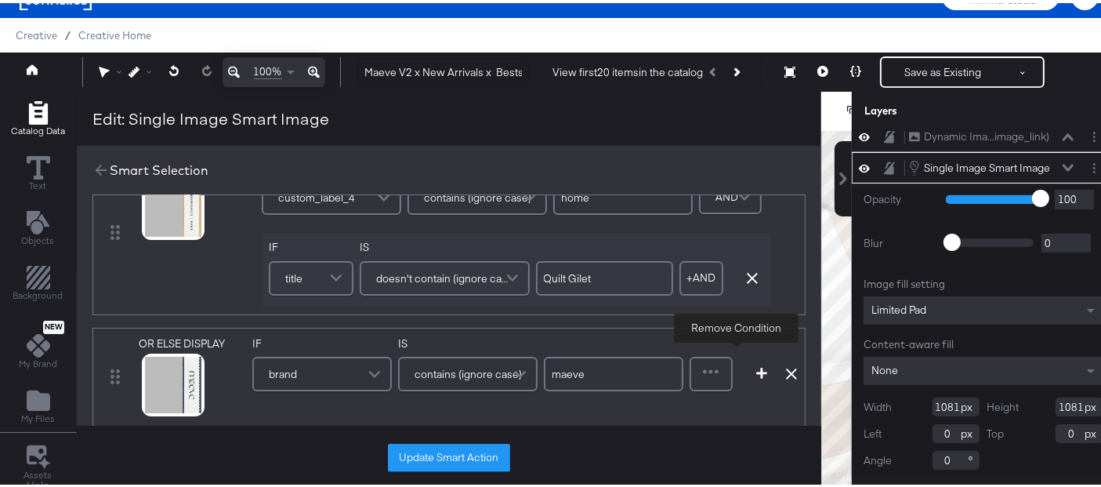
scroll to position [118, 0]
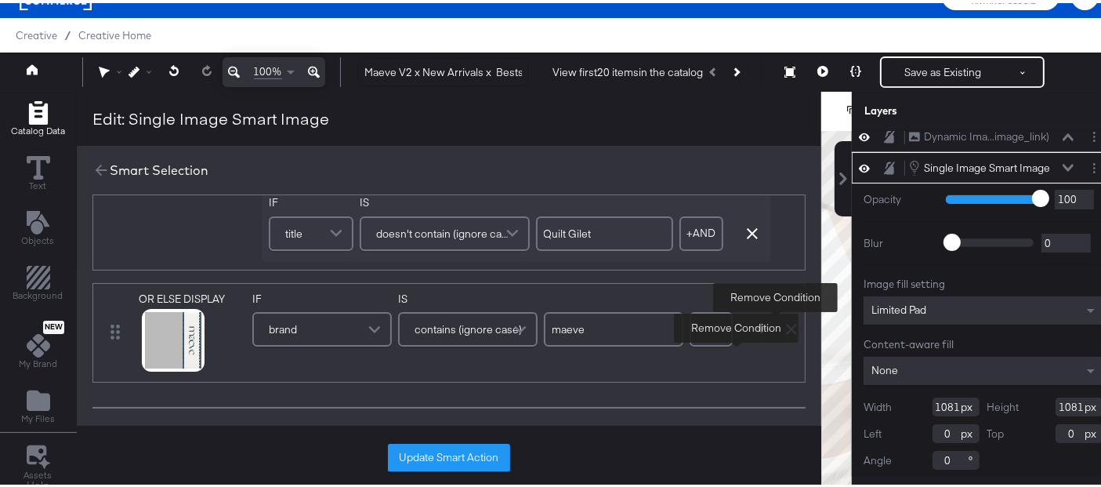
click at [786, 327] on icon at bounding box center [791, 326] width 11 height 11
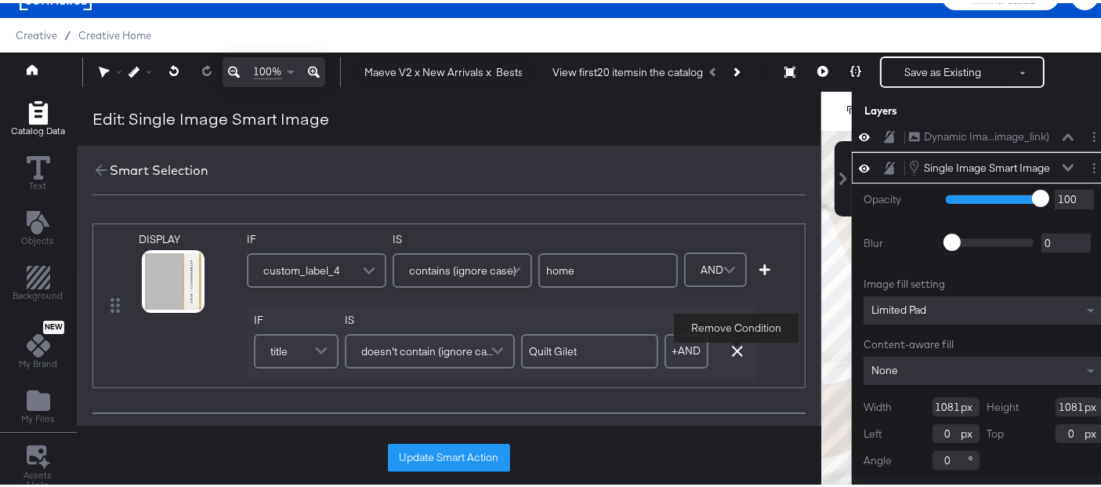
scroll to position [201, 0]
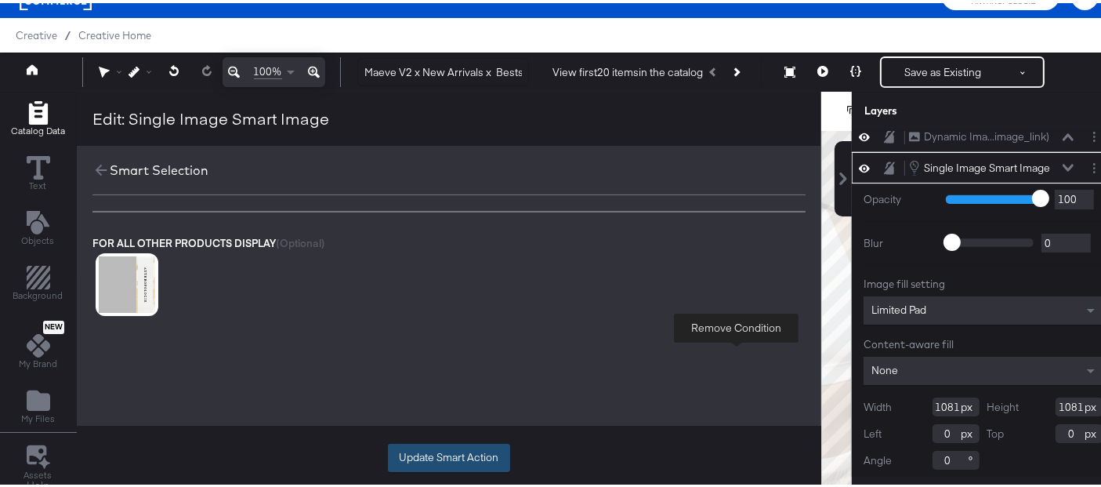
click at [460, 464] on button "Update Smart Action" at bounding box center [449, 454] width 122 height 28
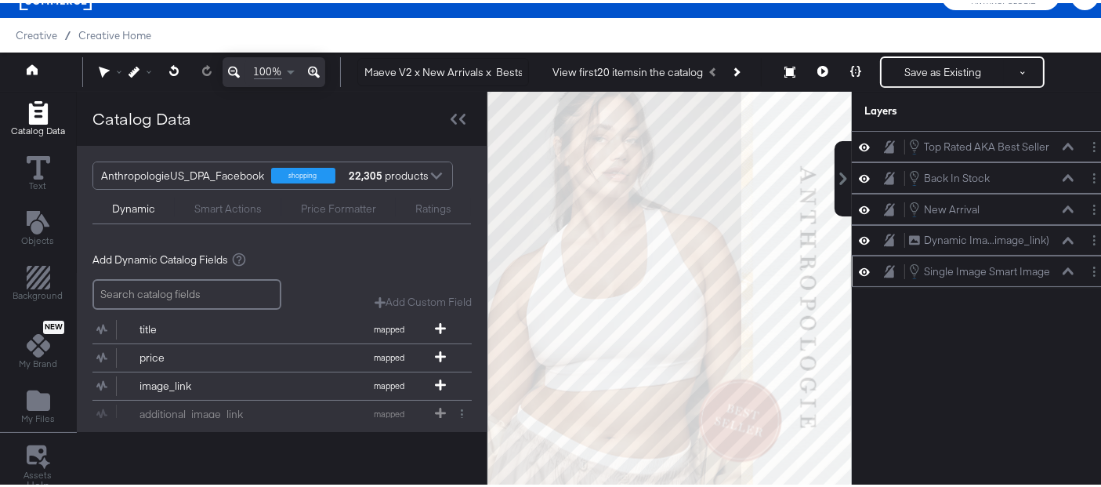
scroll to position [0, 0]
click at [1086, 266] on button "Layer Options" at bounding box center [1094, 268] width 16 height 16
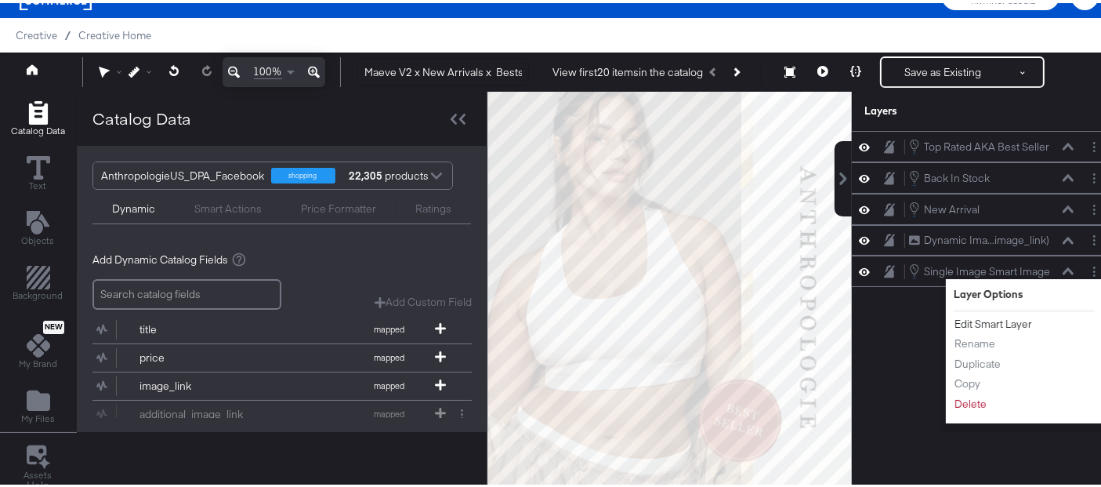
click at [963, 314] on button "Edit Smart Layer" at bounding box center [993, 321] width 79 height 16
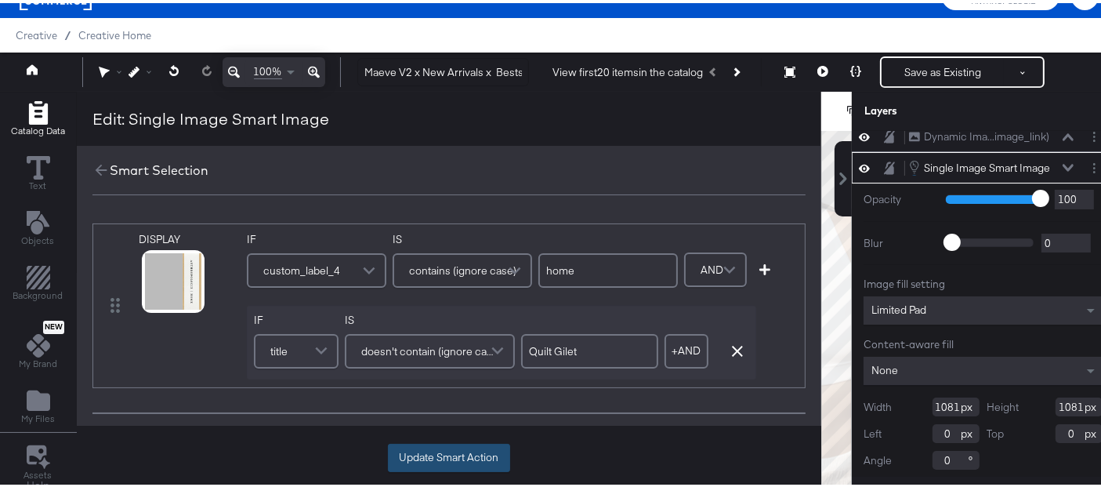
click at [430, 441] on button "Update Smart Action" at bounding box center [449, 454] width 122 height 28
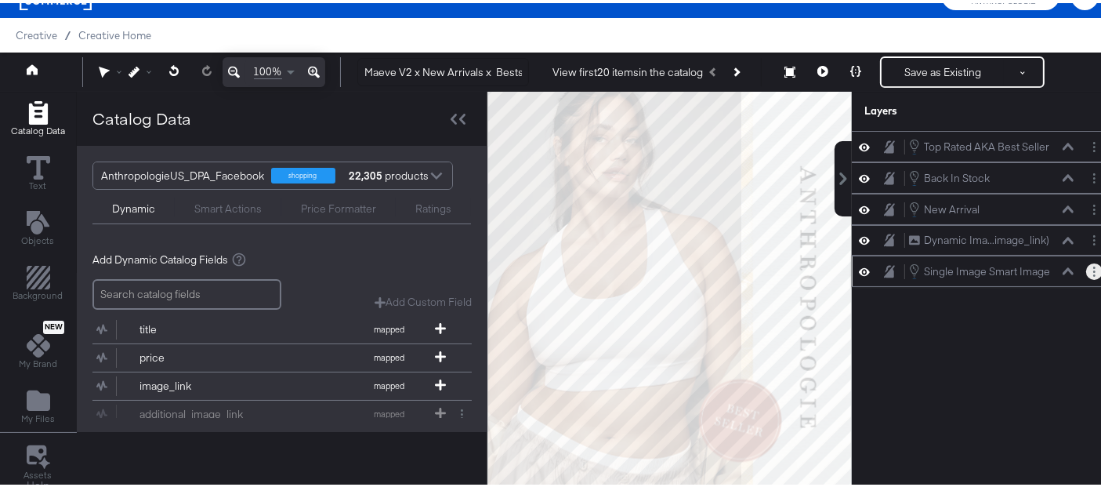
click at [1086, 262] on button "Layer Options" at bounding box center [1094, 268] width 16 height 16
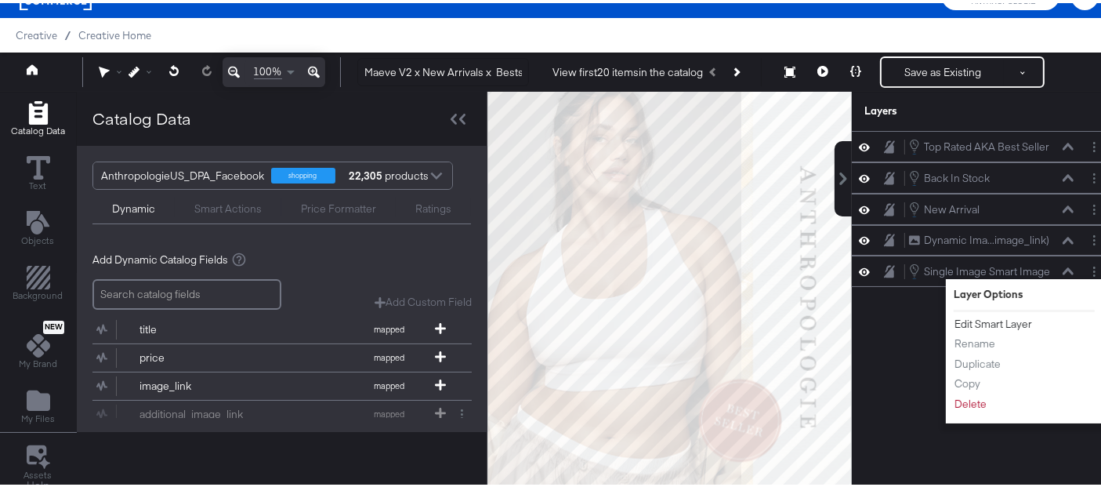
click at [971, 319] on button "Edit Smart Layer" at bounding box center [993, 321] width 79 height 16
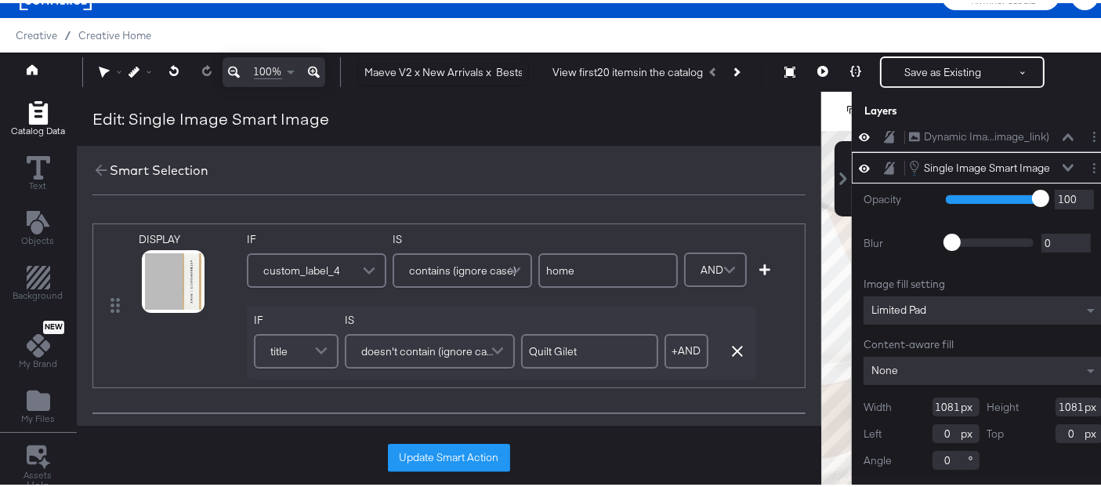
scroll to position [45, 0]
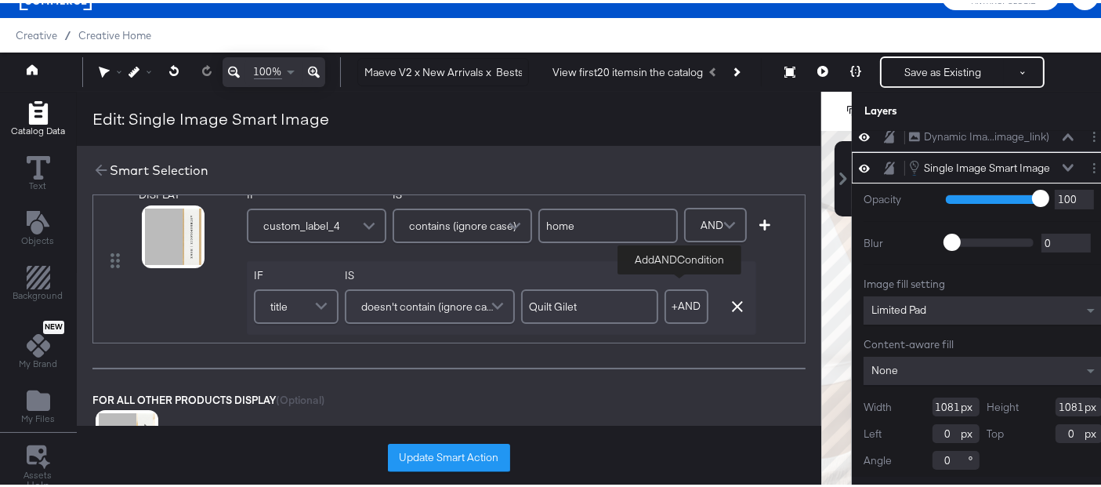
click at [683, 301] on button "+ AND" at bounding box center [687, 303] width 44 height 34
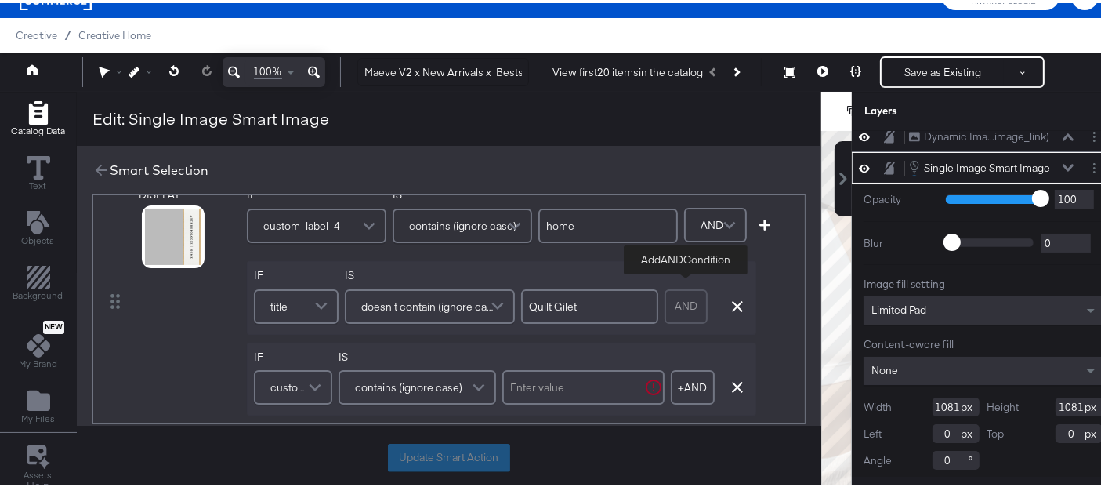
scroll to position [125, 0]
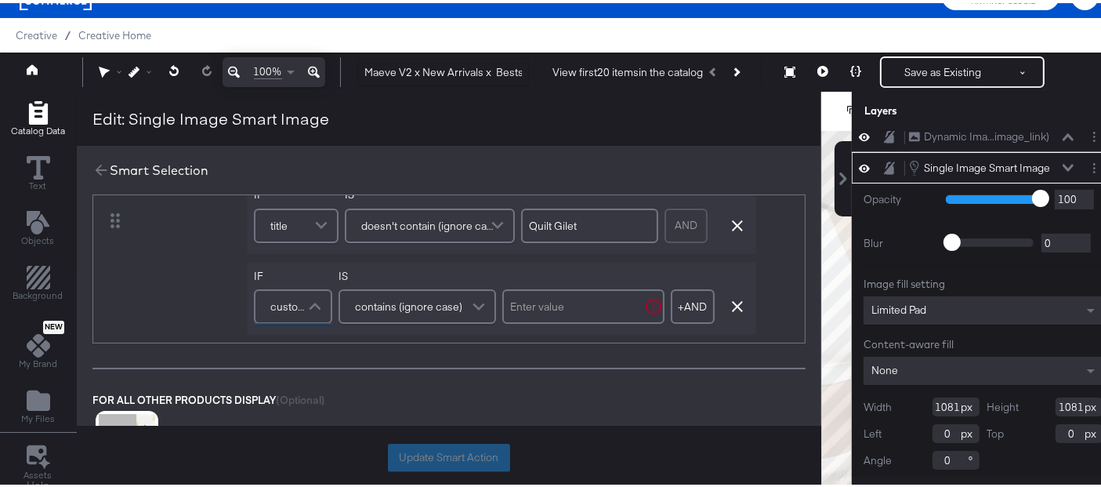
click at [287, 301] on span "custom_label_4" at bounding box center [290, 303] width 41 height 27
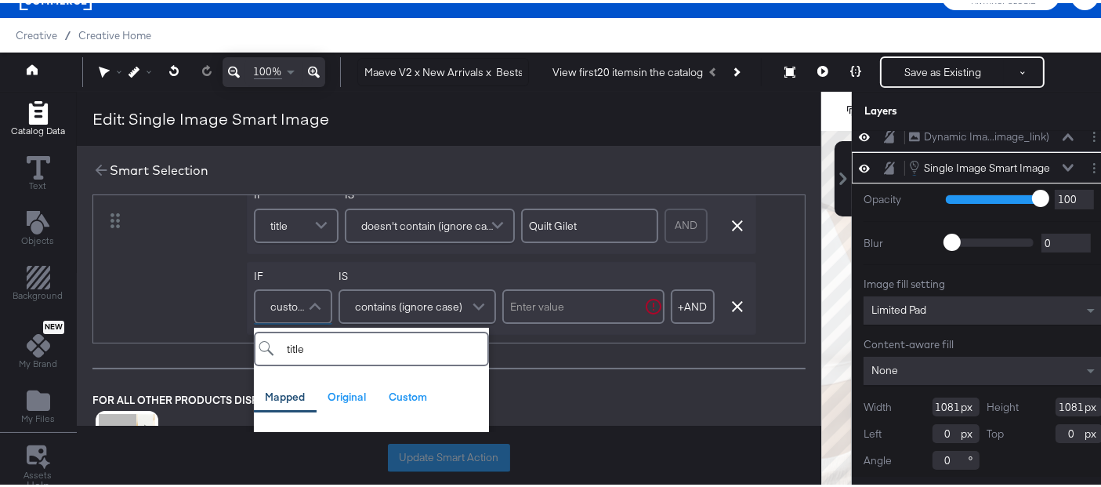
scroll to position [176, 0]
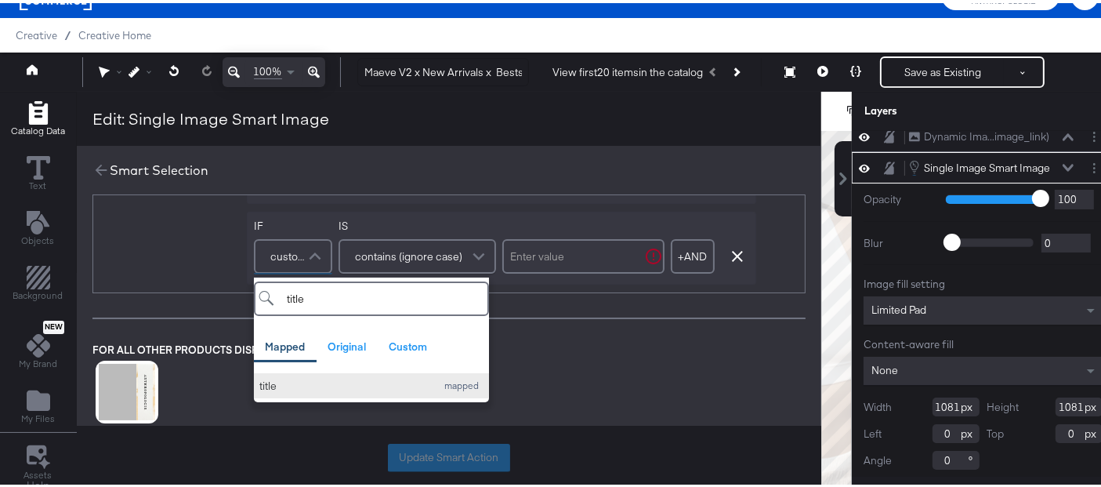
type input "title"
click at [292, 382] on div "title" at bounding box center [343, 382] width 169 height 15
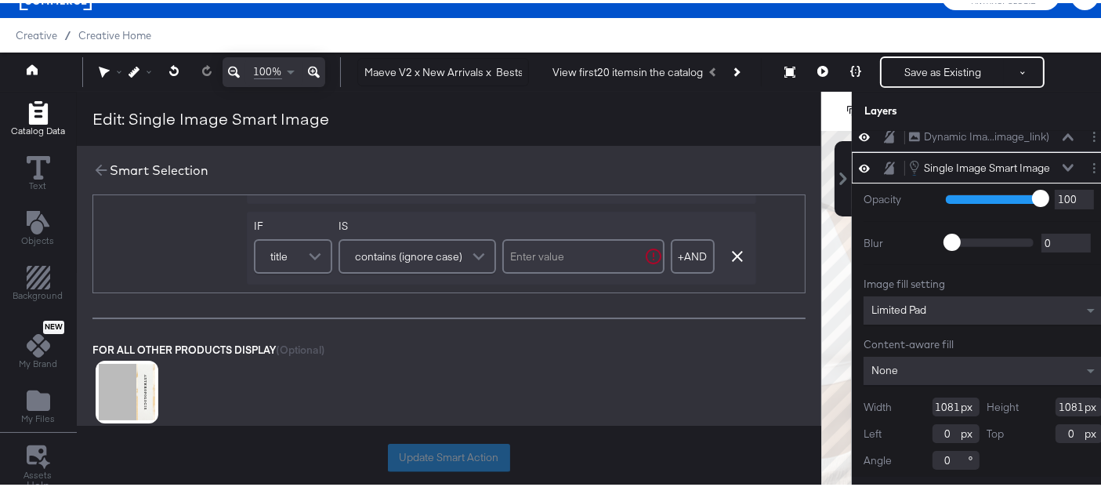
click at [380, 256] on span "contains (ignore case)" at bounding box center [408, 253] width 107 height 27
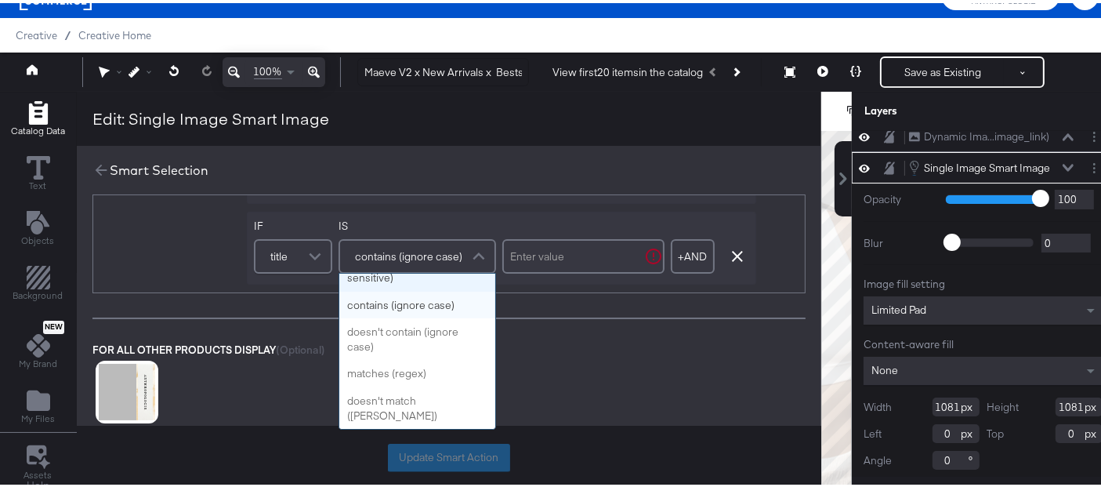
scroll to position [611, 0]
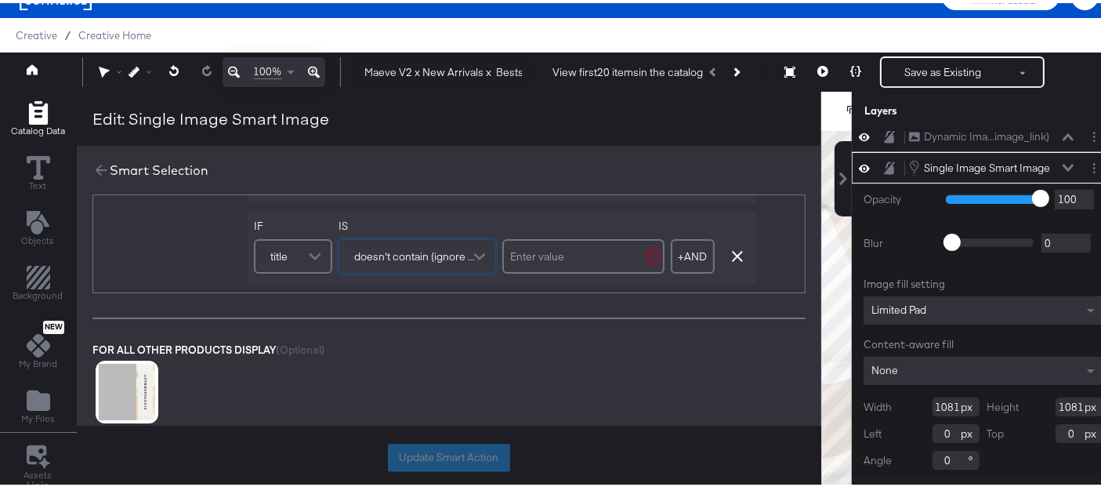
click at [578, 245] on input "text" at bounding box center [583, 253] width 162 height 34
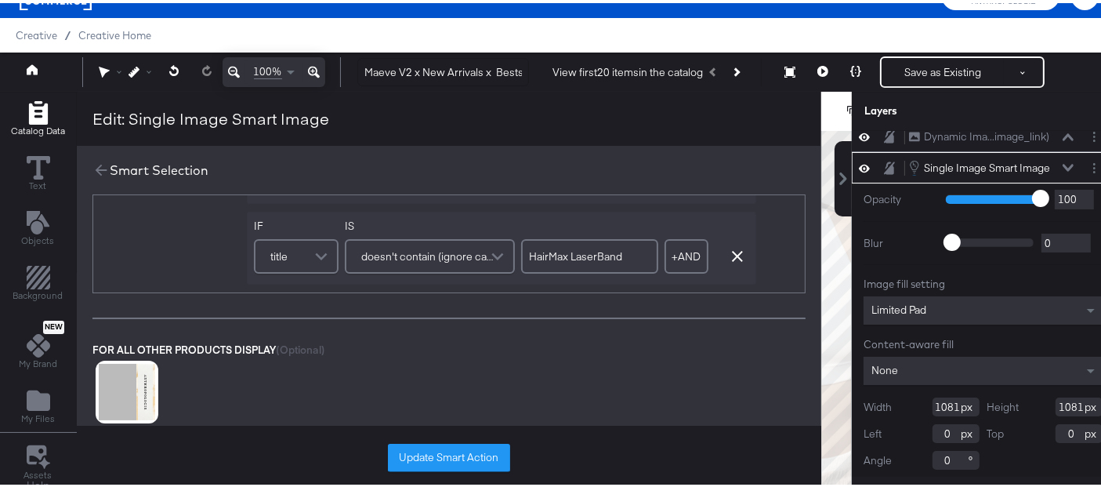
type input "HairMax LaserBand"
click at [654, 310] on div "DISPLAY link mapped image_link mapped additional_image_link mapped anthro_us_dp…" at bounding box center [449, 233] width 745 height 408
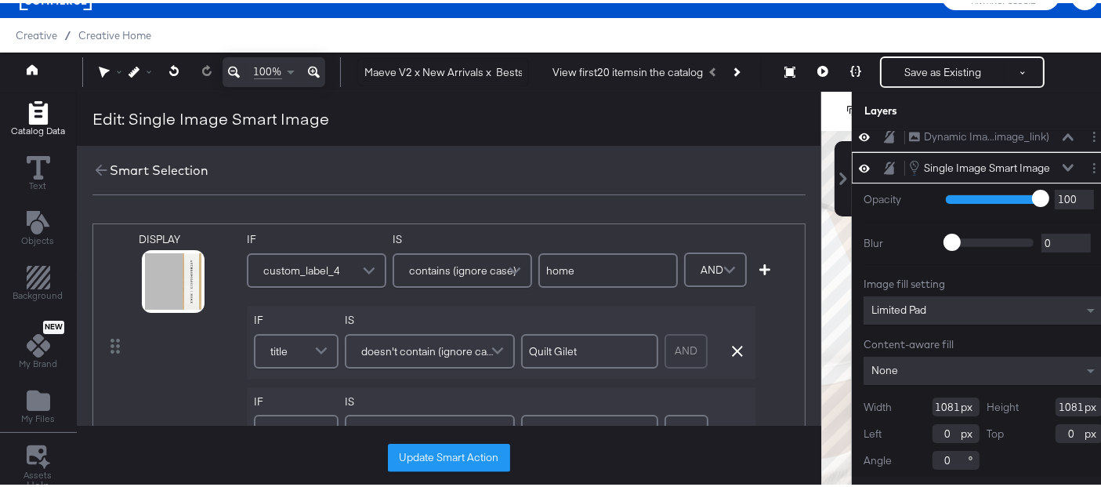
scroll to position [157, 0]
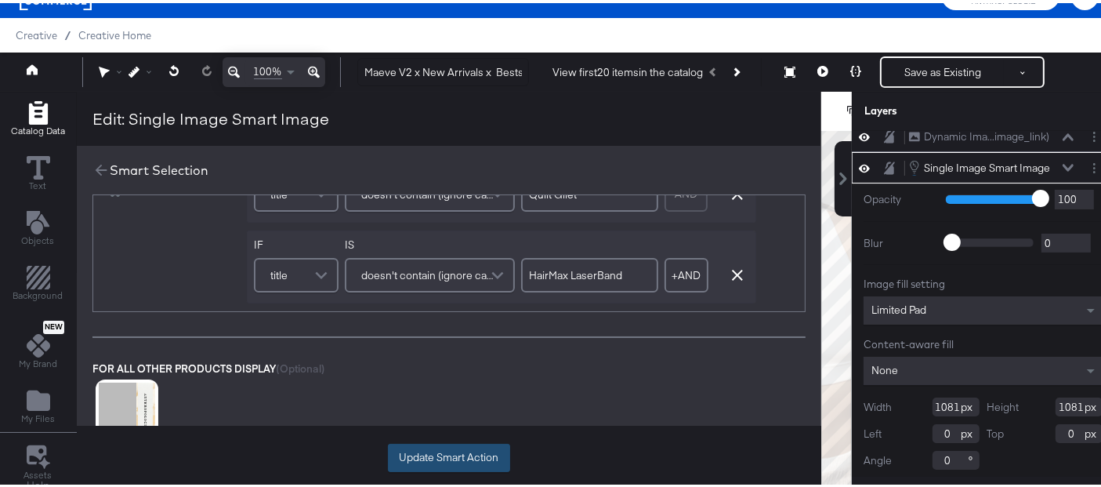
click at [459, 448] on button "Update Smart Action" at bounding box center [449, 454] width 122 height 28
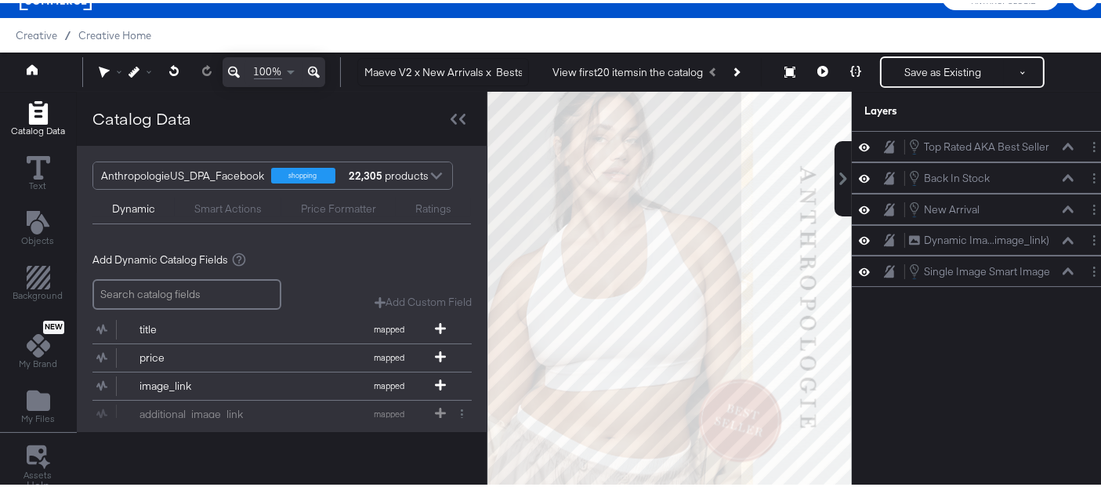
scroll to position [0, 0]
click at [239, 71] on button at bounding box center [234, 69] width 23 height 30
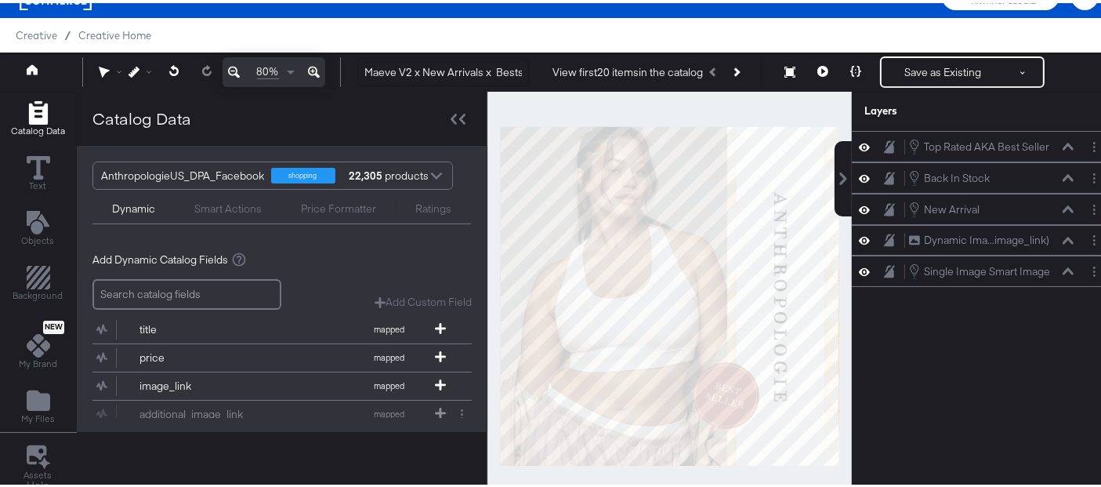
click at [239, 71] on button at bounding box center [234, 69] width 23 height 30
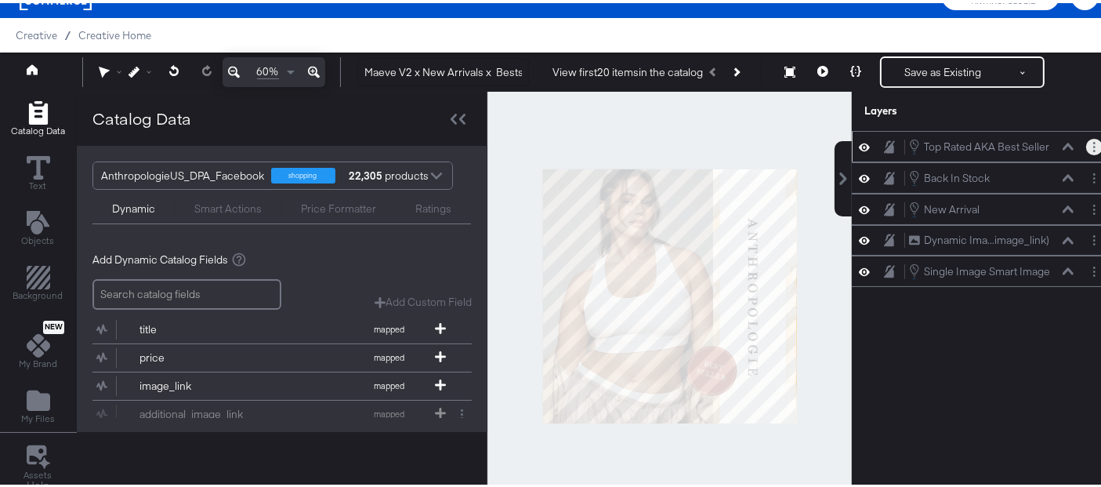
click at [1093, 139] on circle "Layer Options" at bounding box center [1094, 140] width 2 height 2
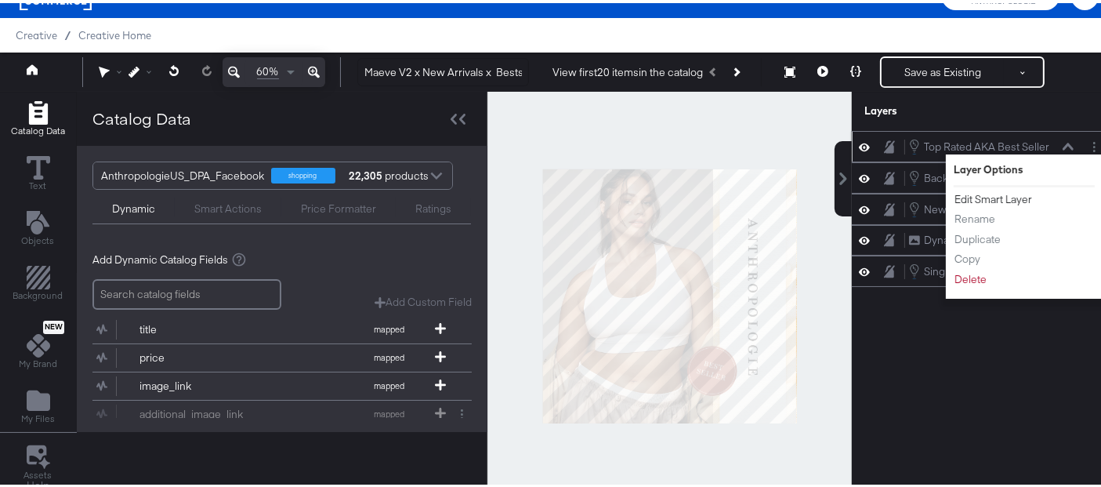
click at [969, 189] on button "Edit Smart Layer" at bounding box center [993, 196] width 79 height 16
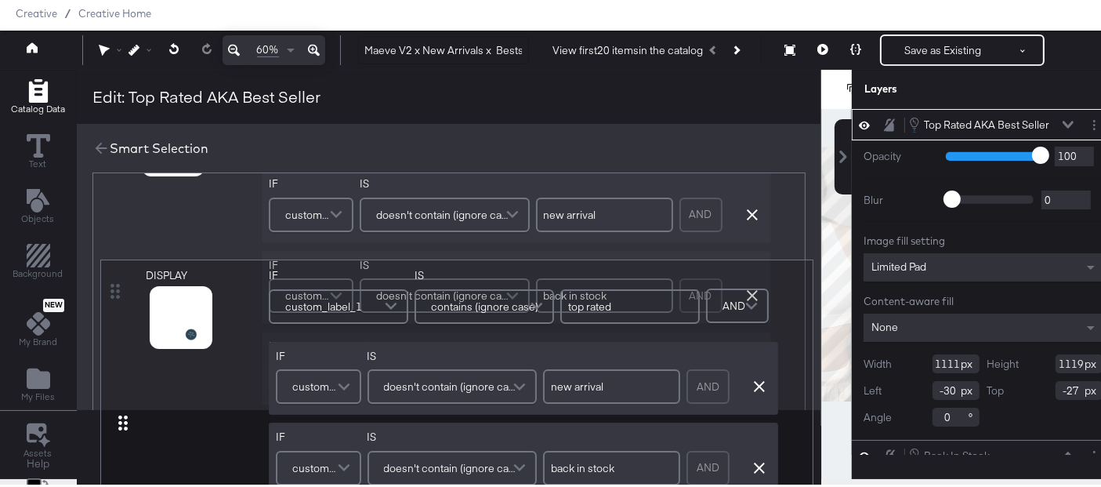
scroll to position [82, 0]
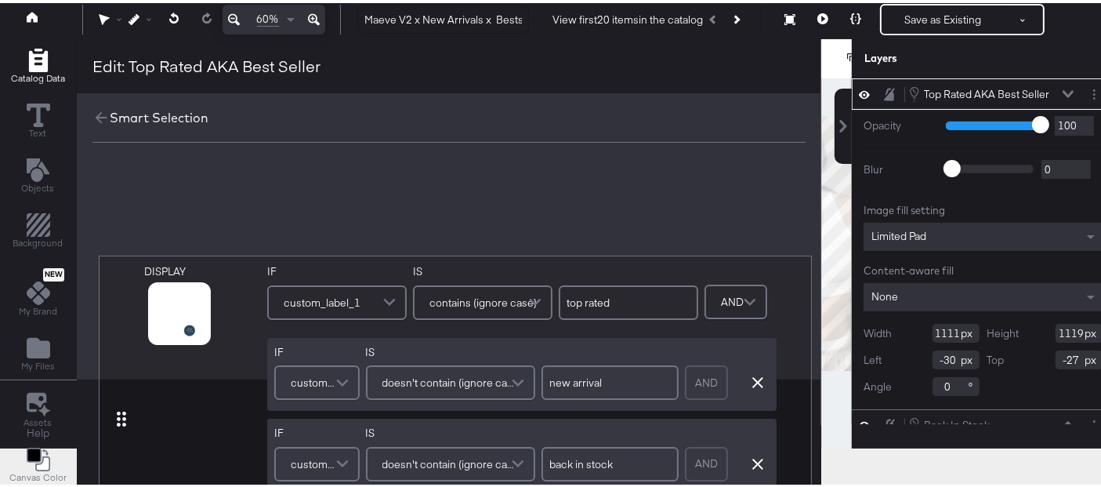
drag, startPoint x: 116, startPoint y: 266, endPoint x: 120, endPoint y: 447, distance: 181.1
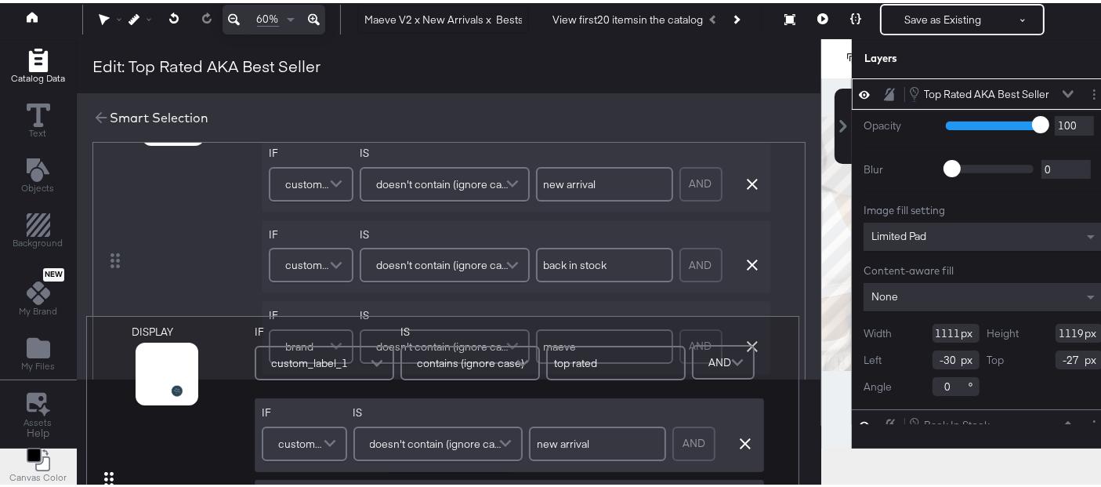
drag, startPoint x: 107, startPoint y: 234, endPoint x: 103, endPoint y: 520, distance: 286.1
click at [103, 405] on html "Products Products Product Catalogs Enhance Your Product Catalog, Map Them to Pu…" at bounding box center [557, 161] width 1114 height 487
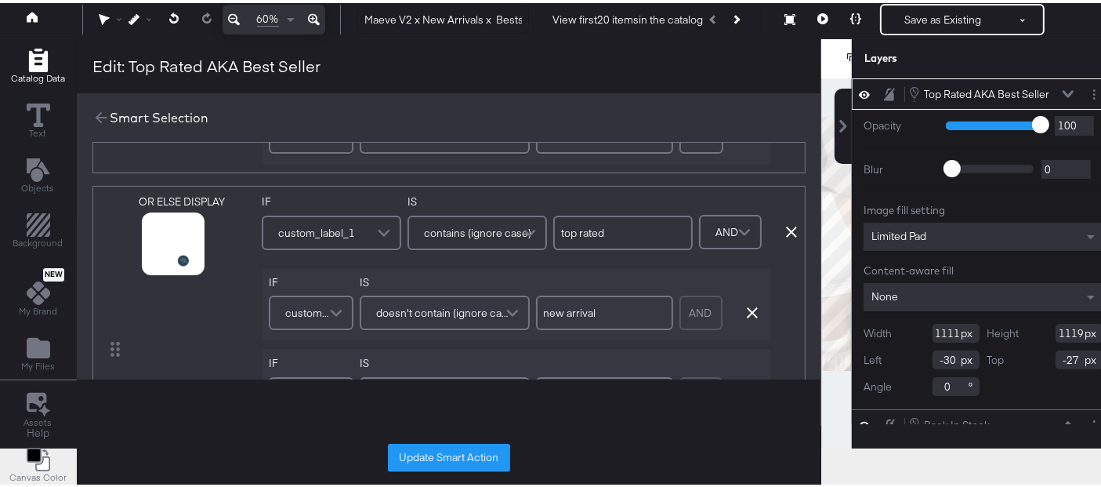
scroll to position [421, 0]
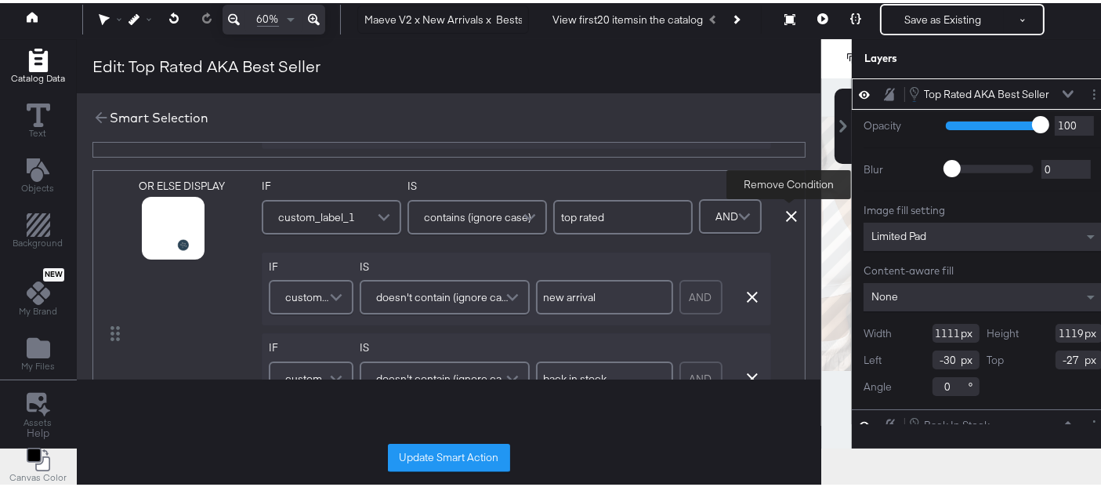
click at [790, 209] on icon at bounding box center [791, 213] width 11 height 11
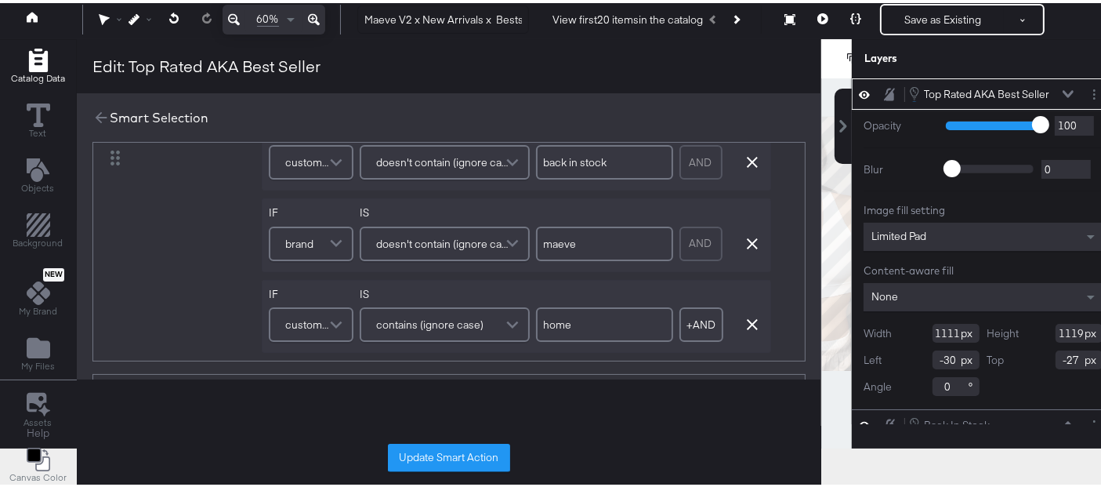
scroll to position [217, 0]
click at [752, 238] on icon "button" at bounding box center [752, 240] width 11 height 11
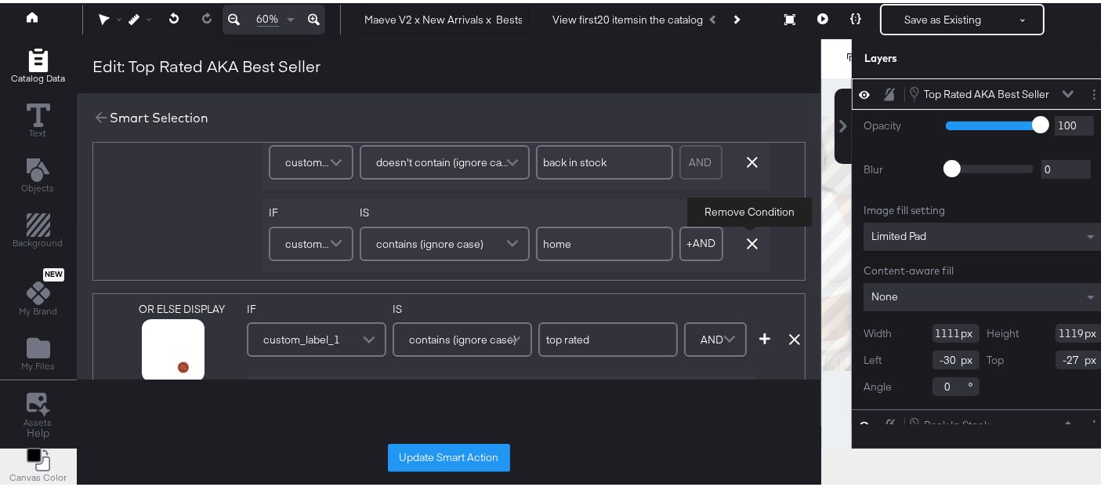
type input "home"
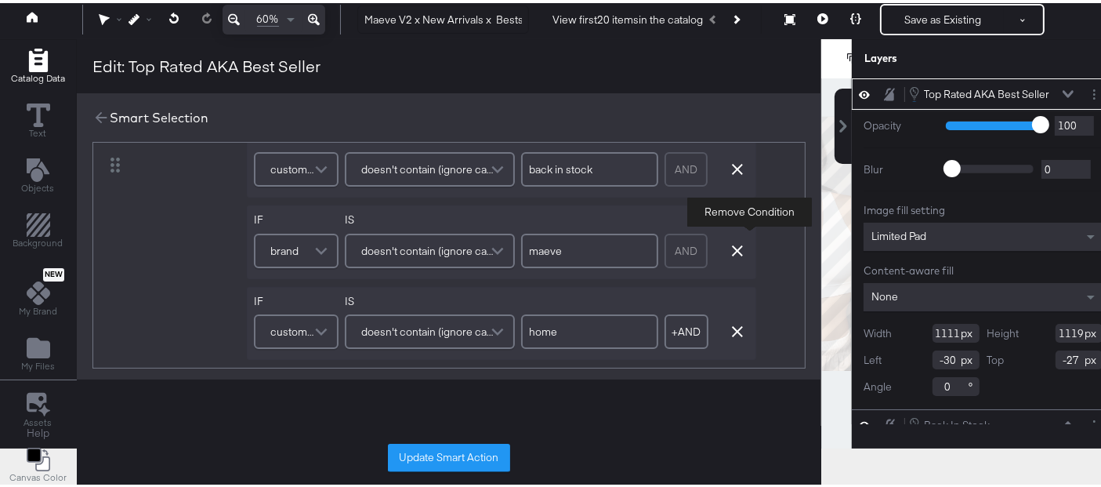
scroll to position [549, 0]
click at [733, 241] on icon "button" at bounding box center [737, 246] width 11 height 11
type input "home"
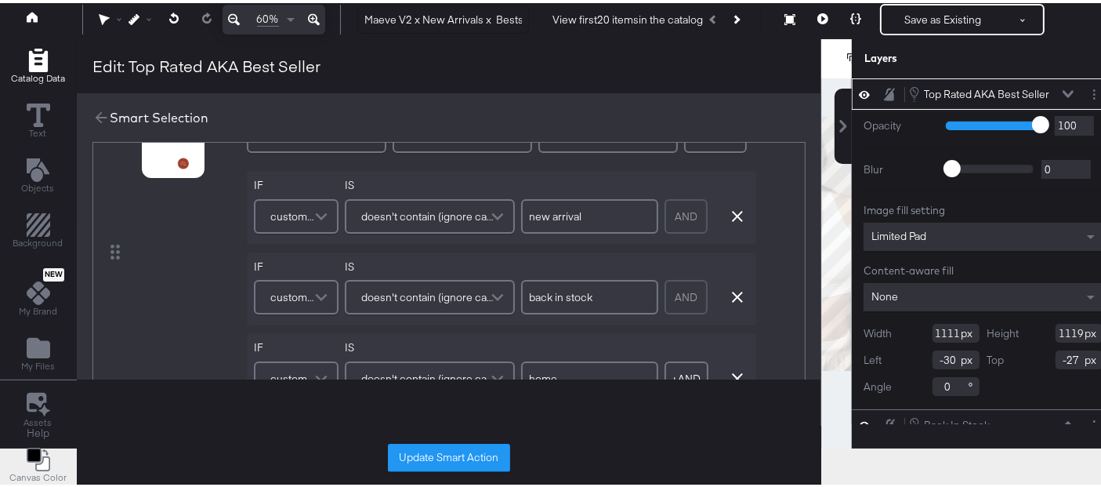
scroll to position [0, 0]
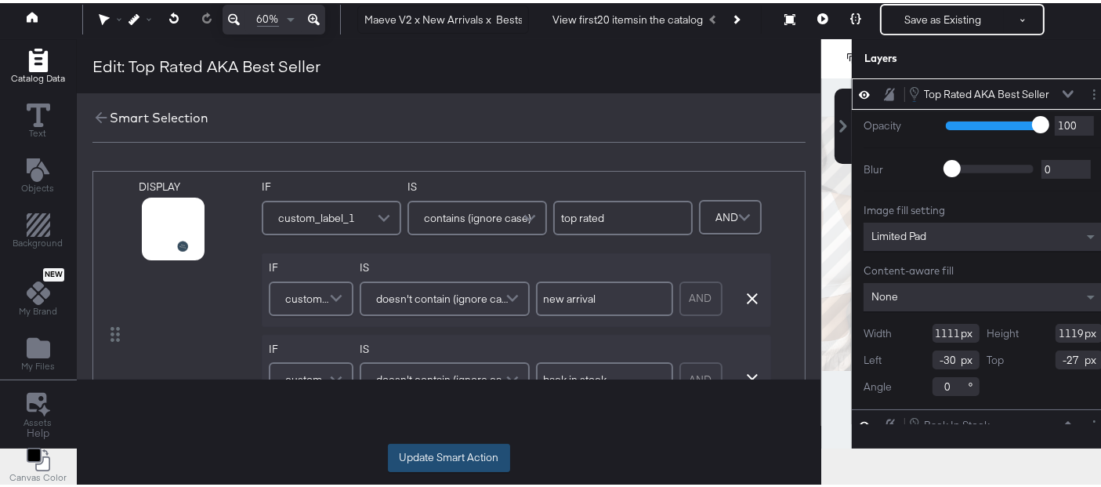
click at [468, 449] on button "Update Smart Action" at bounding box center [449, 454] width 122 height 28
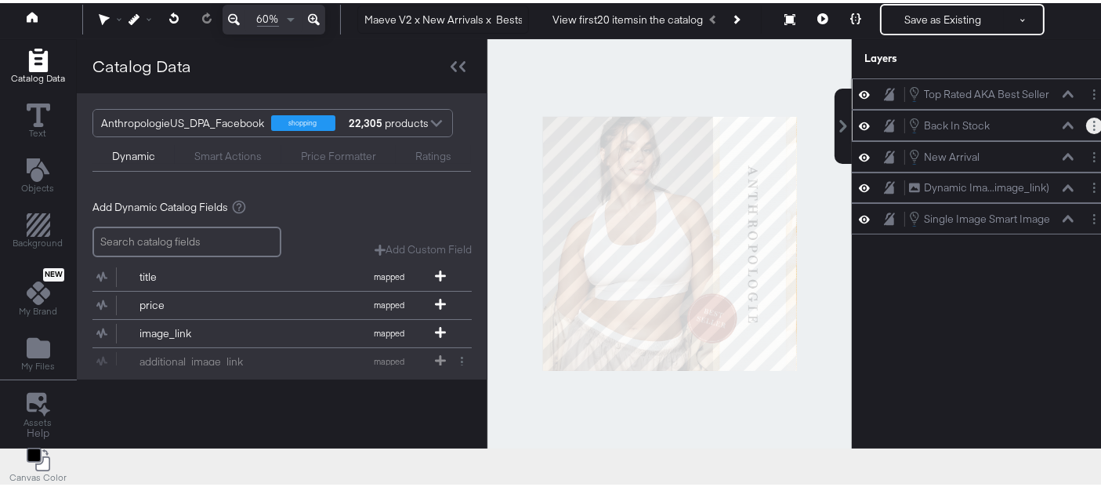
click at [1086, 114] on button "Layer Options" at bounding box center [1094, 122] width 16 height 16
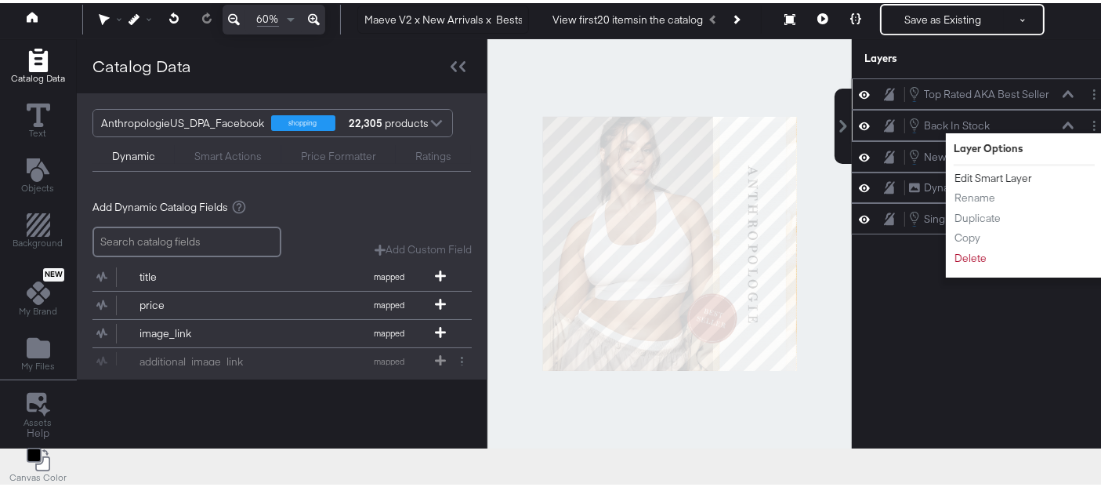
click at [998, 176] on button "Edit Smart Layer" at bounding box center [993, 175] width 79 height 16
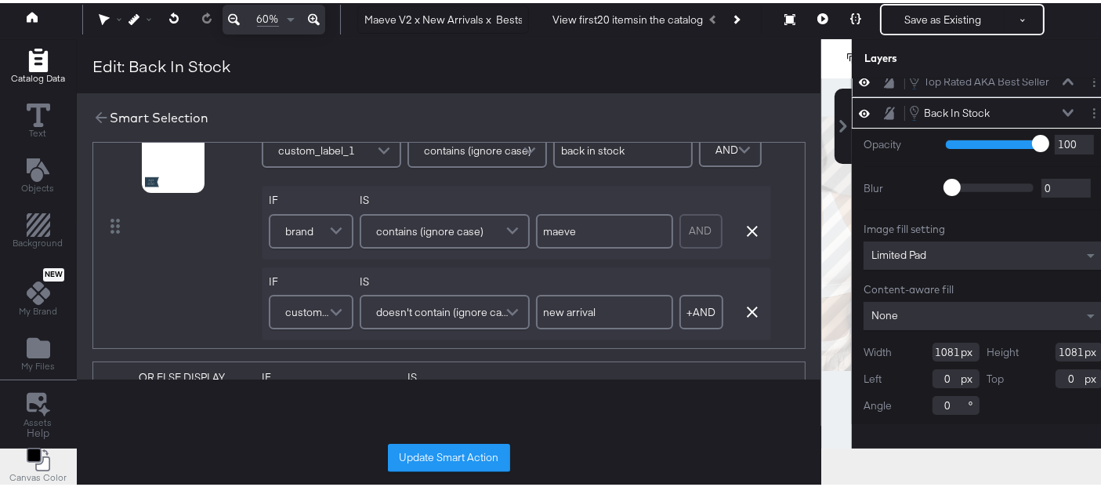
scroll to position [69, 0]
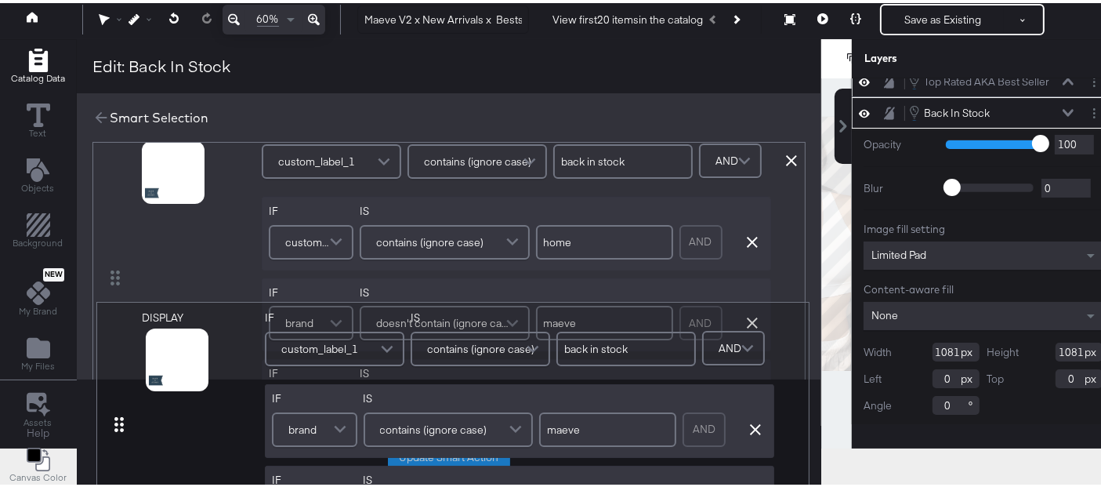
drag, startPoint x: 107, startPoint y: 219, endPoint x: 113, endPoint y: 437, distance: 217.9
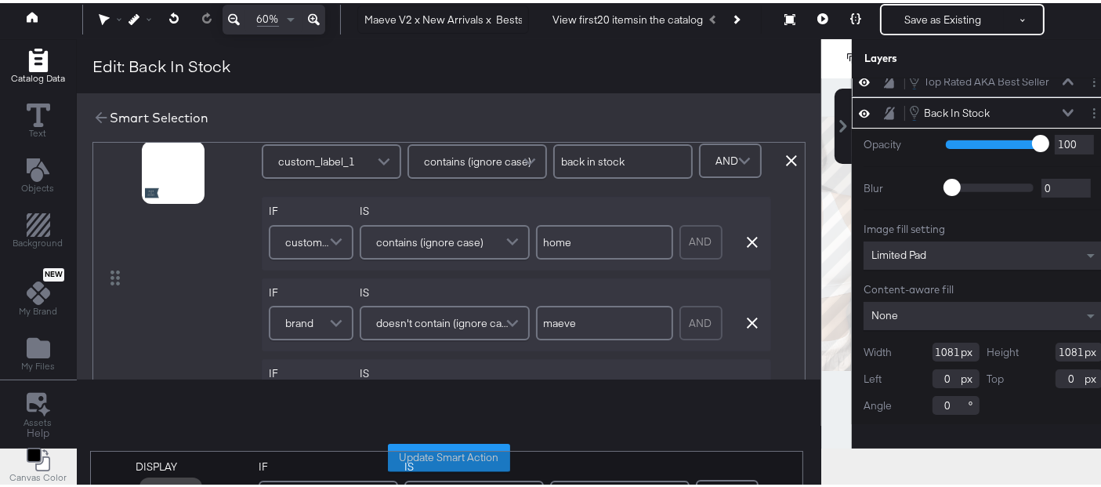
type input "home"
type input "maeve"
type input "new arrival"
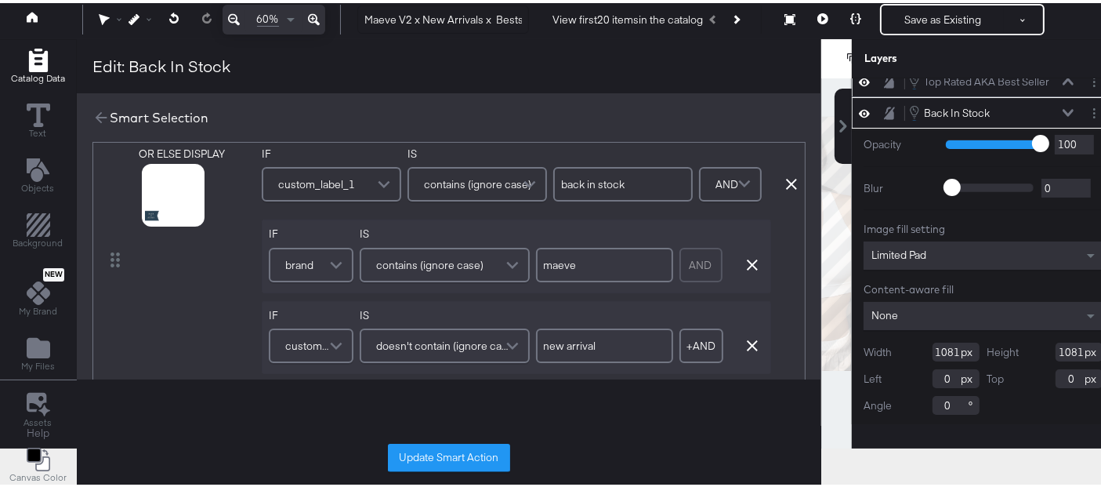
scroll to position [371, 0]
click at [790, 176] on icon at bounding box center [791, 181] width 11 height 11
type input "home"
type input "maeve"
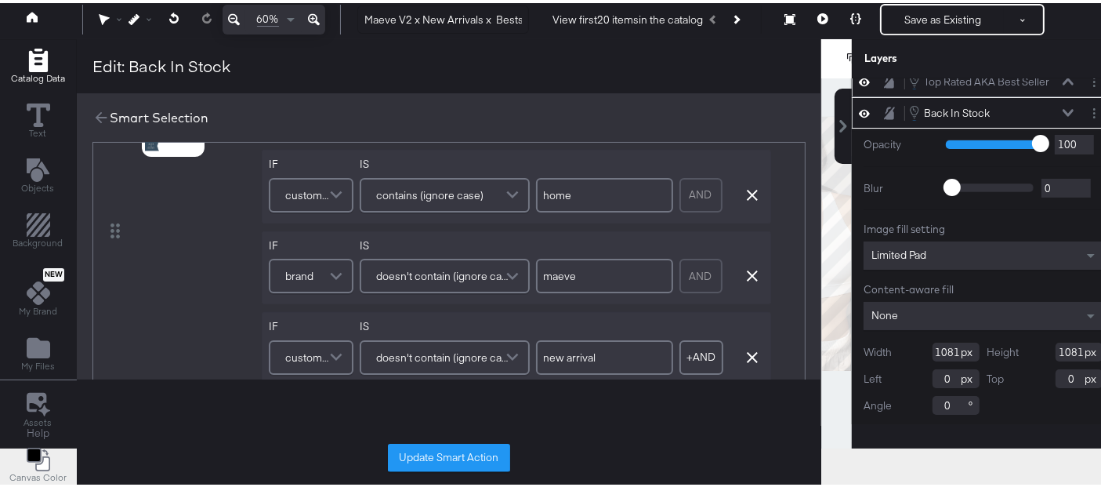
scroll to position [104, 0]
click at [754, 267] on icon "button" at bounding box center [752, 271] width 11 height 11
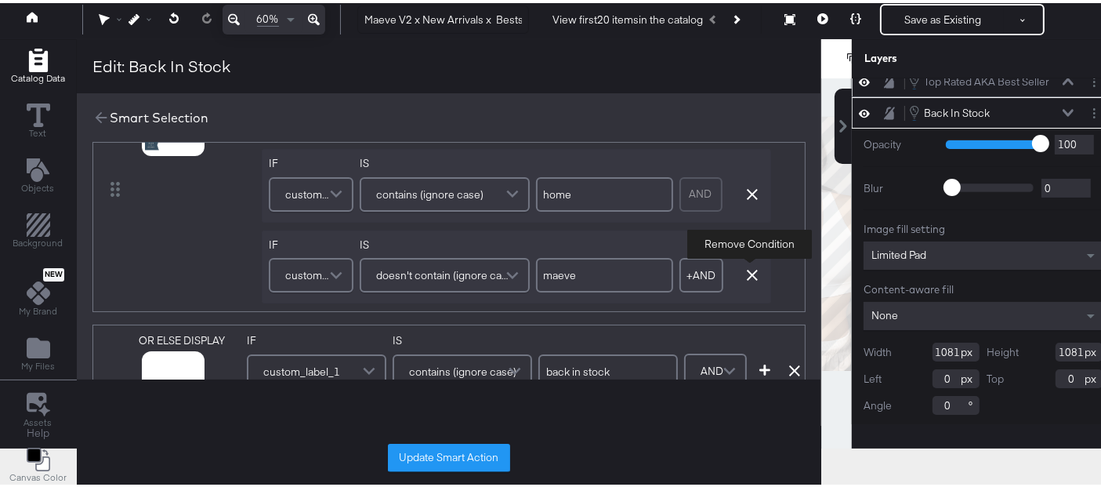
type input "new arrival"
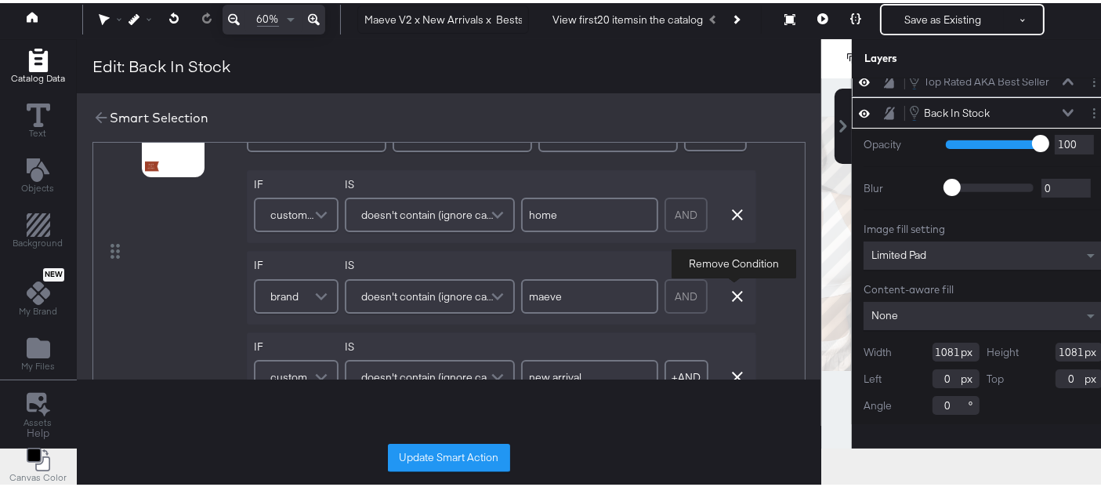
click at [736, 288] on icon "button" at bounding box center [737, 293] width 11 height 11
type input "new arrival"
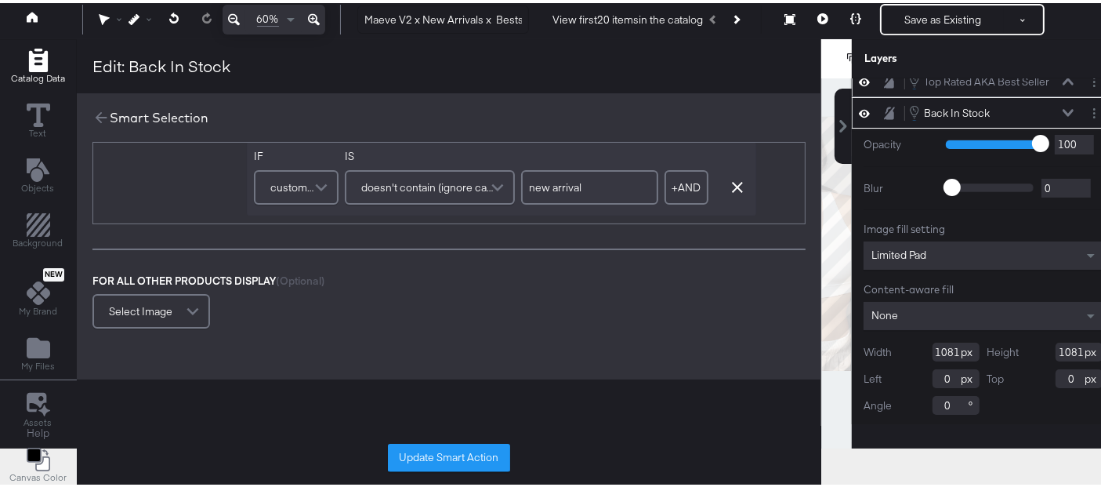
scroll to position [0, 0]
click at [468, 447] on button "Update Smart Action" at bounding box center [449, 454] width 122 height 28
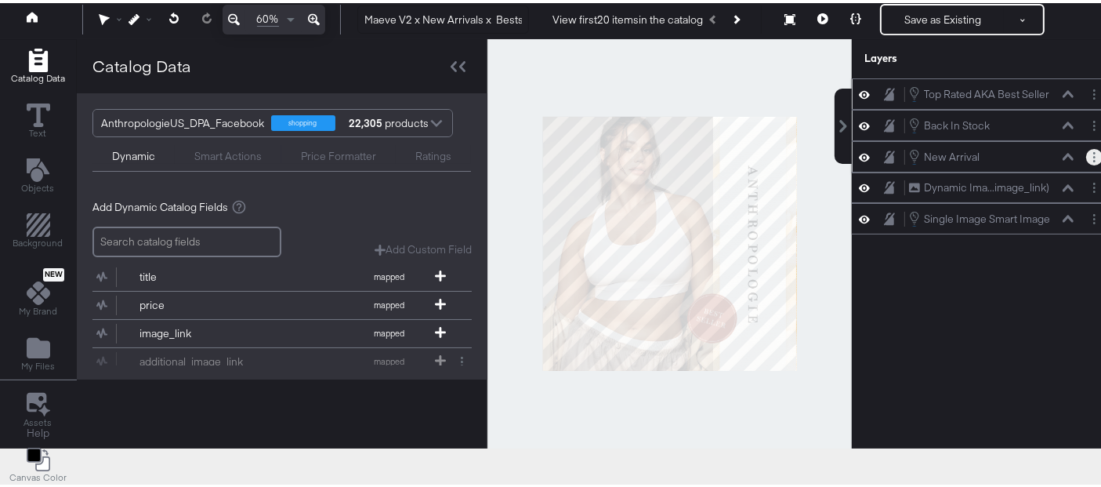
click at [1093, 153] on circle "Layer Options" at bounding box center [1094, 154] width 2 height 2
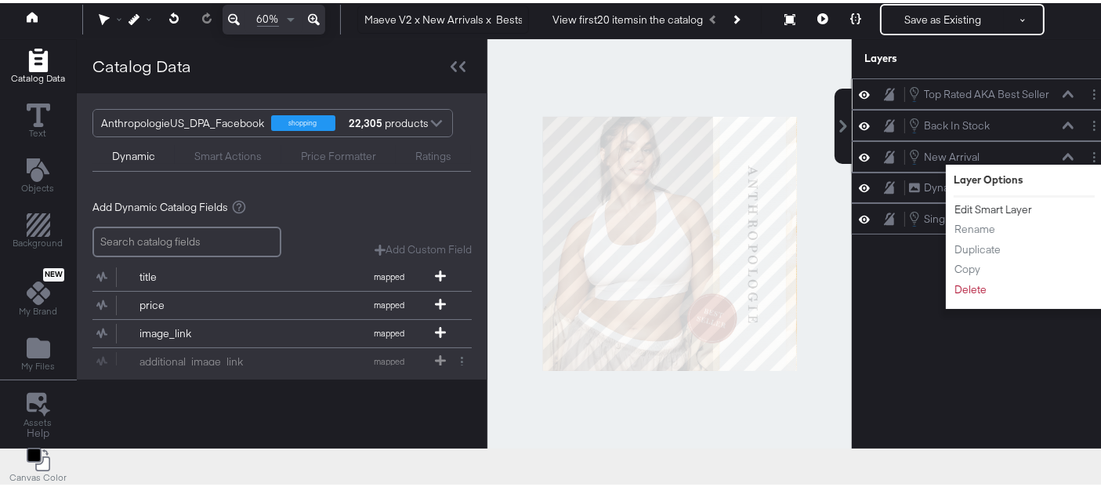
click at [965, 200] on button "Edit Smart Layer" at bounding box center [993, 206] width 79 height 16
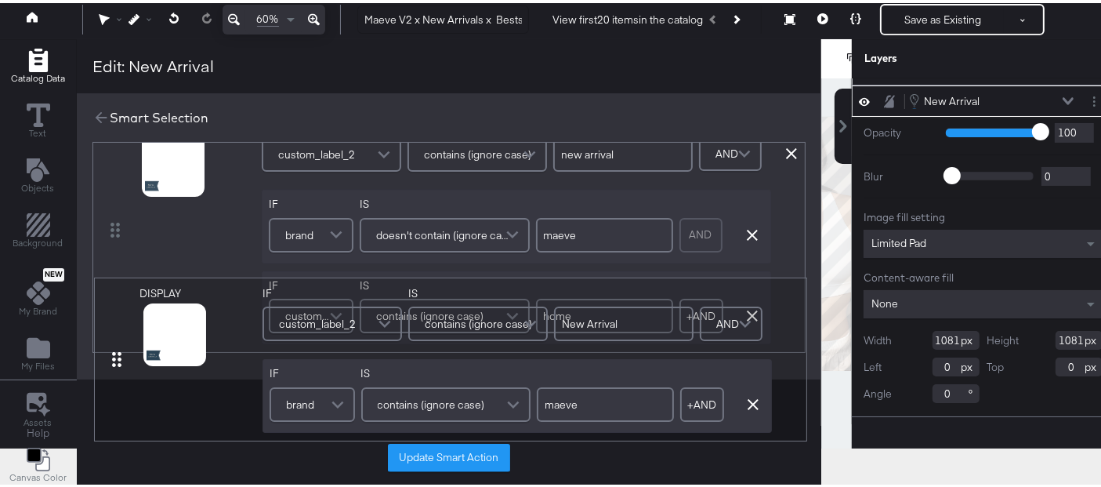
drag, startPoint x: 115, startPoint y: 174, endPoint x: 118, endPoint y: 379, distance: 205.3
click at [118, 379] on div "Edit: New Arrival Smart Selection DISPLAY link mapped image_link mapped additio…" at bounding box center [449, 240] width 745 height 408
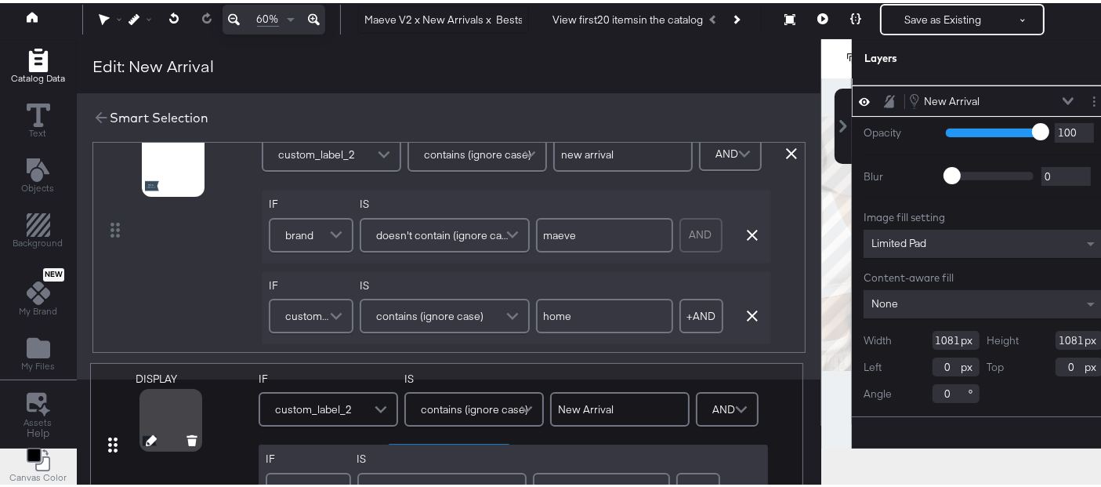
type input "new arrival"
type input "New Arrival"
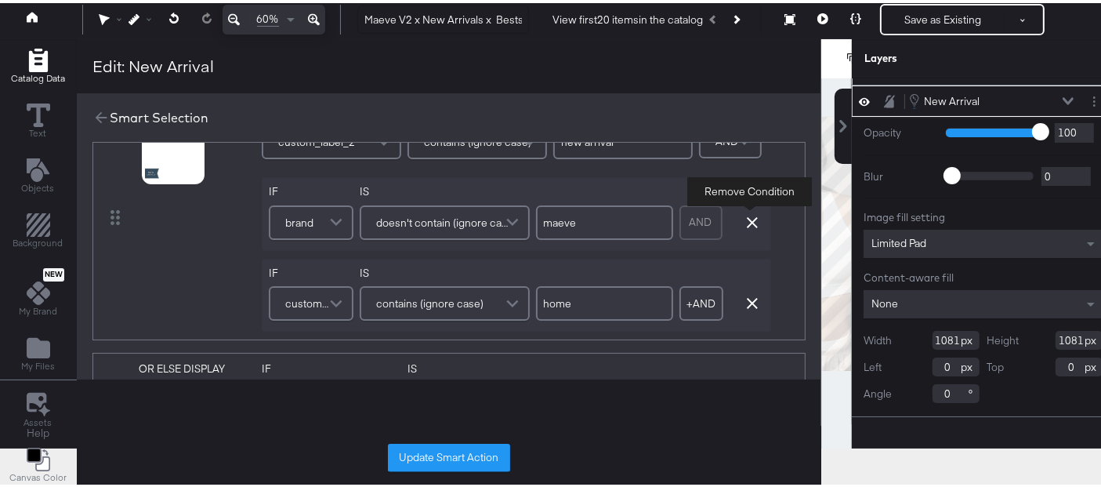
click at [749, 216] on icon "button" at bounding box center [752, 219] width 11 height 11
type input "home"
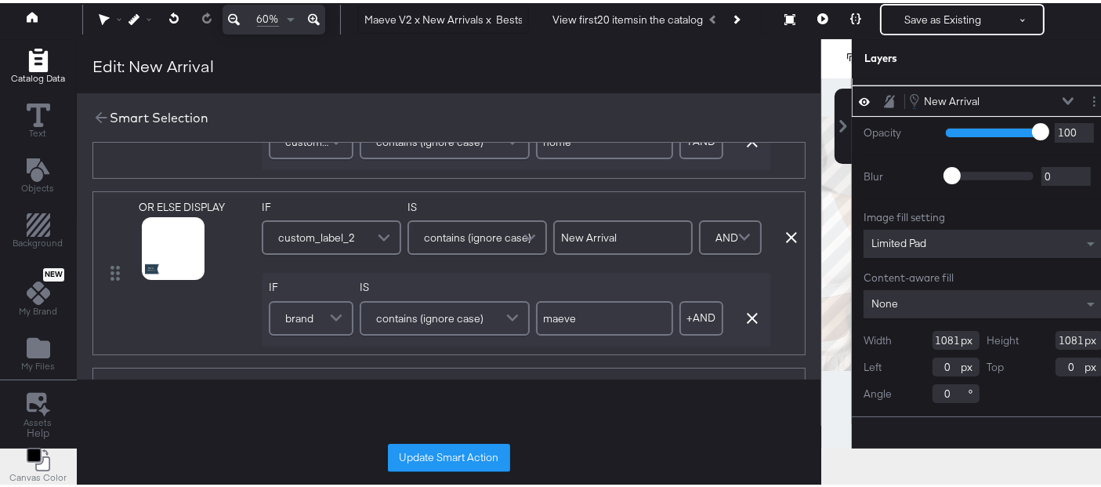
scroll to position [159, 0]
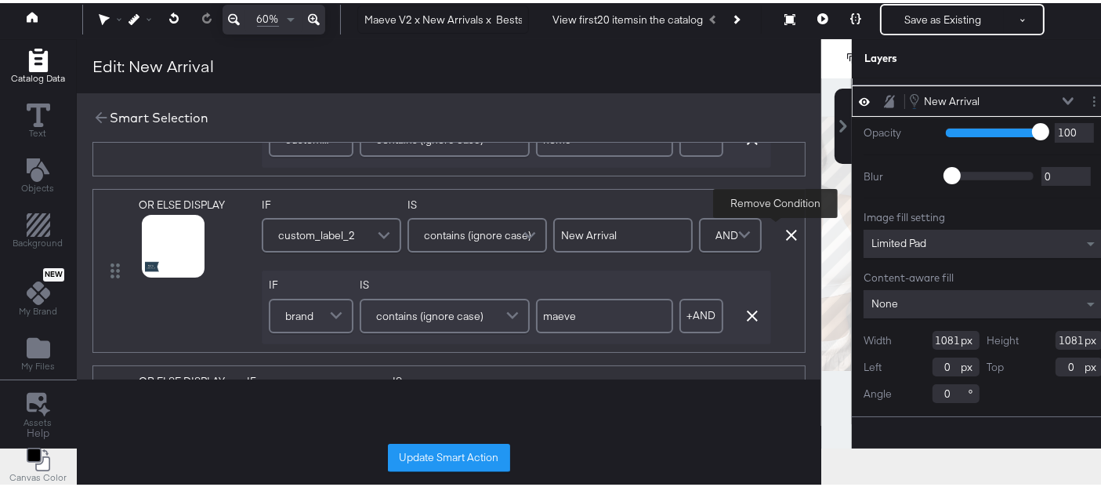
click at [786, 229] on icon at bounding box center [791, 231] width 11 height 11
type input "new arrival"
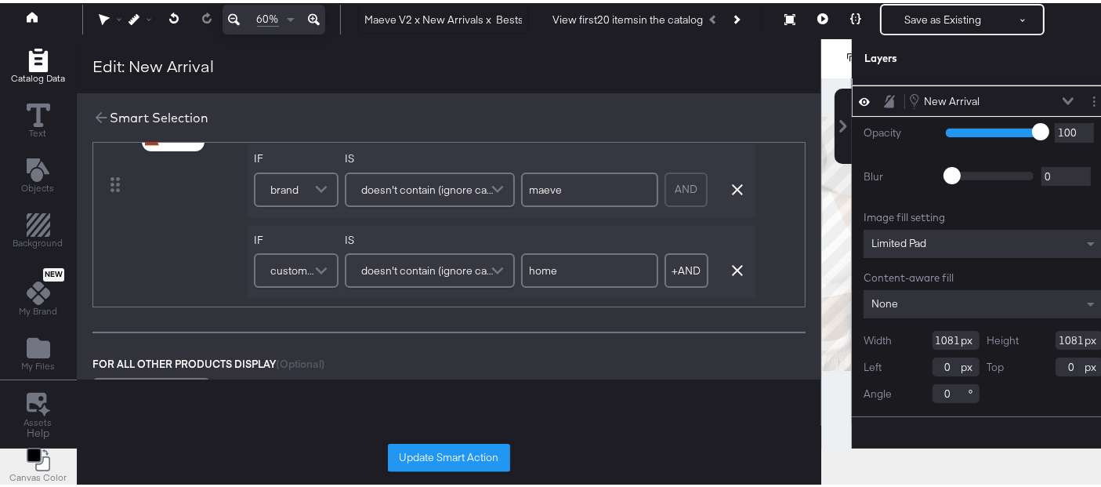
scroll to position [241, 0]
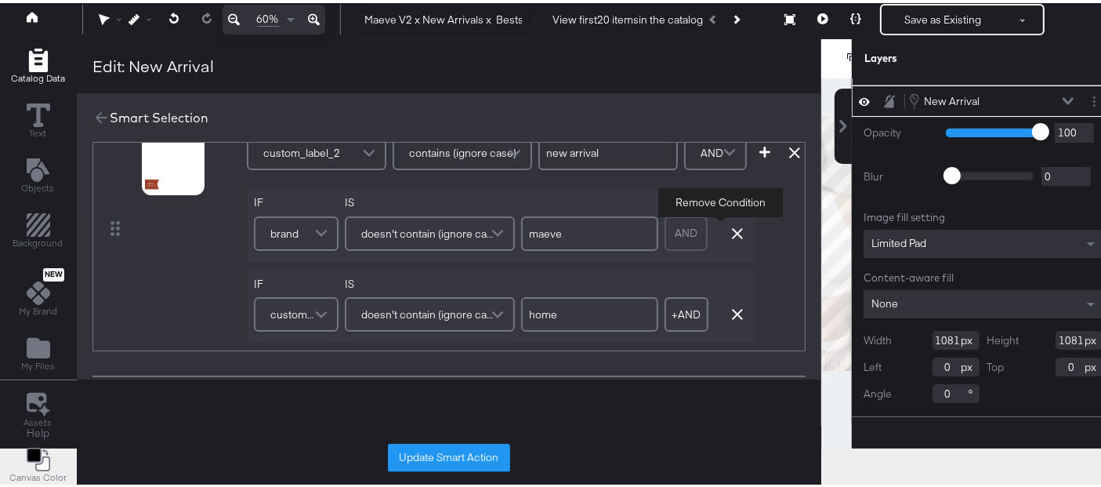
click at [732, 225] on icon "button" at bounding box center [737, 230] width 11 height 11
type input "home"
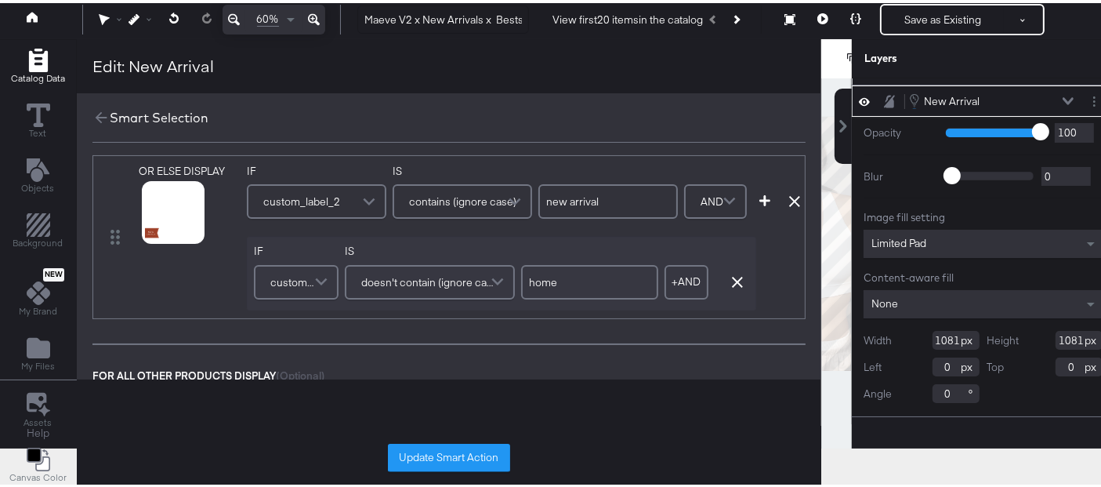
scroll to position [206, 0]
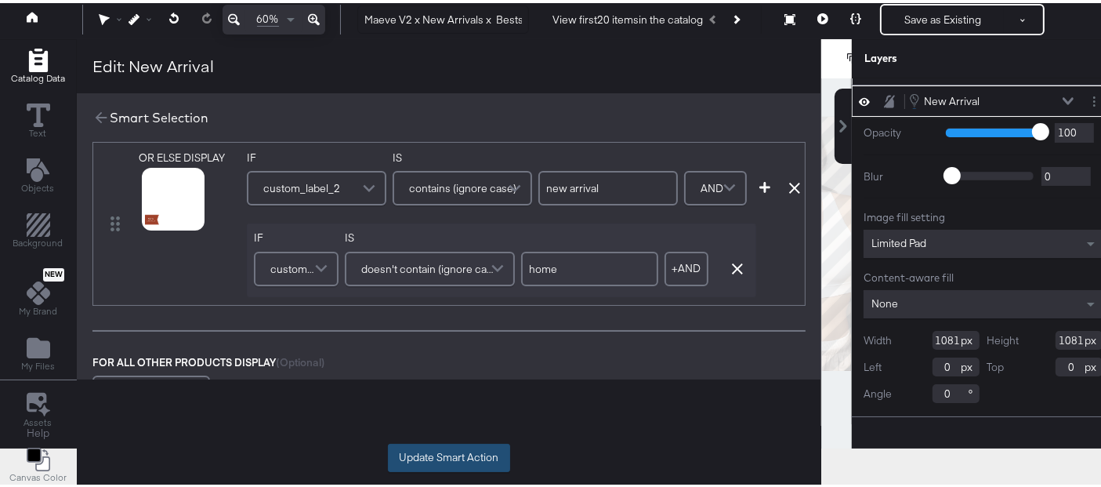
click at [437, 451] on button "Update Smart Action" at bounding box center [449, 454] width 122 height 28
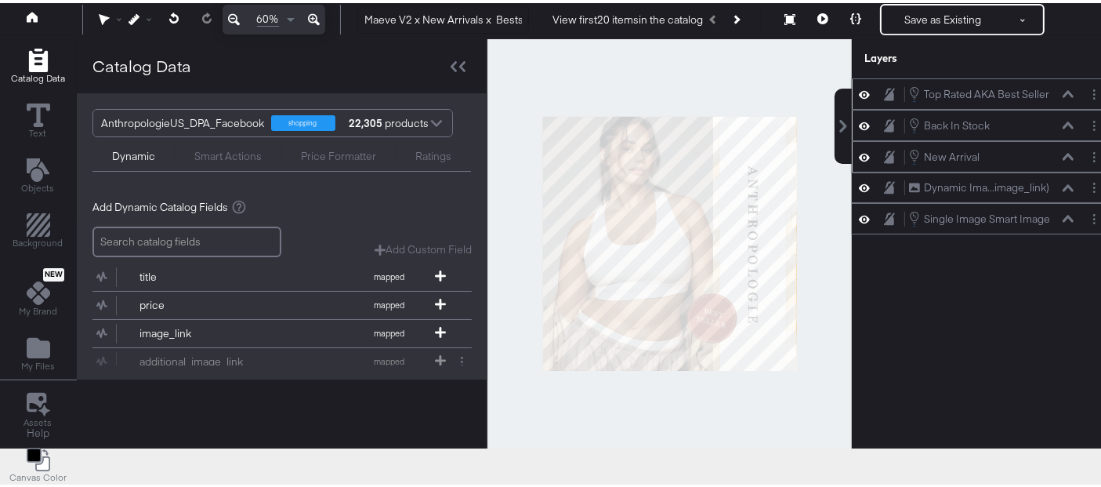
scroll to position [0, 0]
click at [455, 64] on icon at bounding box center [458, 63] width 15 height 11
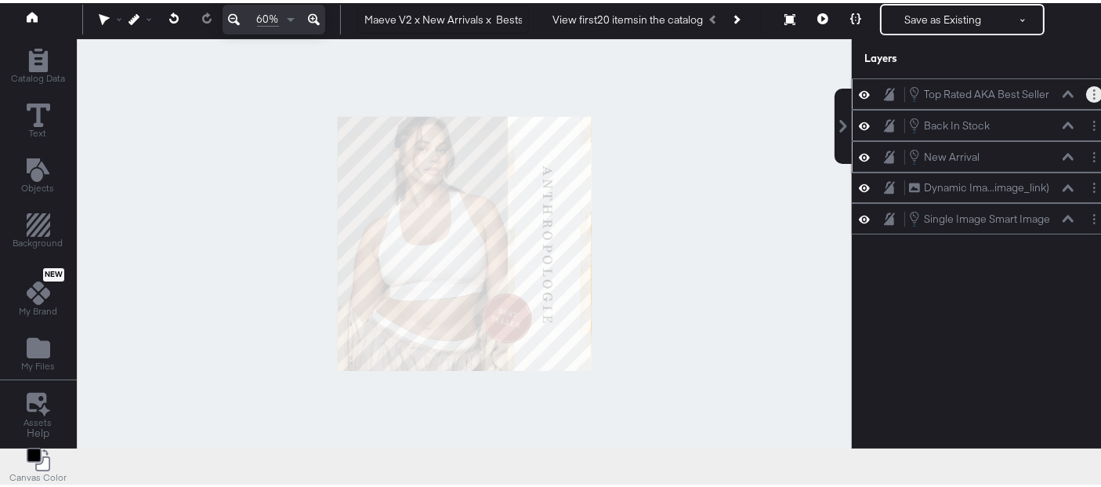
click at [1086, 86] on button "Layer Options" at bounding box center [1094, 91] width 16 height 16
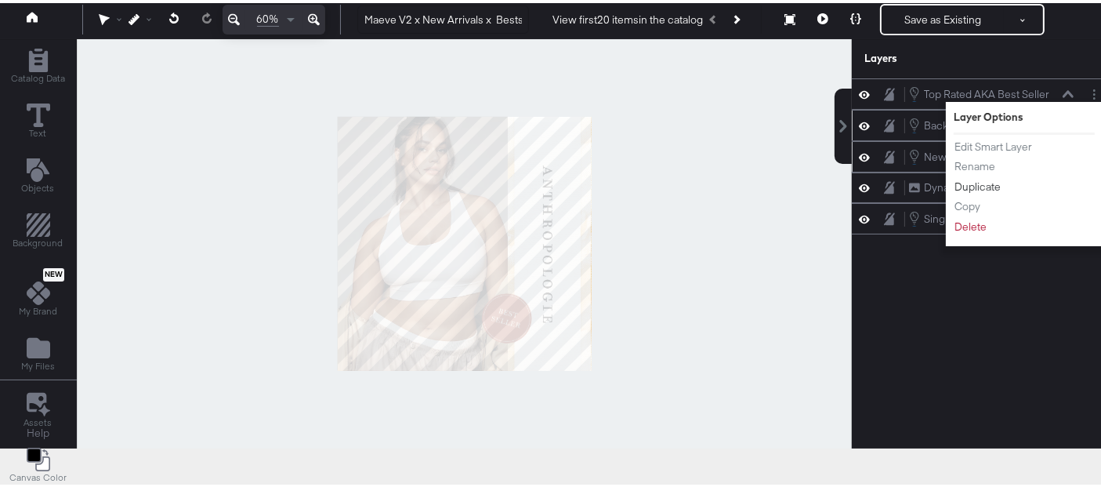
click at [969, 178] on button "Duplicate" at bounding box center [978, 184] width 48 height 16
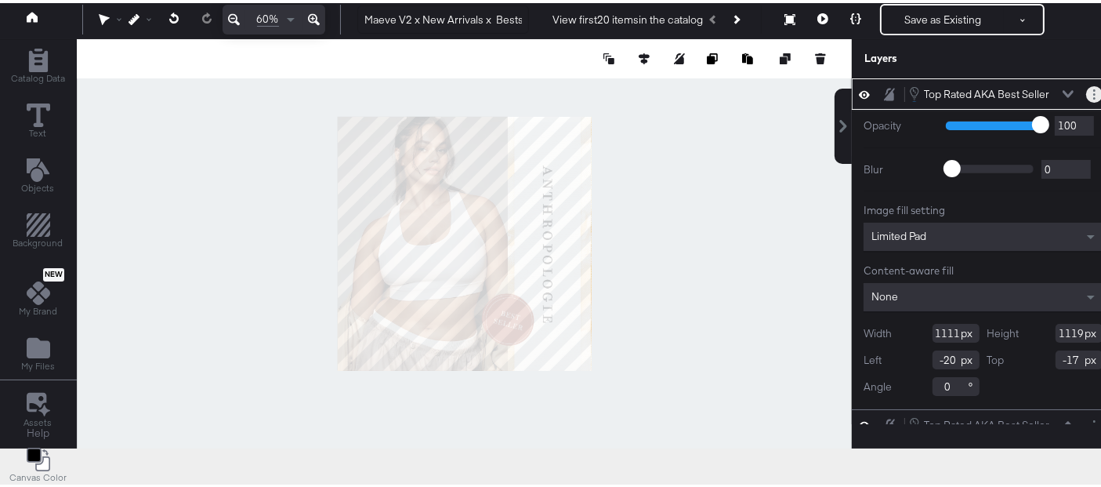
click at [1093, 93] on icon "Layer Options" at bounding box center [1094, 91] width 2 height 10
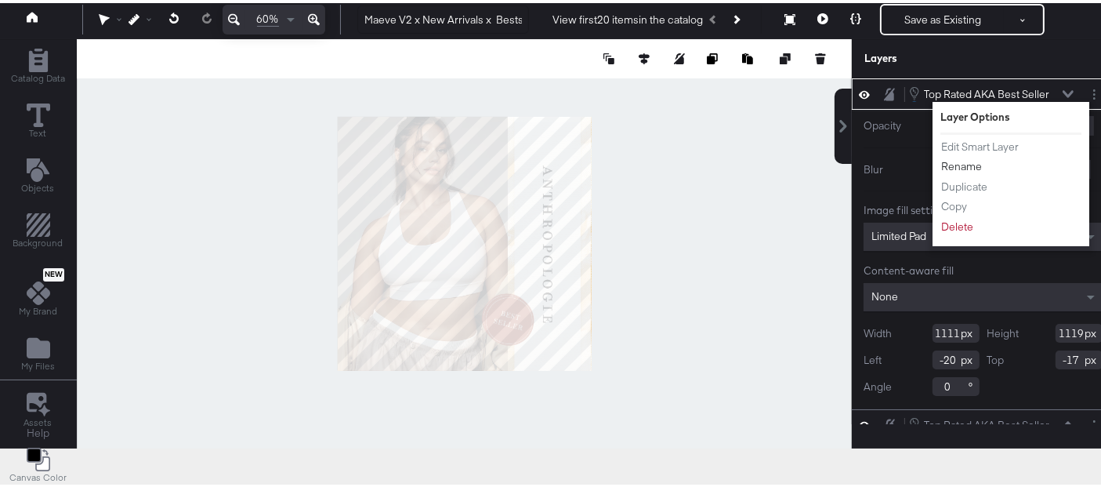
click at [944, 162] on button "Rename" at bounding box center [961, 163] width 42 height 16
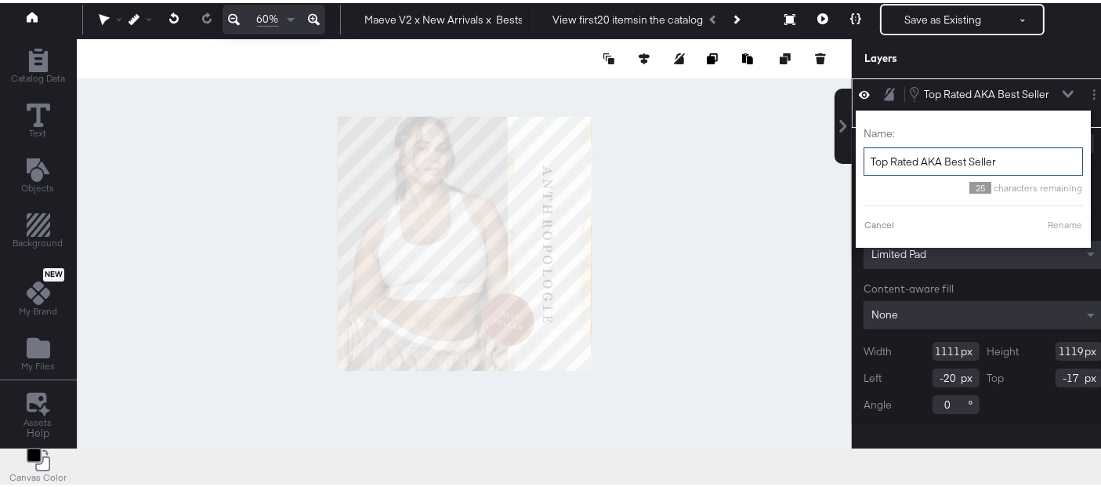
click at [944, 162] on input "Top Rated AKA Best Seller" at bounding box center [973, 158] width 219 height 29
type input "Maeve badge"
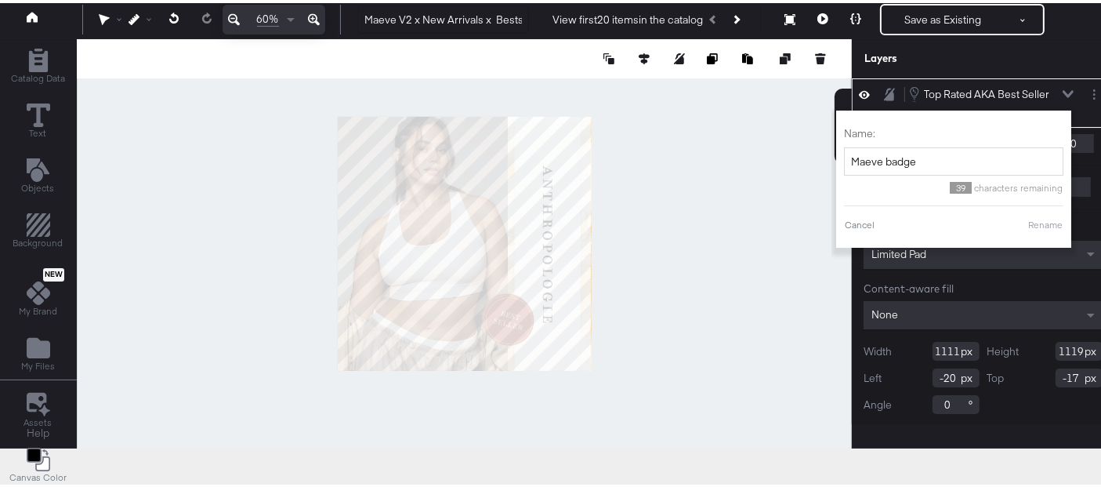
click at [1027, 221] on button "Rename" at bounding box center [1045, 222] width 36 height 14
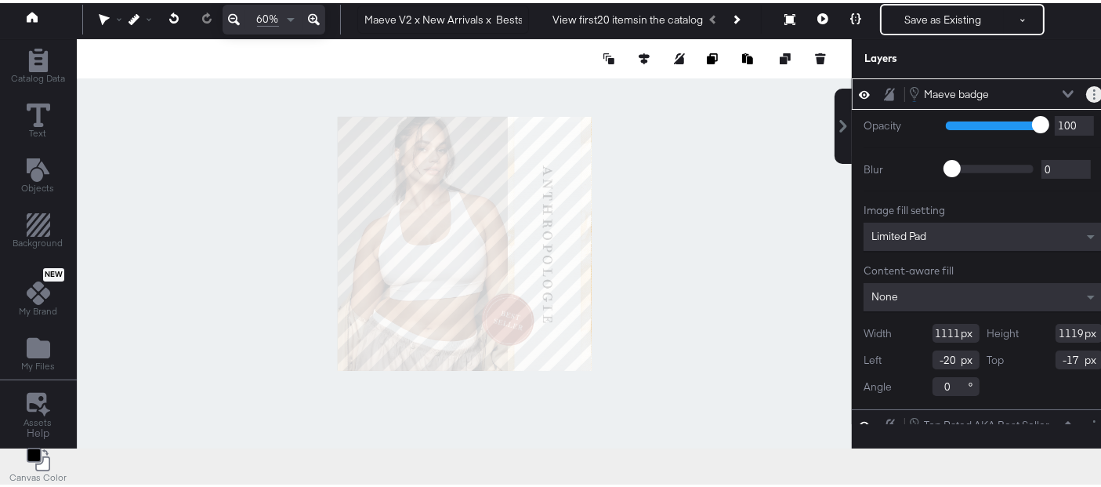
click at [1093, 88] on icon "Layer Options" at bounding box center [1094, 91] width 2 height 10
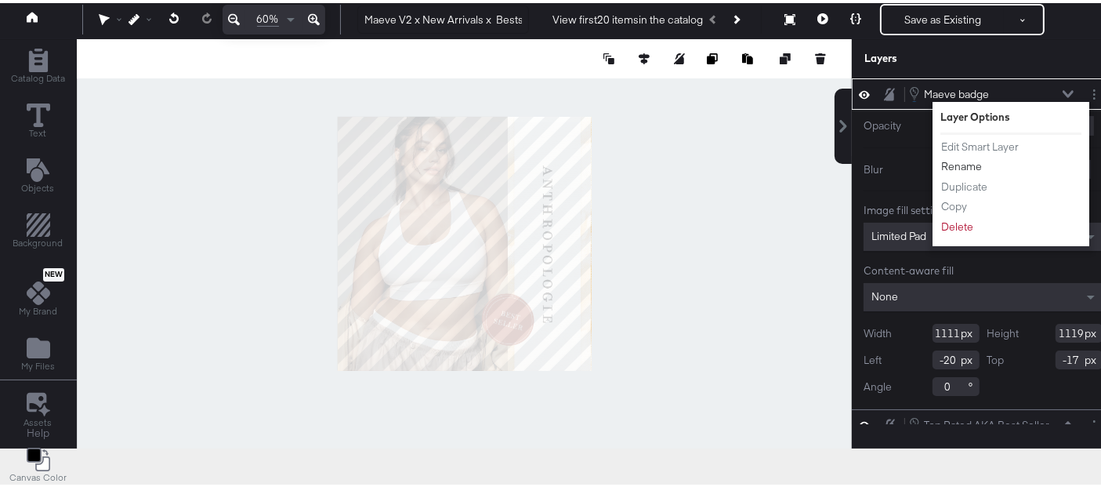
click at [956, 160] on button "Rename" at bounding box center [961, 163] width 42 height 16
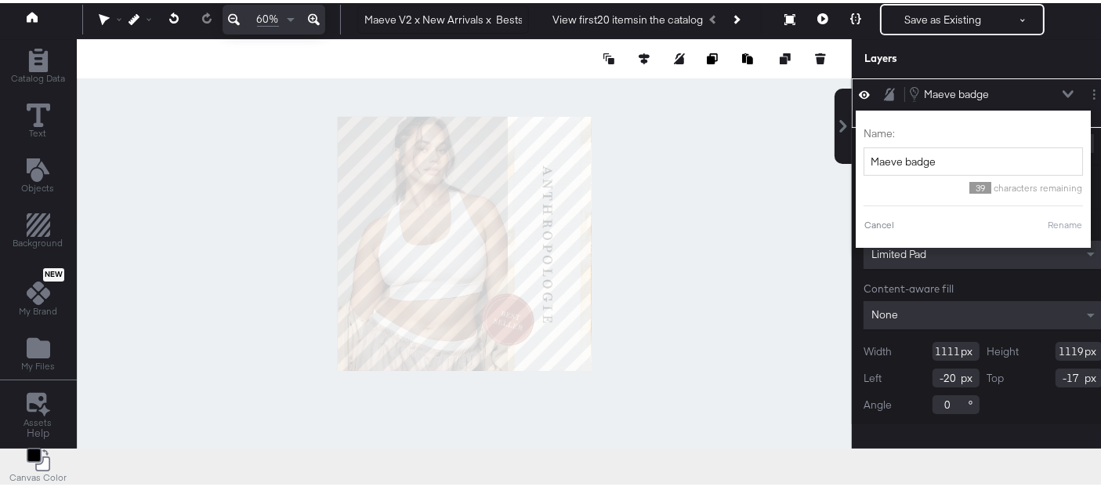
click at [1051, 219] on button "Rename" at bounding box center [1065, 222] width 36 height 14
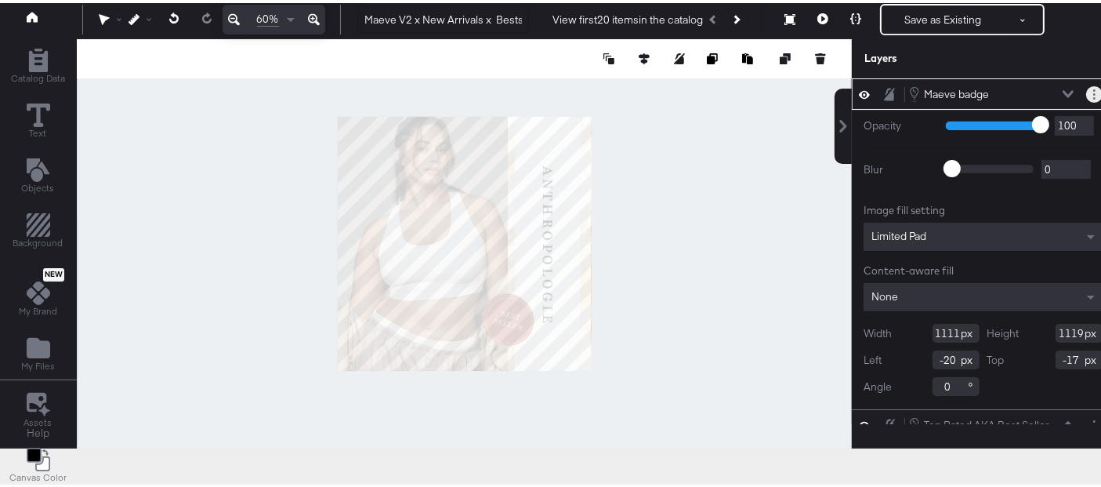
click at [1086, 90] on button "Layer Options" at bounding box center [1094, 91] width 16 height 16
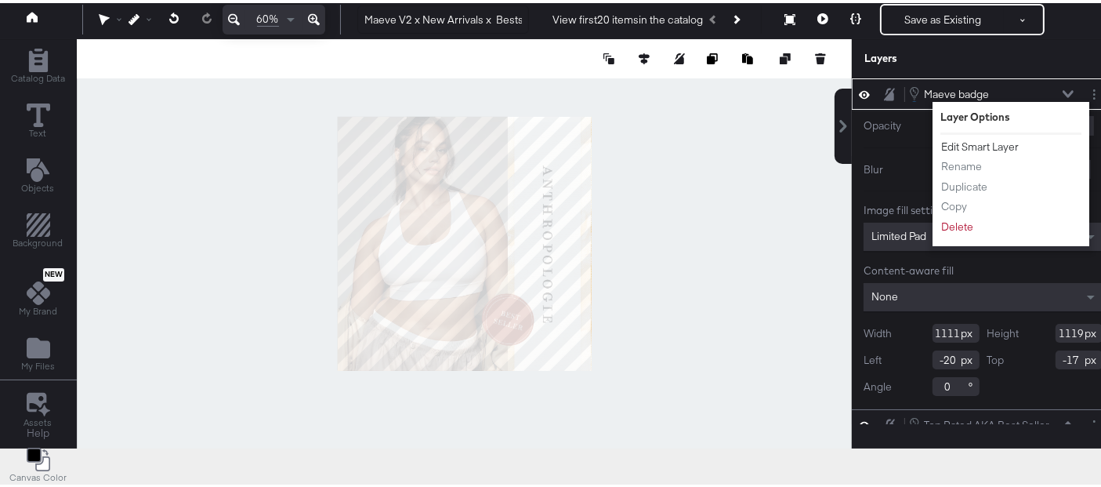
click at [972, 141] on button "Edit Smart Layer" at bounding box center [979, 144] width 79 height 16
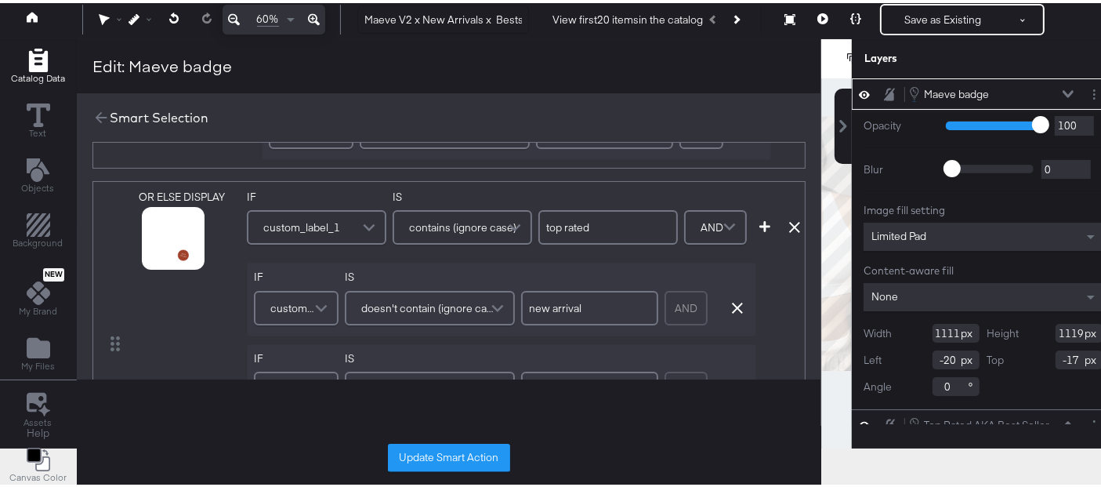
scroll to position [361, 0]
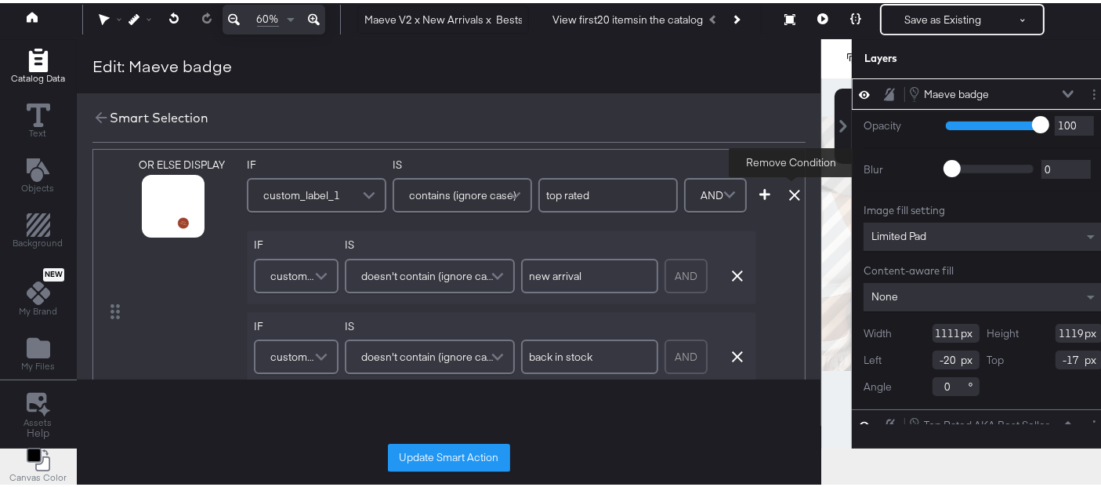
click at [795, 187] on icon at bounding box center [794, 192] width 11 height 11
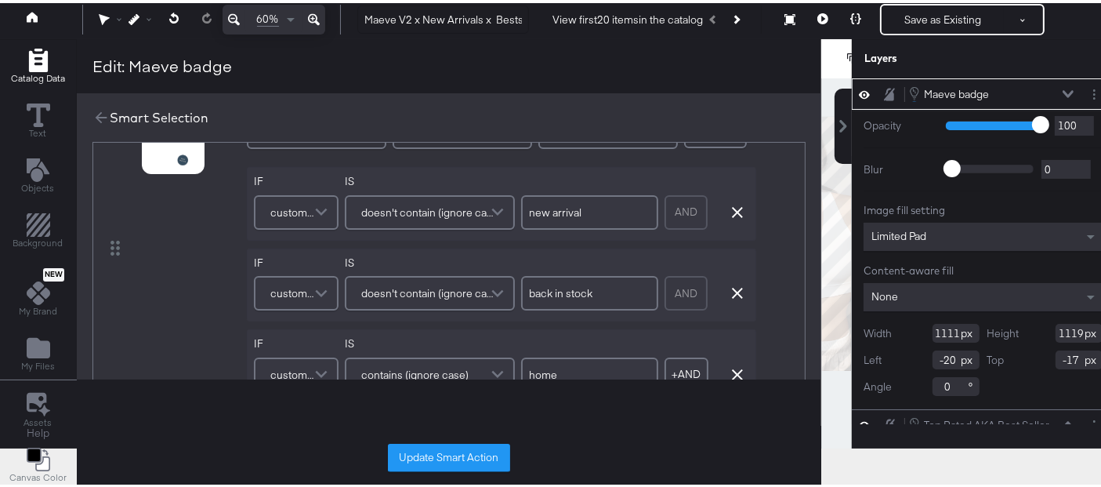
scroll to position [0, 0]
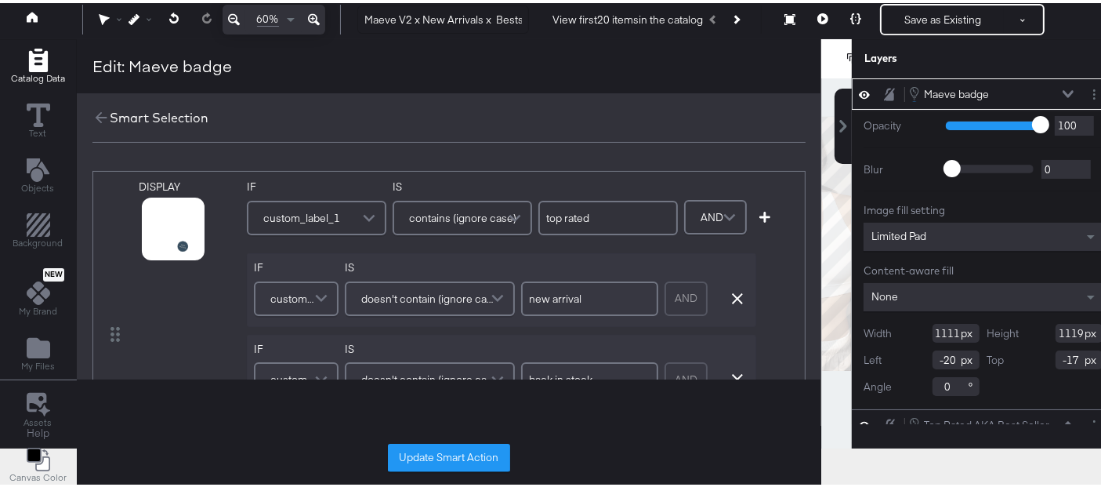
click at [333, 208] on span "custom_label_1" at bounding box center [301, 214] width 77 height 27
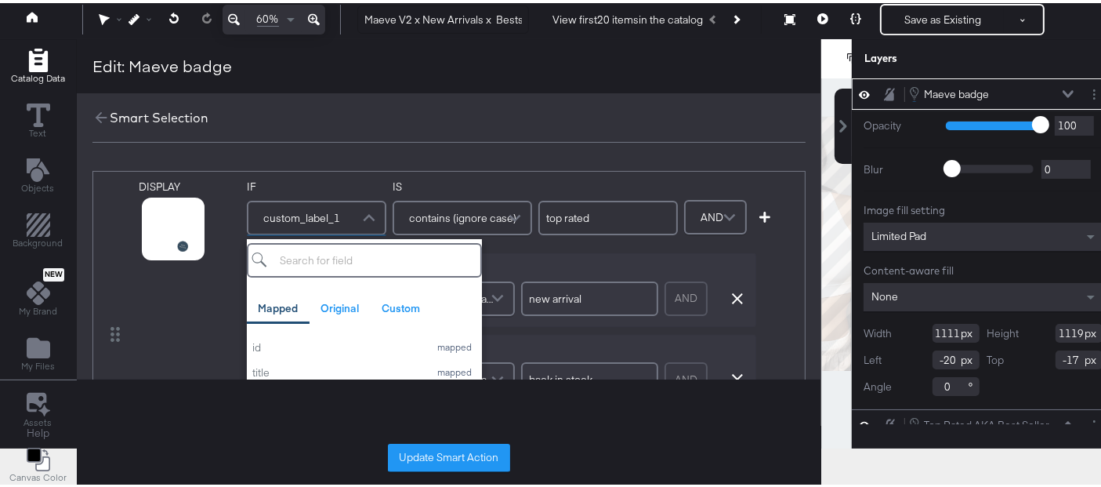
scroll to position [219, 0]
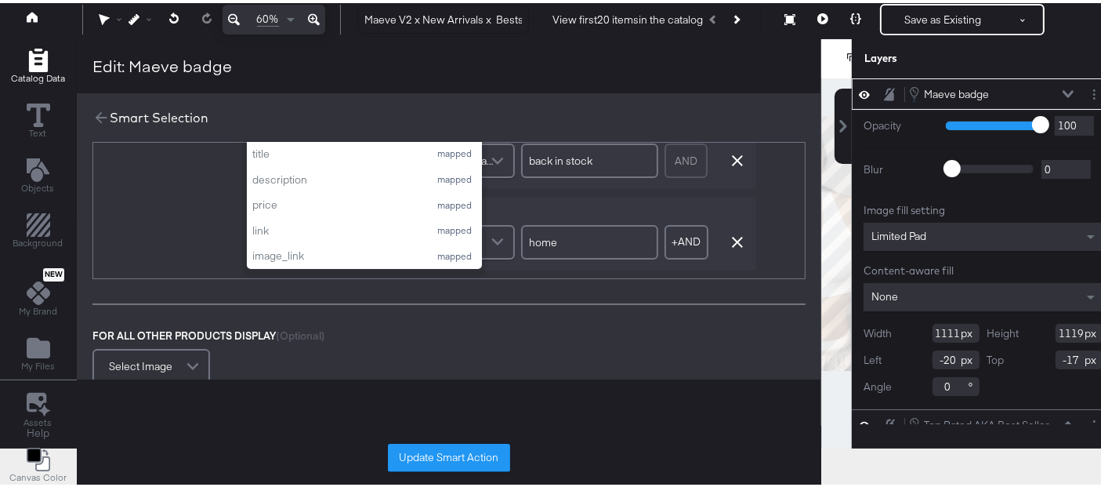
click at [191, 256] on div "DISPLAY" at bounding box center [190, 112] width 102 height 309
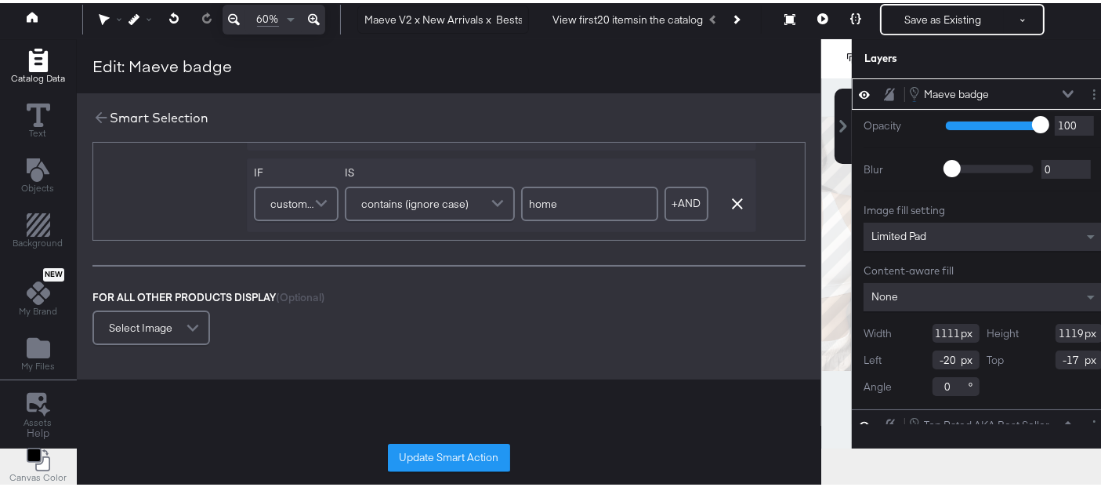
scroll to position [255, 0]
click at [311, 202] on span at bounding box center [323, 202] width 27 height 31
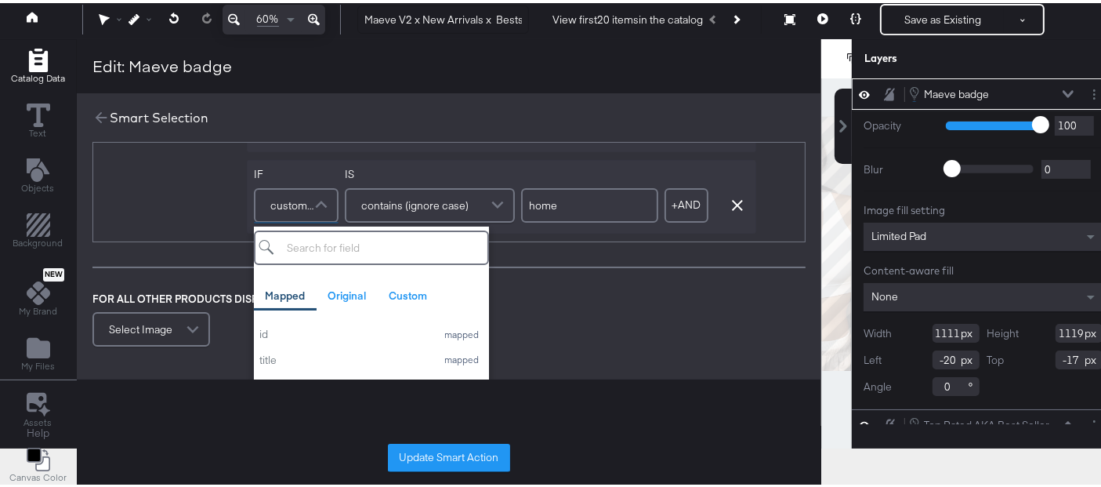
click at [348, 236] on input "search" at bounding box center [371, 244] width 235 height 34
type input "cust"
click at [331, 358] on div "custom_label_1" at bounding box center [343, 357] width 169 height 15
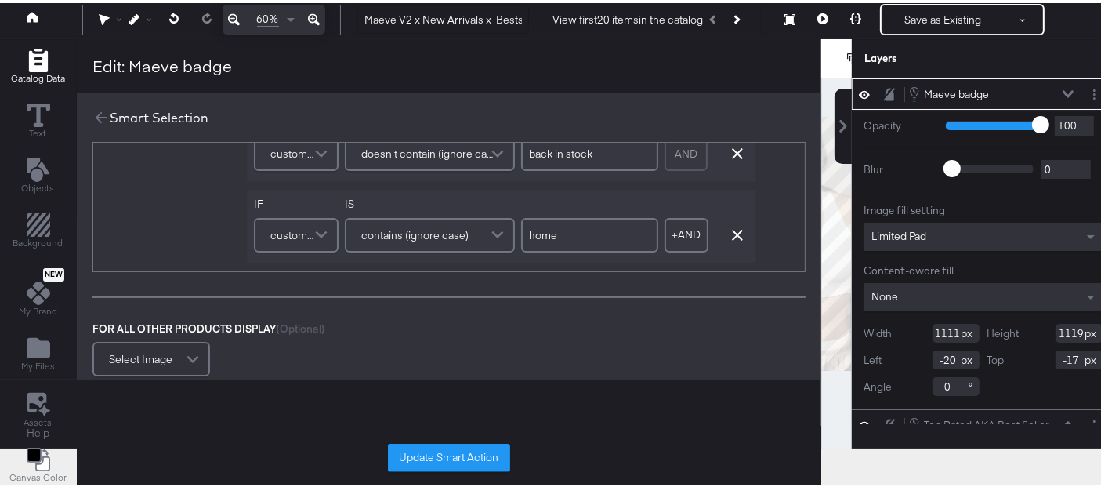
scroll to position [233, 0]
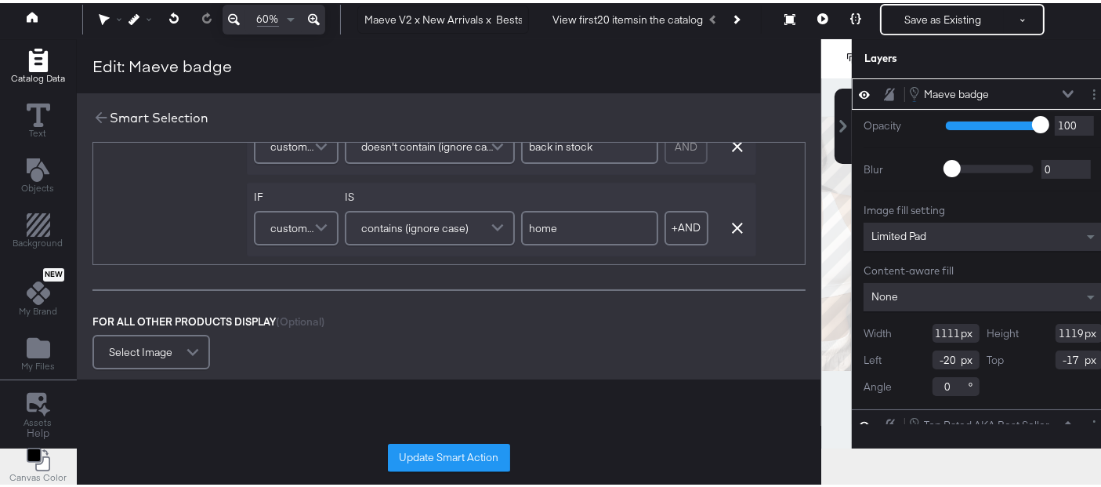
click at [409, 225] on span "contains (ignore case)" at bounding box center [414, 225] width 107 height 27
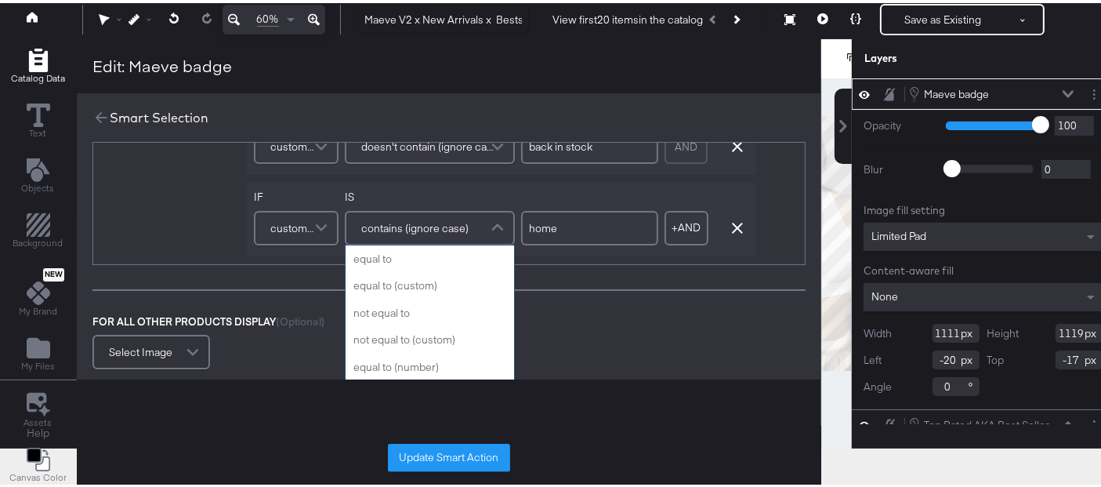
scroll to position [582, 0]
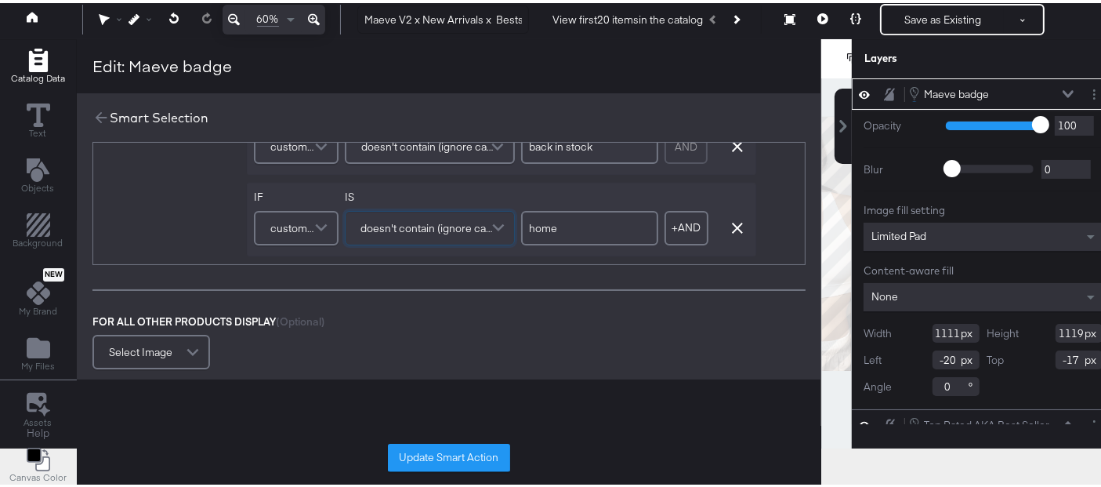
click at [557, 229] on input "home" at bounding box center [589, 225] width 137 height 34
type input "top rated"
click at [538, 264] on div "DISPLAY link mapped image_link mapped additional_image_link mapped anthro_us_dp…" at bounding box center [449, 152] width 745 height 466
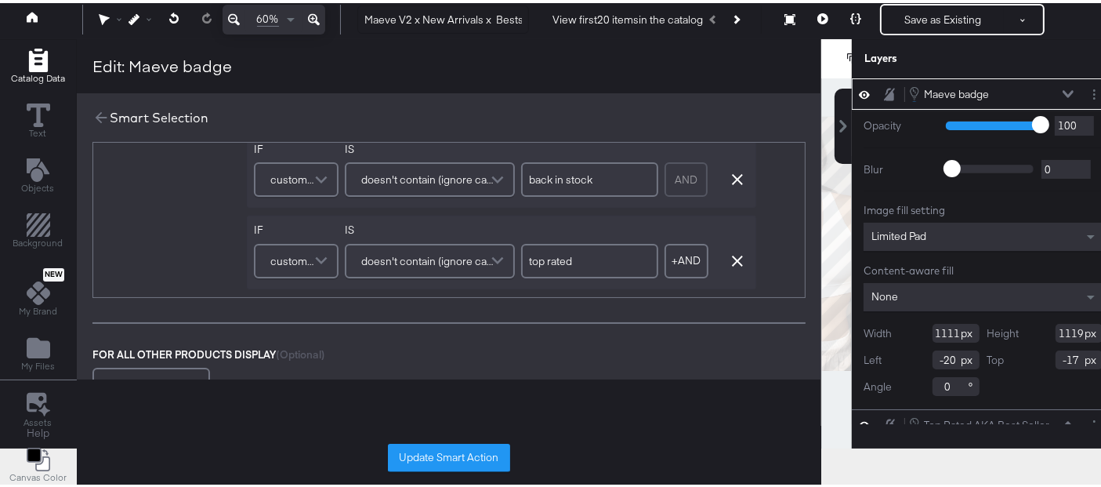
scroll to position [201, 0]
click at [327, 257] on span at bounding box center [323, 256] width 27 height 31
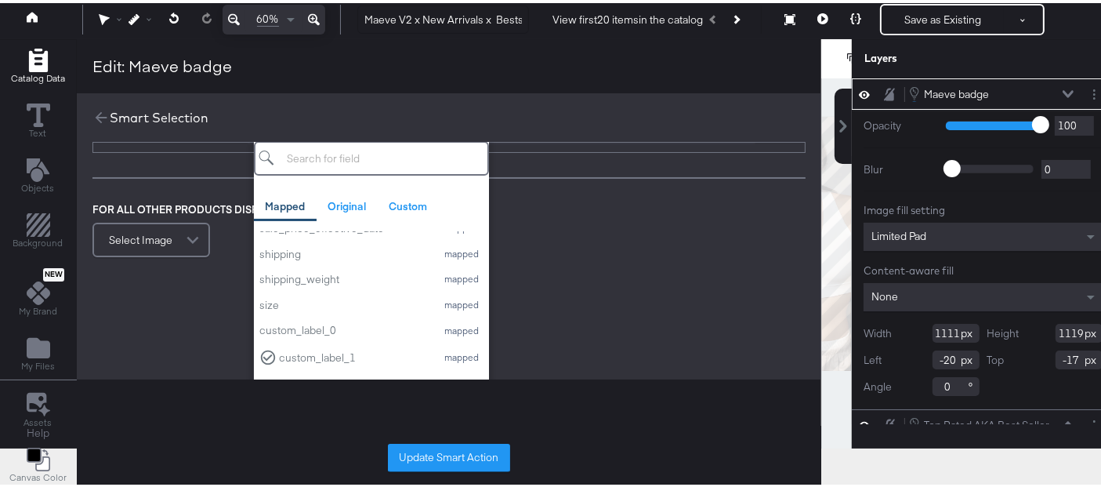
scroll to position [600, 0]
click at [158, 139] on div at bounding box center [448, 139] width 713 height 1
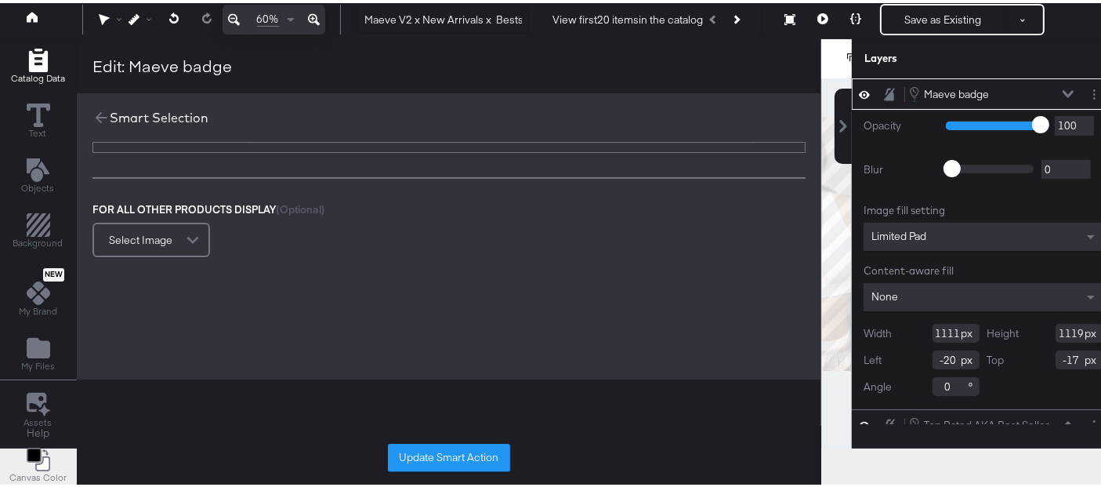
scroll to position [0, 0]
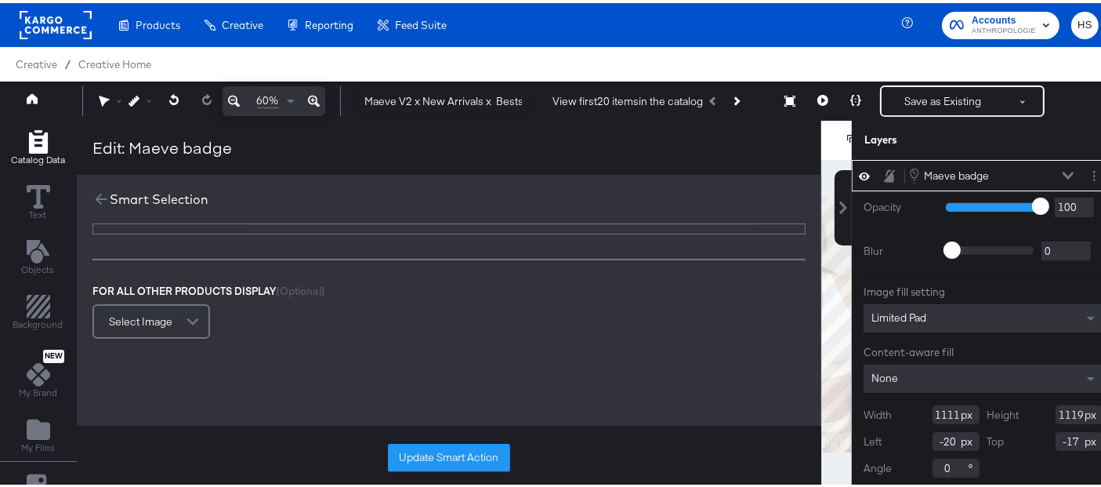
click at [158, 138] on div "Edit: Maeve badge" at bounding box center [161, 144] width 139 height 23
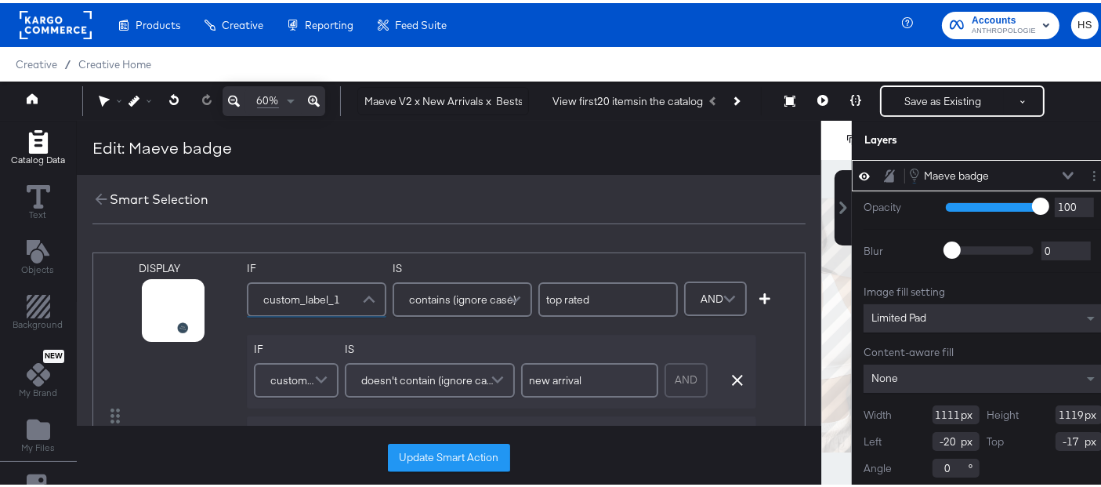
click at [329, 294] on span "custom_label_1" at bounding box center [301, 296] width 77 height 27
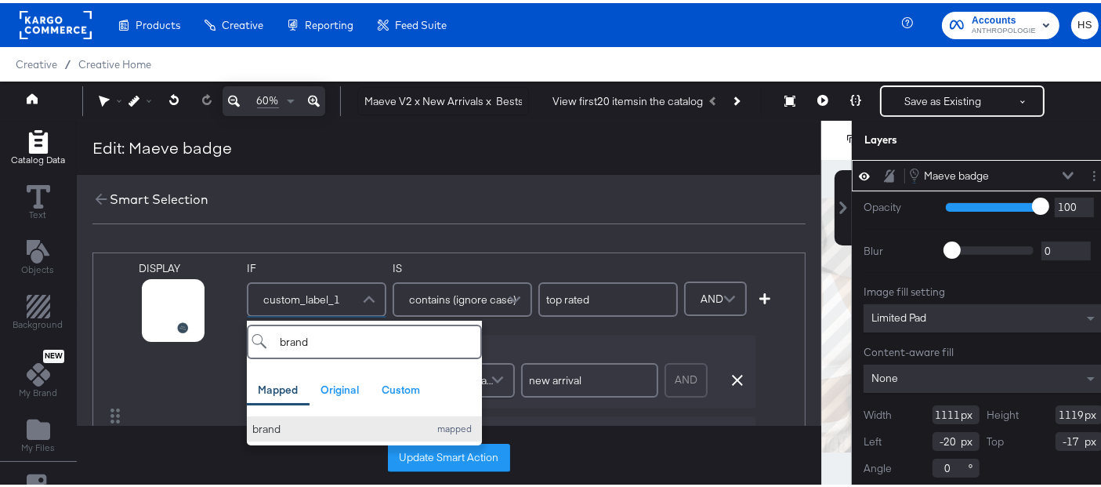
type input "brand"
click at [286, 419] on div "brand" at bounding box center [336, 425] width 169 height 15
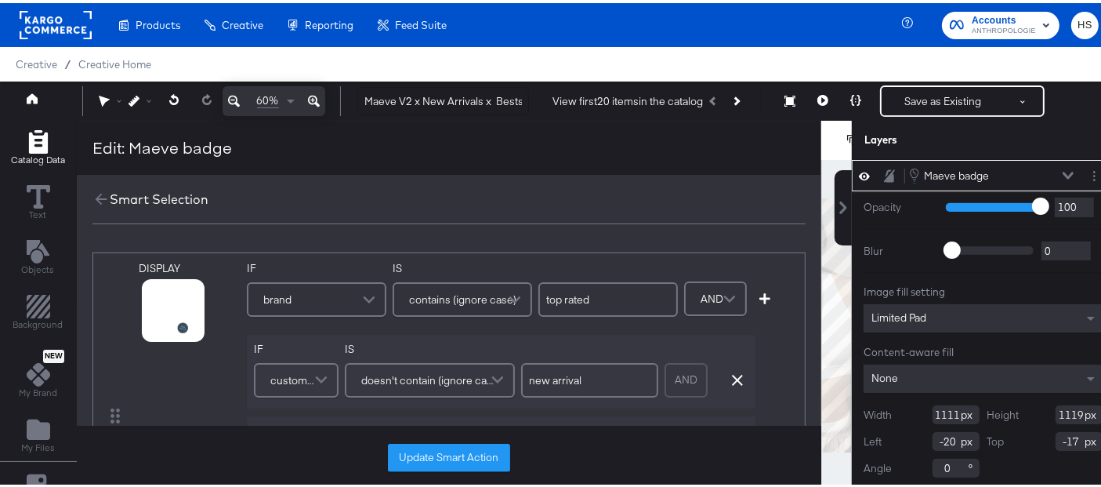
click at [562, 306] on input "top rated" at bounding box center [607, 296] width 139 height 34
type input "maeve"
click at [540, 232] on div "DISPLAY link mapped image_link mapped additional_image_link mapped anthro_us_dp…" at bounding box center [449, 460] width 745 height 479
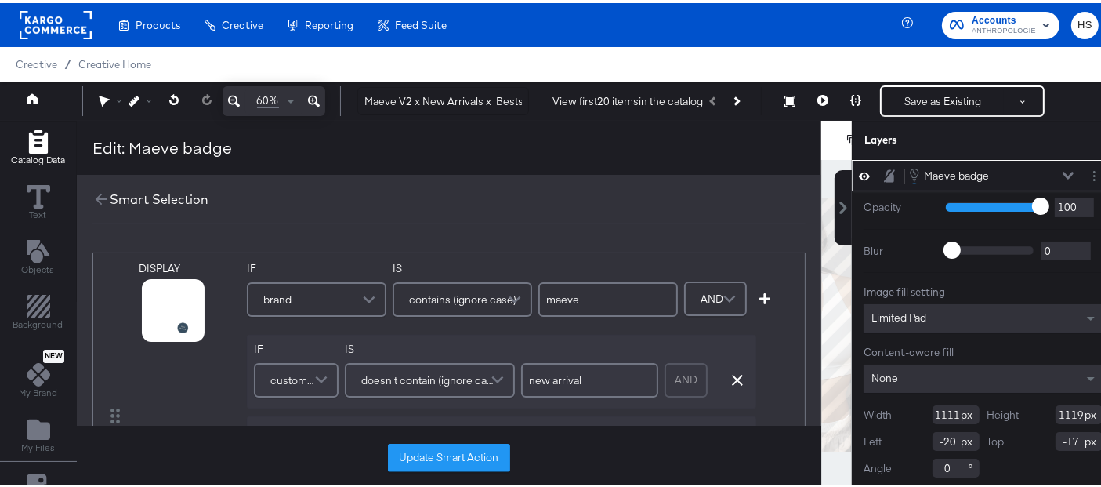
scroll to position [2, 0]
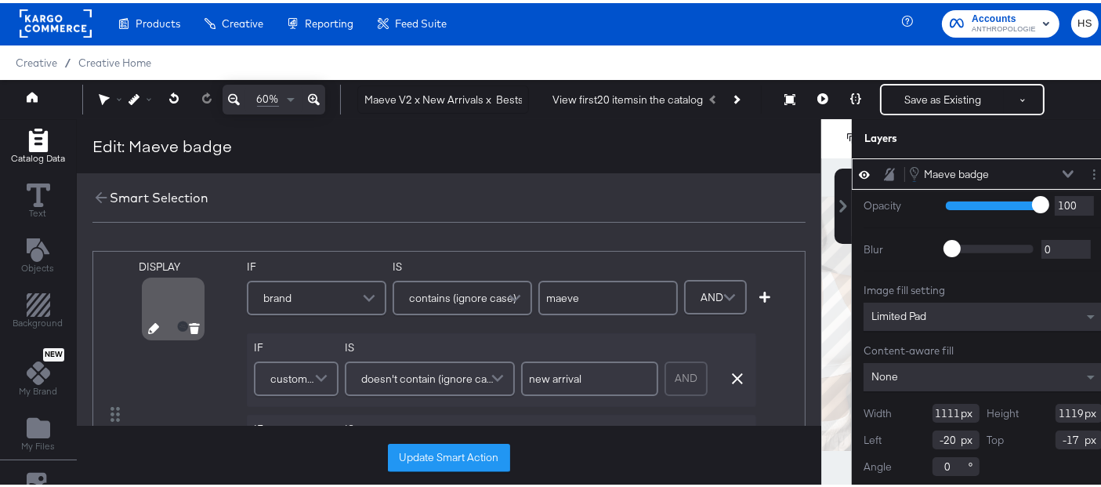
click at [148, 324] on icon at bounding box center [153, 325] width 11 height 11
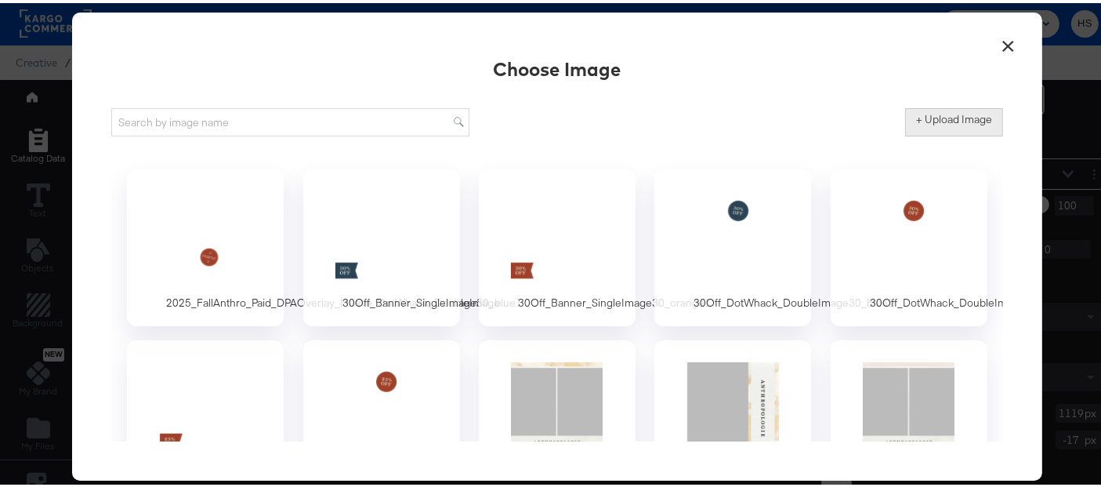
click at [931, 113] on label "+ Upload Image" at bounding box center [954, 116] width 76 height 15
click at [931, 133] on input "+ Upload Image" at bounding box center [1084, 133] width 358 height 0
type input "C:\fakepath\2025_FallAnthro_Paid_DPAOverlay_Maeve_DotWhack_SingleImage.png"
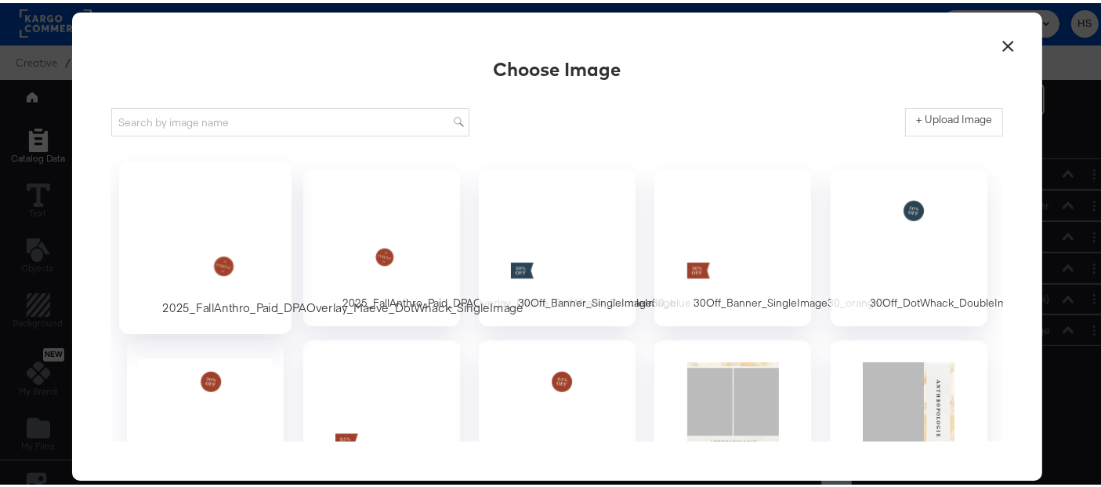
click at [217, 263] on div at bounding box center [205, 233] width 147 height 108
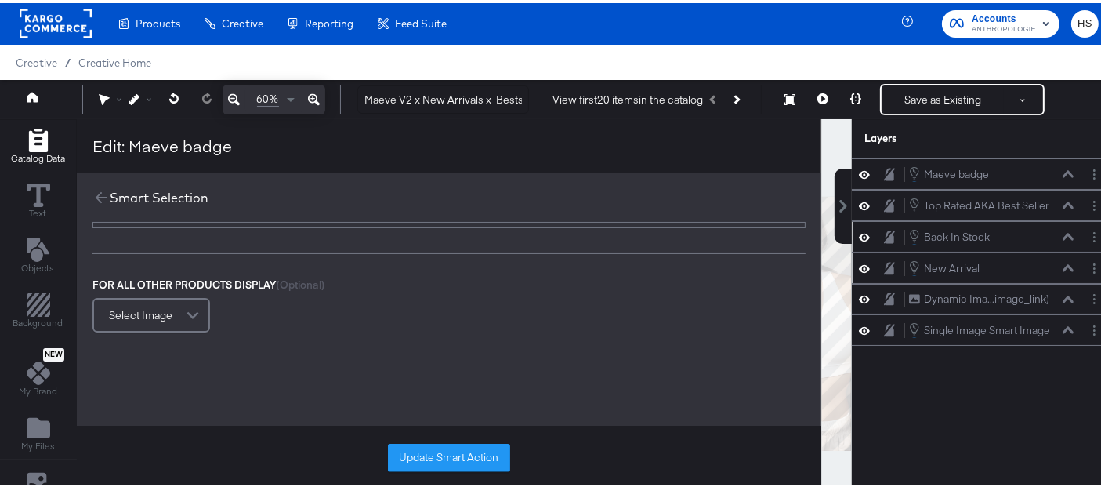
scroll to position [351, 0]
click at [430, 456] on button "Update Smart Action" at bounding box center [449, 454] width 122 height 28
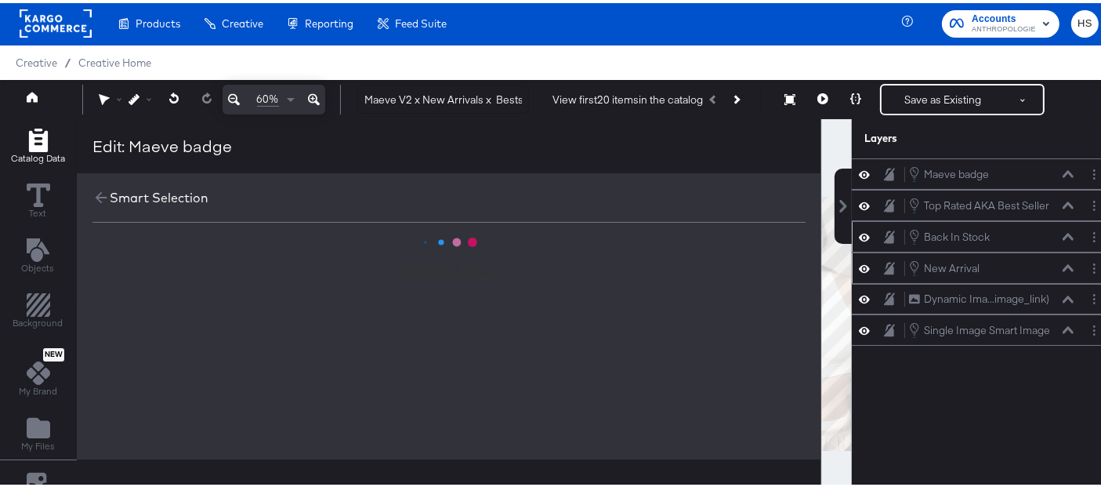
scroll to position [0, 0]
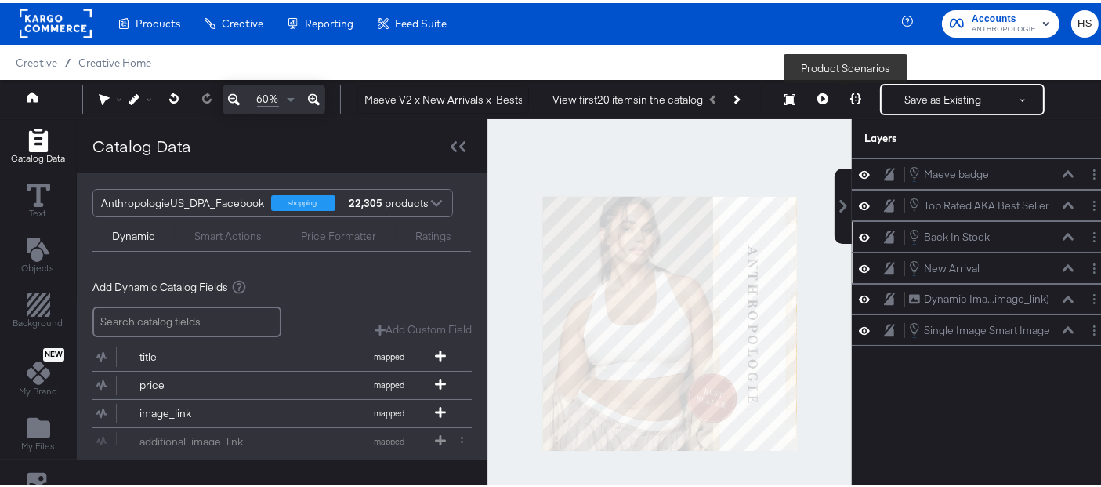
click at [850, 96] on icon at bounding box center [855, 95] width 11 height 11
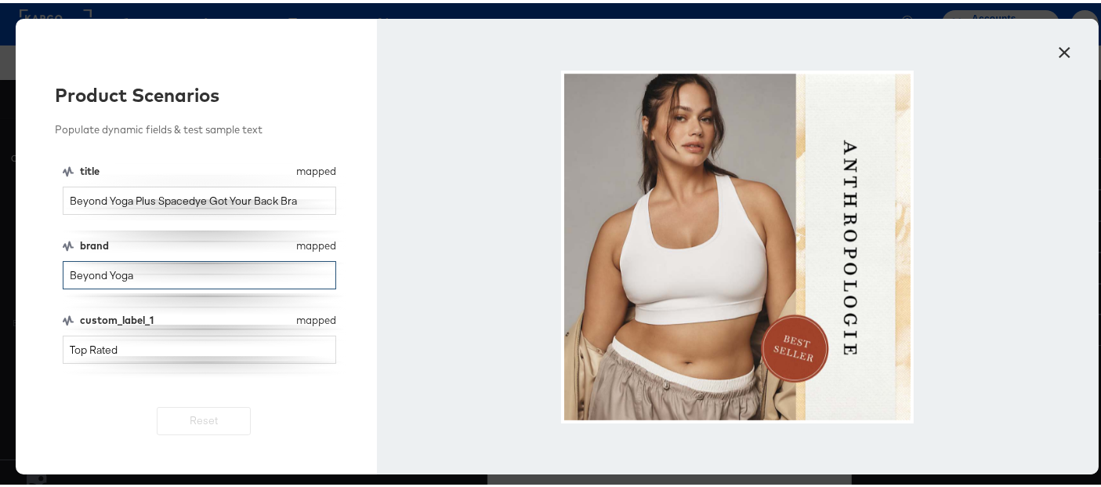
click at [157, 274] on input "Beyond Yoga" at bounding box center [200, 272] width 274 height 29
type input "maeve"
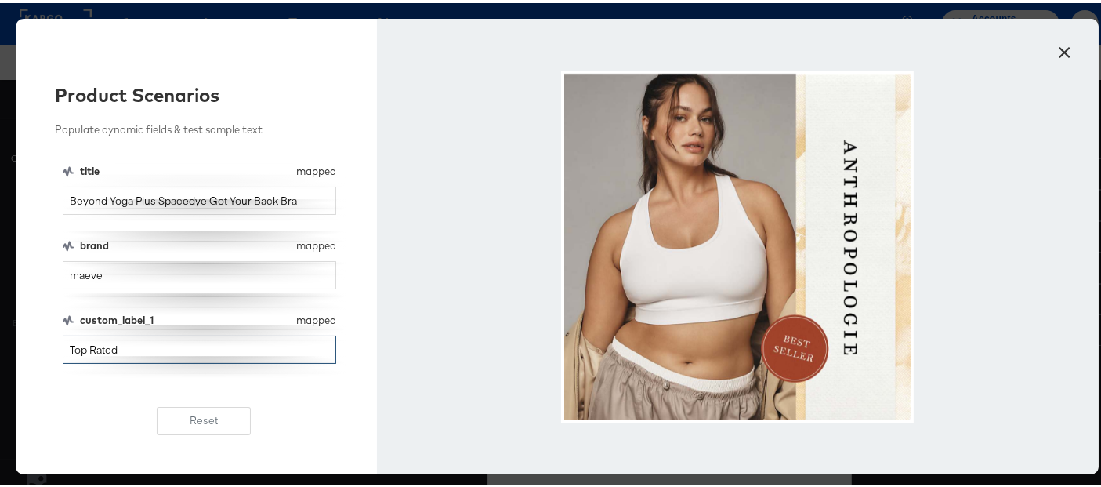
click at [124, 350] on input "Top Rated" at bounding box center [200, 346] width 274 height 29
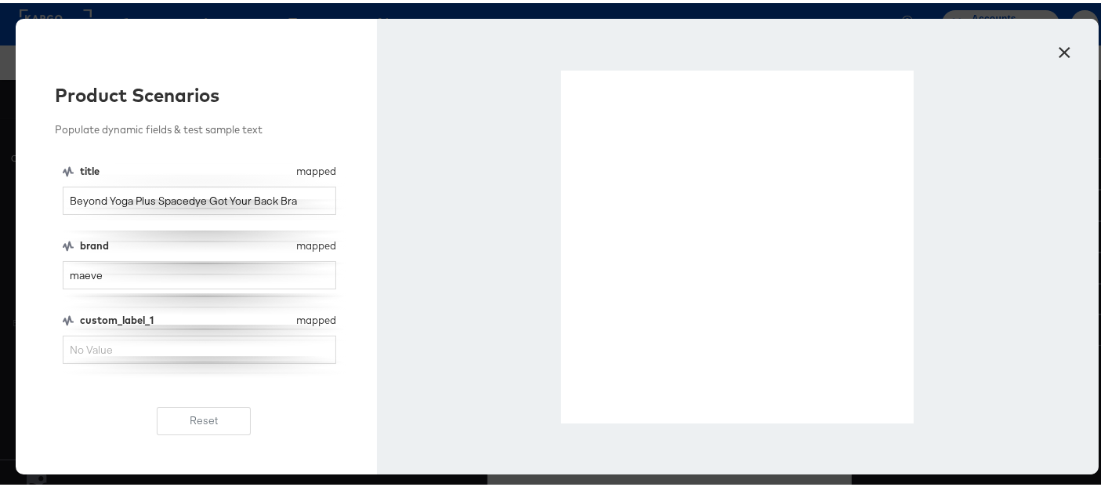
click at [1060, 39] on button "×" at bounding box center [1065, 45] width 28 height 28
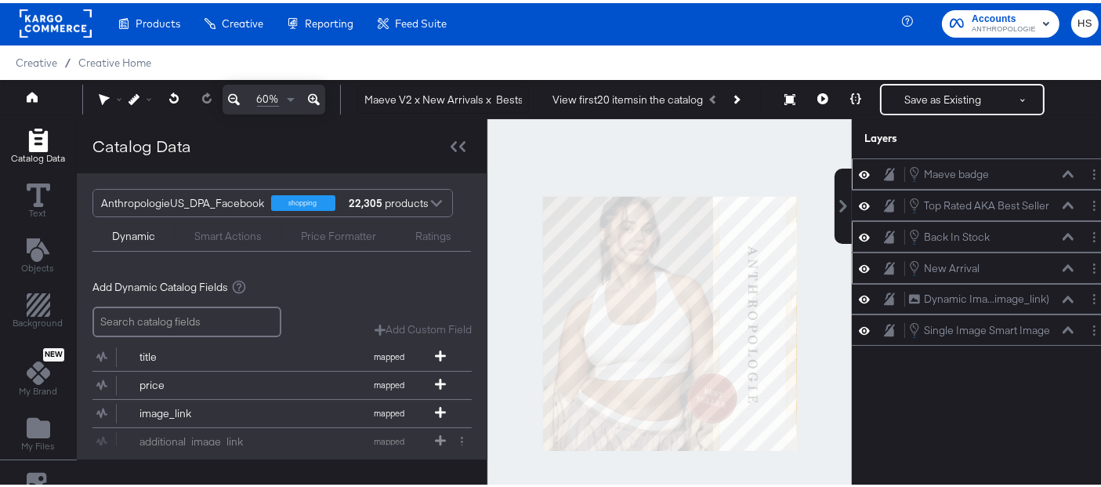
click at [1063, 170] on icon at bounding box center [1068, 170] width 11 height 7
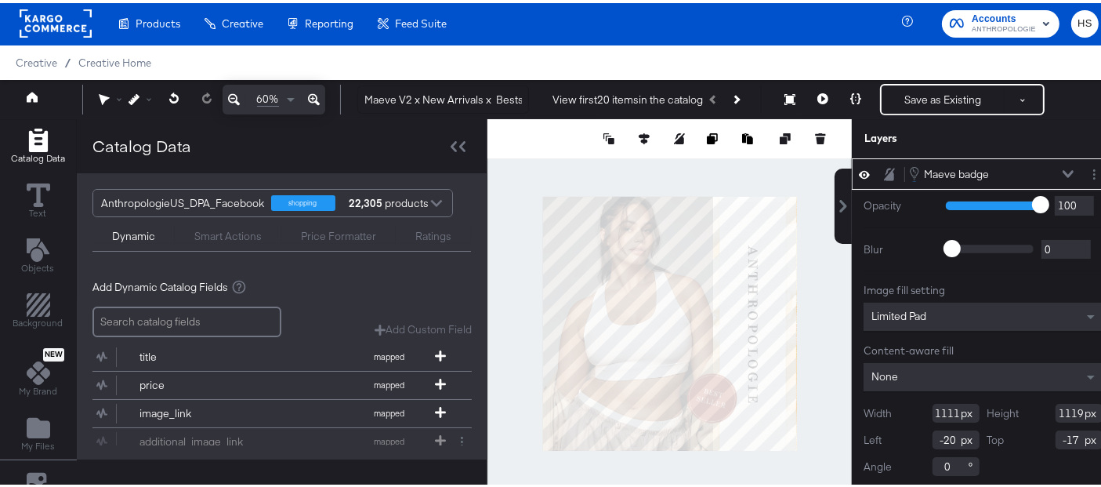
click at [1063, 170] on icon at bounding box center [1068, 170] width 11 height 7
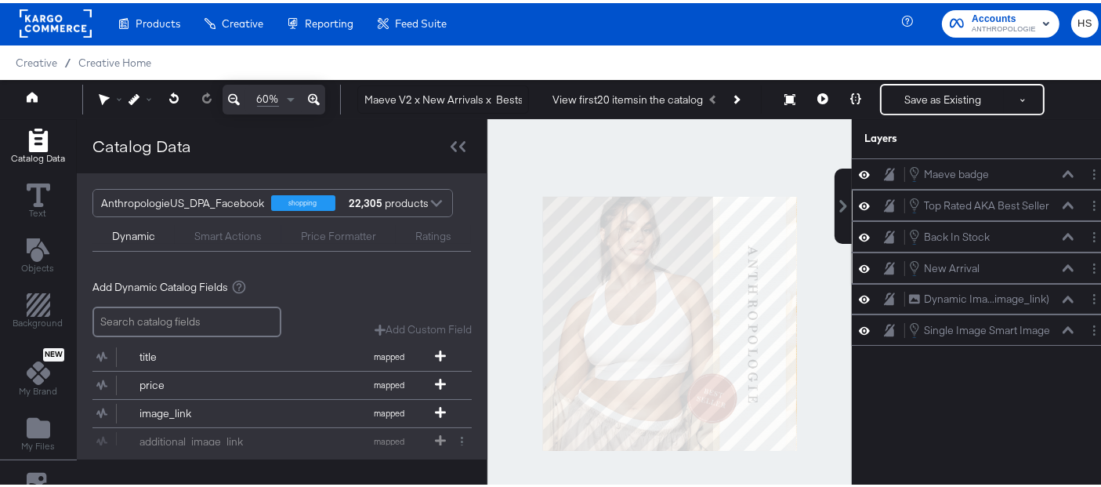
click at [1063, 200] on icon at bounding box center [1068, 201] width 11 height 7
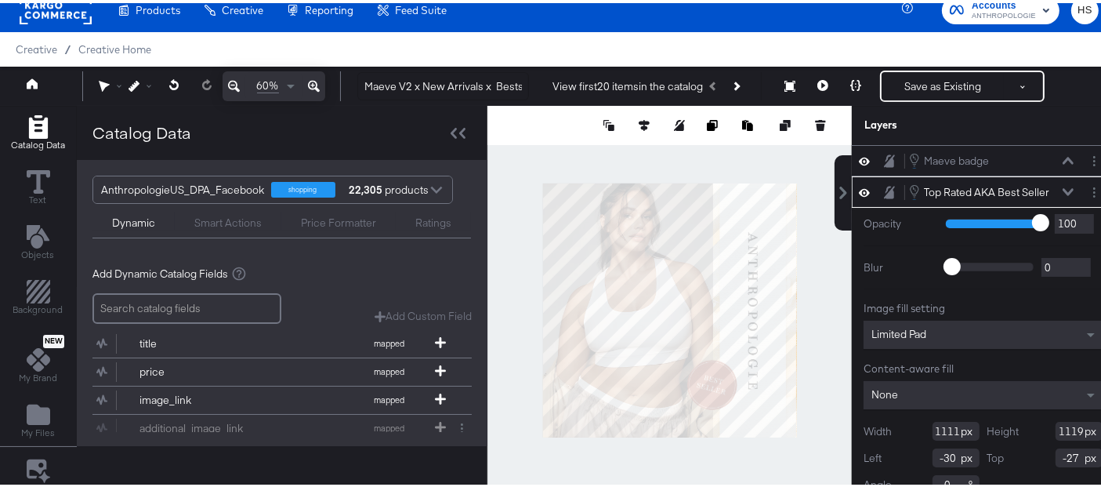
scroll to position [13, 0]
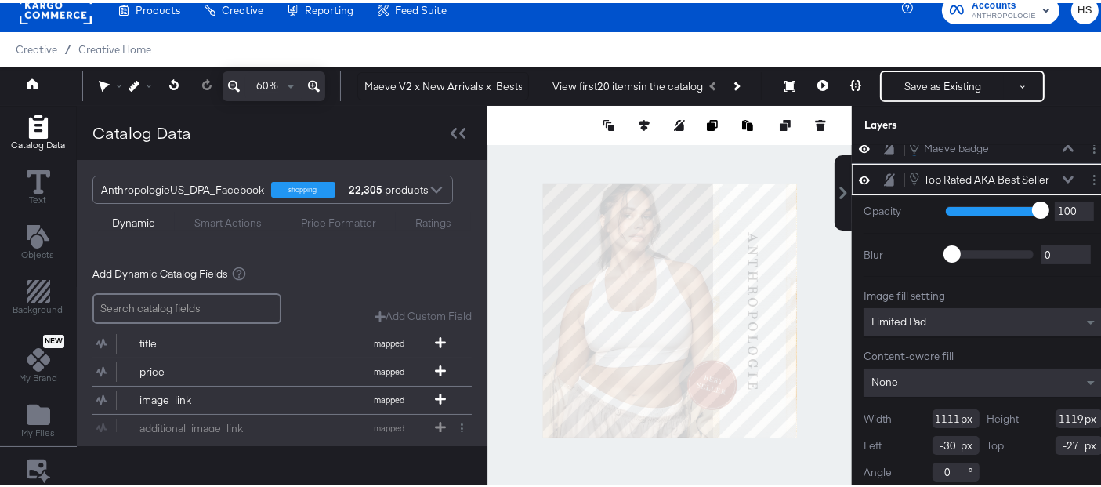
click at [933, 436] on input "-30" at bounding box center [956, 442] width 47 height 19
type input "1"
type input "-20"
click at [1056, 437] on input "-27" at bounding box center [1079, 442] width 47 height 19
type input "-17"
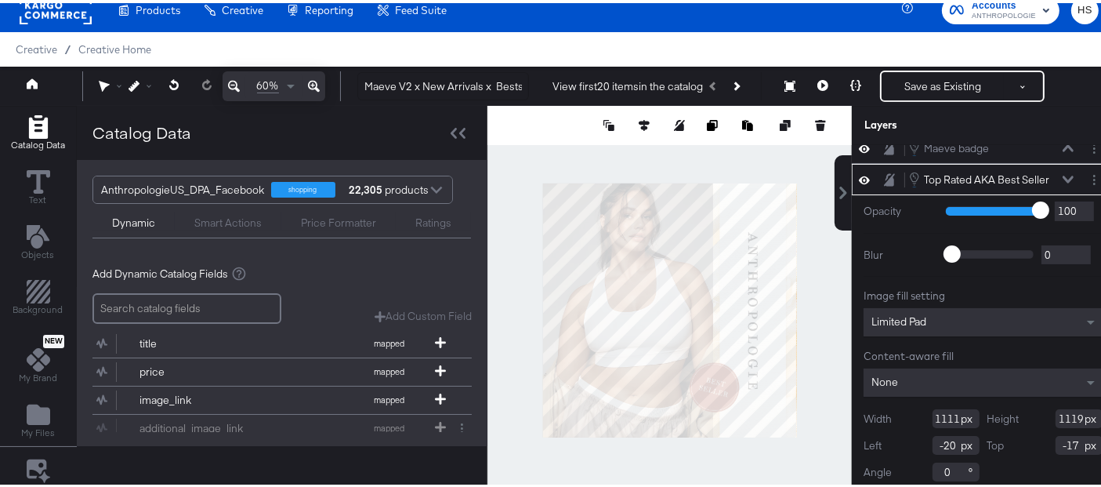
click at [1063, 176] on icon at bounding box center [1068, 176] width 11 height 8
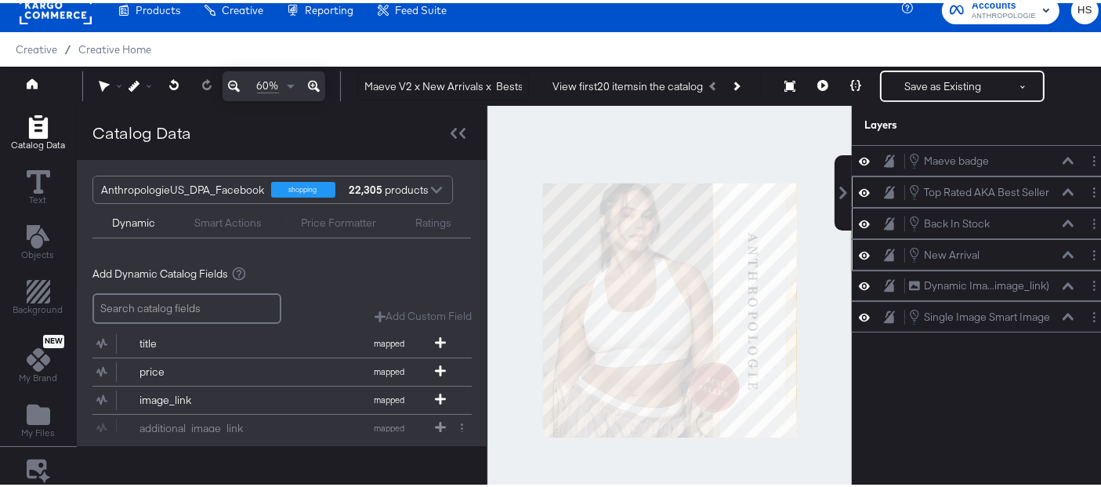
scroll to position [0, 0]
click at [1063, 216] on icon at bounding box center [1068, 220] width 11 height 8
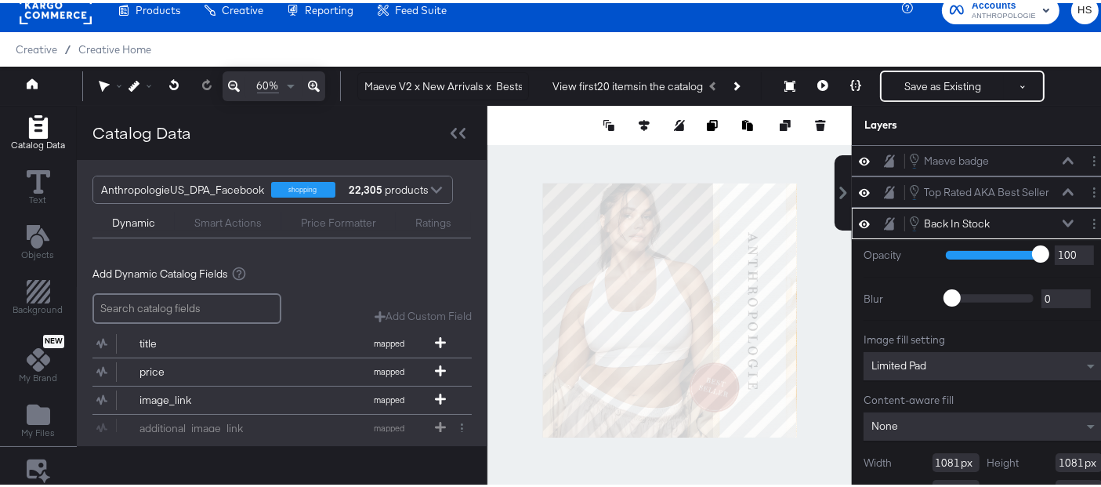
scroll to position [56, 0]
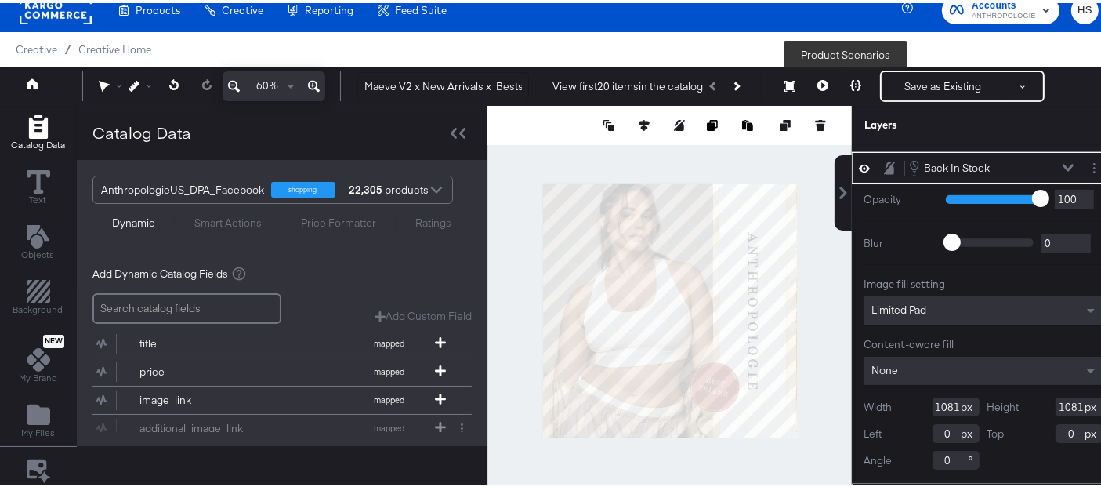
click at [850, 85] on icon at bounding box center [855, 82] width 11 height 11
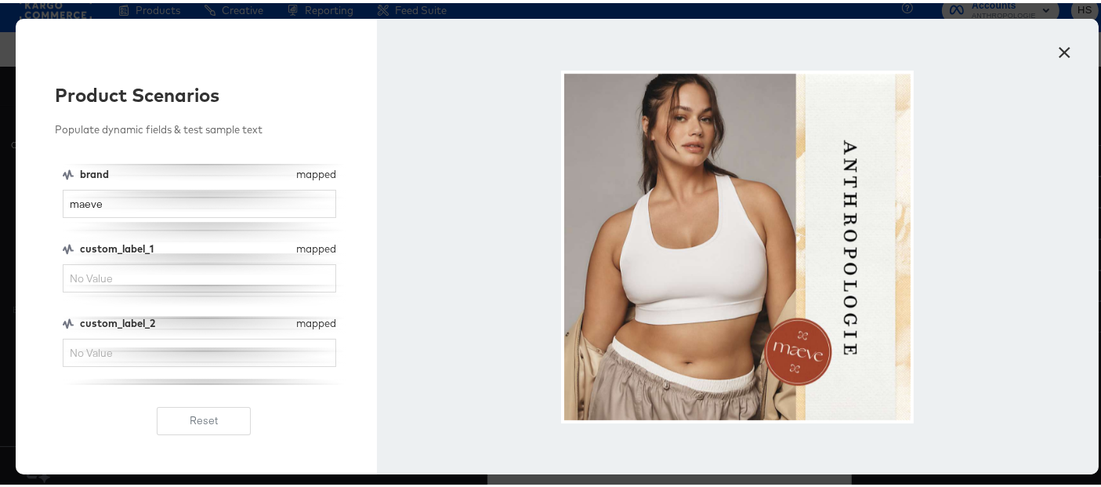
scroll to position [127, 0]
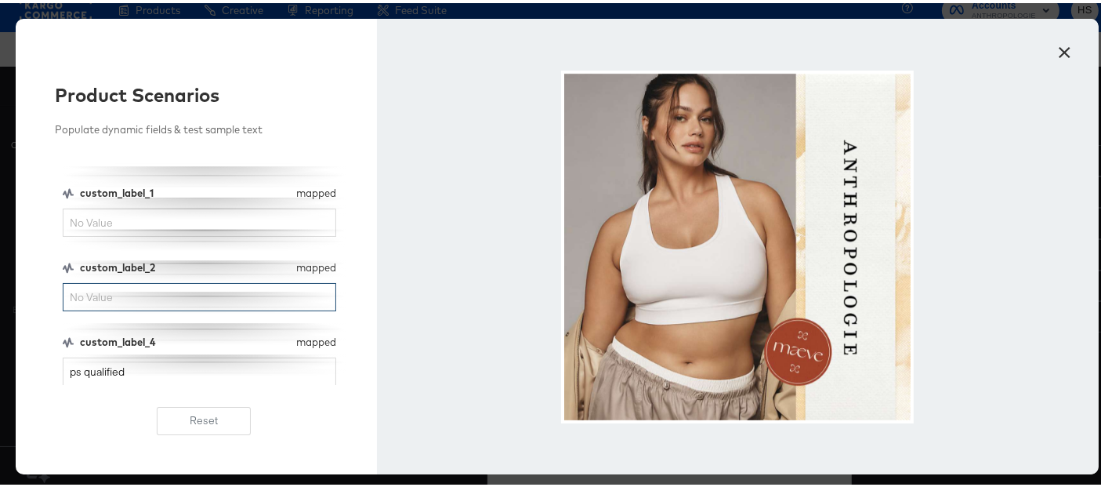
click at [149, 299] on input "custom_label_2" at bounding box center [200, 294] width 274 height 29
click at [123, 296] on input "back in stock" at bounding box center [200, 294] width 274 height 29
type input "back in stock"
click at [116, 366] on input "ps qualified" at bounding box center [200, 368] width 274 height 29
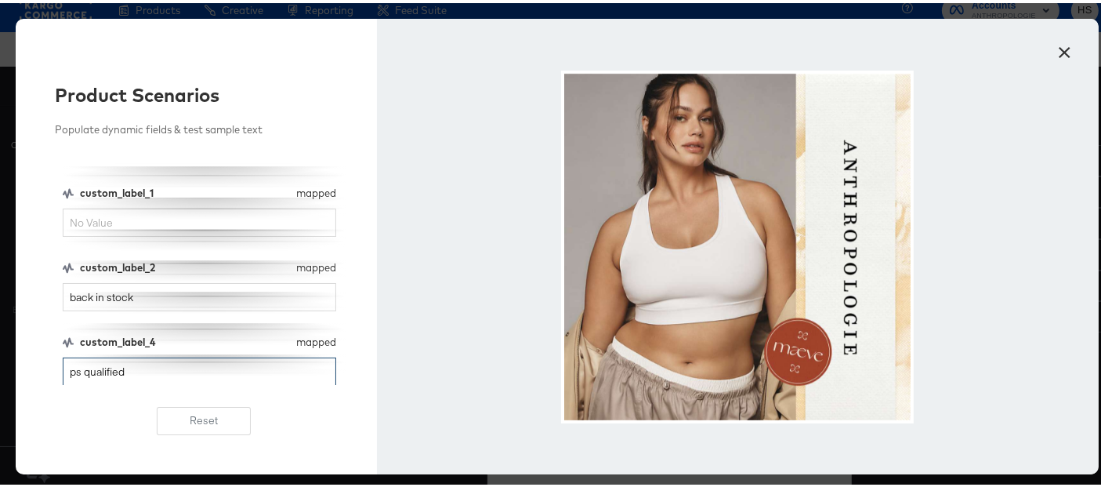
click at [116, 366] on input "ps qualified" at bounding box center [200, 368] width 274 height 29
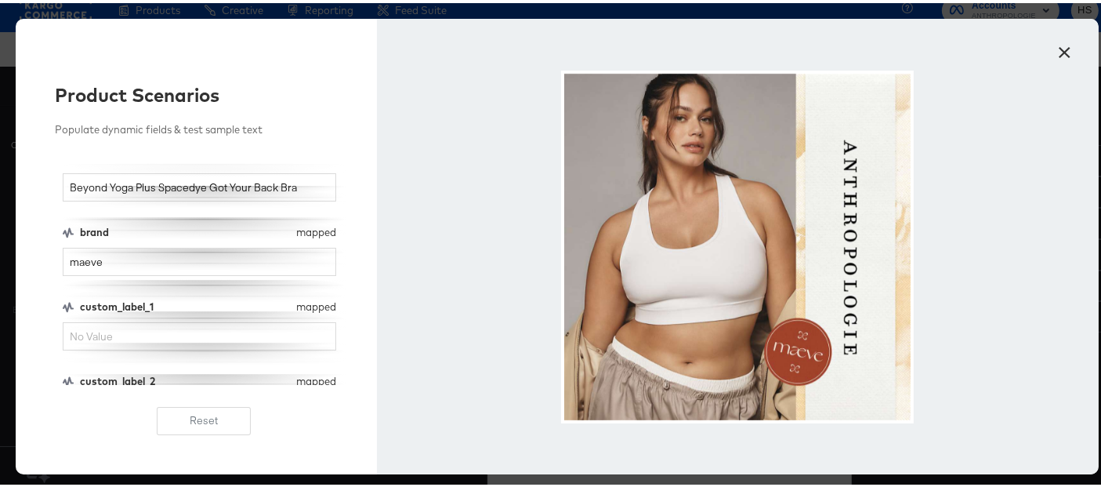
scroll to position [12, 0]
type input "back in stock"
click at [107, 341] on input "custom_label_1" at bounding box center [200, 335] width 274 height 29
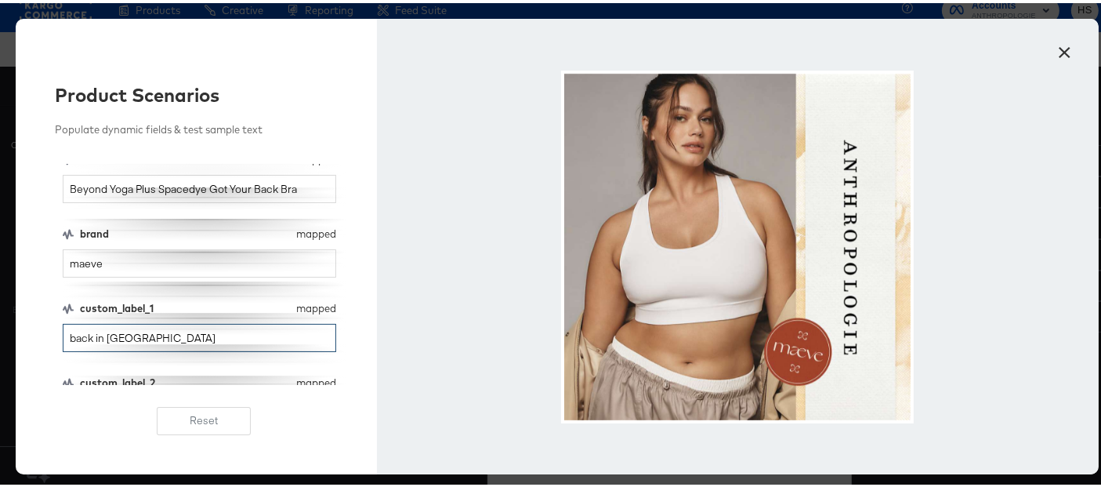
type input "back in stock"
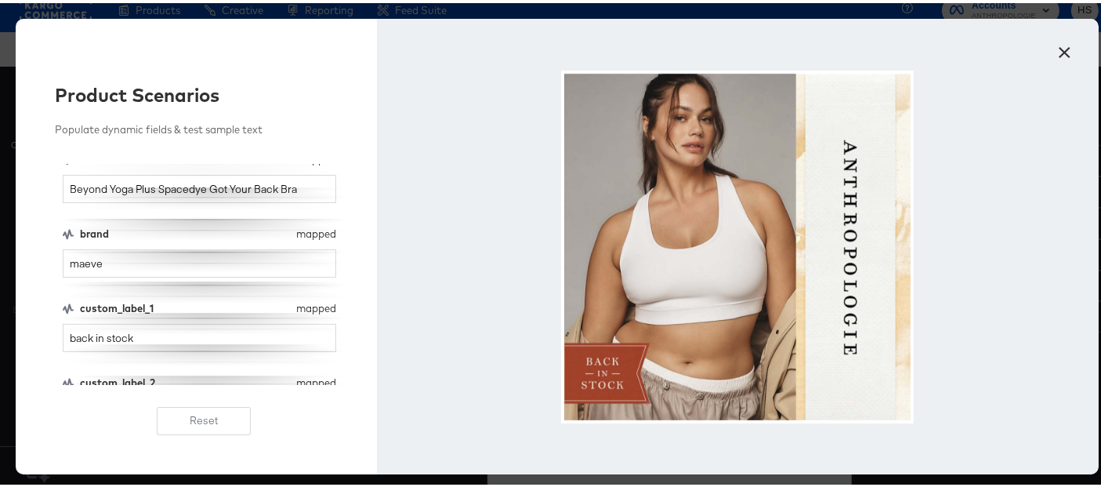
click at [1056, 55] on button "×" at bounding box center [1065, 45] width 28 height 28
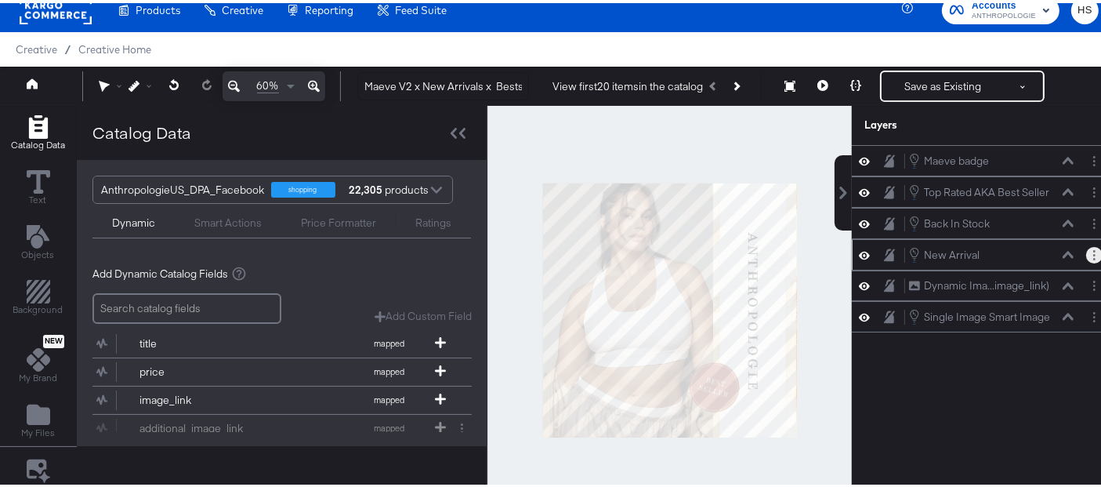
click at [1093, 251] on circle "Layer Options" at bounding box center [1094, 252] width 2 height 2
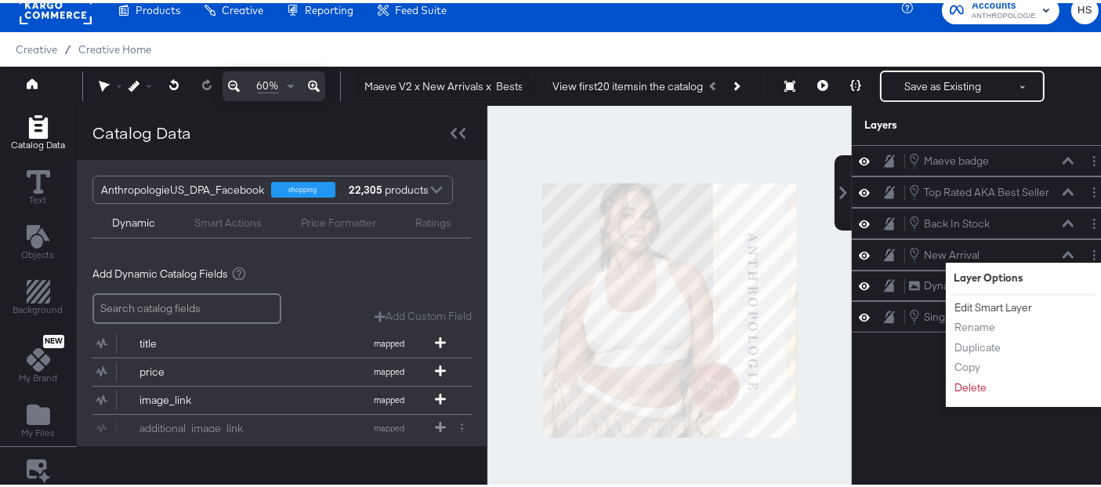
click at [1012, 297] on button "Edit Smart Layer" at bounding box center [993, 304] width 79 height 16
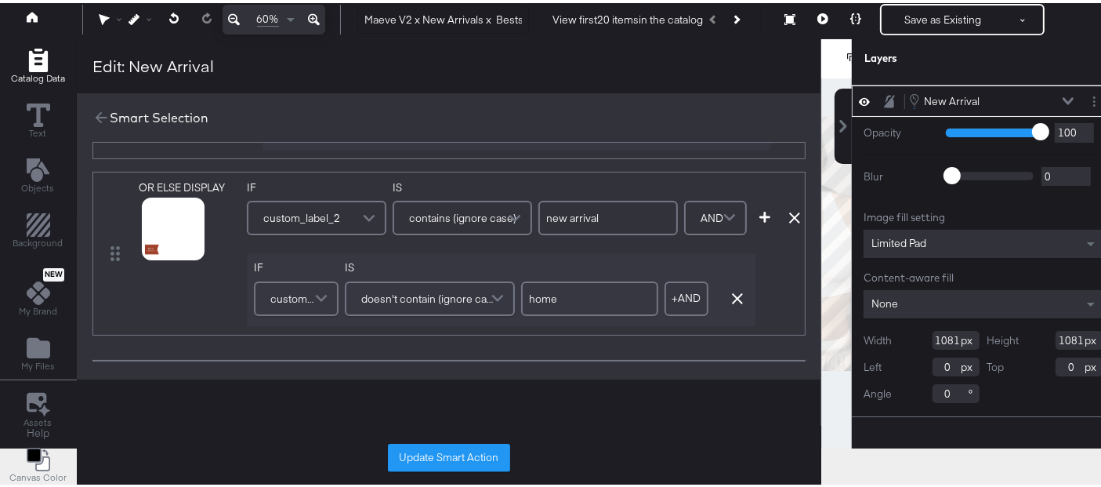
scroll to position [288, 0]
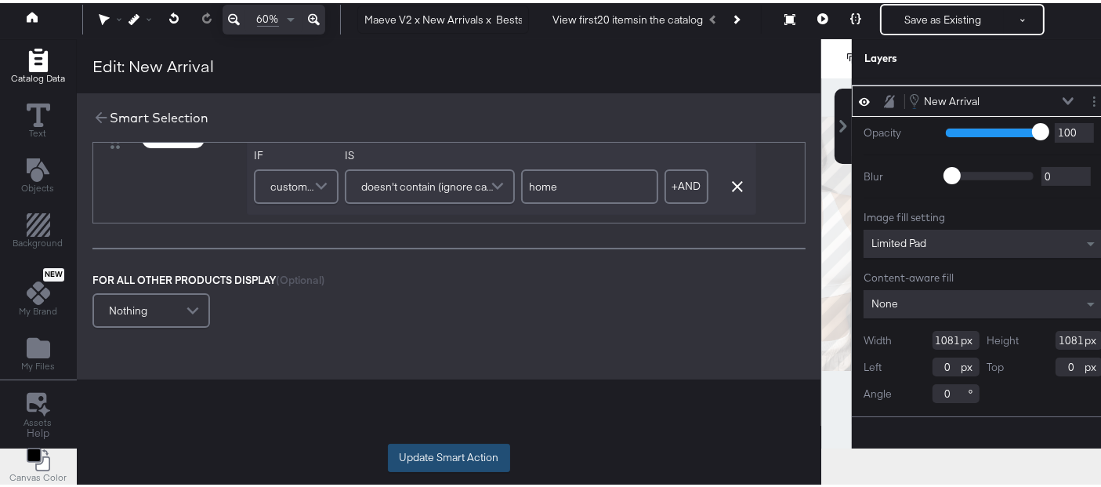
click at [457, 448] on button "Update Smart Action" at bounding box center [449, 454] width 122 height 28
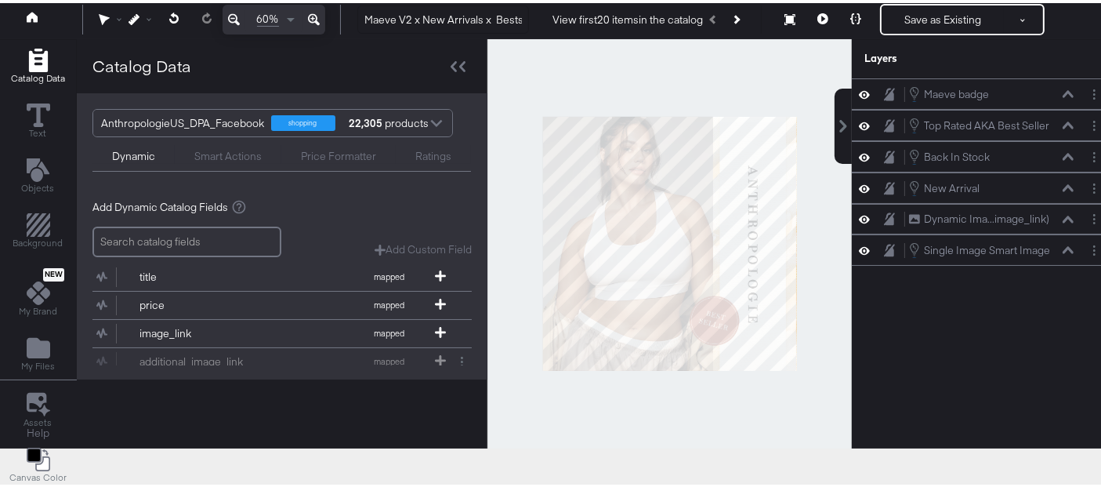
scroll to position [1, 0]
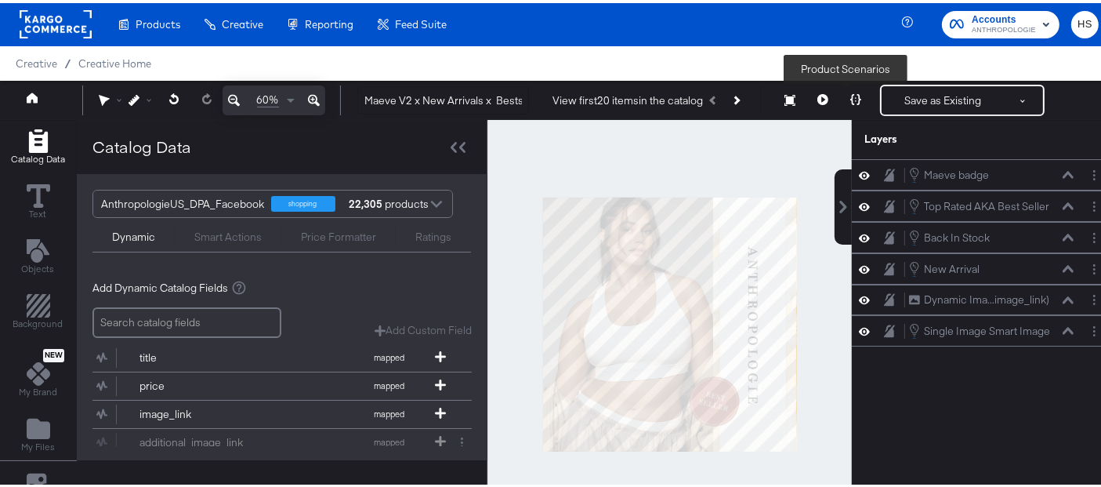
click at [850, 92] on icon at bounding box center [855, 96] width 11 height 11
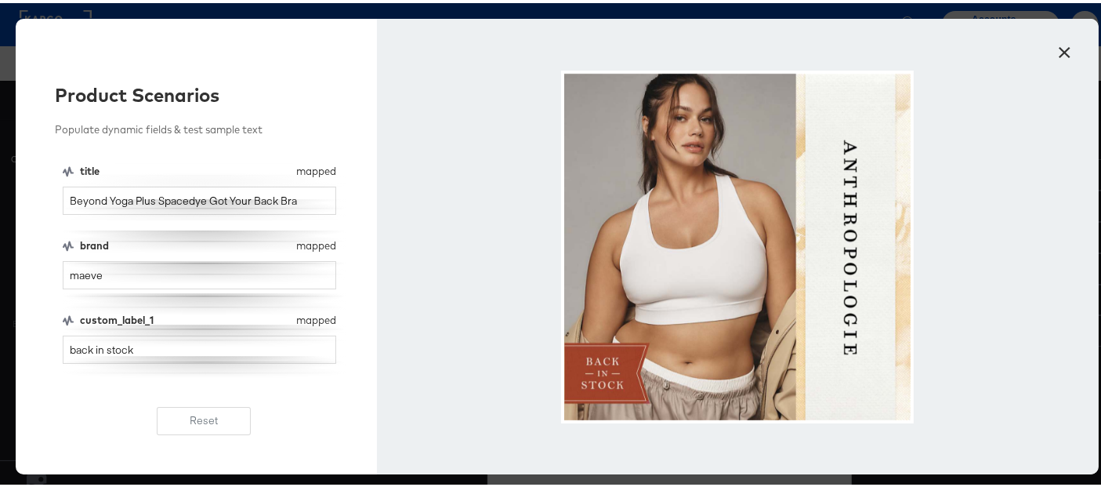
scroll to position [127, 0]
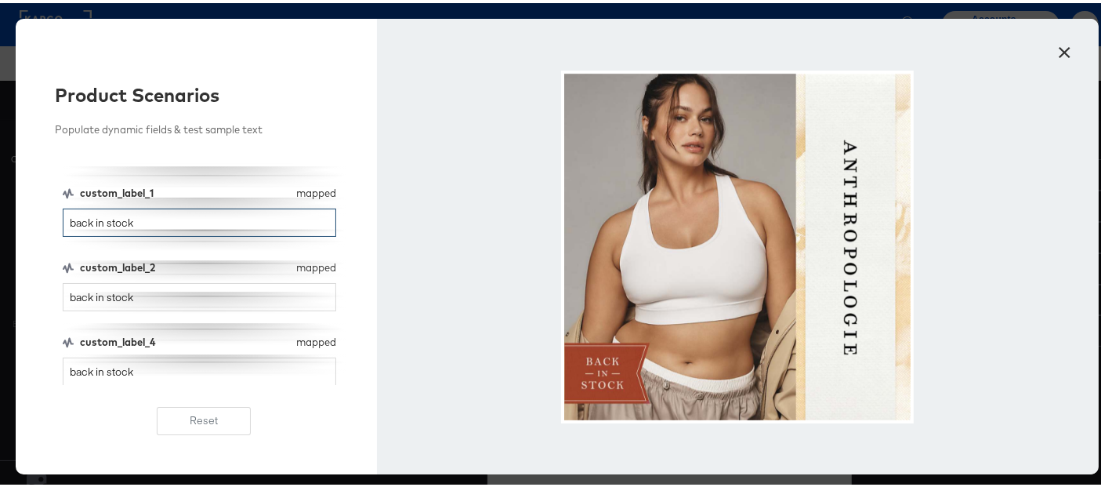
click at [121, 233] on input "back in stock" at bounding box center [200, 219] width 274 height 29
click at [118, 220] on input "back in stock" at bounding box center [200, 219] width 274 height 29
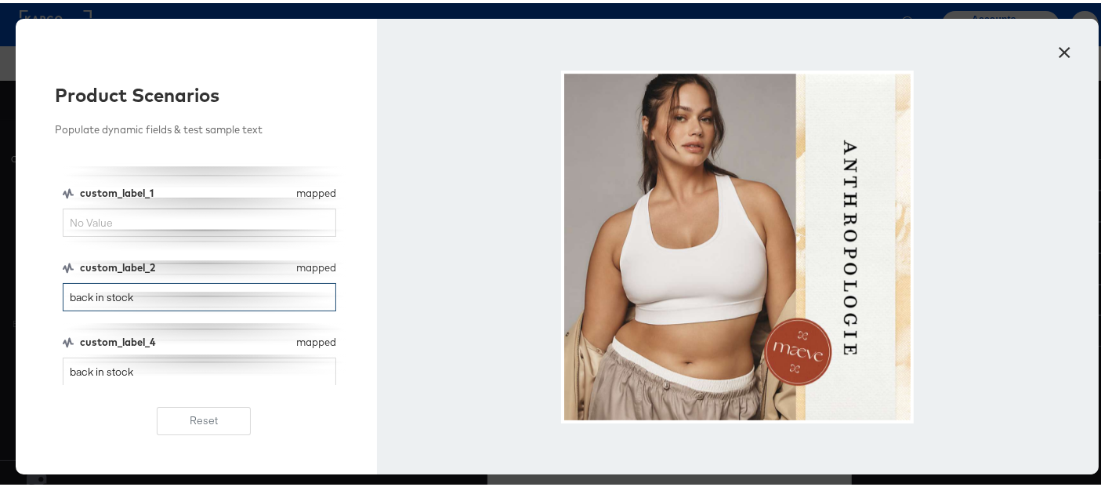
click at [111, 292] on input "back in stock" at bounding box center [200, 294] width 274 height 29
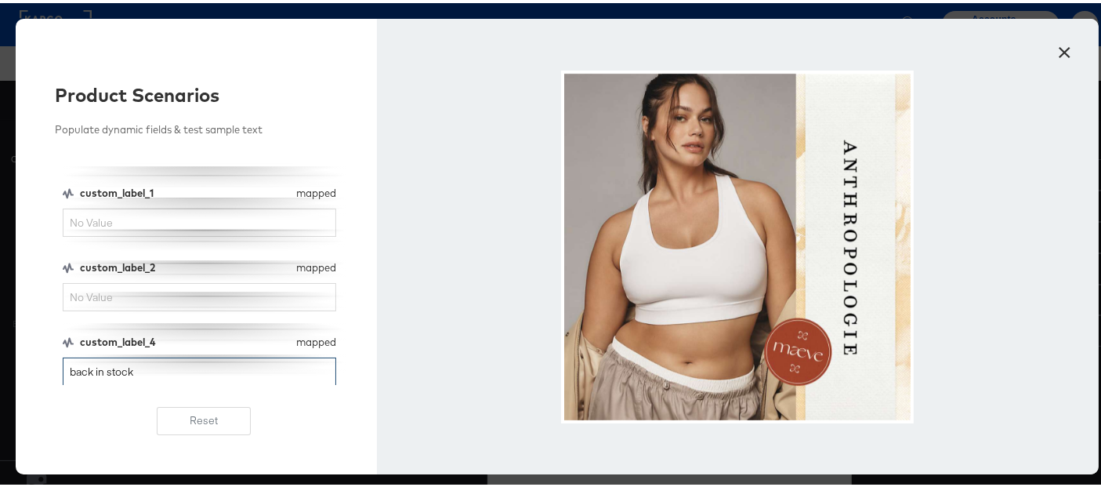
click at [108, 365] on input "back in stock" at bounding box center [200, 368] width 274 height 29
click at [1059, 45] on button "×" at bounding box center [1065, 45] width 28 height 28
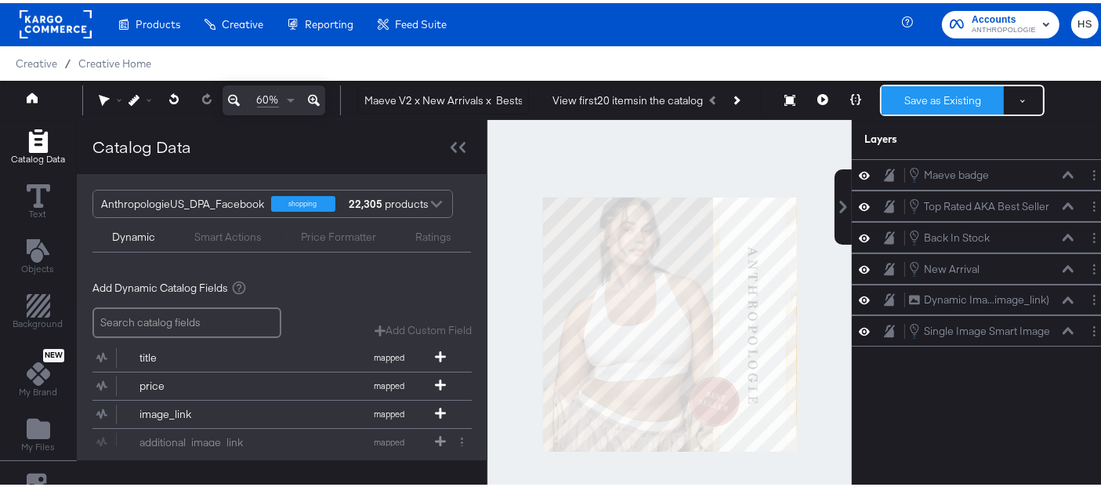
click at [908, 95] on button "Save as Existing" at bounding box center [943, 97] width 122 height 28
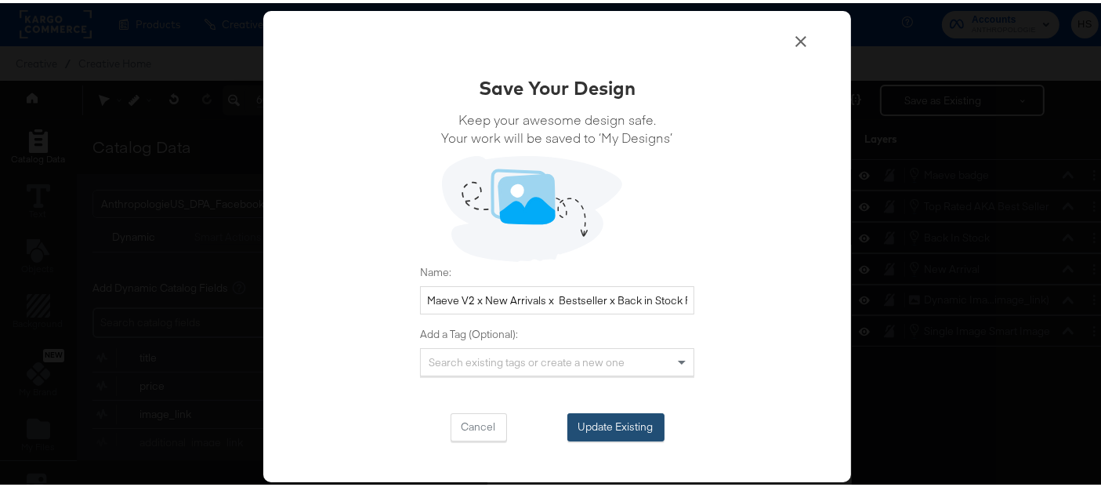
click at [630, 417] on button "Update Existing" at bounding box center [615, 424] width 97 height 28
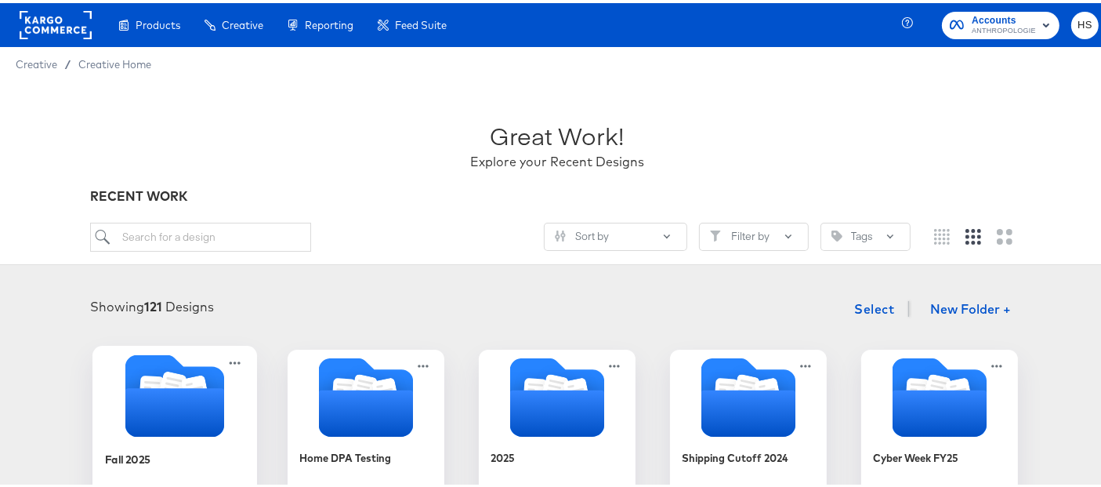
click at [156, 365] on icon "Folder" at bounding box center [174, 392] width 99 height 82
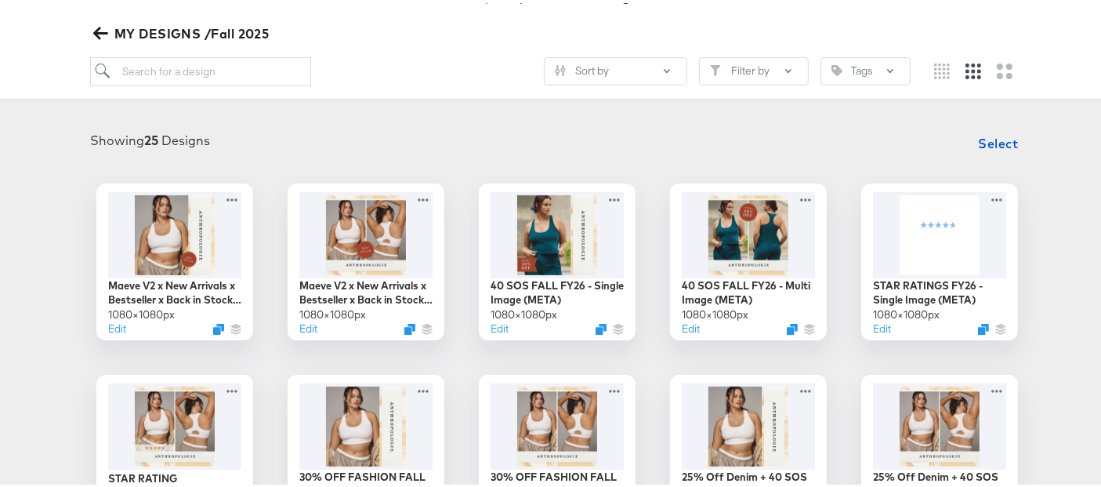
scroll to position [264, 0]
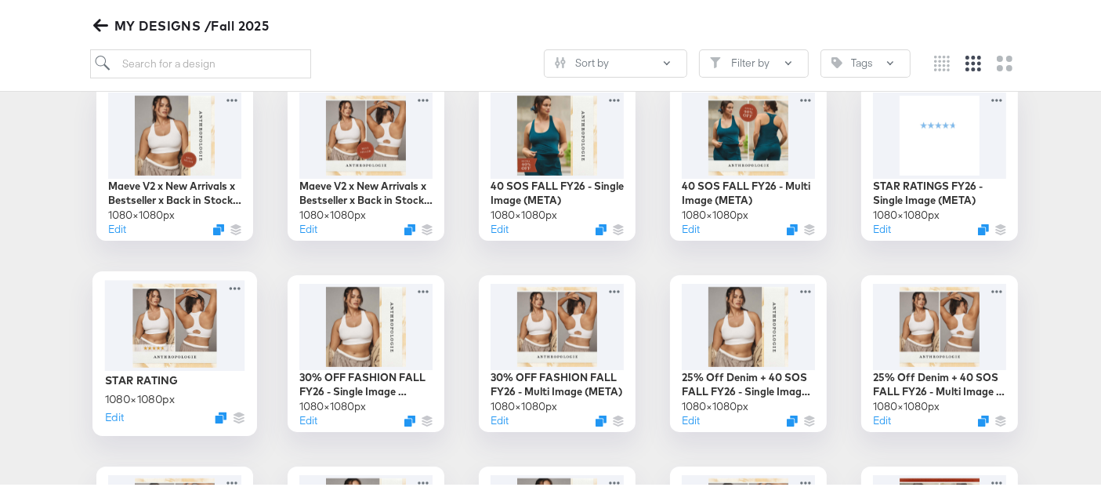
click at [206, 320] on div at bounding box center [175, 322] width 140 height 90
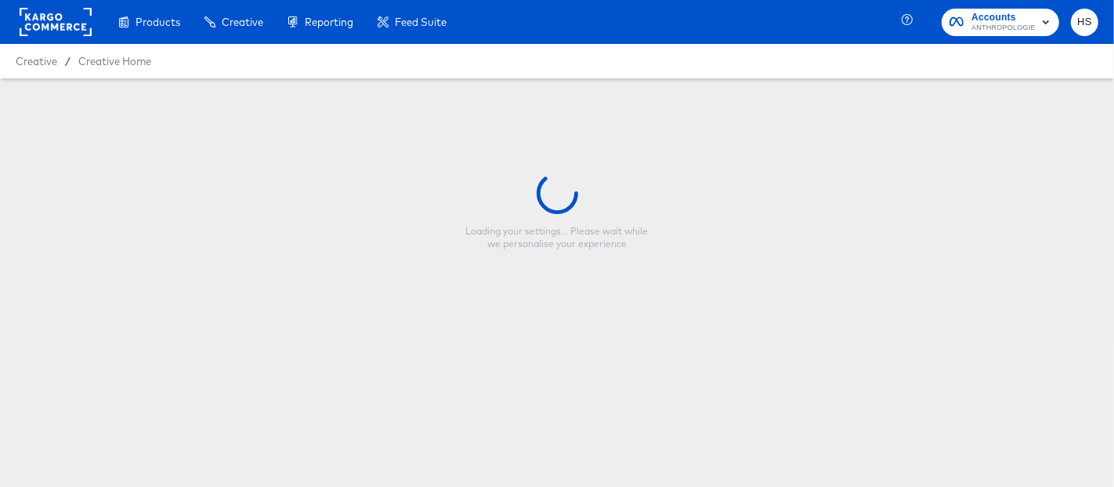
type input "STAR RATING"
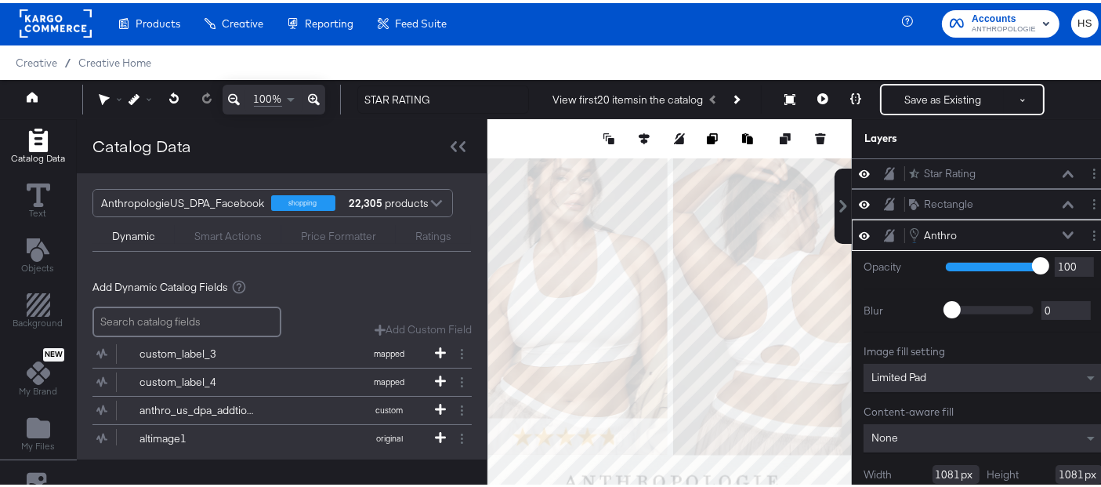
scroll to position [56, 0]
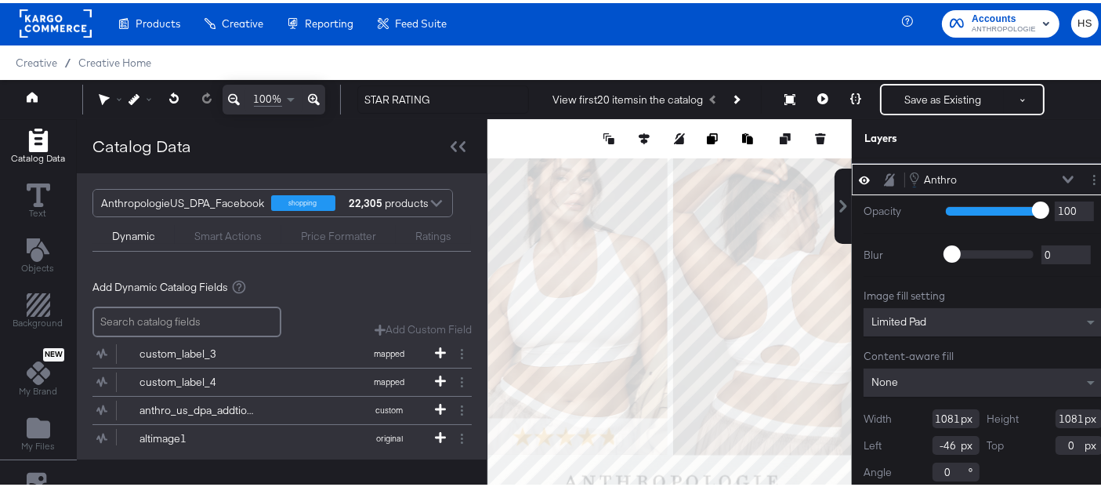
click at [1062, 172] on button at bounding box center [1068, 176] width 13 height 9
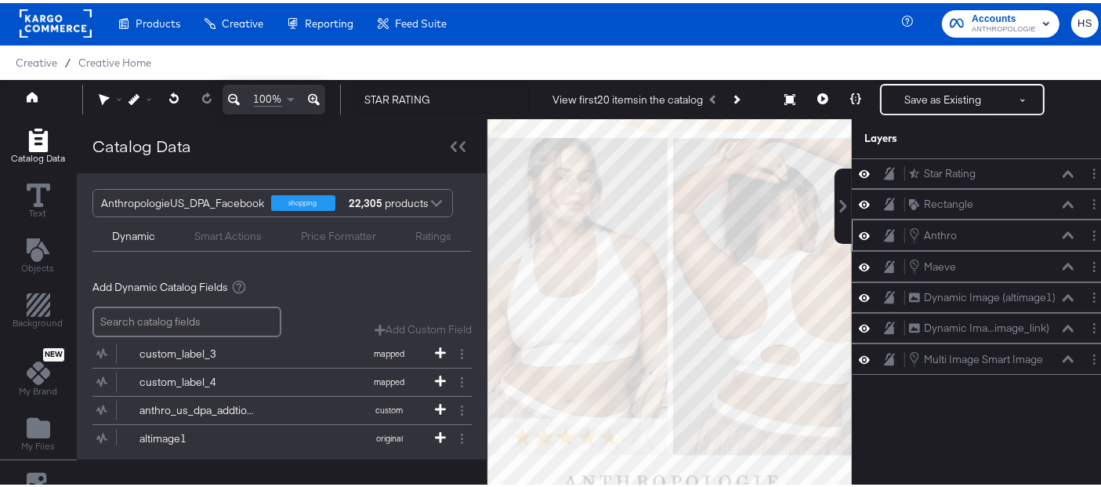
scroll to position [0, 0]
click at [1086, 168] on button "Layer Options" at bounding box center [1094, 170] width 16 height 16
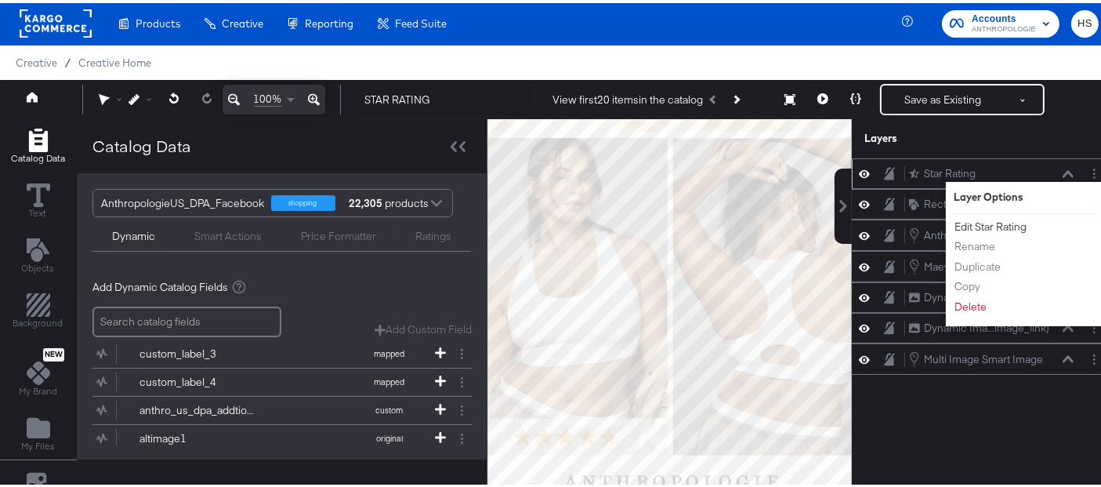
click at [989, 221] on button "Edit Star Rating" at bounding box center [991, 224] width 74 height 16
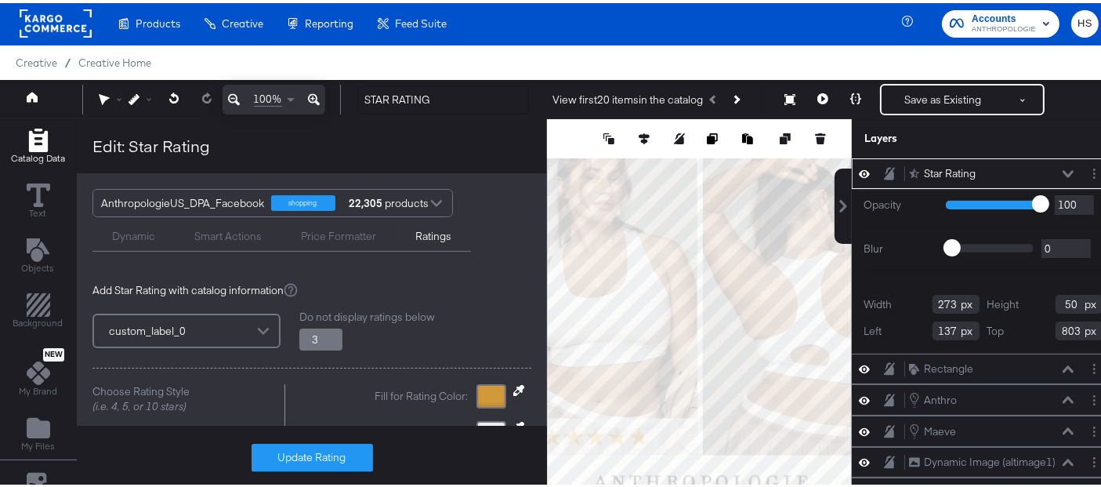
click at [219, 234] on div "Smart Actions" at bounding box center [227, 233] width 67 height 15
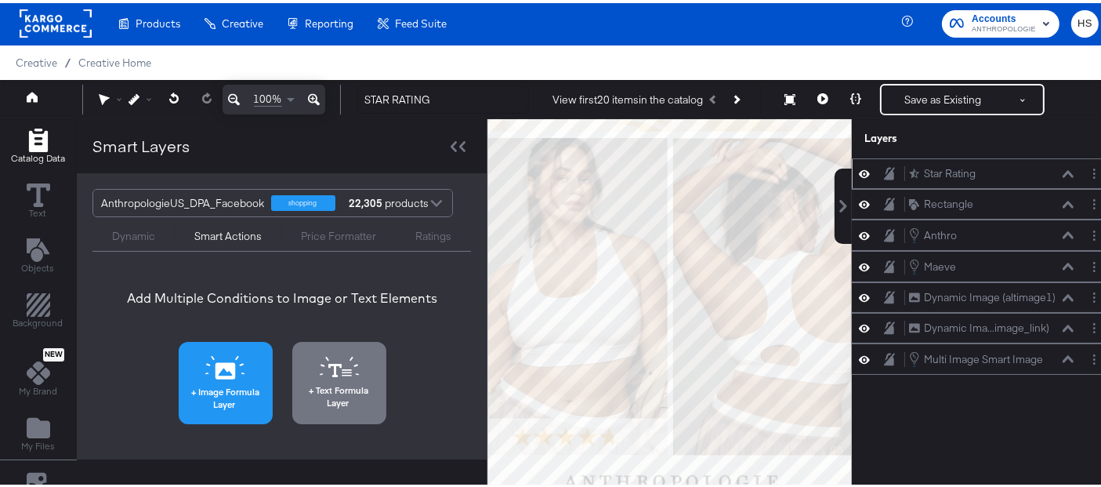
click at [239, 353] on button "Image Formula Layer" at bounding box center [226, 380] width 94 height 82
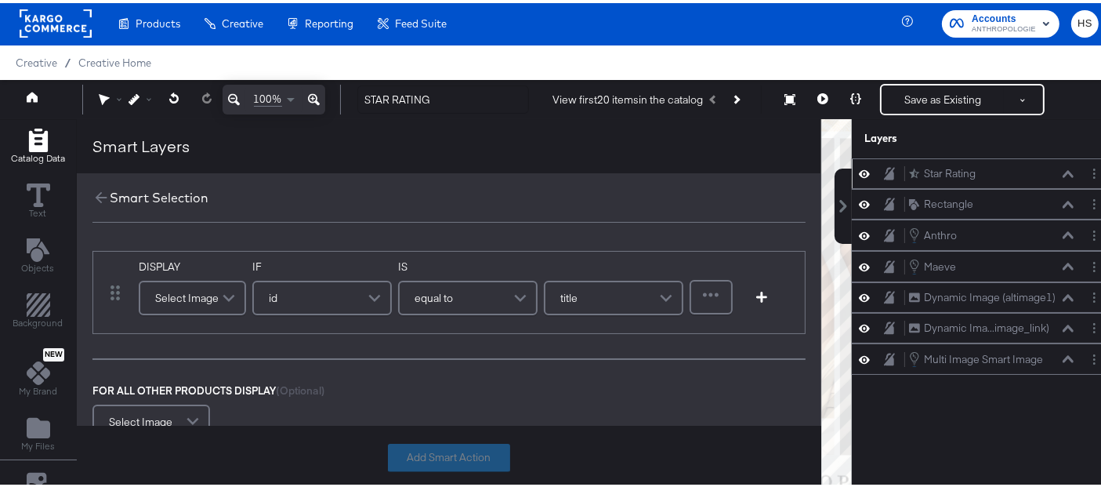
click at [220, 296] on span at bounding box center [230, 294] width 27 height 31
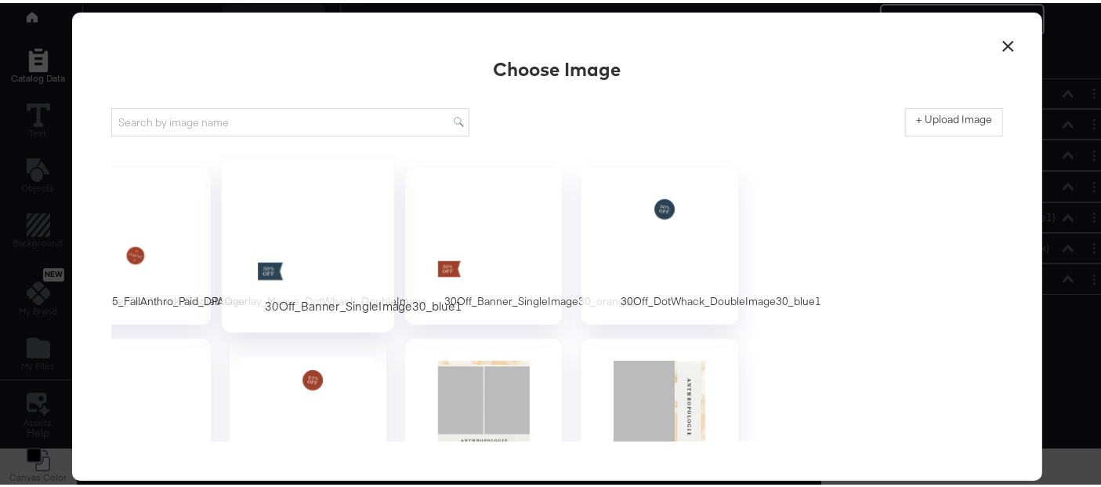
scroll to position [0, 249]
click at [995, 41] on button "×" at bounding box center [1009, 39] width 28 height 28
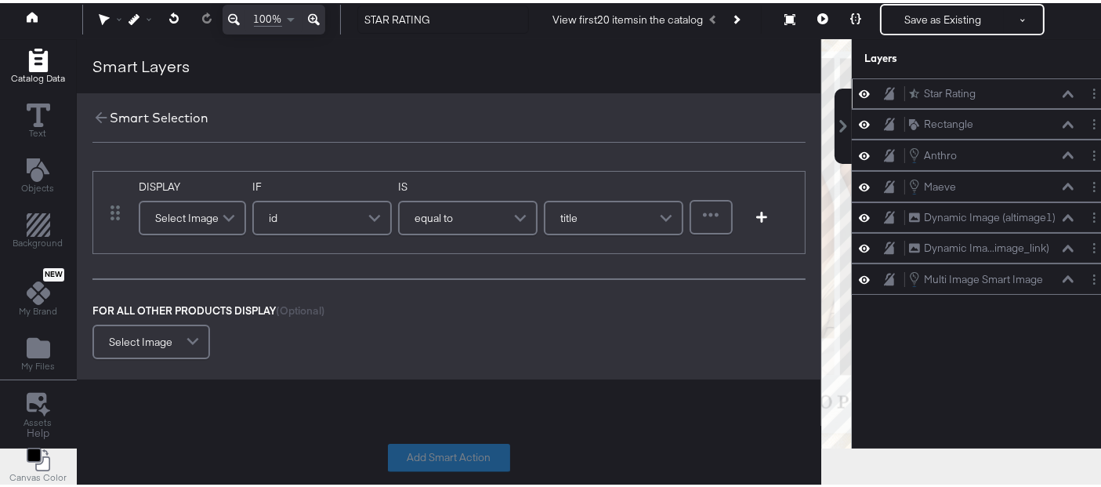
scroll to position [0, 0]
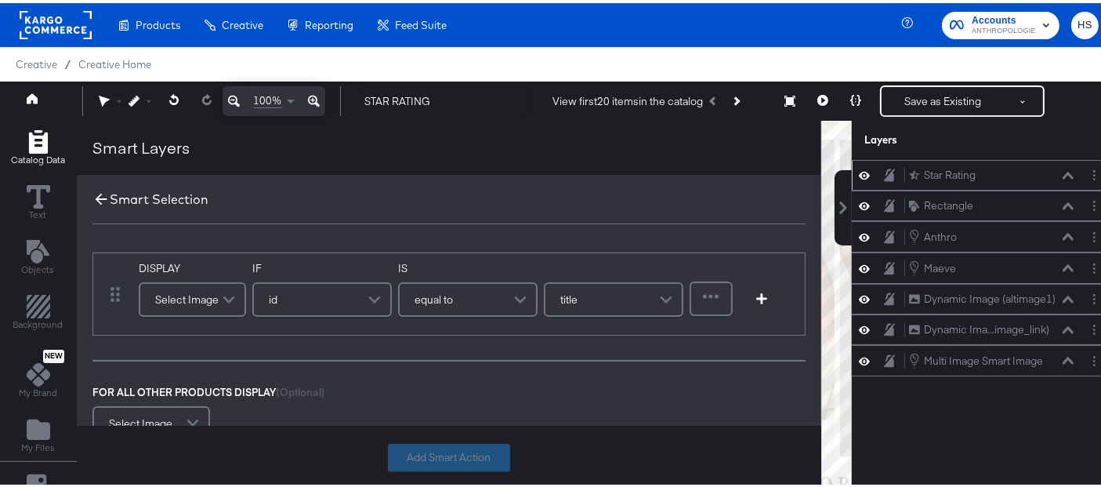
click at [100, 200] on icon at bounding box center [100, 195] width 17 height 17
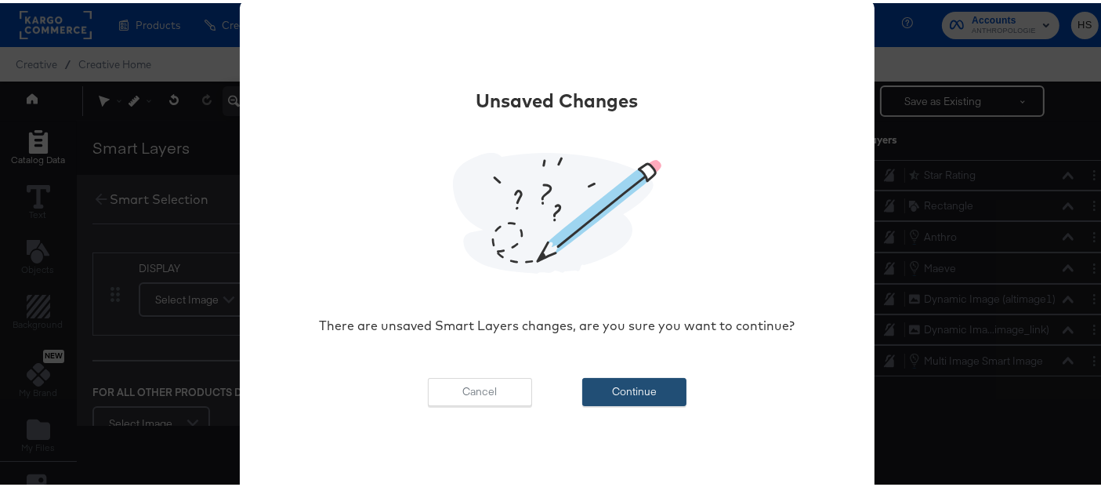
click at [625, 394] on button "Continue" at bounding box center [634, 389] width 104 height 28
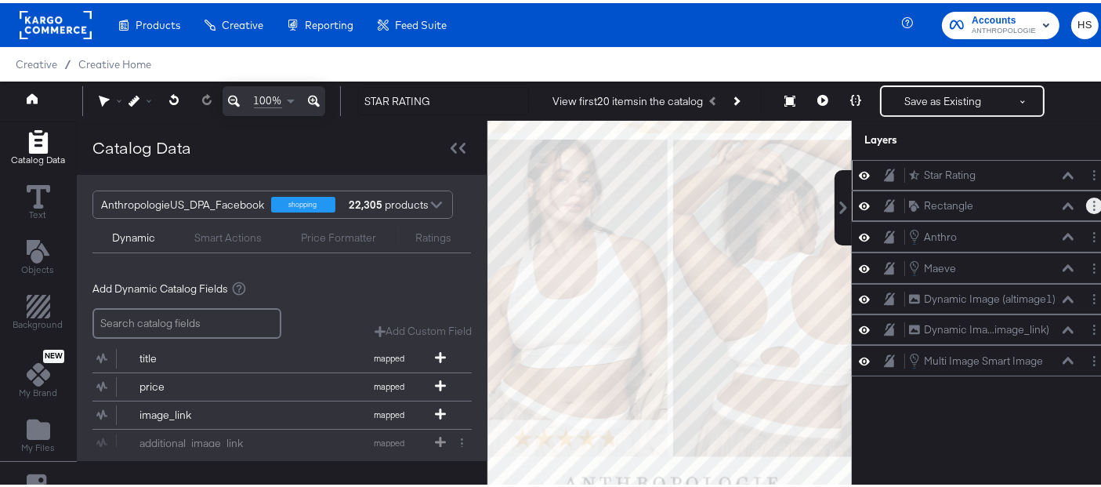
click at [1086, 207] on button "Layer Options" at bounding box center [1094, 202] width 16 height 16
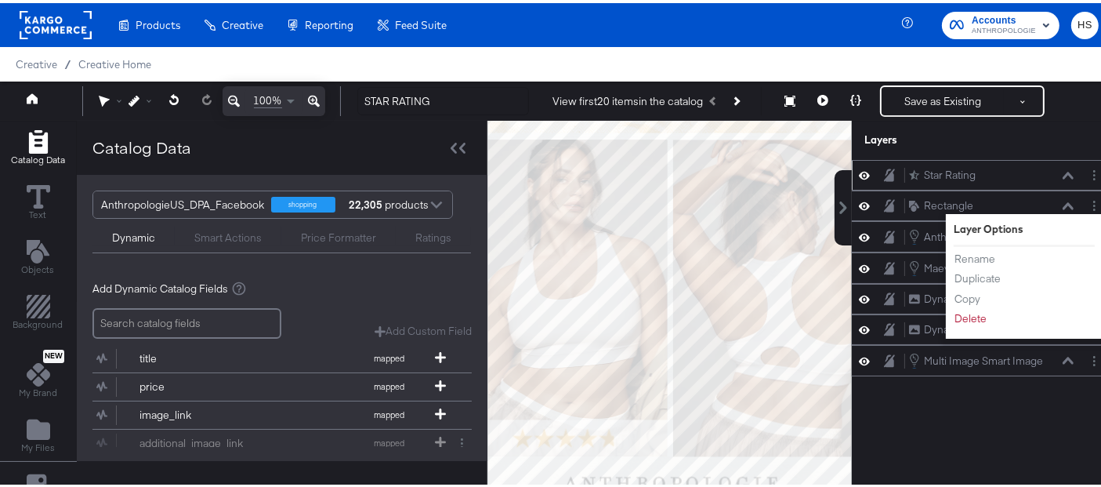
click at [953, 411] on div "Star Rating Star Rating Rectangle Rectangle Layer Options Rename Duplicate Copy…" at bounding box center [983, 330] width 263 height 346
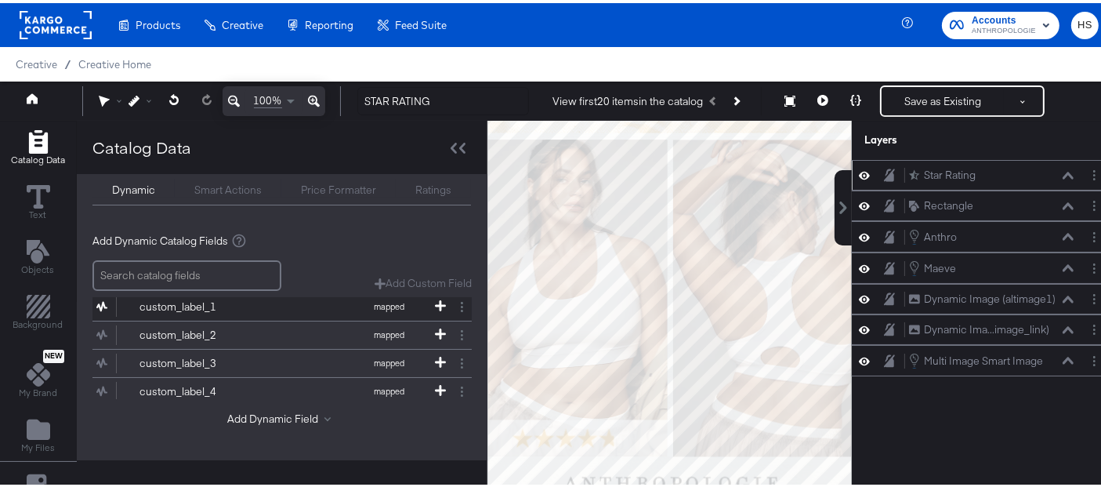
scroll to position [140, 0]
click at [435, 302] on icon at bounding box center [440, 307] width 11 height 11
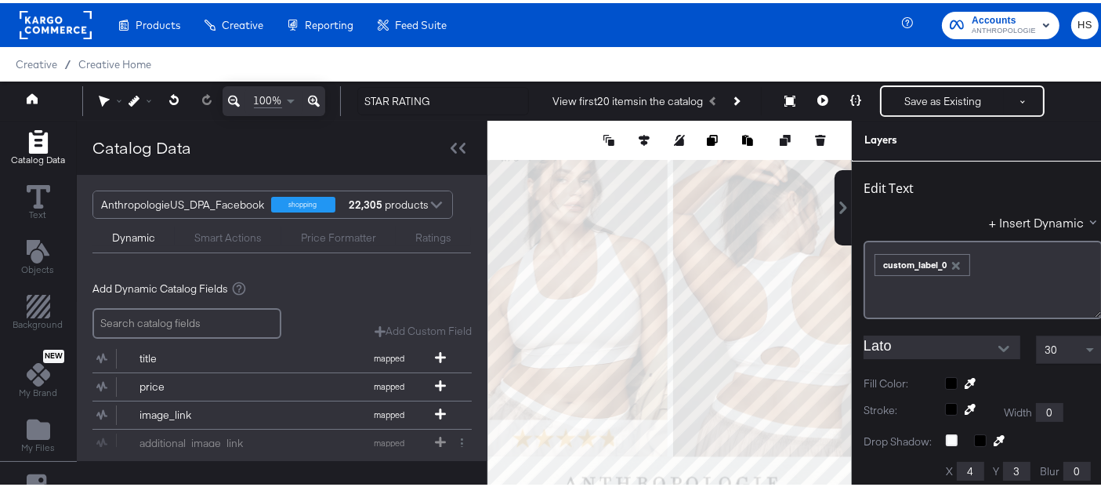
scroll to position [33, 0]
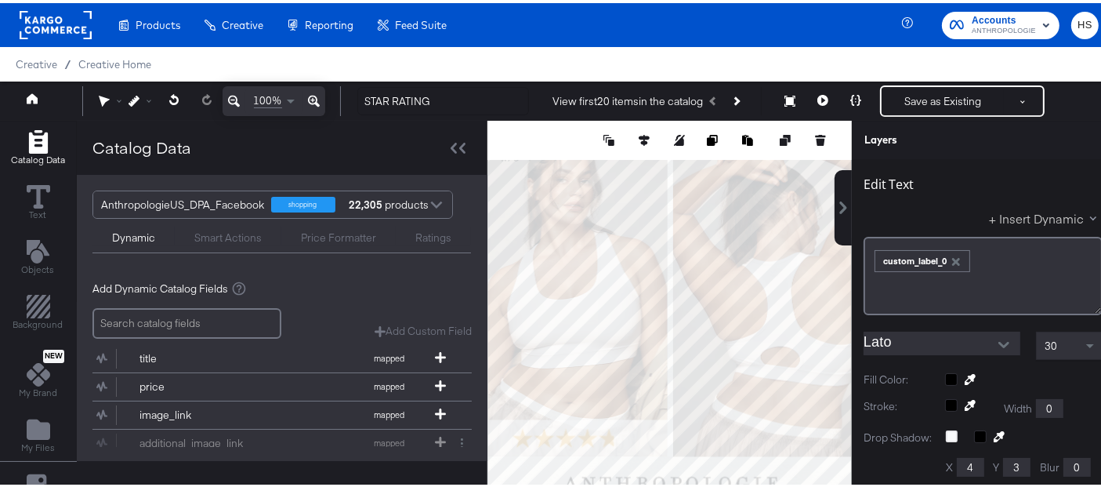
click at [995, 219] on button "+ Insert Dynamic" at bounding box center [1046, 215] width 114 height 16
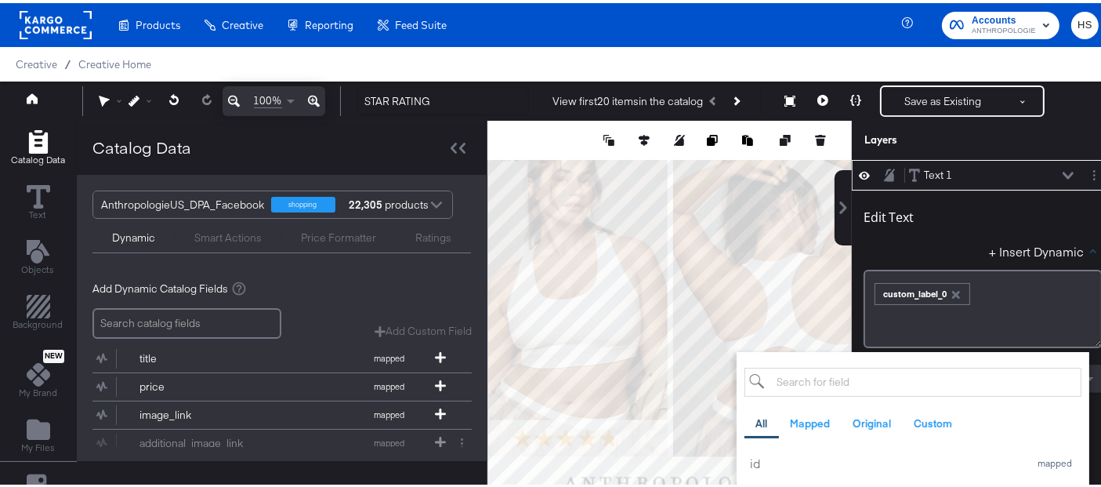
scroll to position [0, 0]
click at [1043, 214] on div "Edit Text" at bounding box center [983, 216] width 239 height 21
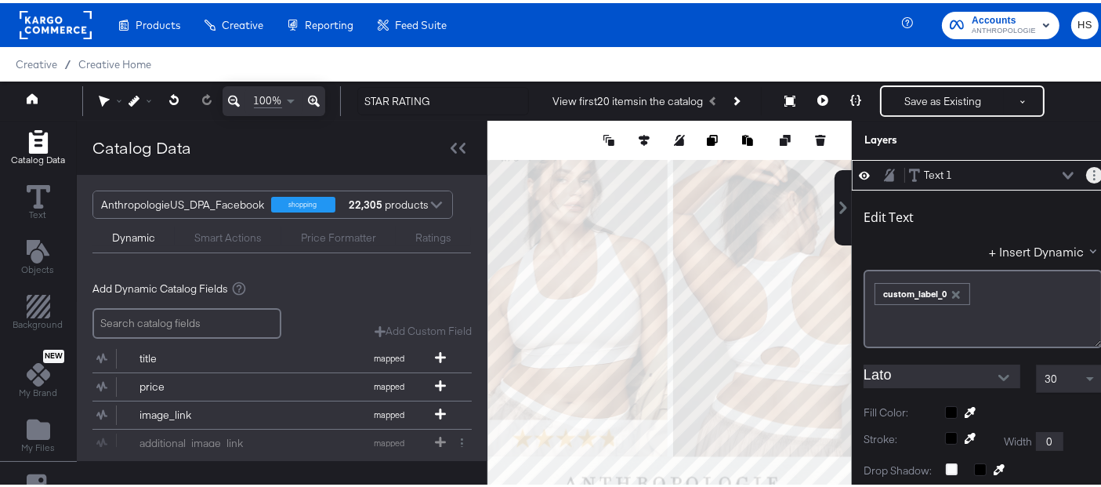
click at [1086, 166] on button "Layer Options" at bounding box center [1094, 172] width 16 height 16
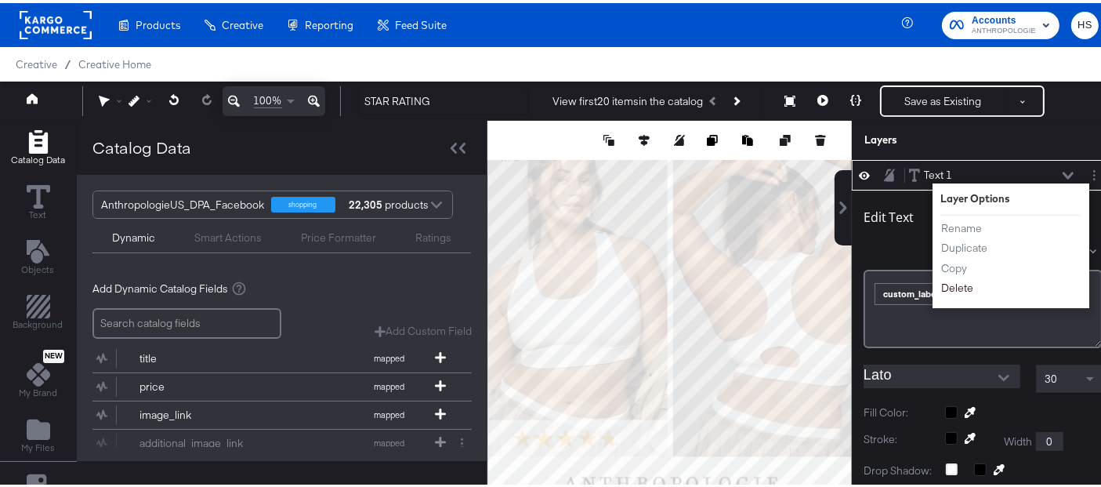
click at [940, 280] on button "Delete" at bounding box center [957, 285] width 34 height 16
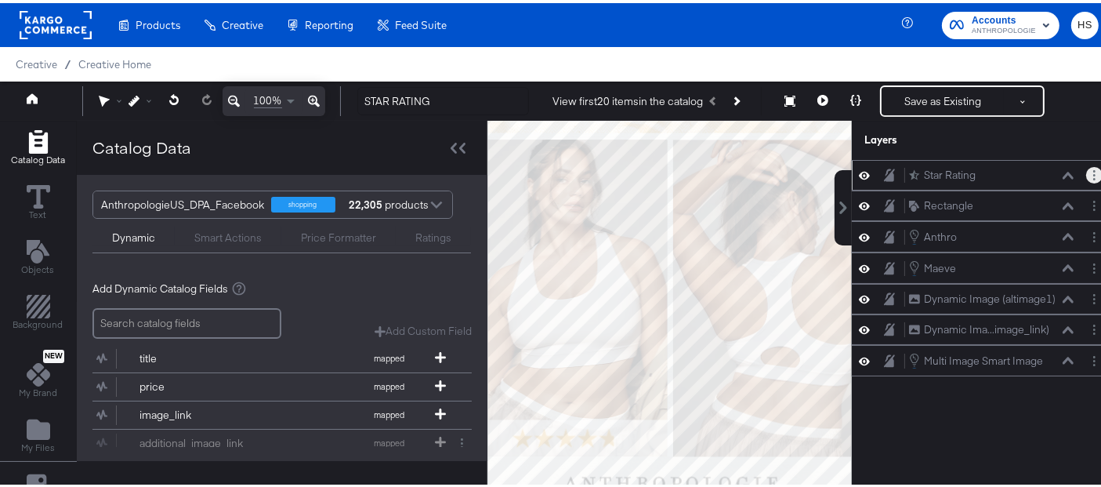
click at [1086, 171] on button "Layer Options" at bounding box center [1094, 172] width 16 height 16
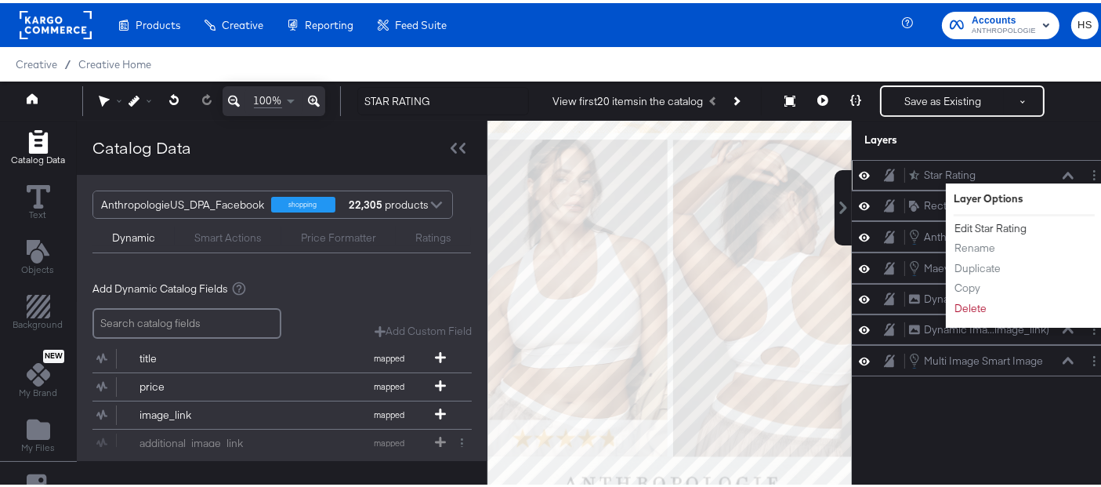
click at [998, 221] on button "Edit Star Rating" at bounding box center [991, 225] width 74 height 16
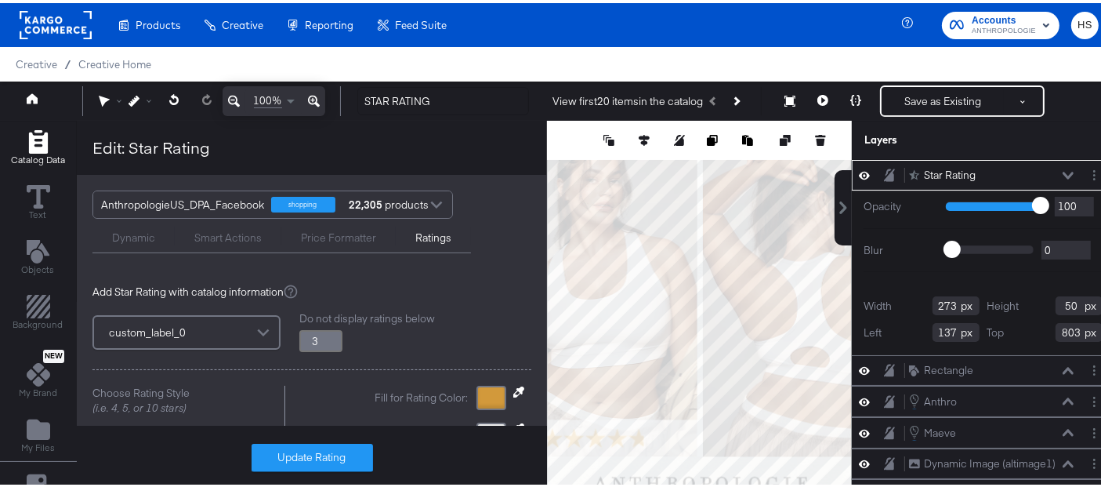
type input "3.8"
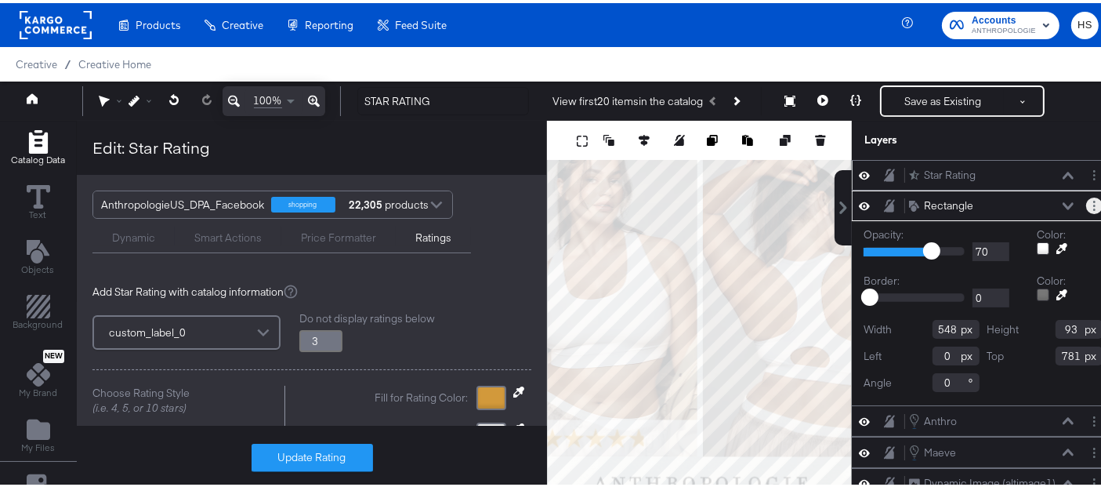
click at [1086, 196] on button "Layer Options" at bounding box center [1094, 202] width 16 height 16
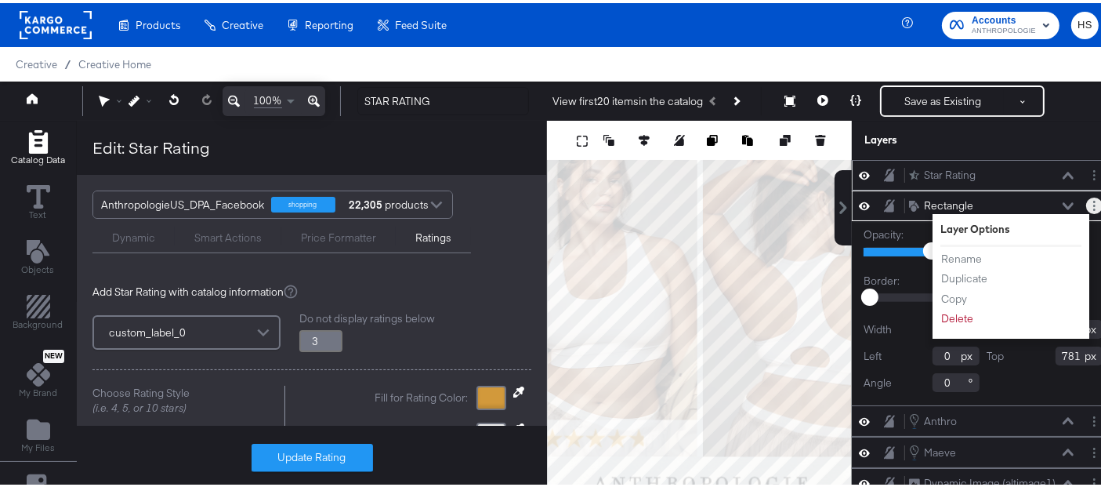
click at [1086, 196] on button "Layer Options" at bounding box center [1094, 202] width 16 height 16
